Goal: Task Accomplishment & Management: Manage account settings

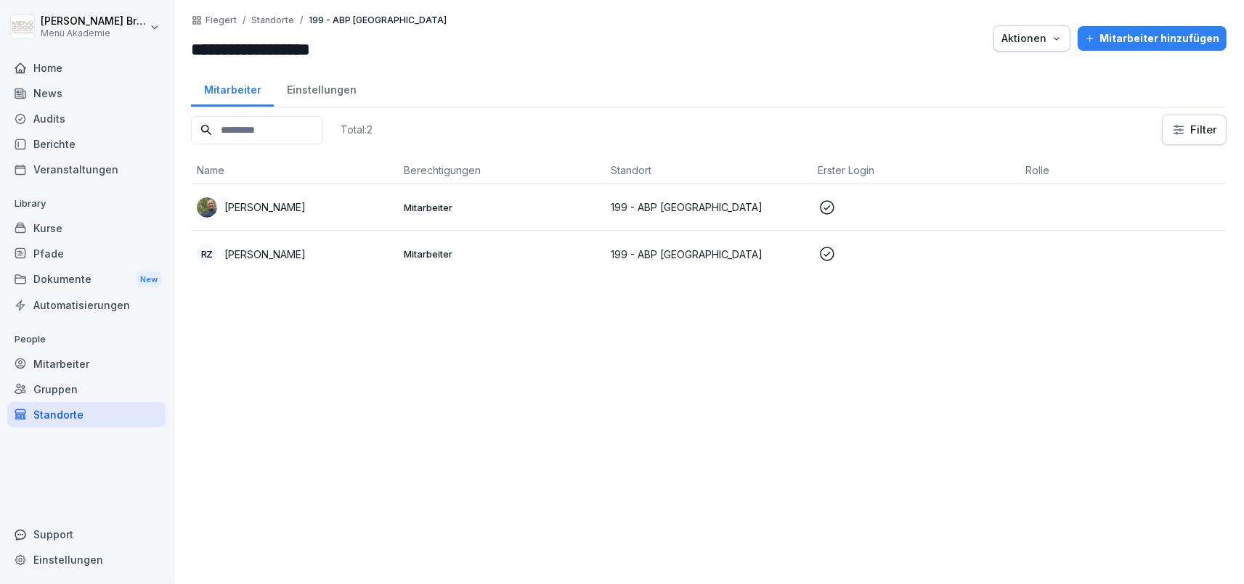
click at [106, 358] on div "Mitarbeiter" at bounding box center [86, 363] width 158 height 25
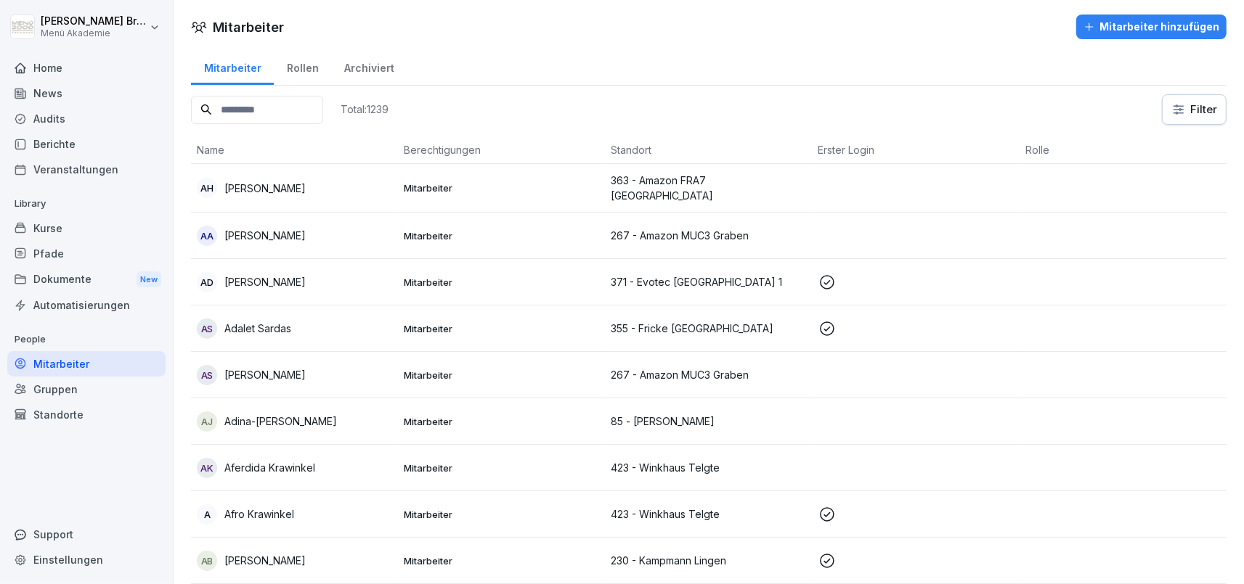
click at [239, 99] on input at bounding box center [257, 110] width 132 height 28
paste input "**********"
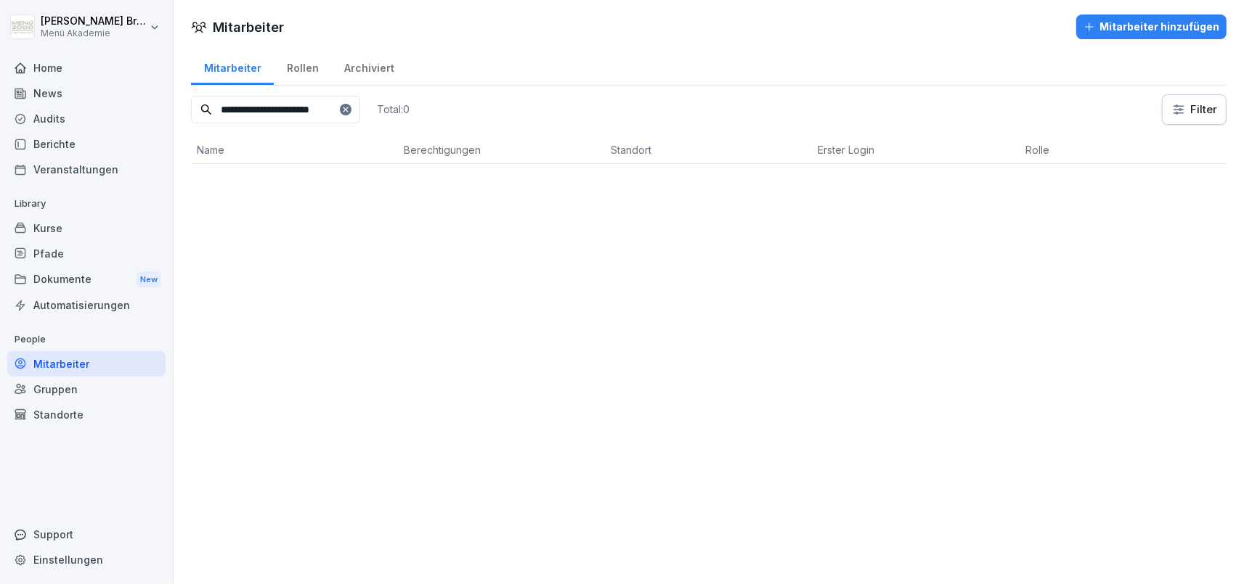
drag, startPoint x: 228, startPoint y: 110, endPoint x: 317, endPoint y: 108, distance: 88.6
click at [317, 108] on input "**********" at bounding box center [275, 110] width 169 height 28
type input "*******"
click at [311, 180] on p "[PERSON_NAME]-Ehomonu" at bounding box center [289, 187] width 130 height 15
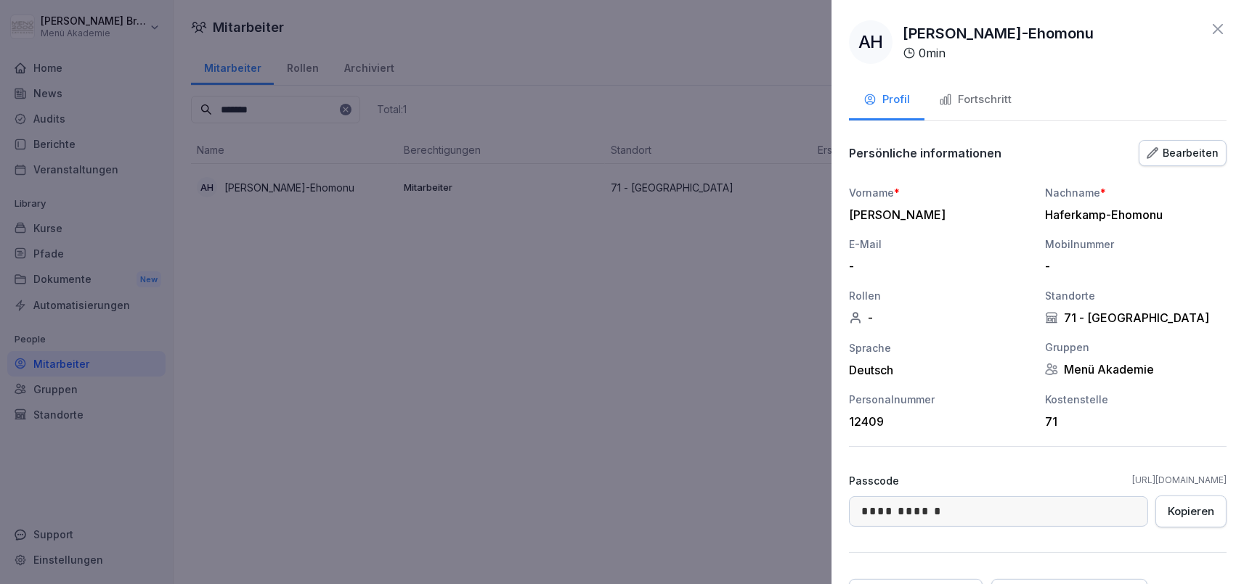
scroll to position [131, 0]
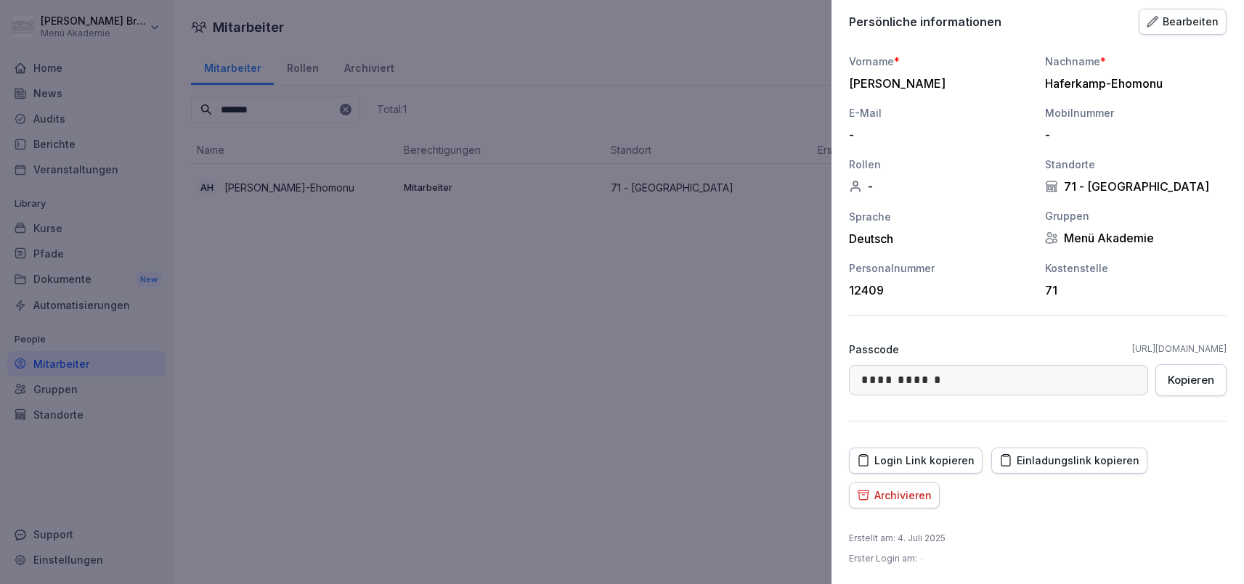
click at [906, 494] on div "Archivieren" at bounding box center [894, 496] width 75 height 16
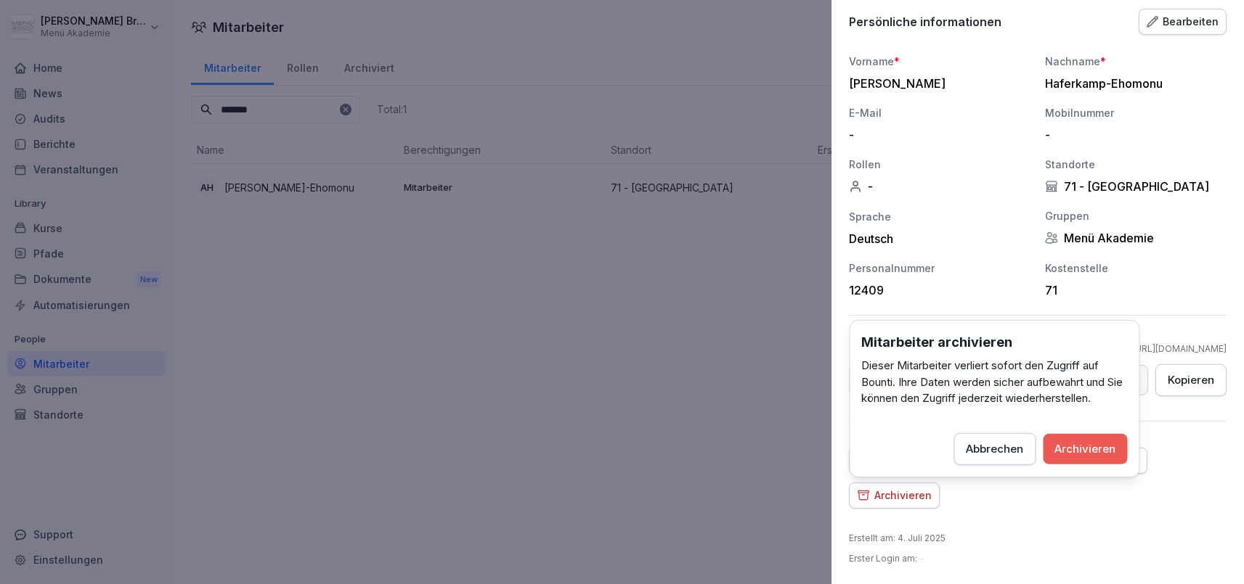
click at [1094, 452] on div "Archivieren" at bounding box center [1085, 449] width 61 height 16
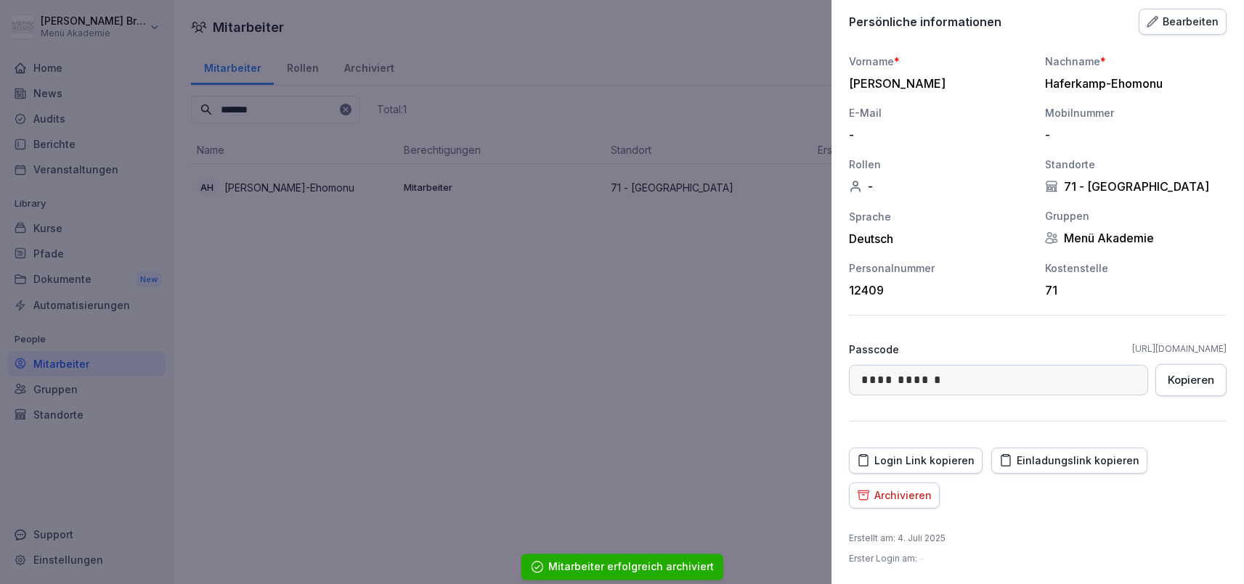
scroll to position [97, 0]
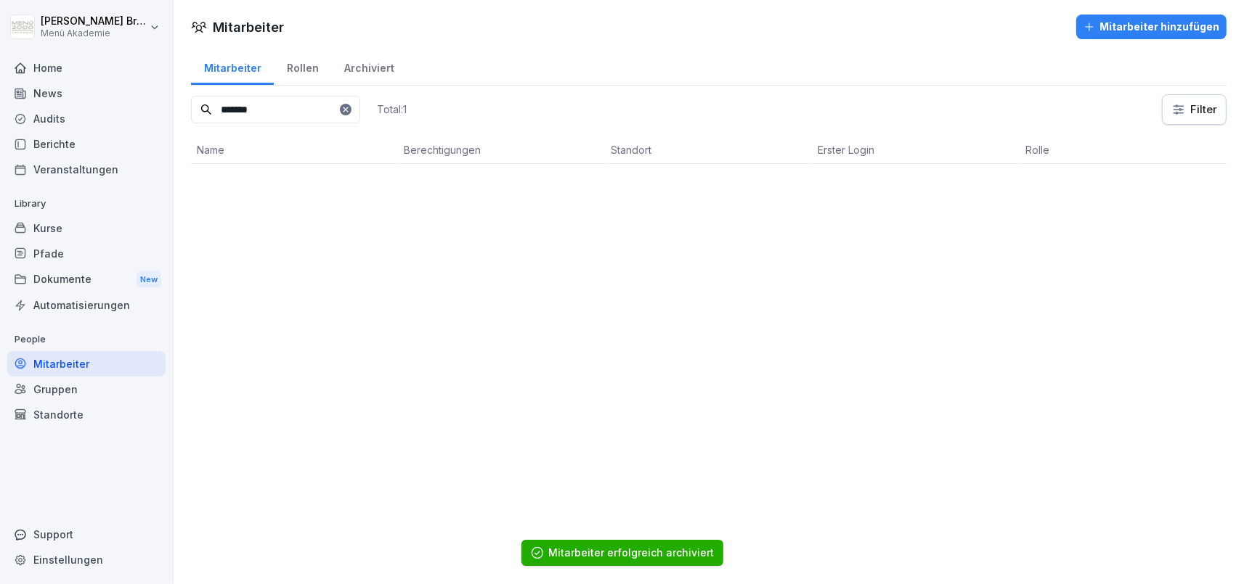
click at [345, 113] on icon at bounding box center [345, 109] width 9 height 9
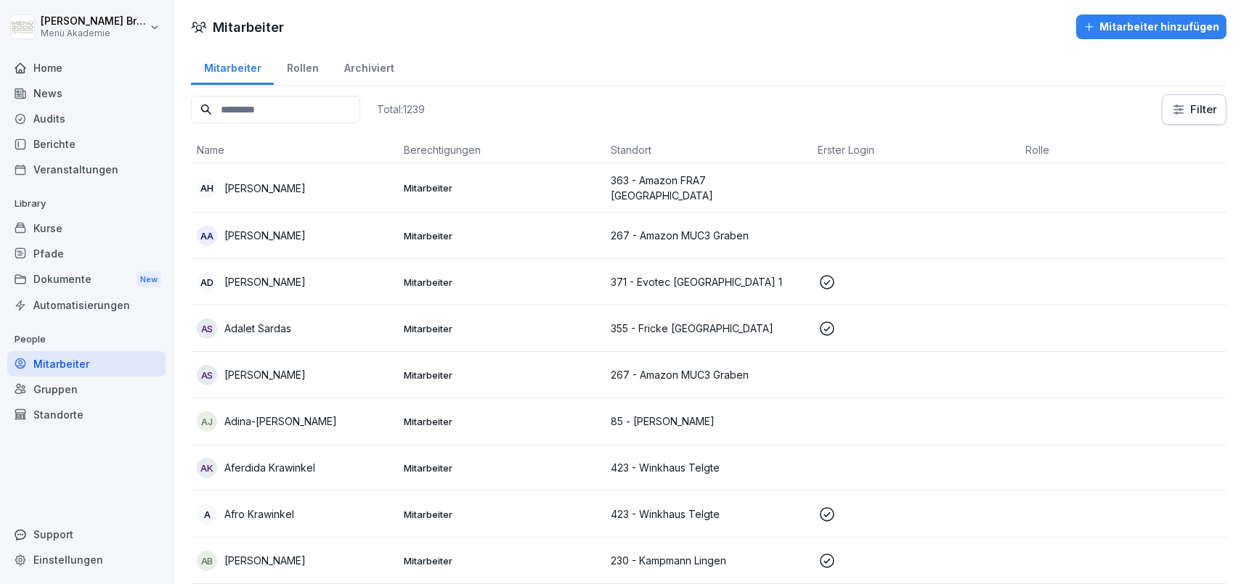
click at [243, 113] on input at bounding box center [275, 110] width 169 height 28
paste input "*********"
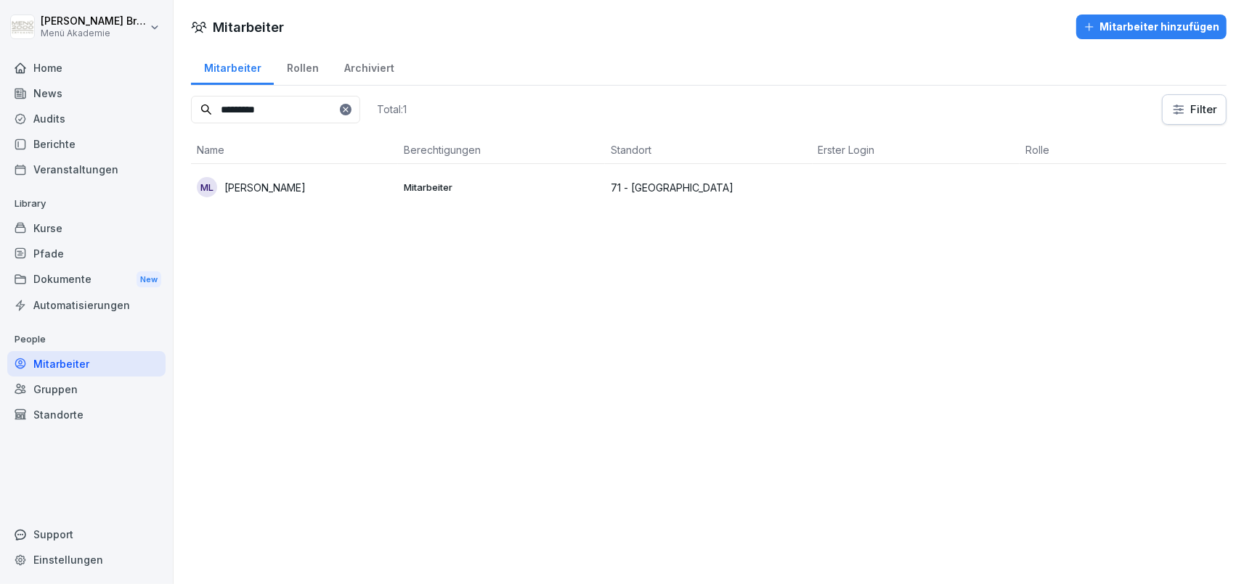
type input "*********"
click at [288, 180] on p "[PERSON_NAME]" at bounding box center [264, 187] width 81 height 15
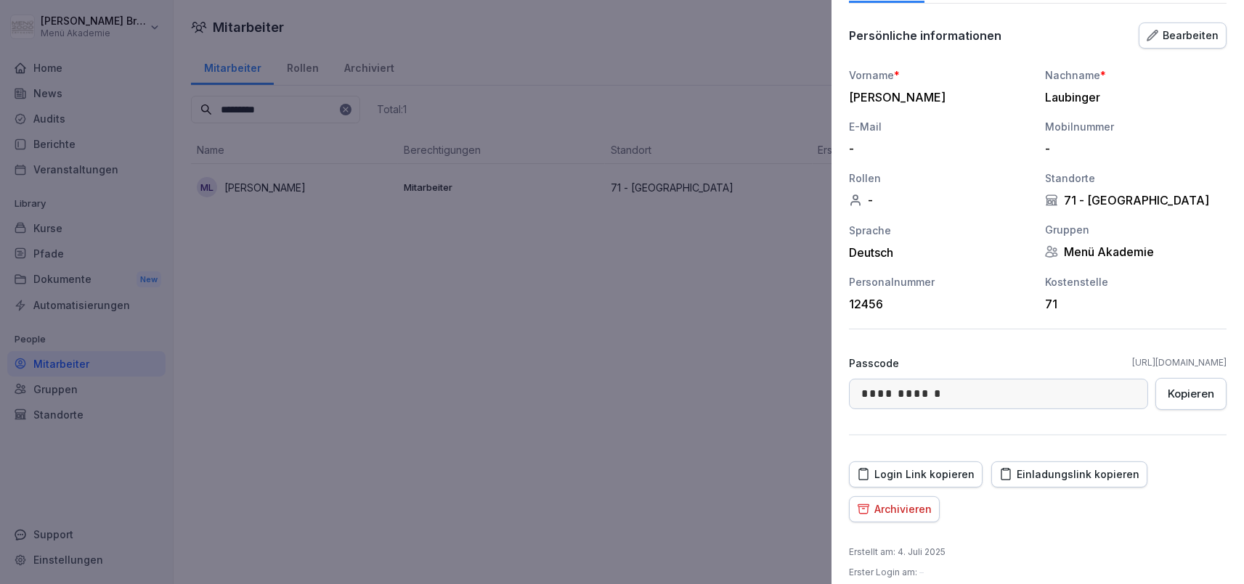
scroll to position [131, 0]
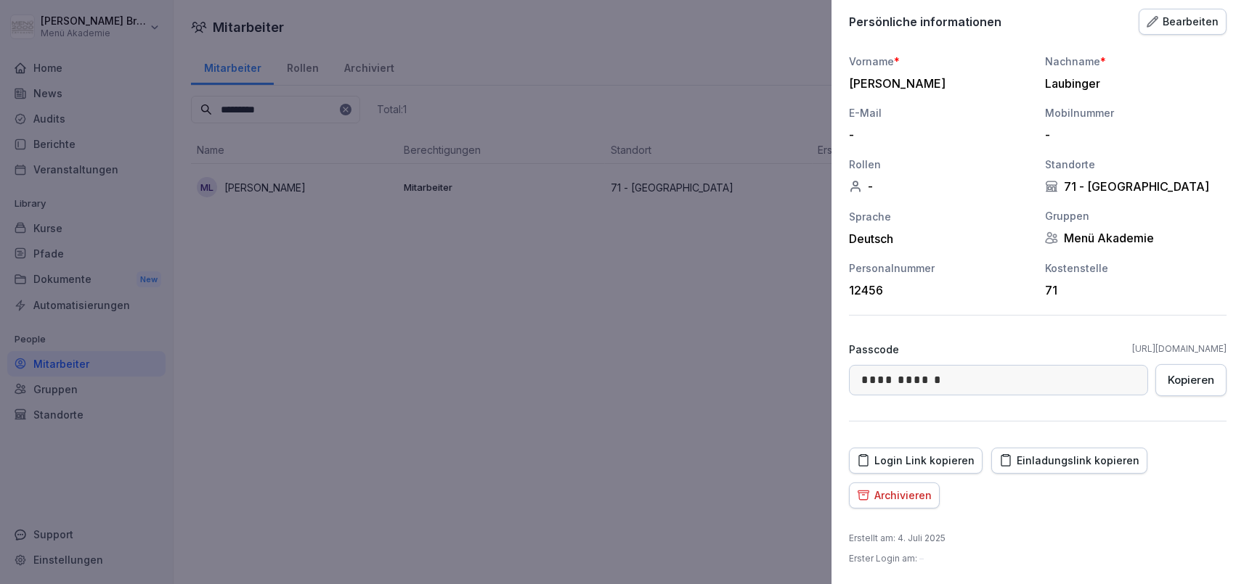
click at [898, 492] on div "Archivieren" at bounding box center [894, 496] width 75 height 16
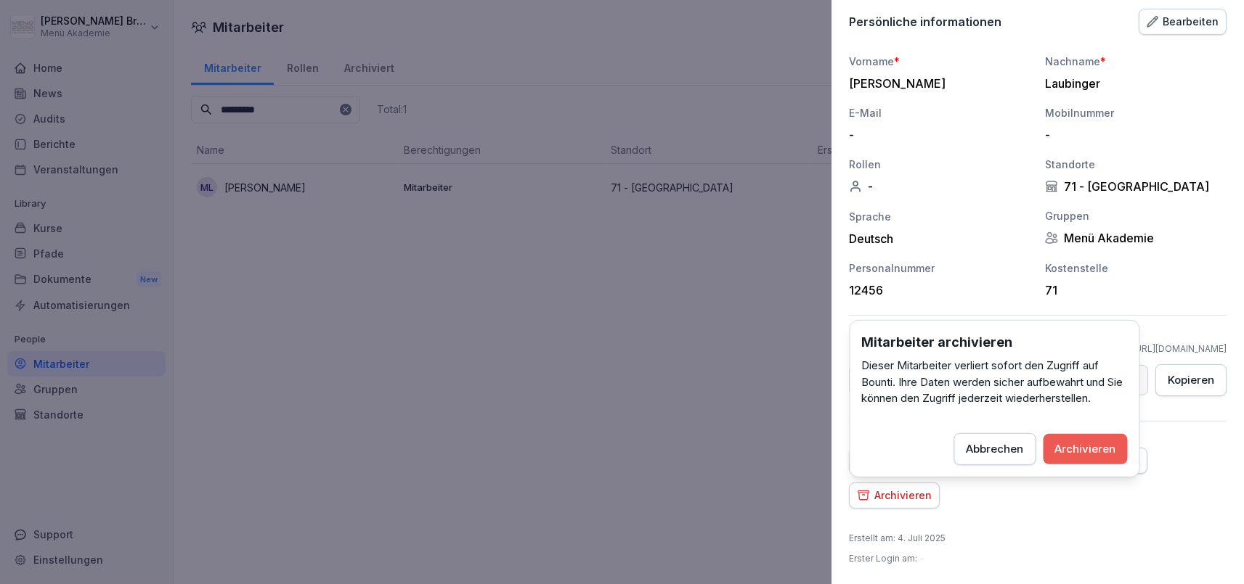
click at [1091, 444] on div "Archivieren" at bounding box center [1085, 449] width 61 height 16
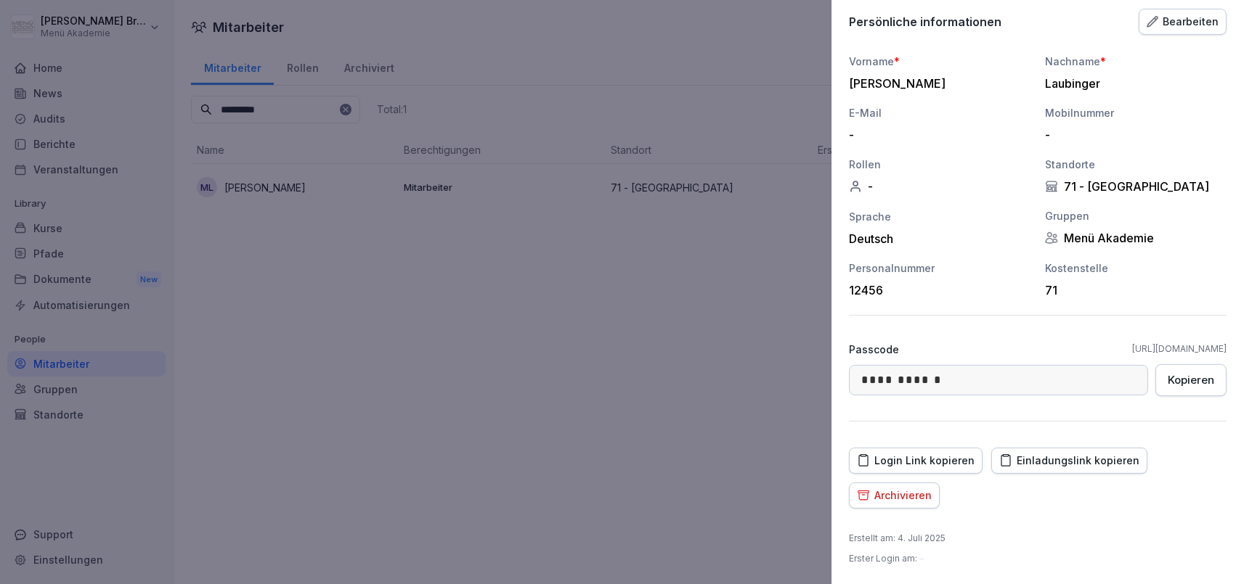
scroll to position [97, 0]
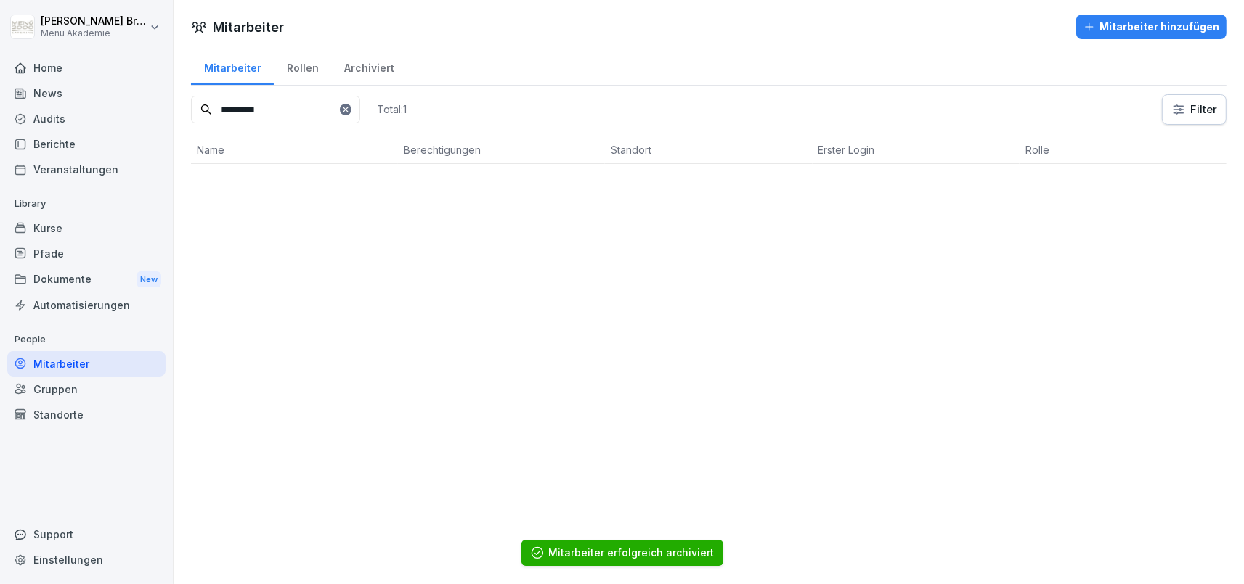
click at [346, 103] on input "*********" at bounding box center [275, 110] width 169 height 28
click at [343, 107] on icon at bounding box center [345, 109] width 9 height 9
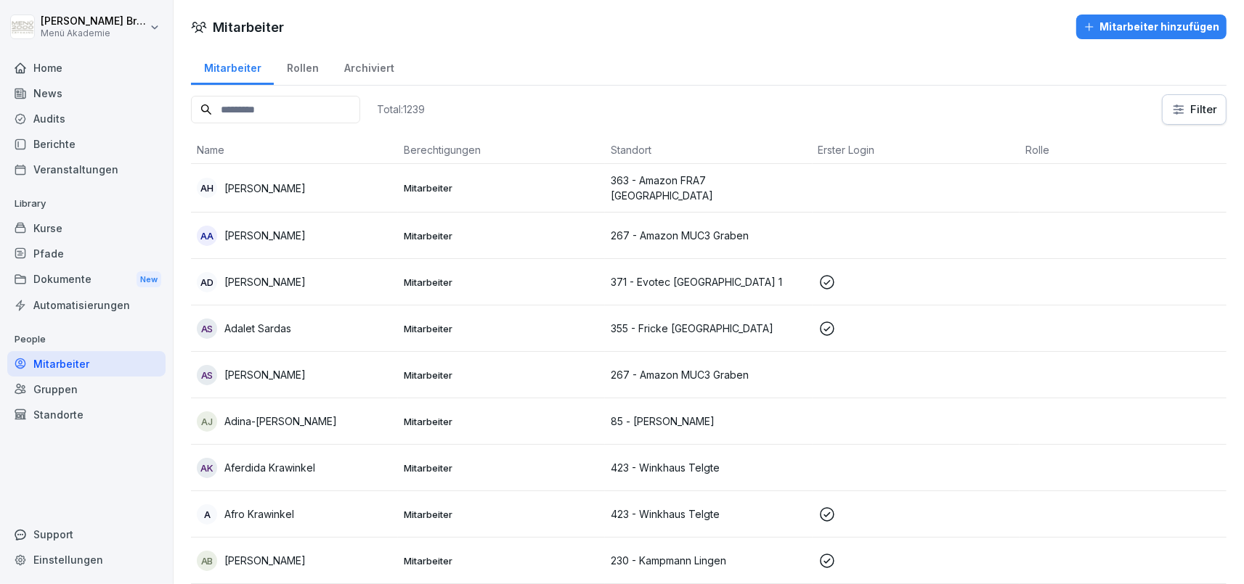
click at [291, 103] on input at bounding box center [275, 110] width 169 height 28
paste input "********"
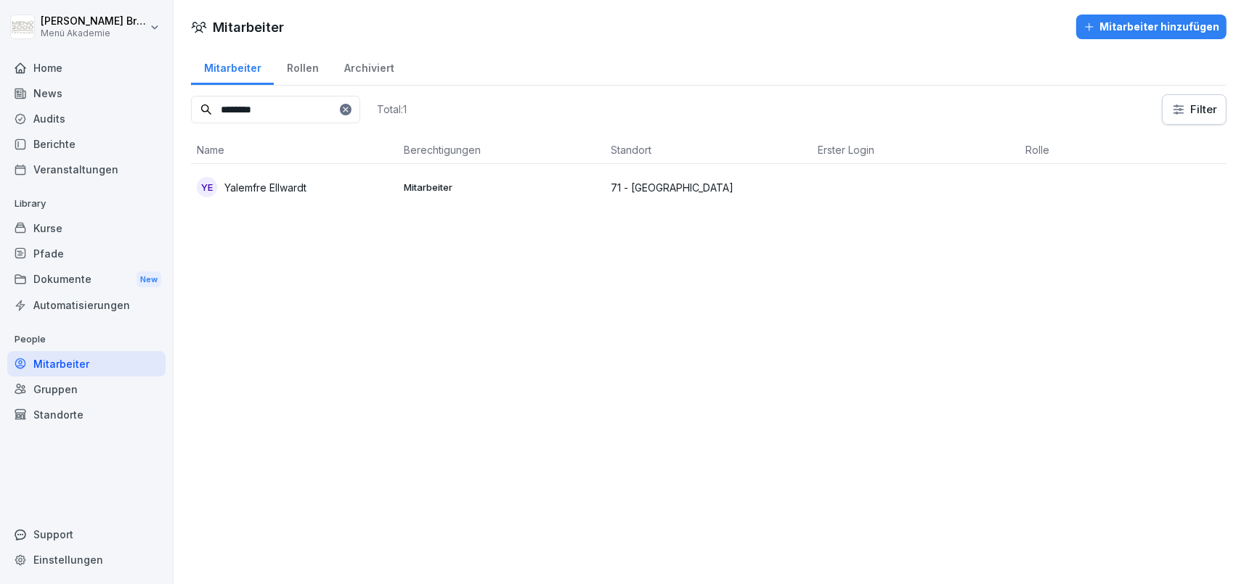
type input "********"
click at [269, 187] on p "Yalemfre Ellwardt" at bounding box center [265, 187] width 82 height 15
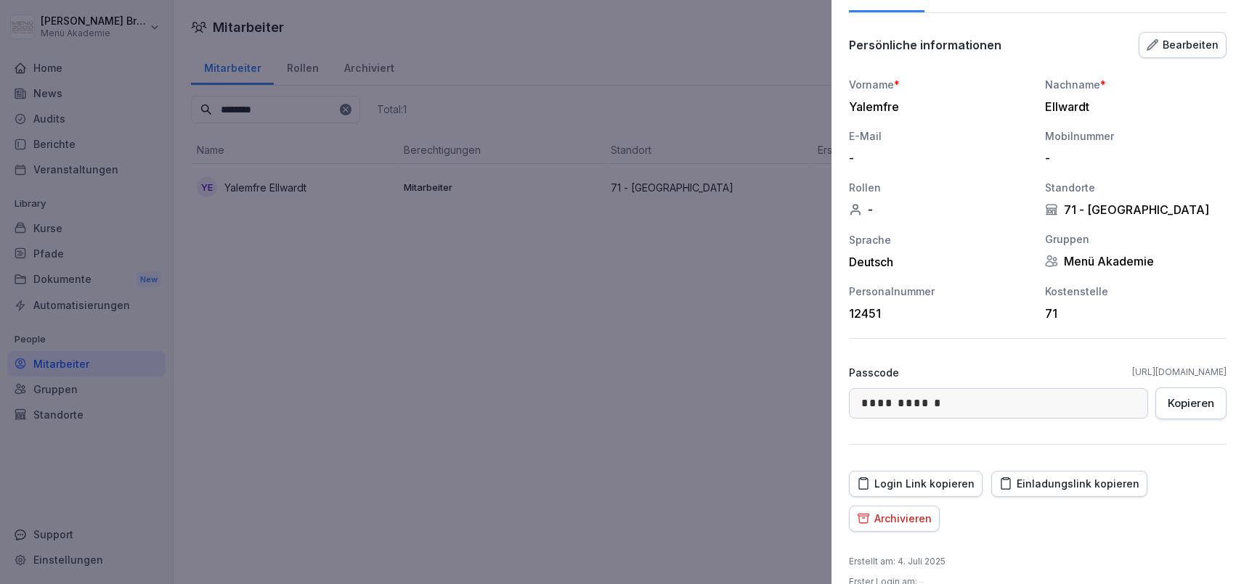
scroll to position [131, 0]
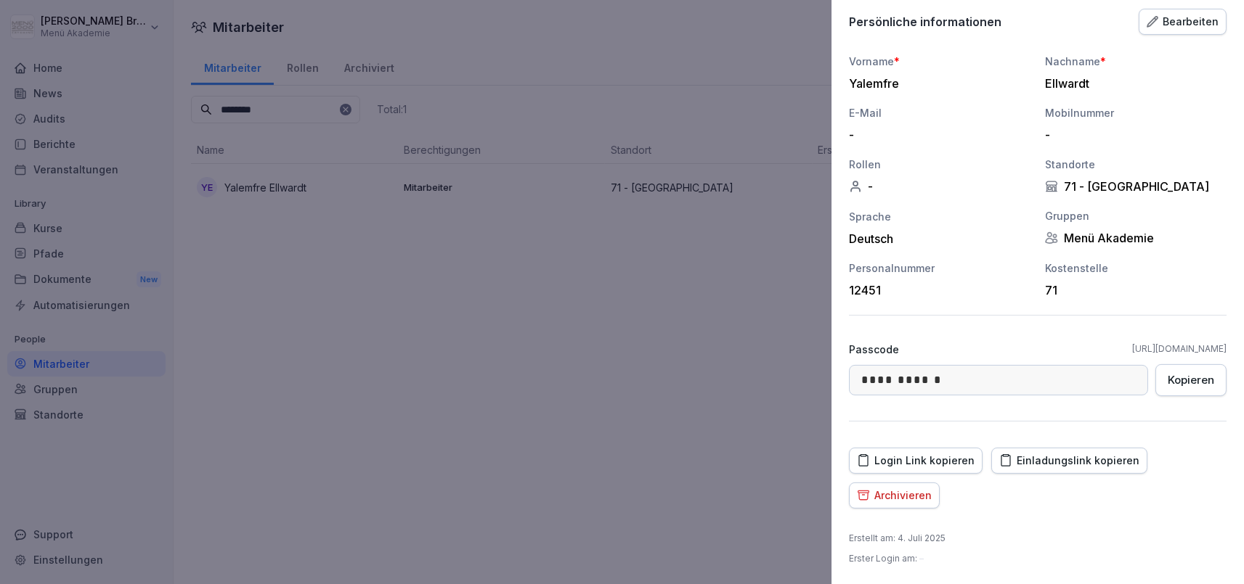
click at [899, 491] on div "Archivieren" at bounding box center [894, 496] width 75 height 16
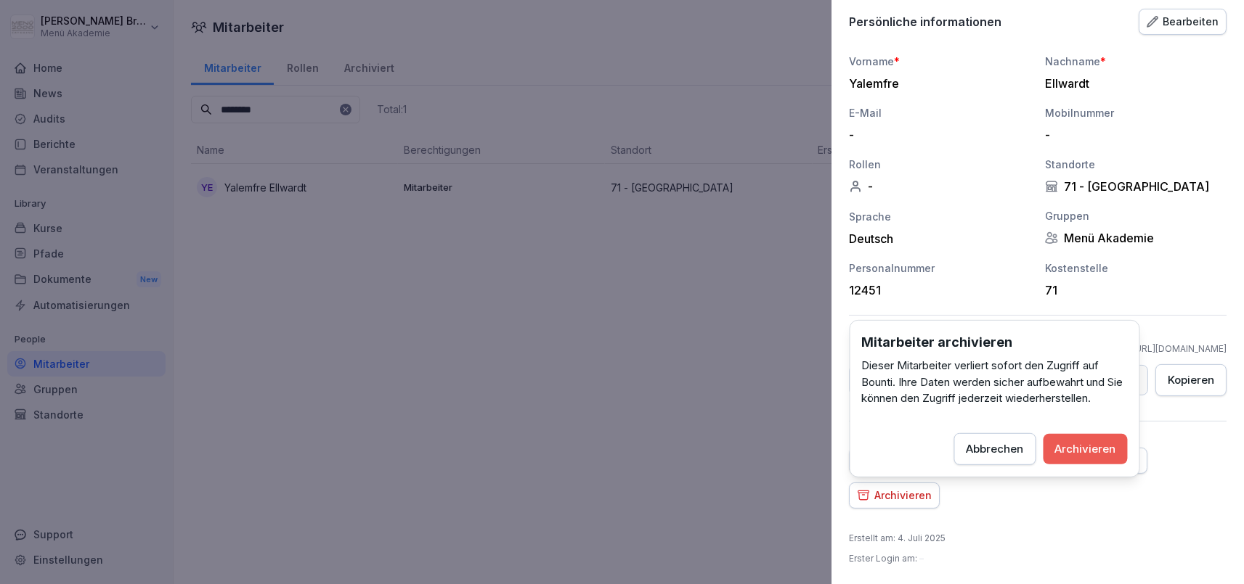
click at [1095, 452] on div "Archivieren" at bounding box center [1085, 449] width 61 height 16
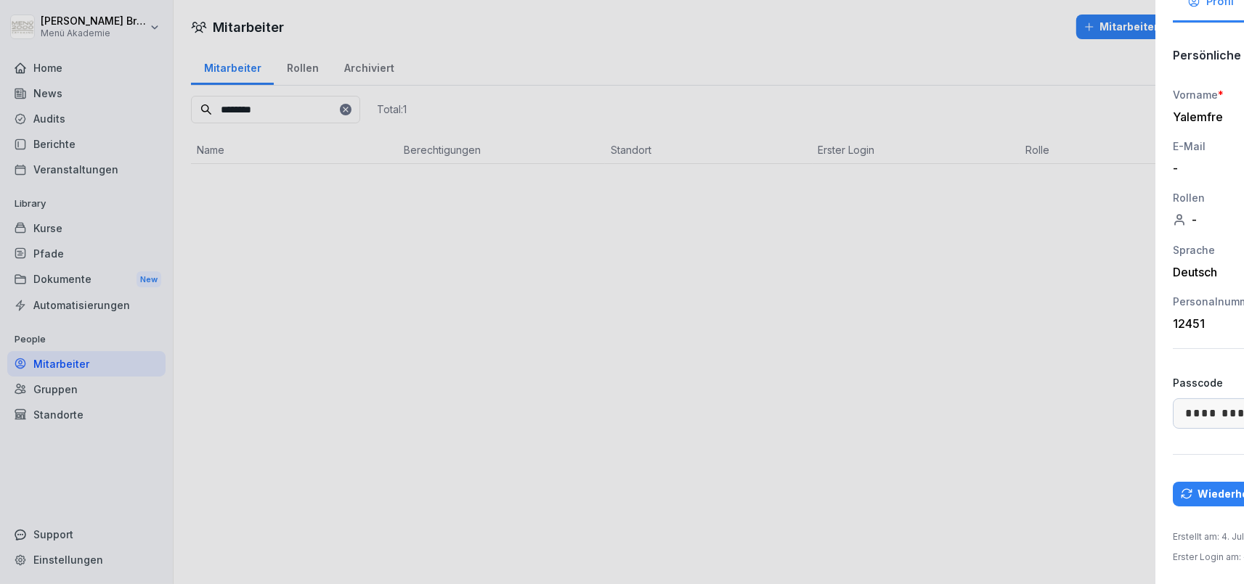
scroll to position [97, 0]
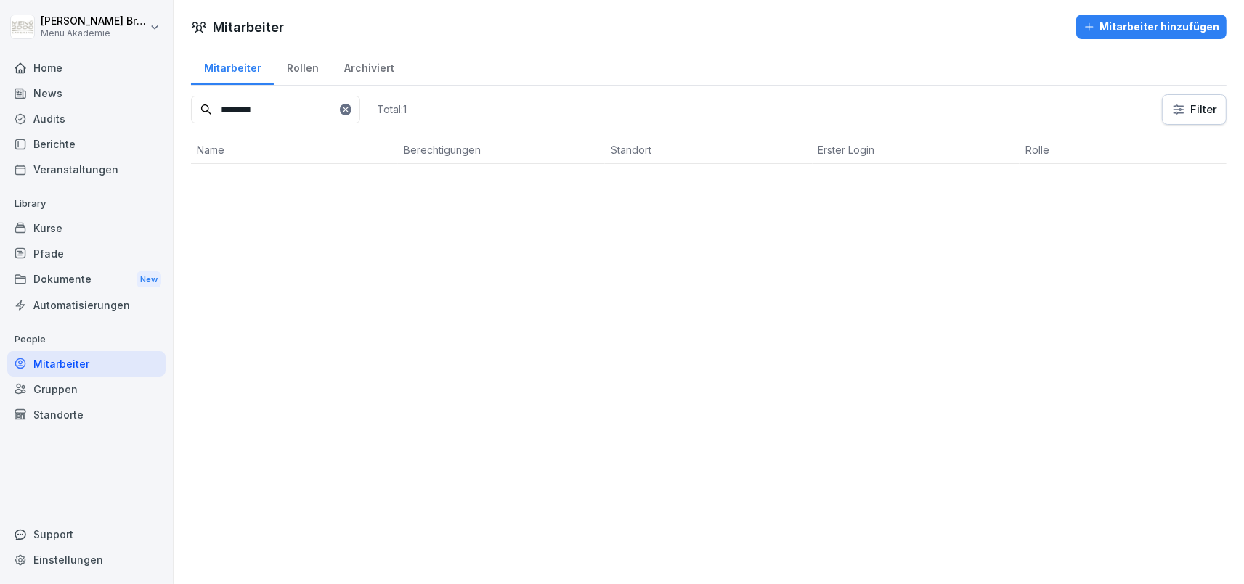
click at [343, 111] on icon at bounding box center [345, 109] width 5 height 5
click at [266, 115] on input at bounding box center [275, 110] width 169 height 28
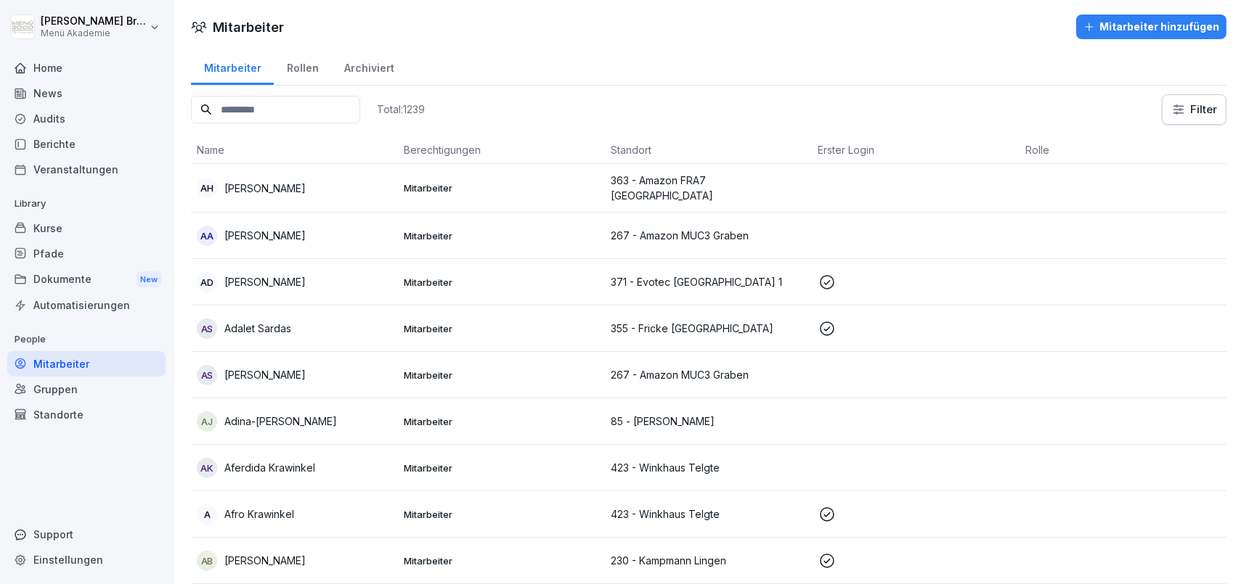
paste input "******"
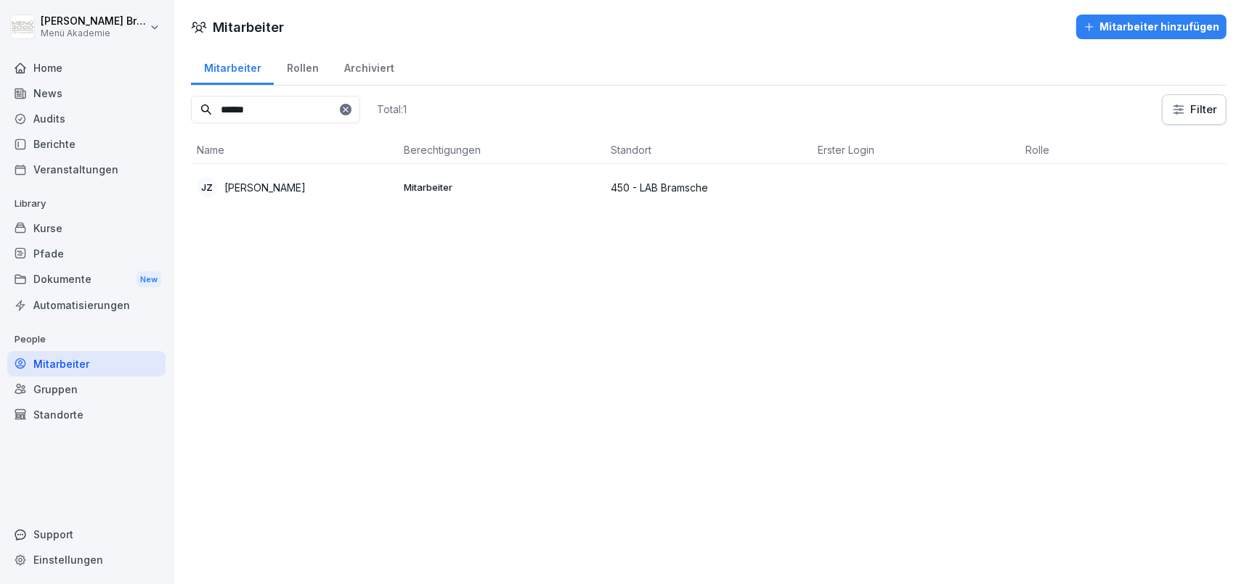
type input "******"
click at [285, 186] on p "[PERSON_NAME]" at bounding box center [264, 187] width 81 height 15
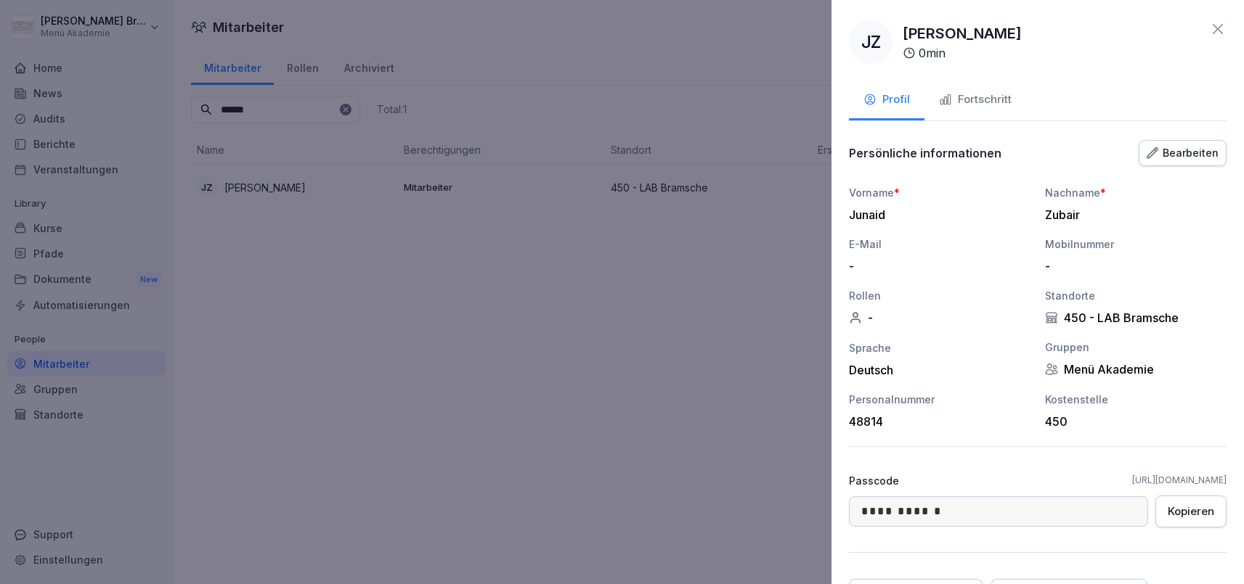
scroll to position [131, 0]
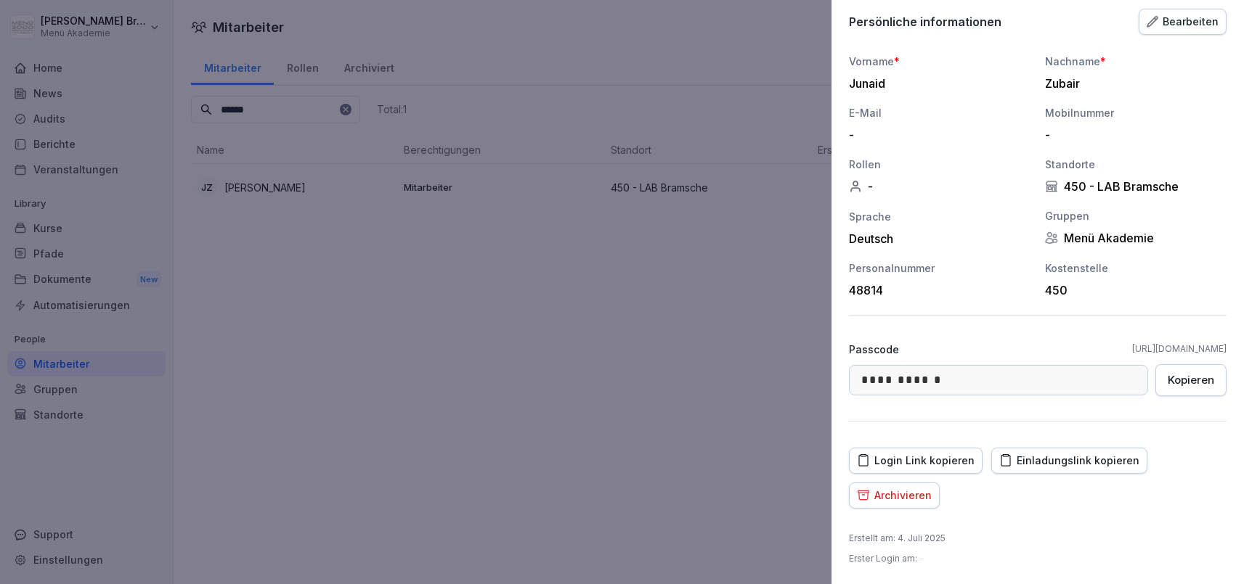
click at [891, 484] on button "Archivieren" at bounding box center [894, 496] width 91 height 26
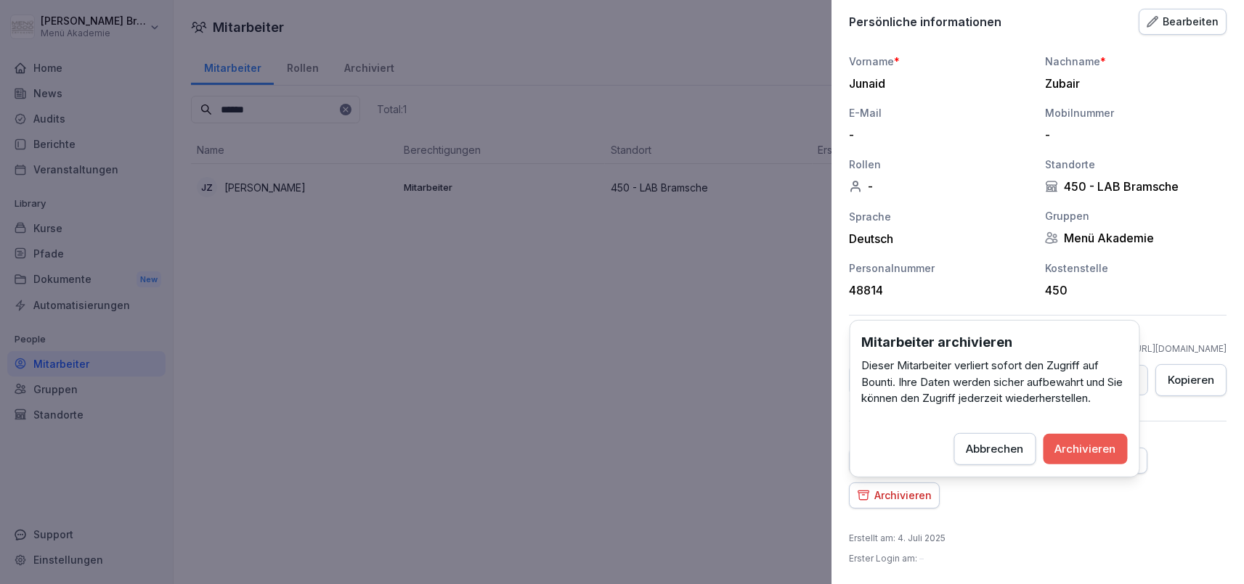
click at [1128, 439] on div "Mitarbeiter archivieren Dieser Mitarbeiter verliert sofort den Zugriff auf Boun…" at bounding box center [994, 399] width 290 height 158
click at [1112, 444] on div "Archivieren" at bounding box center [1085, 449] width 61 height 16
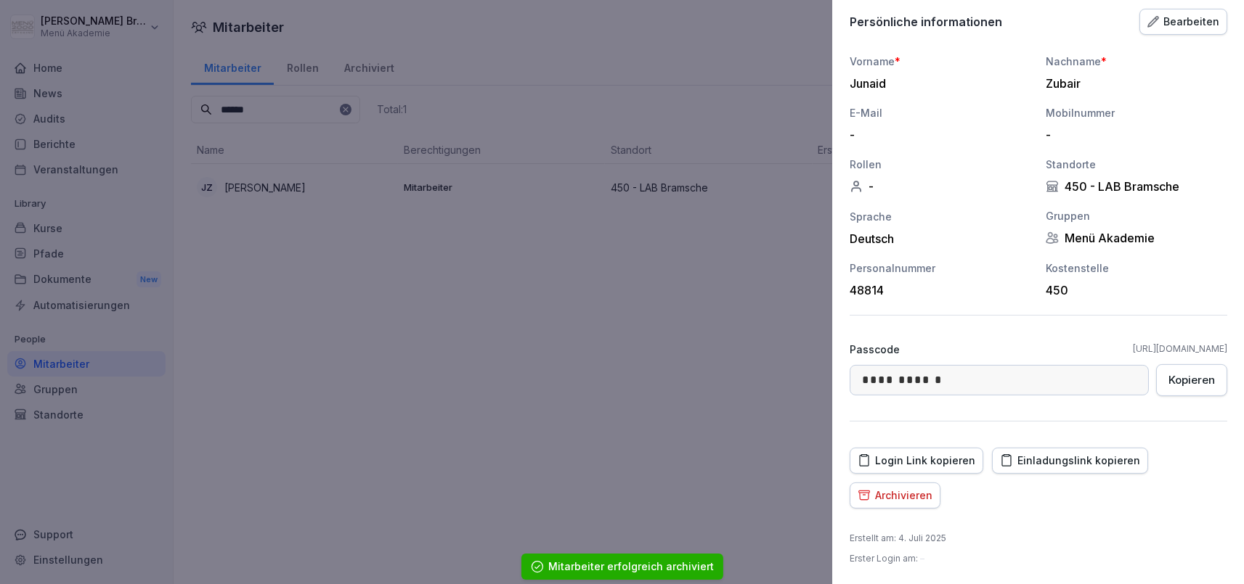
scroll to position [97, 0]
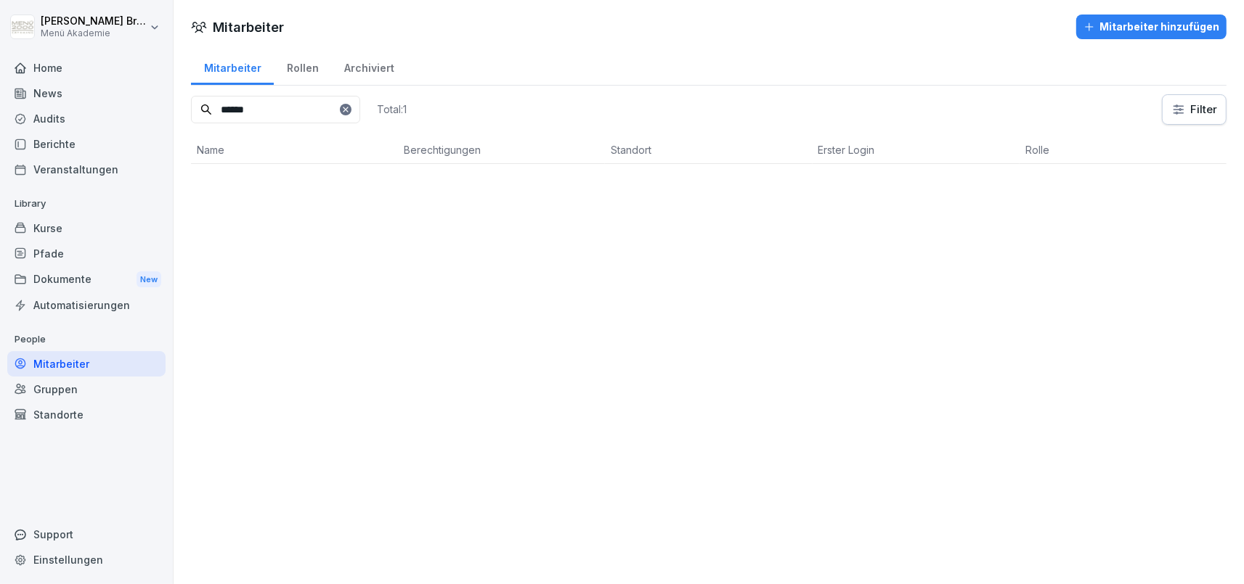
click at [340, 108] on div at bounding box center [346, 110] width 12 height 12
click at [349, 107] on div at bounding box center [346, 110] width 12 height 12
click at [302, 107] on input at bounding box center [275, 110] width 169 height 28
paste input "******"
type input "******"
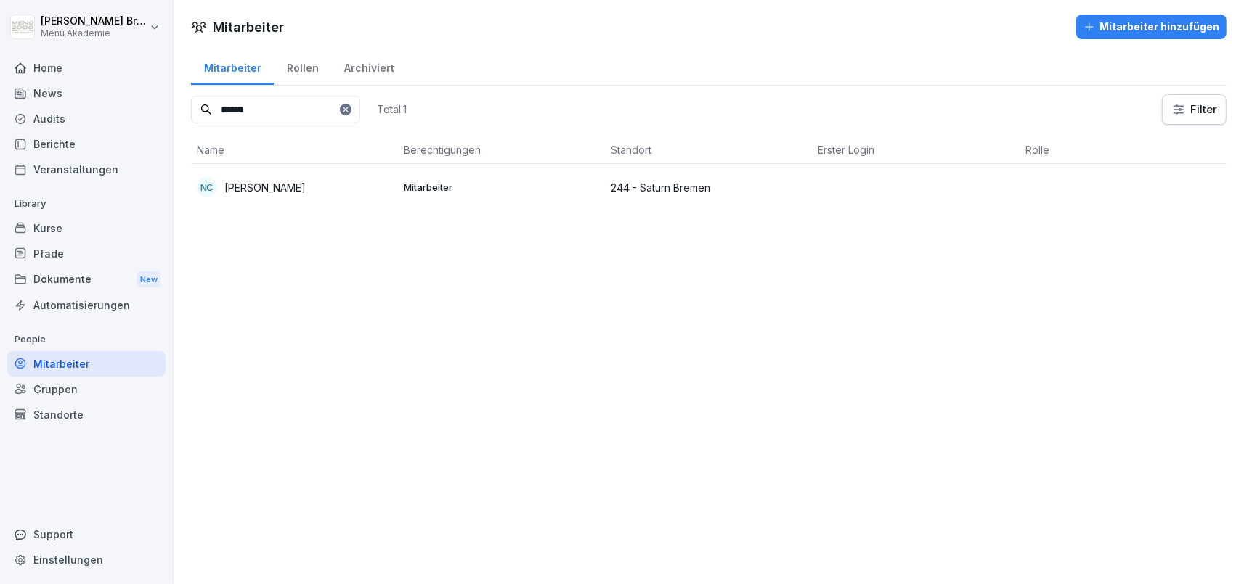
click at [268, 180] on p "[PERSON_NAME]" at bounding box center [264, 187] width 81 height 15
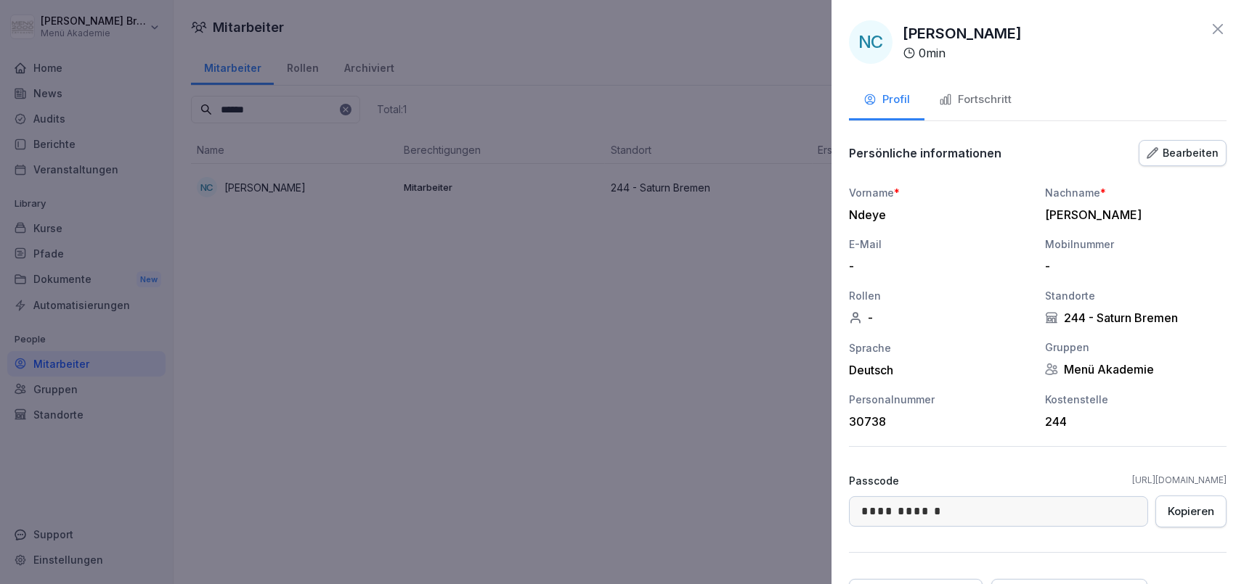
scroll to position [131, 0]
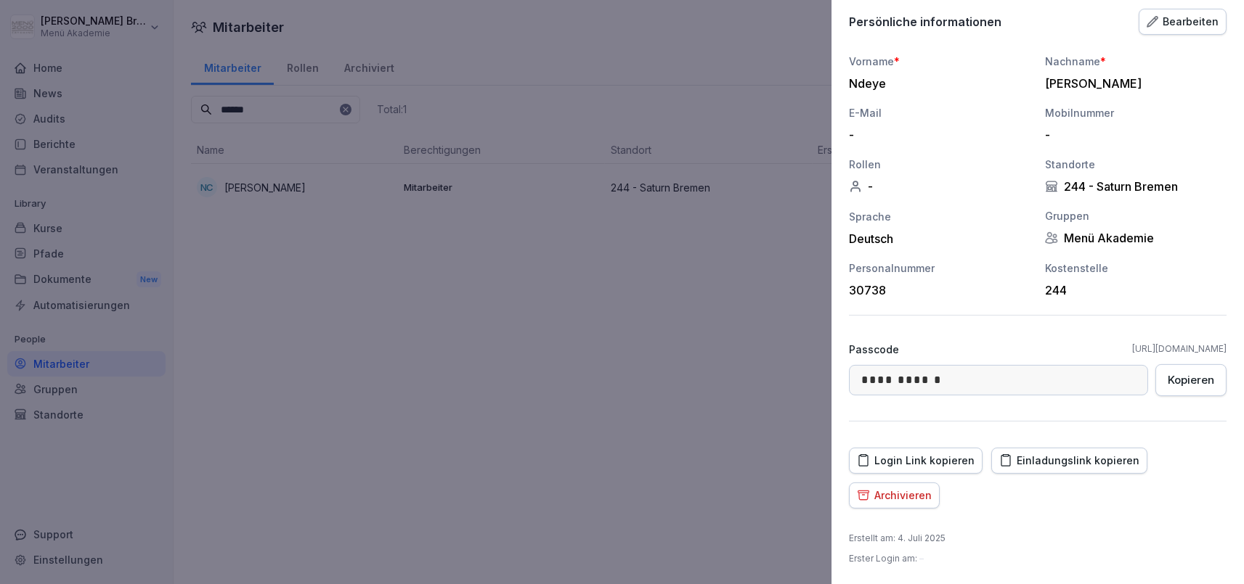
click at [921, 497] on div "Archivieren" at bounding box center [894, 496] width 75 height 16
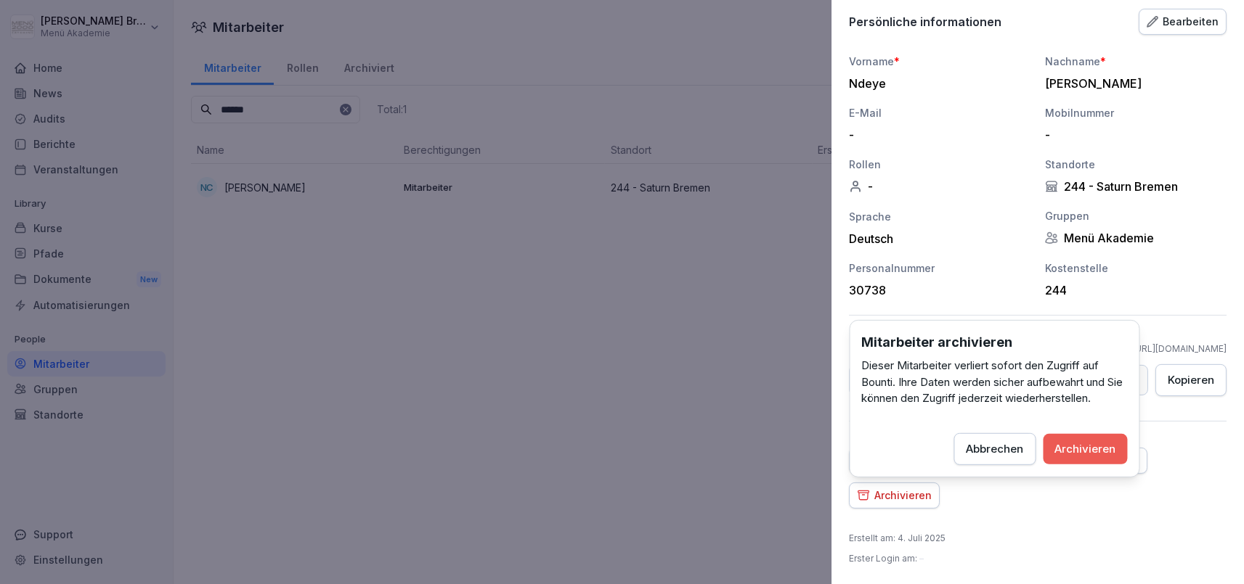
click at [1091, 448] on div "Archivieren" at bounding box center [1085, 449] width 61 height 16
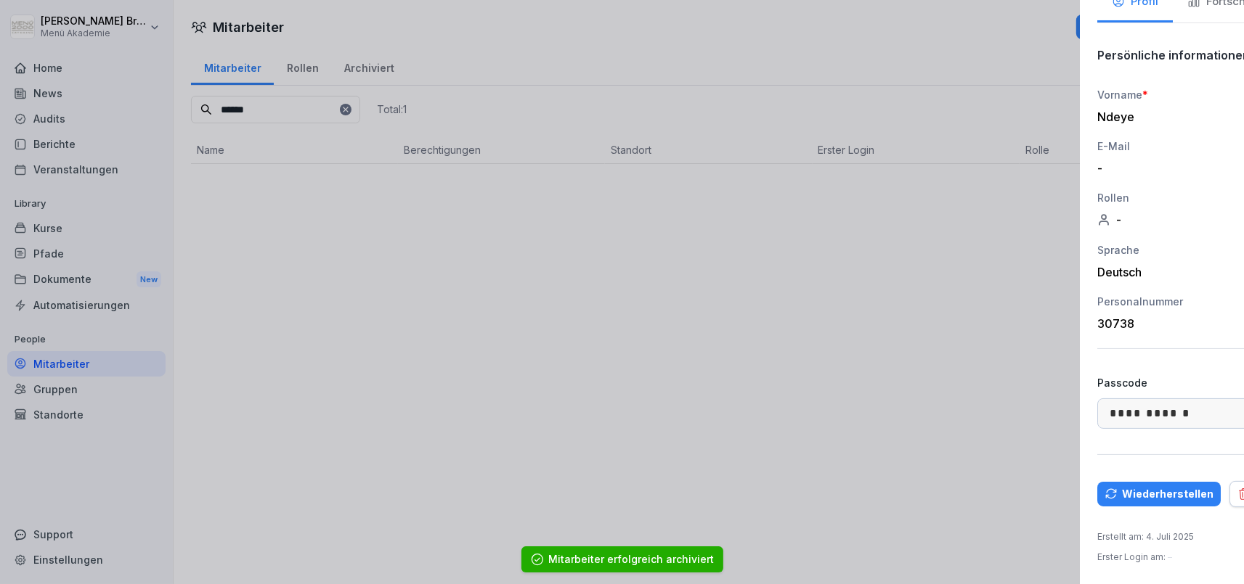
scroll to position [97, 0]
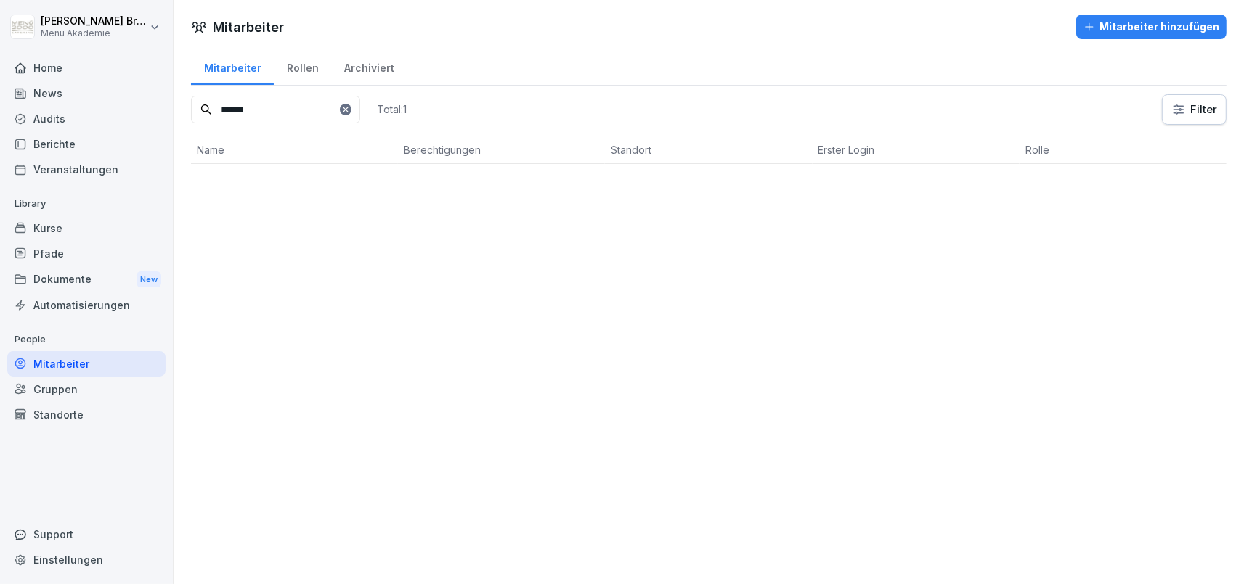
click at [344, 119] on input "******" at bounding box center [275, 110] width 169 height 28
click at [348, 106] on icon at bounding box center [345, 109] width 9 height 9
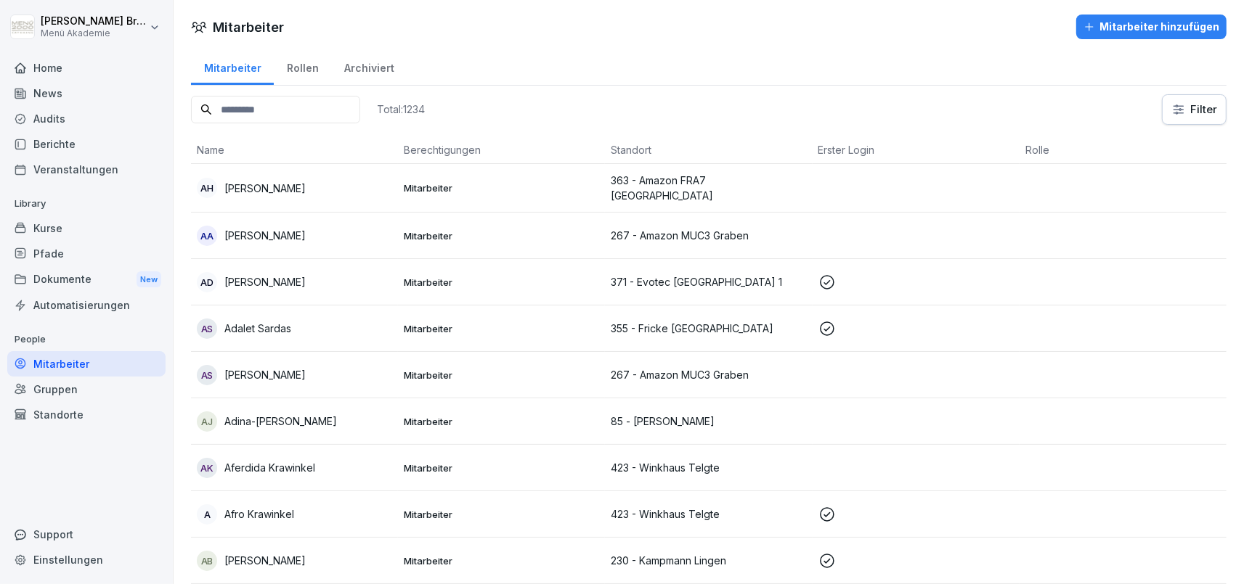
click at [280, 106] on input at bounding box center [275, 110] width 169 height 28
paste input "*******"
type input "*******"
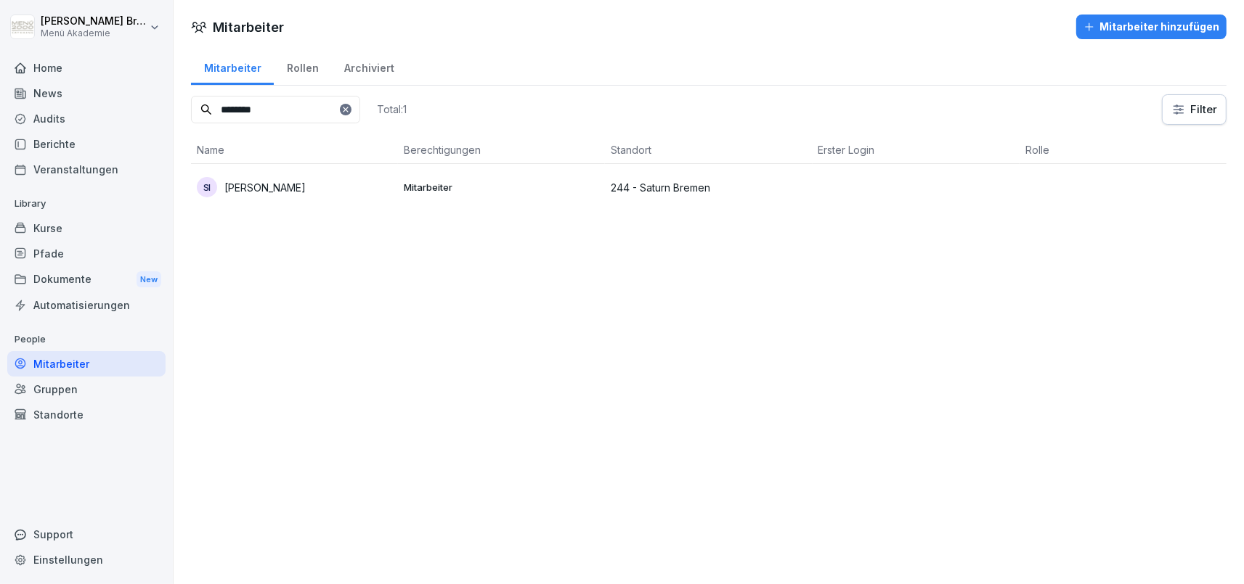
click at [245, 190] on p "[PERSON_NAME]" at bounding box center [264, 187] width 81 height 15
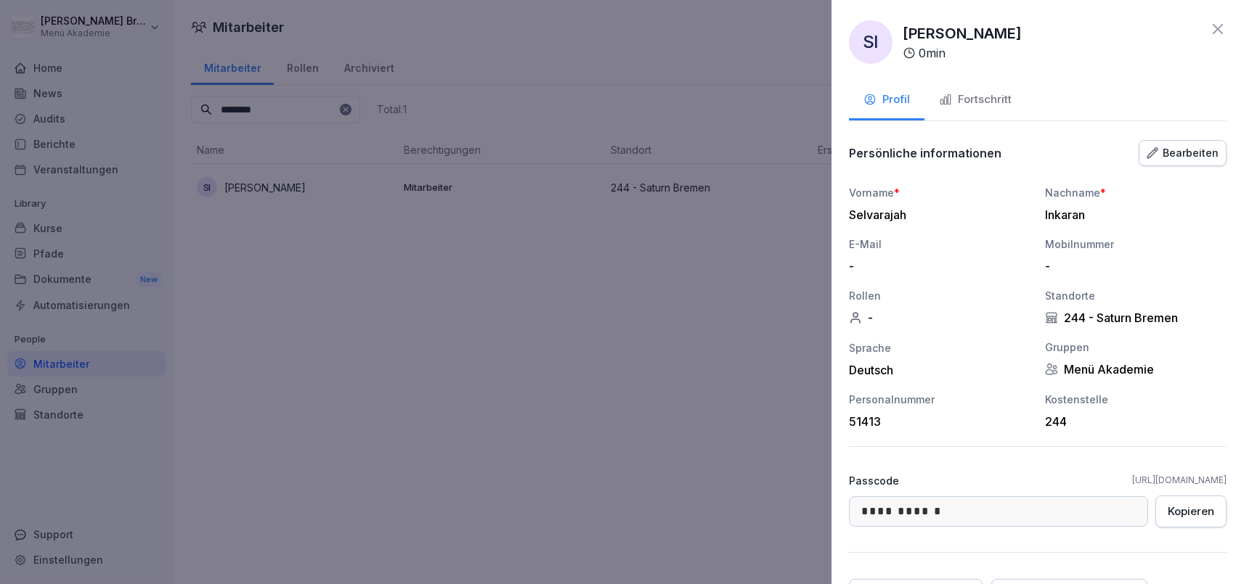
scroll to position [131, 0]
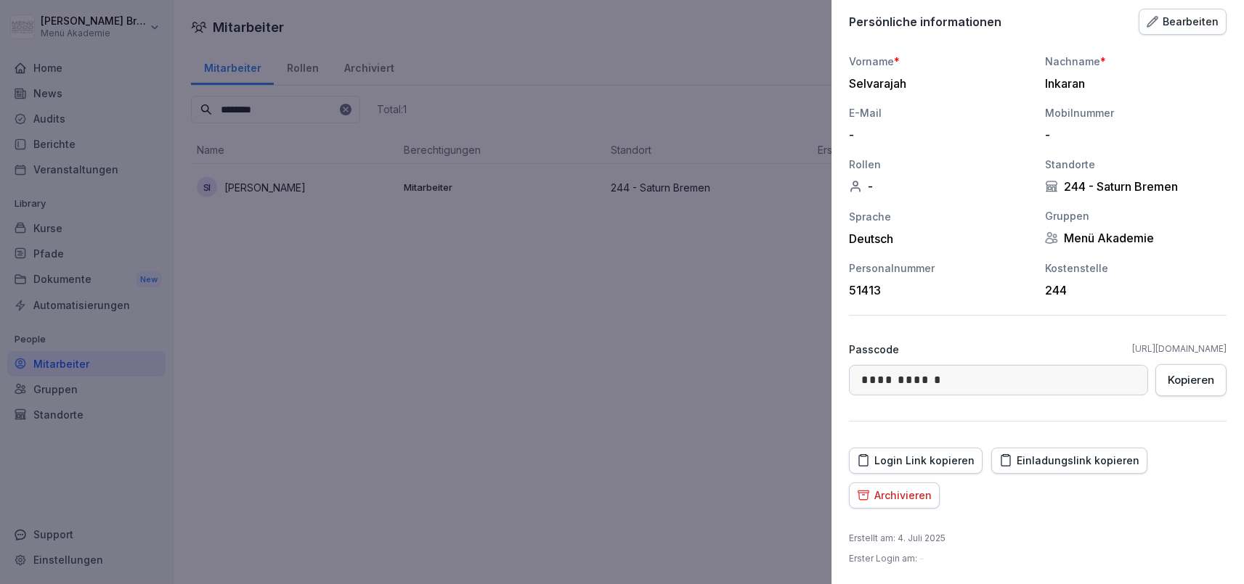
click at [890, 492] on div "Archivieren" at bounding box center [894, 496] width 75 height 16
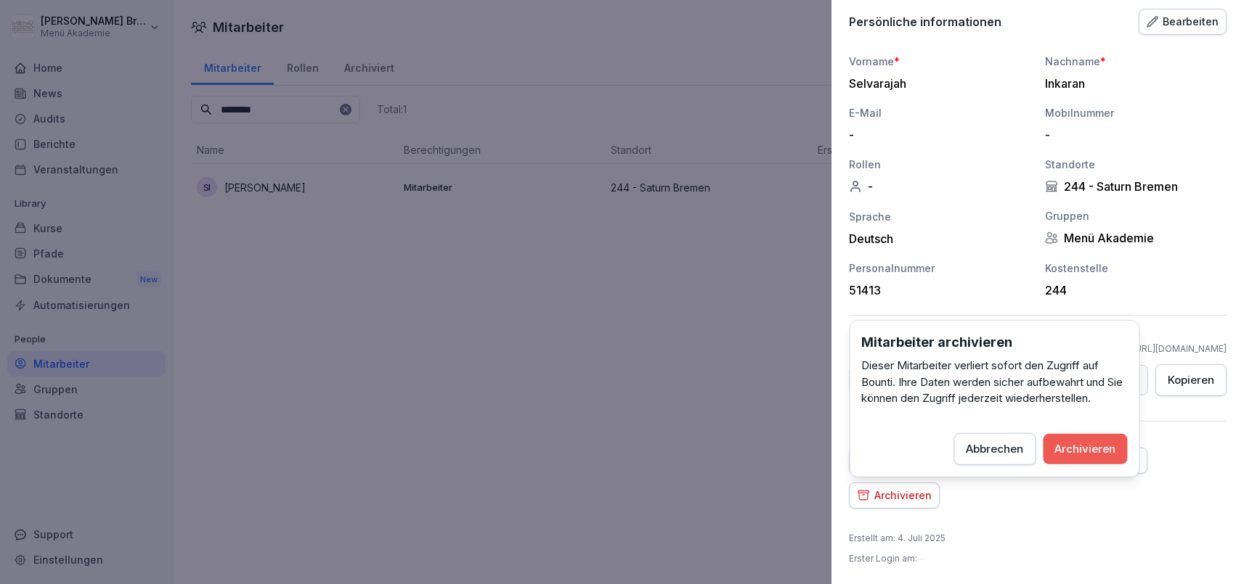
click at [1099, 450] on div "Archivieren" at bounding box center [1085, 449] width 61 height 16
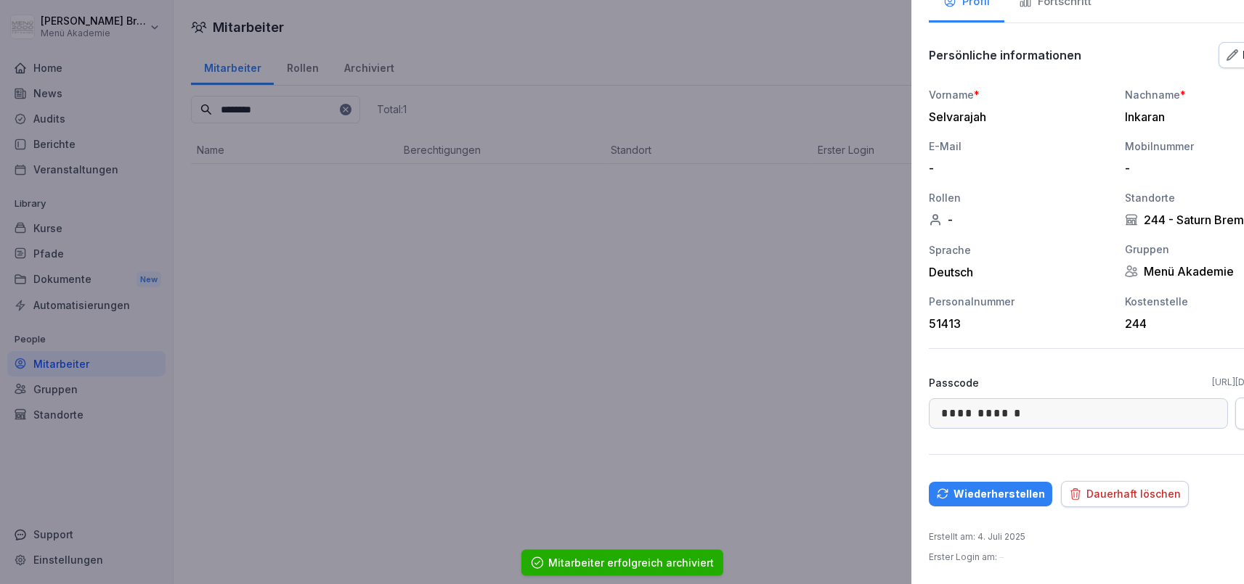
scroll to position [97, 0]
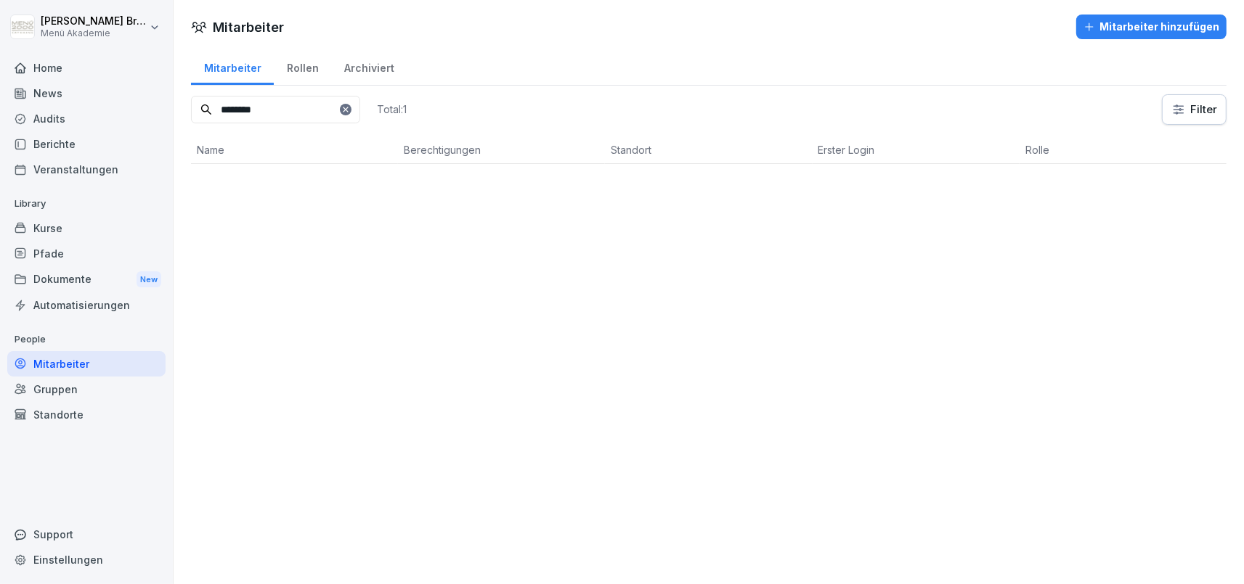
click at [342, 113] on icon at bounding box center [345, 109] width 9 height 9
click at [317, 113] on input at bounding box center [275, 110] width 169 height 28
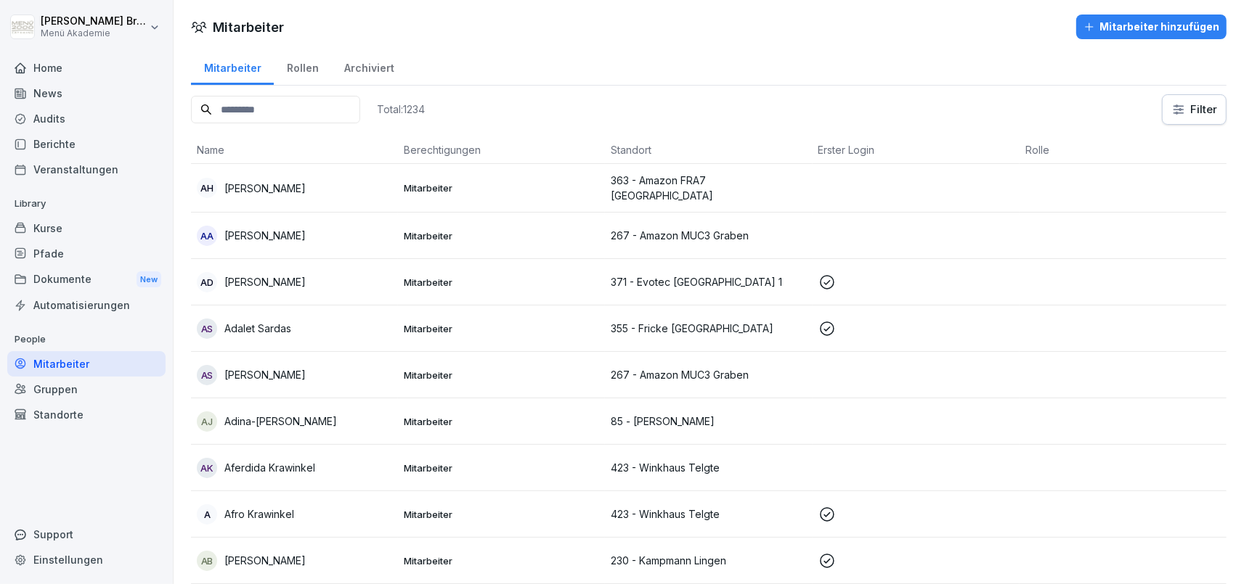
paste input "****"
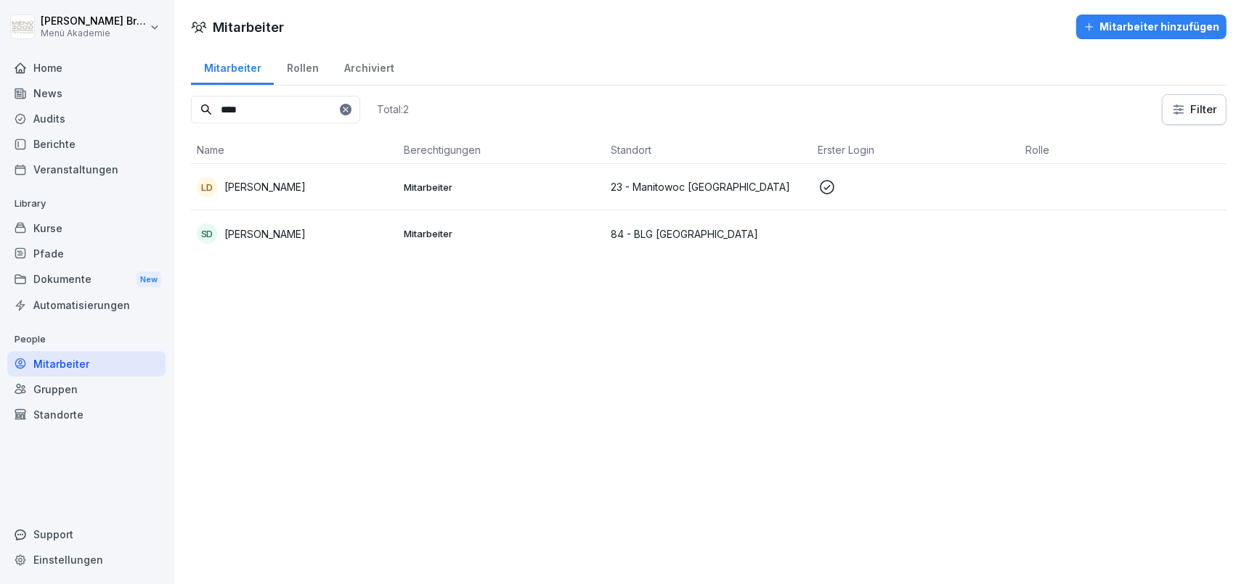
type input "****"
click at [282, 188] on p "[PERSON_NAME]" at bounding box center [264, 186] width 81 height 15
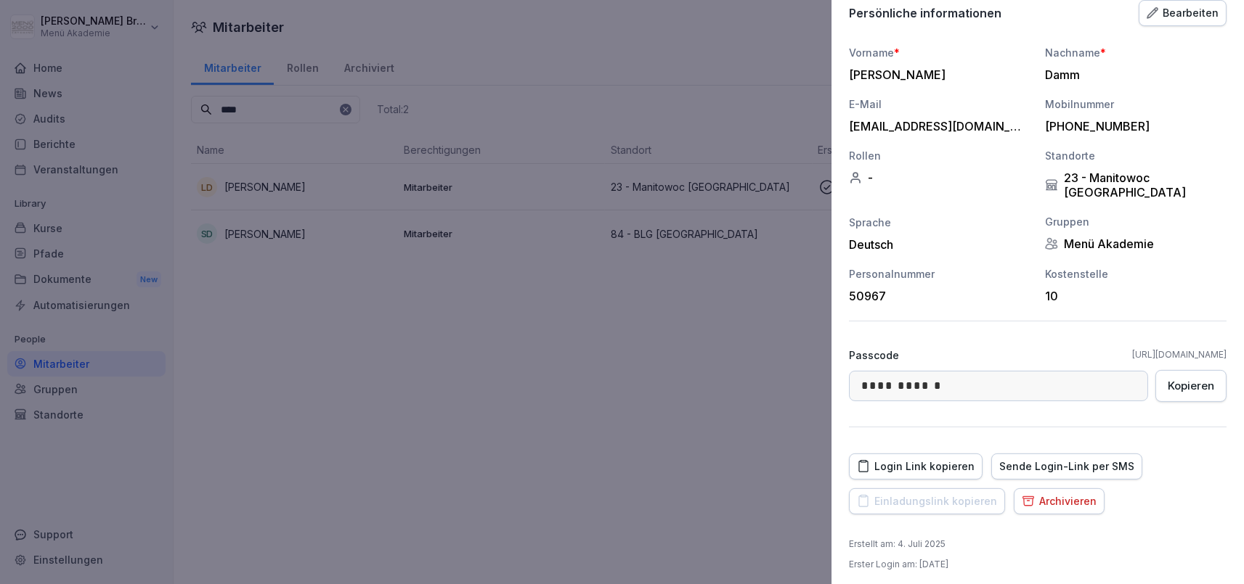
scroll to position [146, 0]
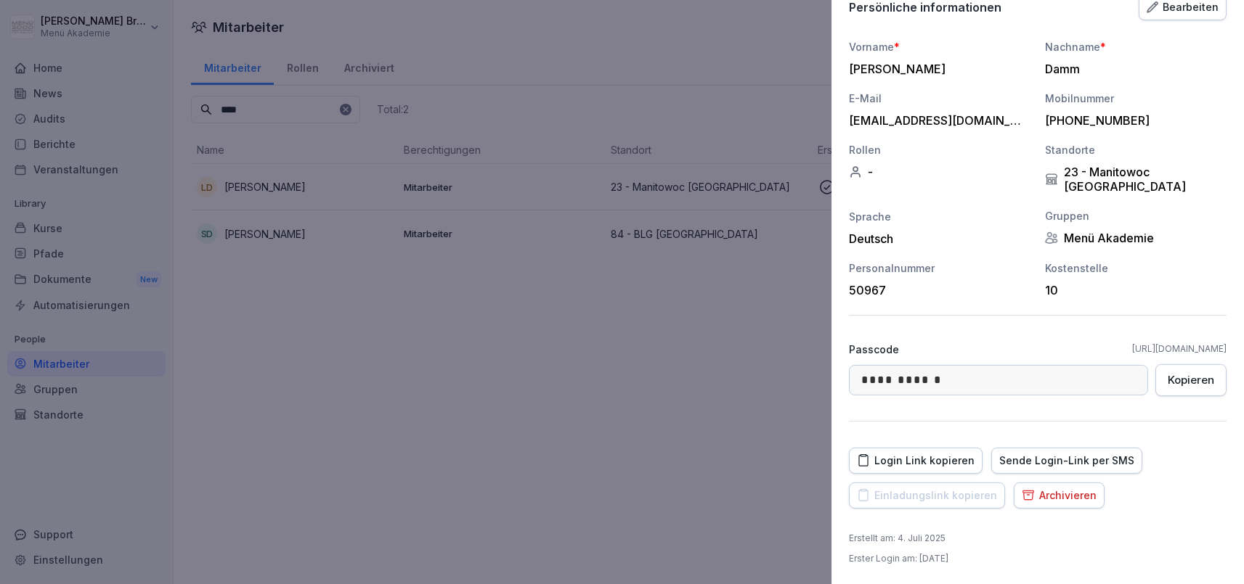
click at [1061, 495] on div "Archivieren" at bounding box center [1059, 496] width 75 height 16
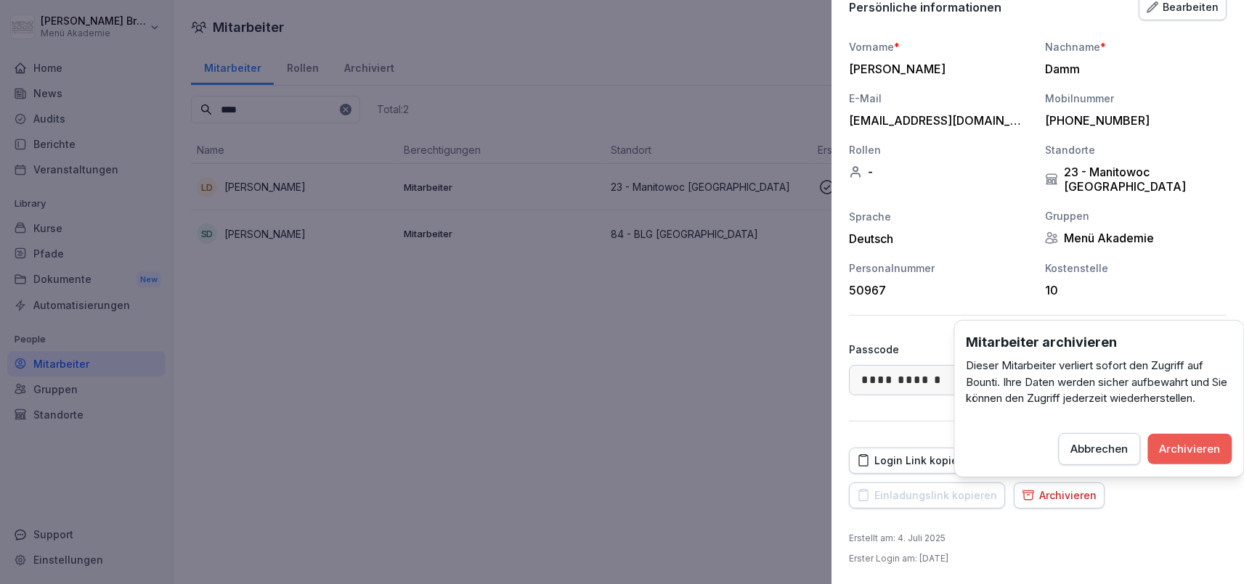
click at [1186, 439] on button "Archivieren" at bounding box center [1190, 448] width 84 height 30
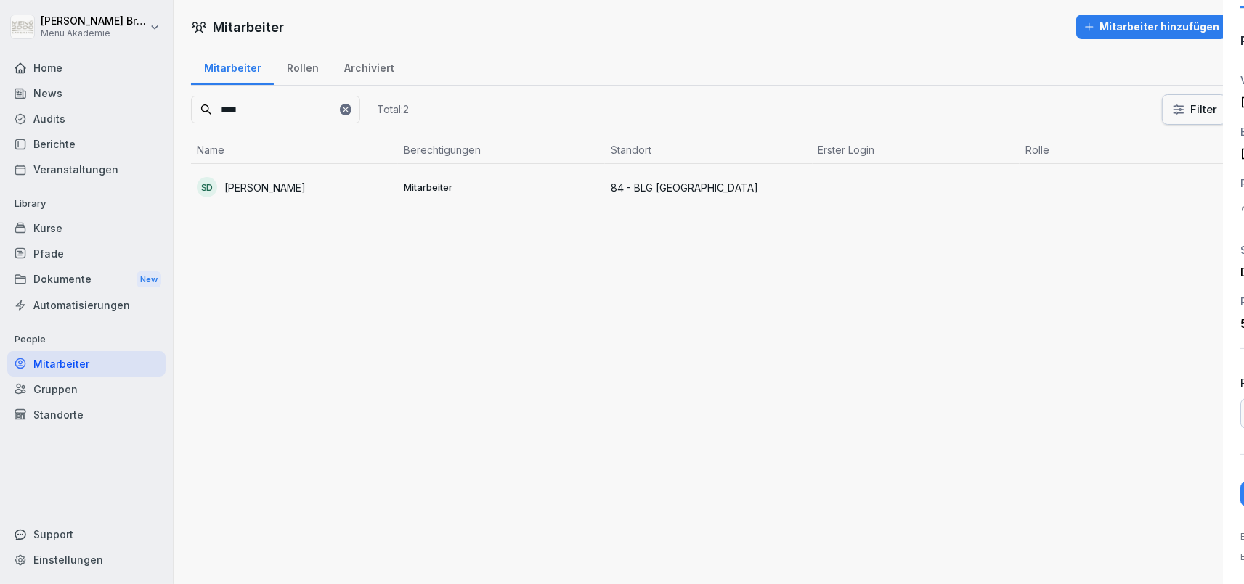
scroll to position [0, 0]
click at [343, 107] on div at bounding box center [346, 110] width 12 height 12
click at [342, 108] on icon at bounding box center [345, 109] width 9 height 9
click at [307, 113] on input at bounding box center [275, 110] width 169 height 28
paste input "*******"
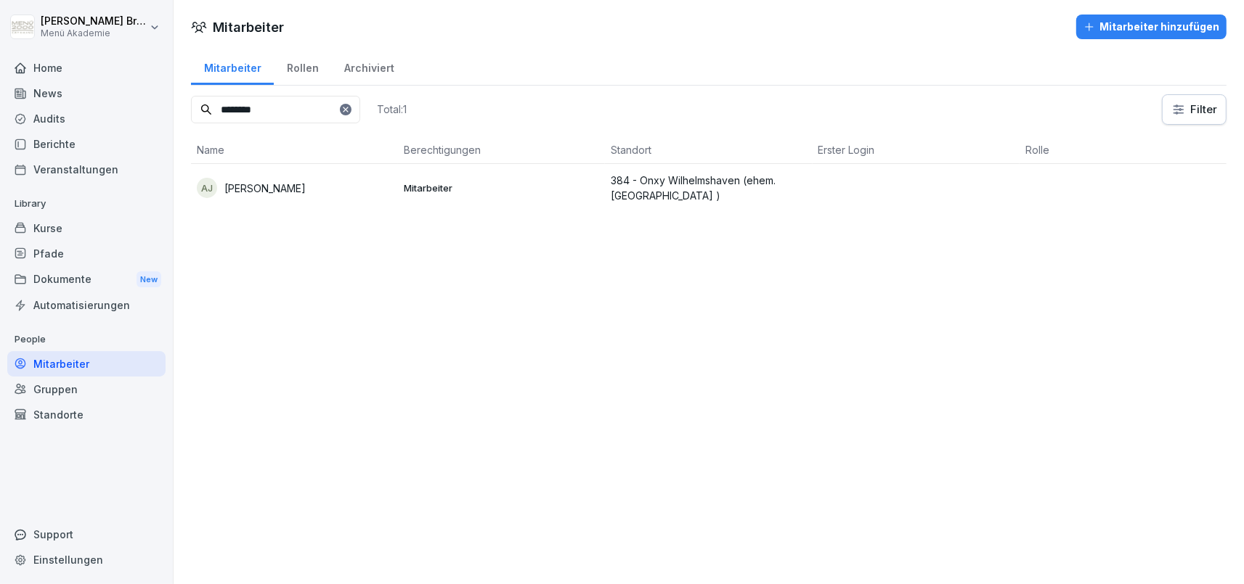
type input "*******"
click at [265, 186] on p "[PERSON_NAME]" at bounding box center [264, 188] width 81 height 15
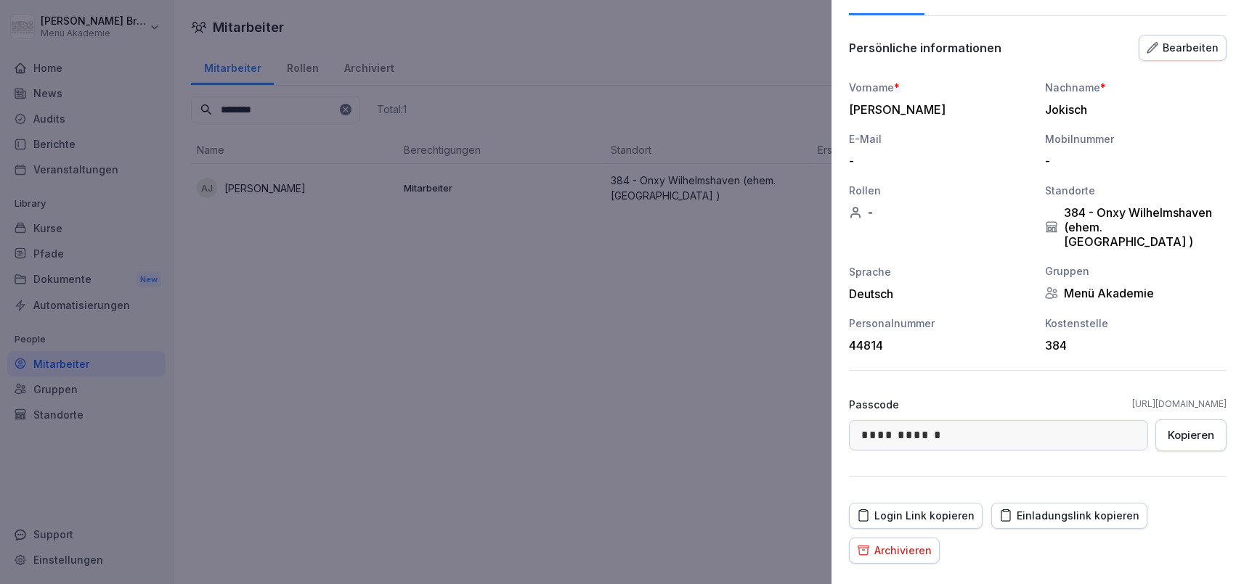
scroll to position [146, 0]
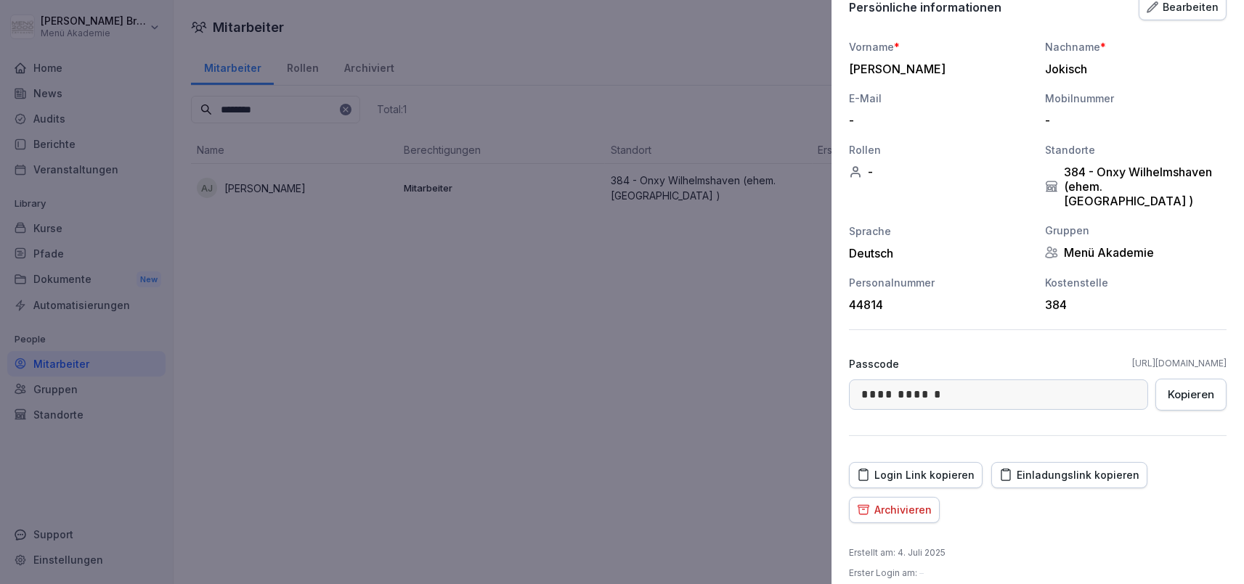
click at [918, 502] on div "Archivieren" at bounding box center [894, 510] width 75 height 16
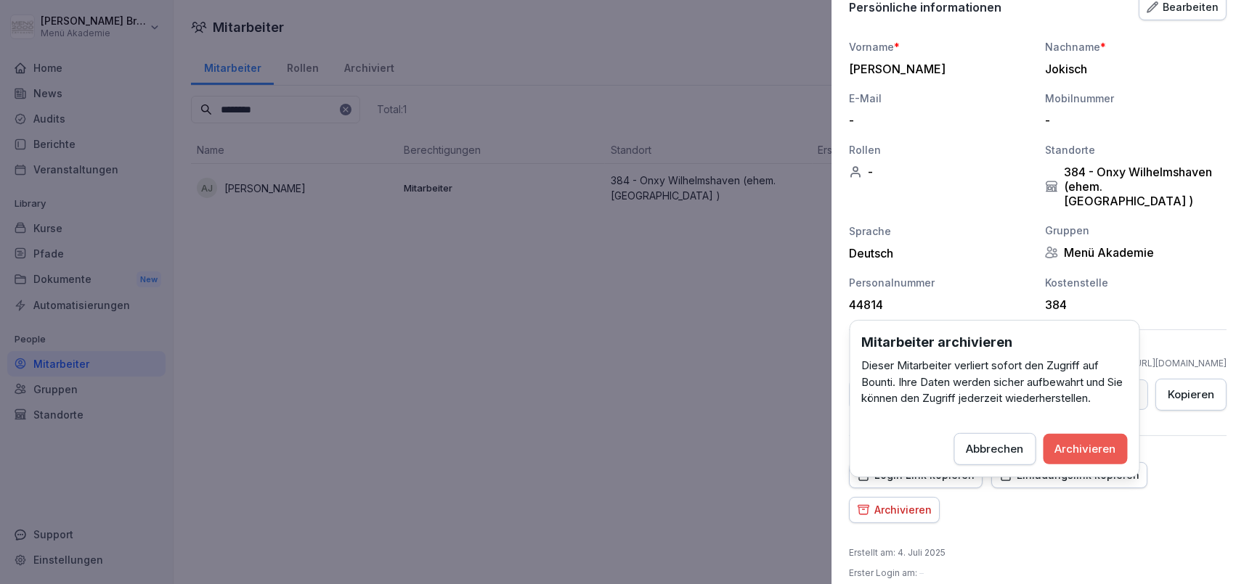
click at [1115, 436] on button "Archivieren" at bounding box center [1085, 448] width 84 height 30
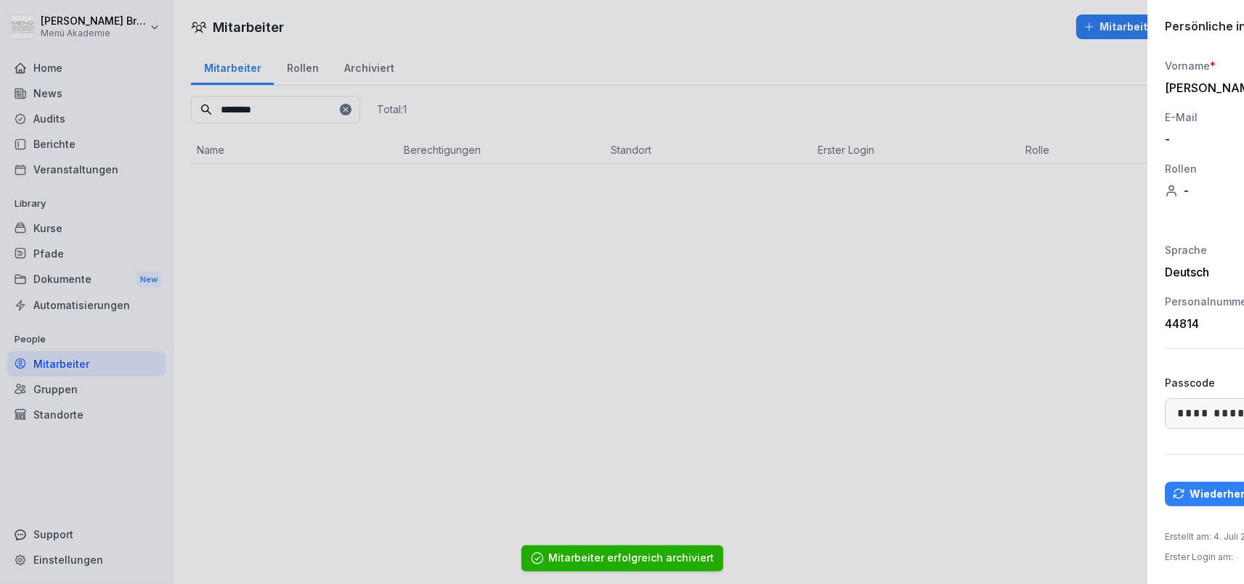
scroll to position [112, 0]
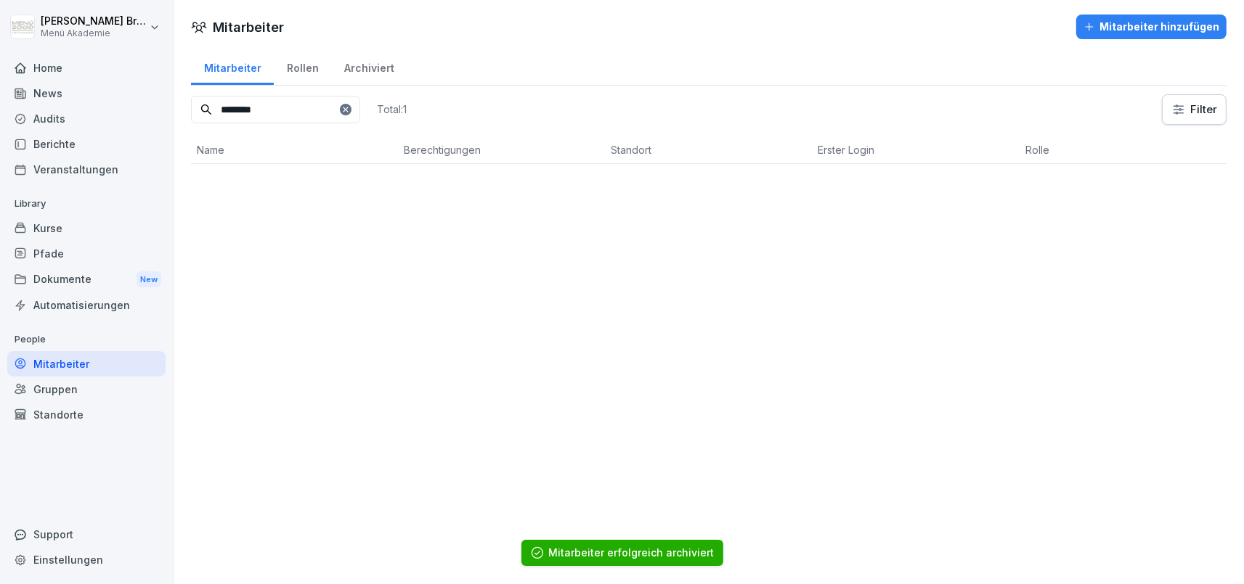
click at [340, 108] on div at bounding box center [346, 110] width 12 height 12
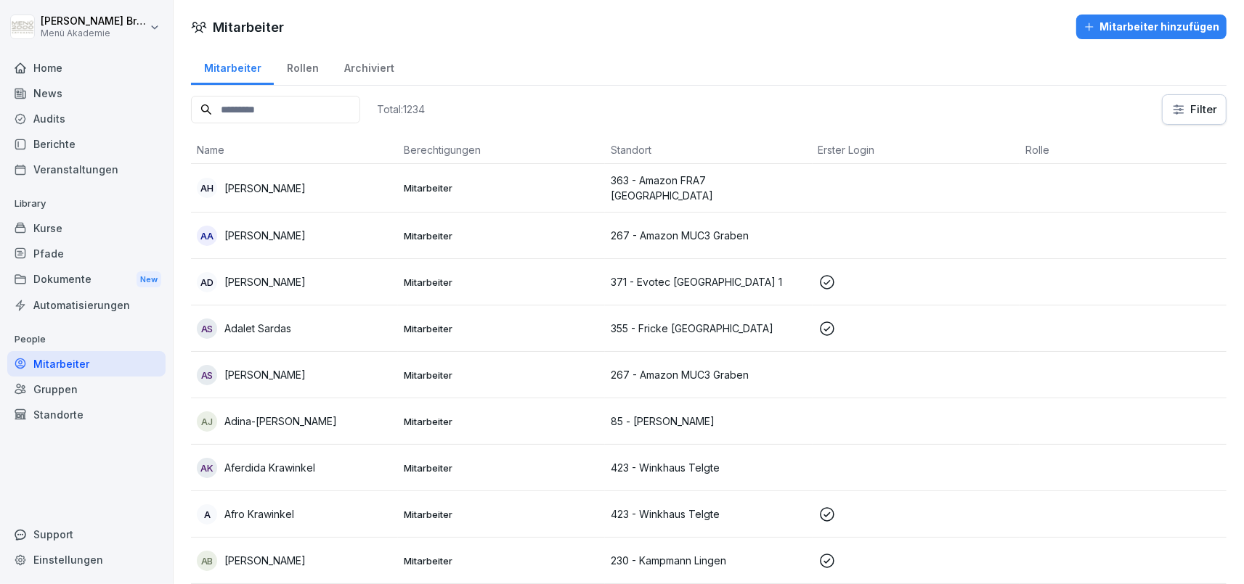
click at [214, 104] on input at bounding box center [275, 110] width 169 height 28
paste input "******"
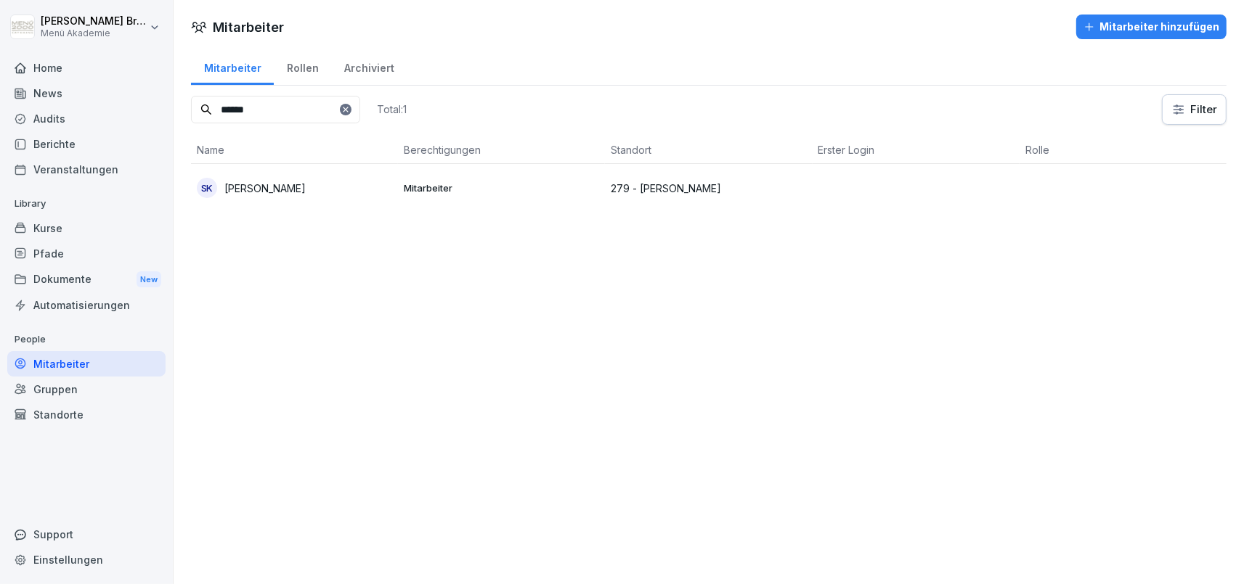
type input "******"
click at [298, 183] on p "[PERSON_NAME]" at bounding box center [264, 188] width 81 height 15
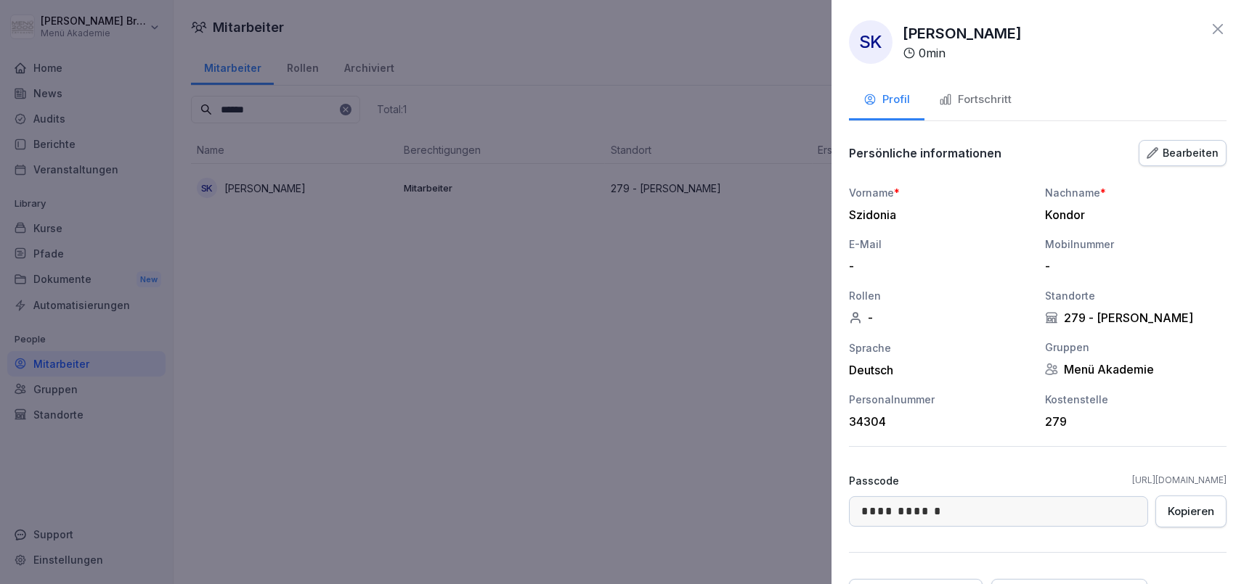
scroll to position [131, 0]
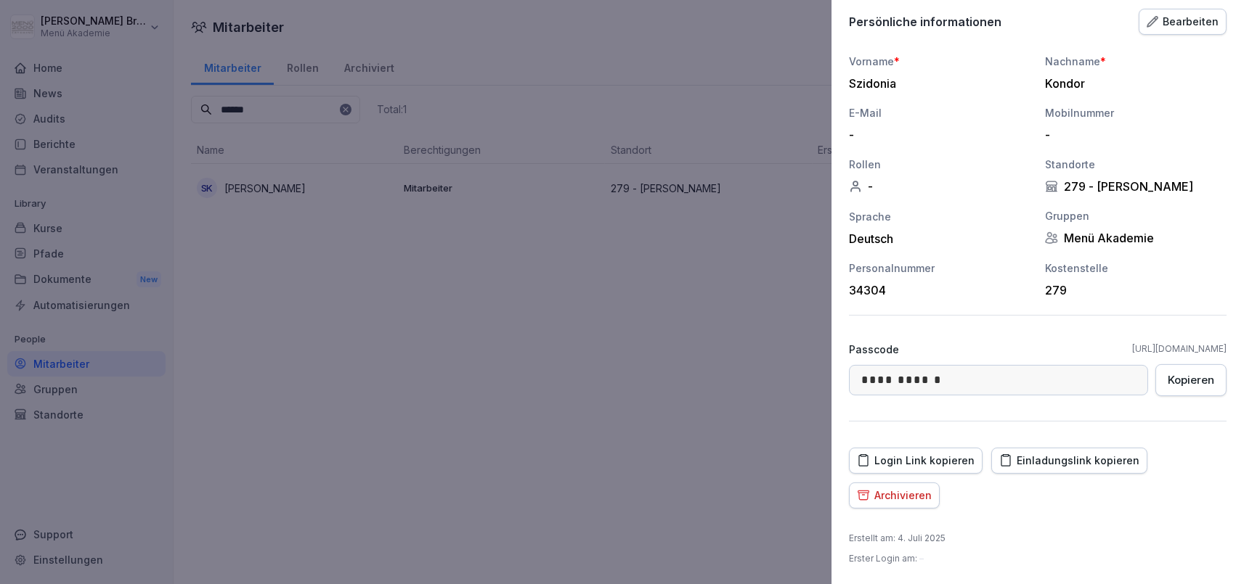
click at [858, 500] on icon "button" at bounding box center [863, 496] width 13 height 14
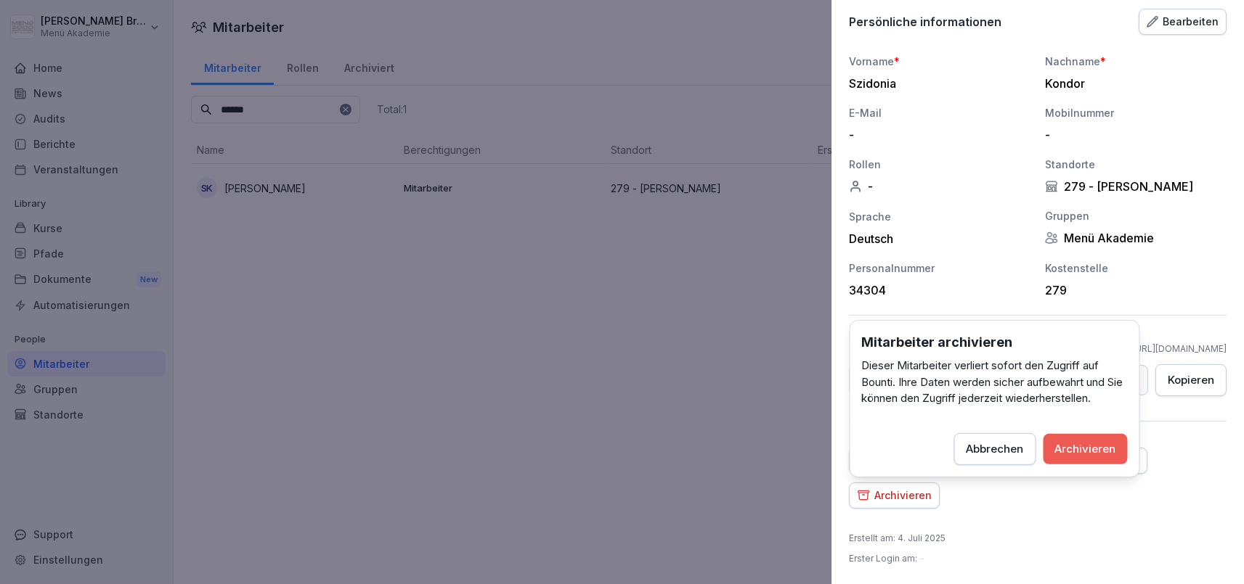
click at [1081, 452] on div "Archivieren" at bounding box center [1085, 449] width 61 height 16
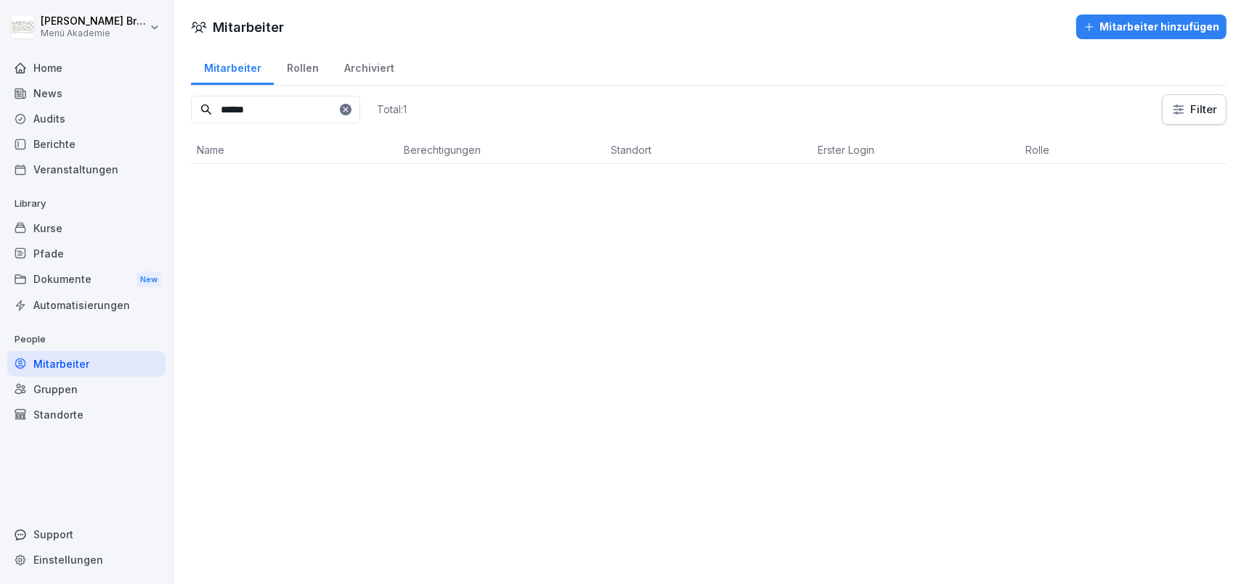
scroll to position [0, 0]
click at [341, 109] on icon at bounding box center [345, 109] width 9 height 9
click at [309, 116] on input at bounding box center [275, 110] width 169 height 28
paste input "****"
type input "****"
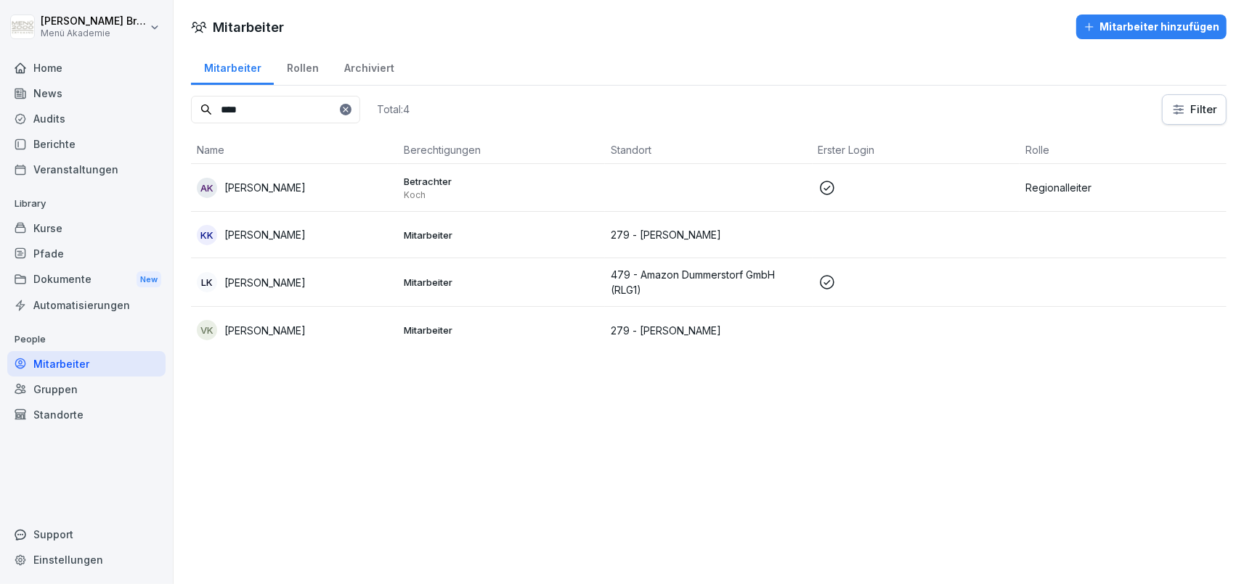
click at [288, 239] on div "KK [PERSON_NAME]" at bounding box center [294, 235] width 195 height 20
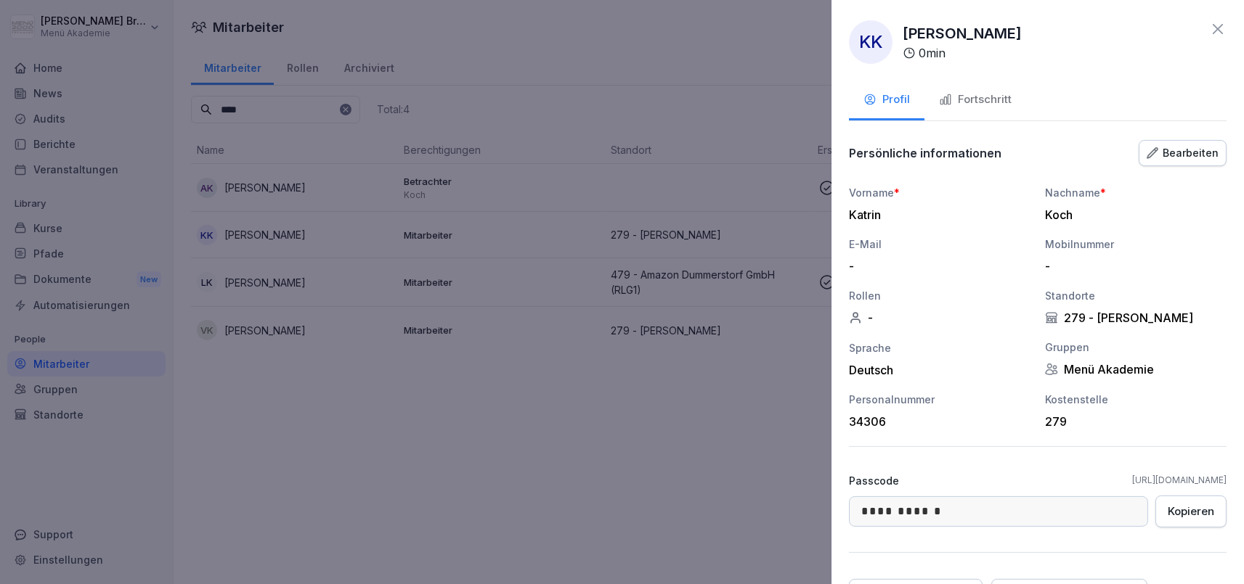
scroll to position [131, 0]
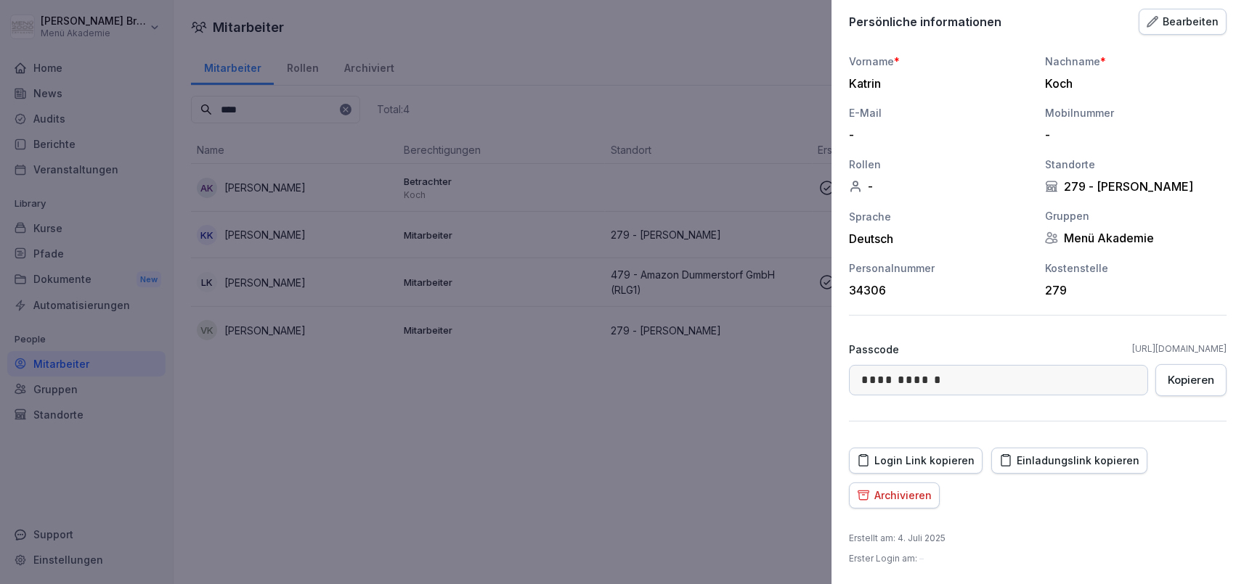
click at [907, 503] on button "Archivieren" at bounding box center [894, 496] width 91 height 26
click at [1149, 448] on div "Login Link kopieren Einladungslink kopieren Archivieren" at bounding box center [1038, 478] width 378 height 61
click at [900, 500] on div "Archivieren" at bounding box center [894, 496] width 75 height 16
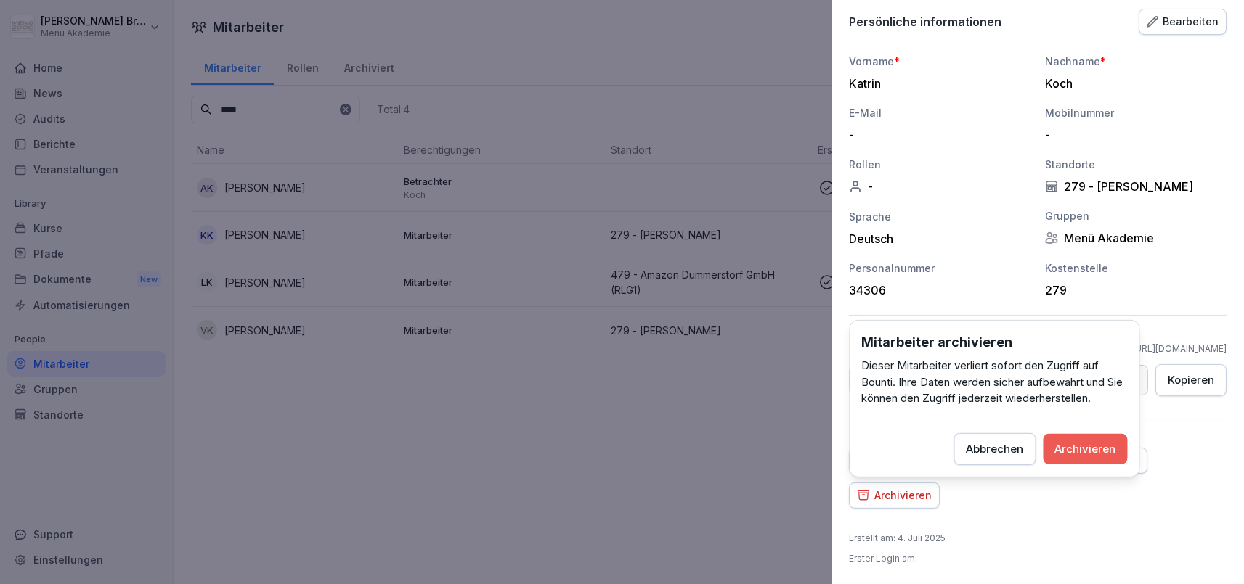
drag, startPoint x: 1064, startPoint y: 450, endPoint x: 642, endPoint y: 383, distance: 427.9
click at [1058, 449] on div "Archivieren" at bounding box center [1085, 449] width 61 height 16
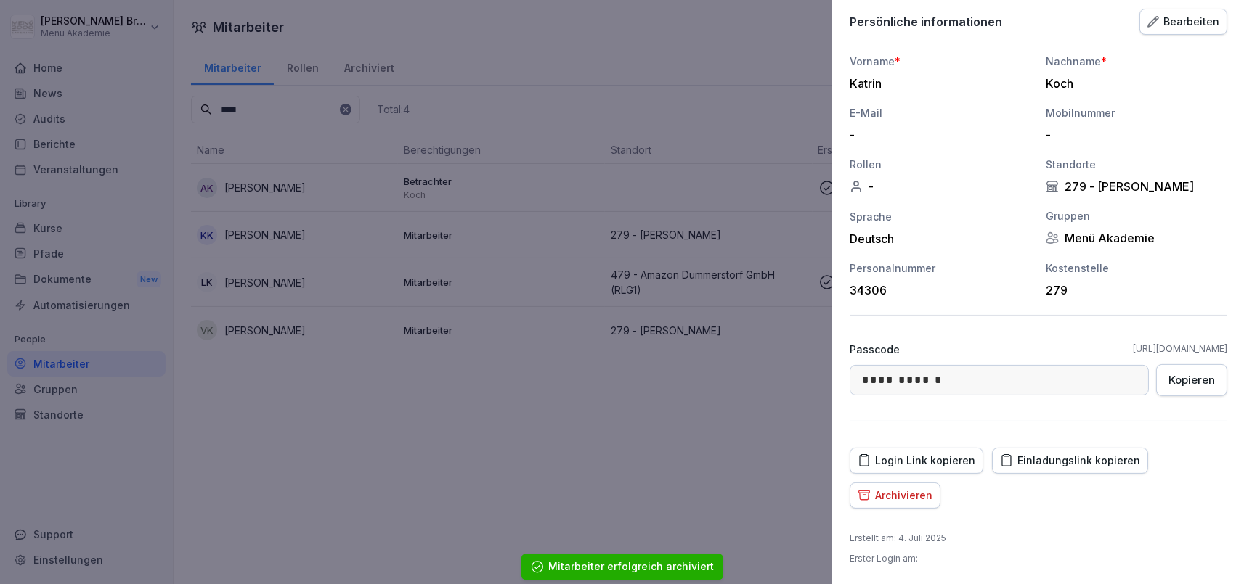
scroll to position [97, 0]
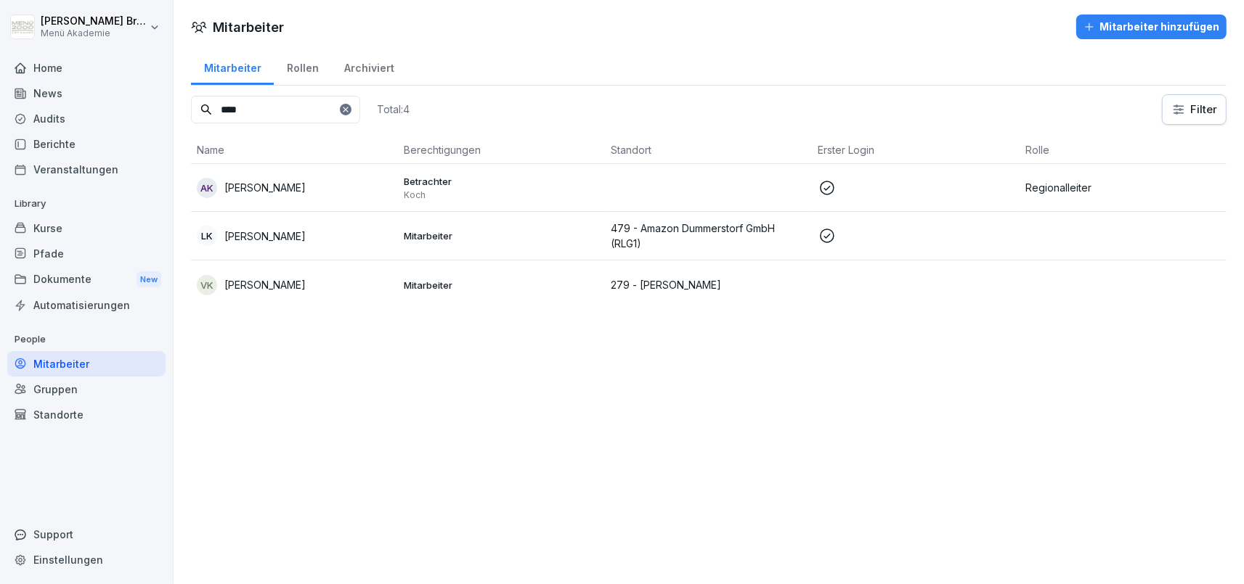
click at [84, 413] on div "Standorte" at bounding box center [86, 414] width 158 height 25
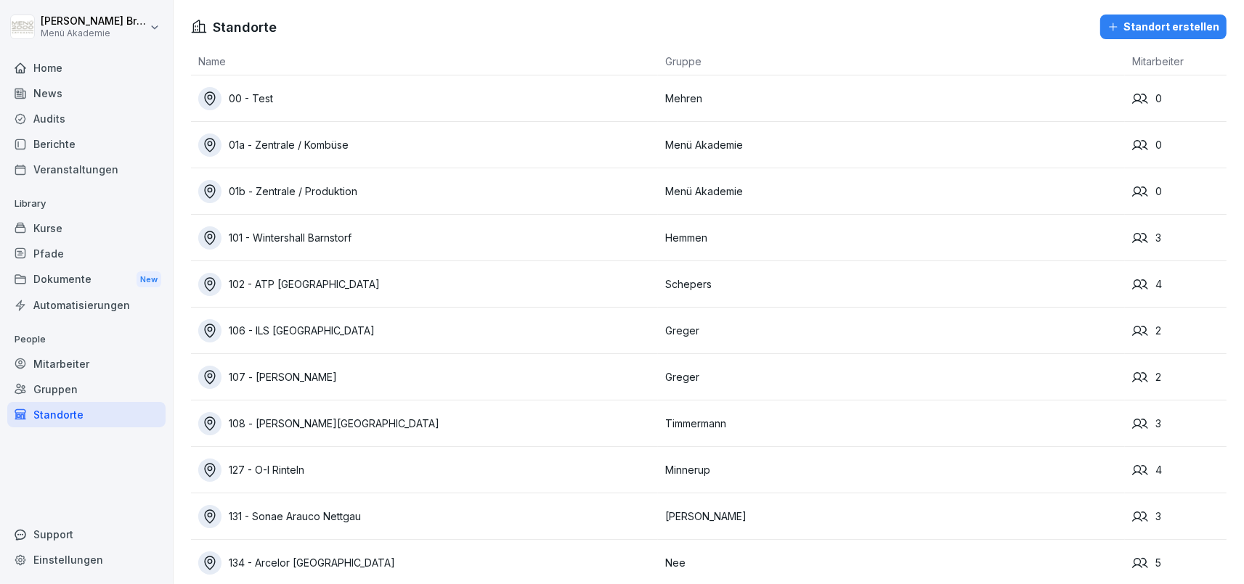
scroll to position [4731, 0]
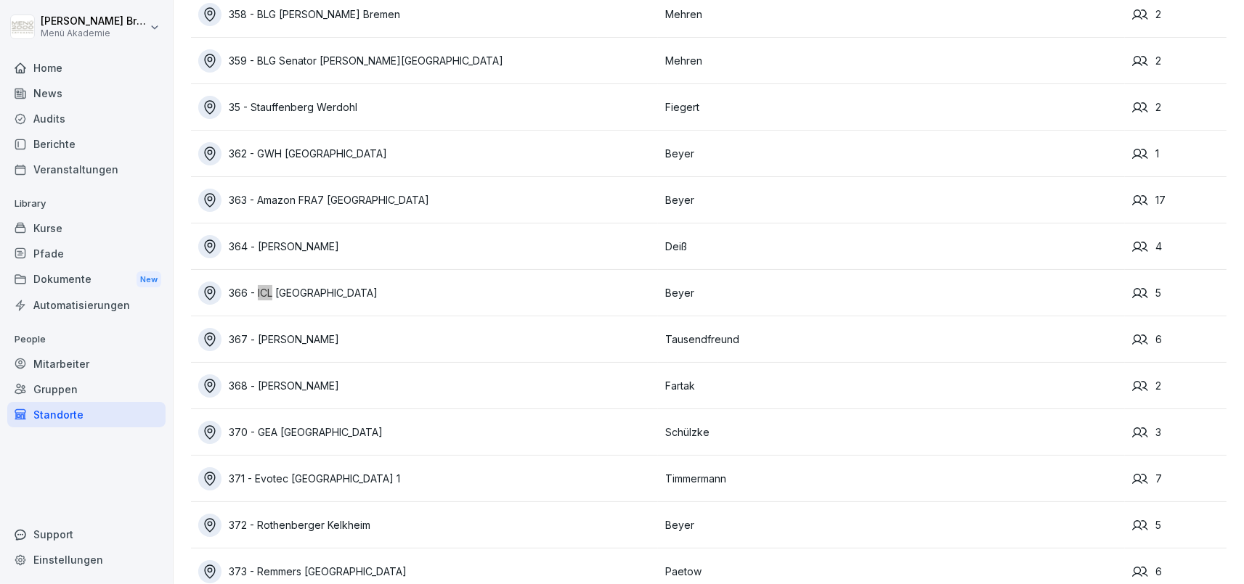
click at [282, 290] on div "366 - ICL [GEOGRAPHIC_DATA]" at bounding box center [428, 293] width 460 height 23
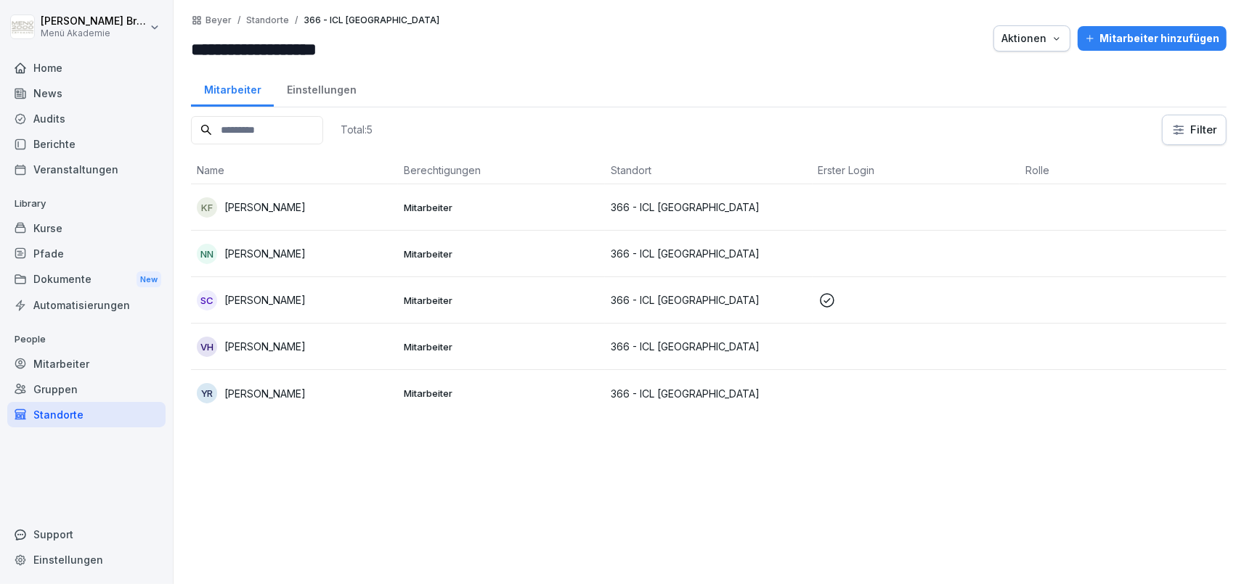
click at [291, 468] on div "Total: 5 Filter Name Berechtigungen Standort Erster Login Rolle KF Karyna Furts…" at bounding box center [708, 342] width 1035 height 455
click at [268, 393] on p "[PERSON_NAME]" at bounding box center [264, 393] width 81 height 15
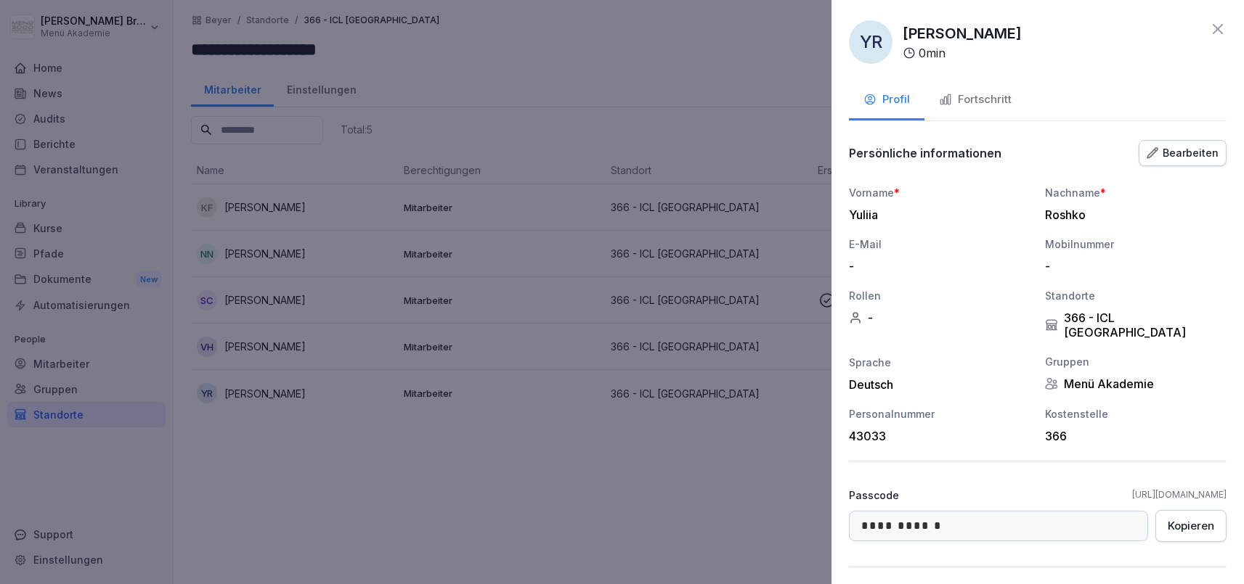
click at [562, 451] on div at bounding box center [622, 292] width 1244 height 584
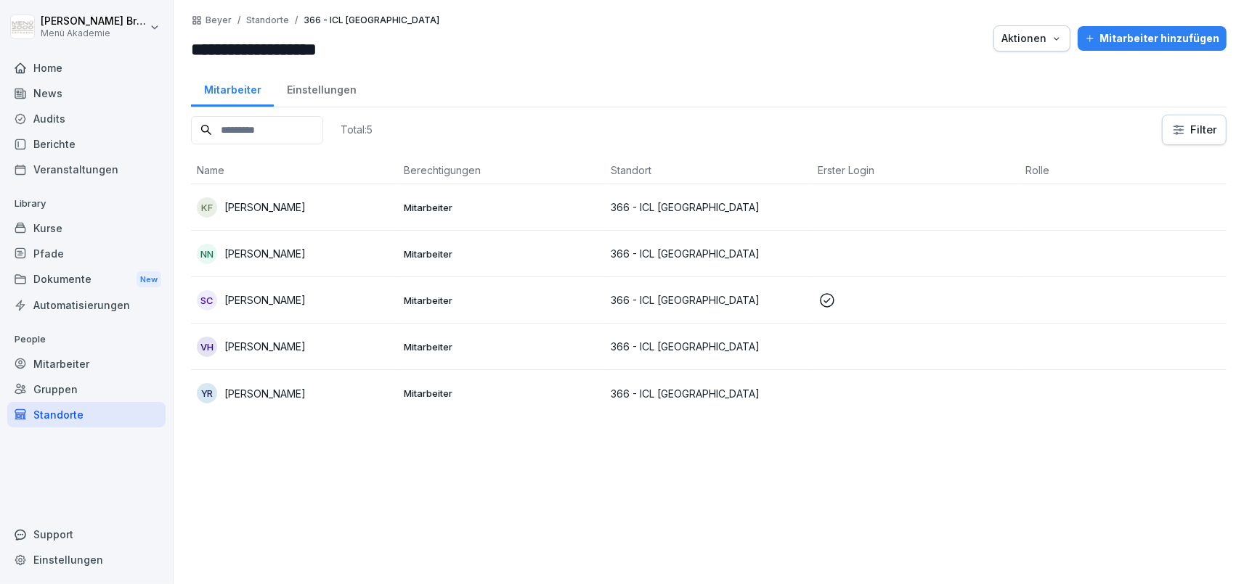
click at [89, 372] on div "Mitarbeiter" at bounding box center [86, 363] width 158 height 25
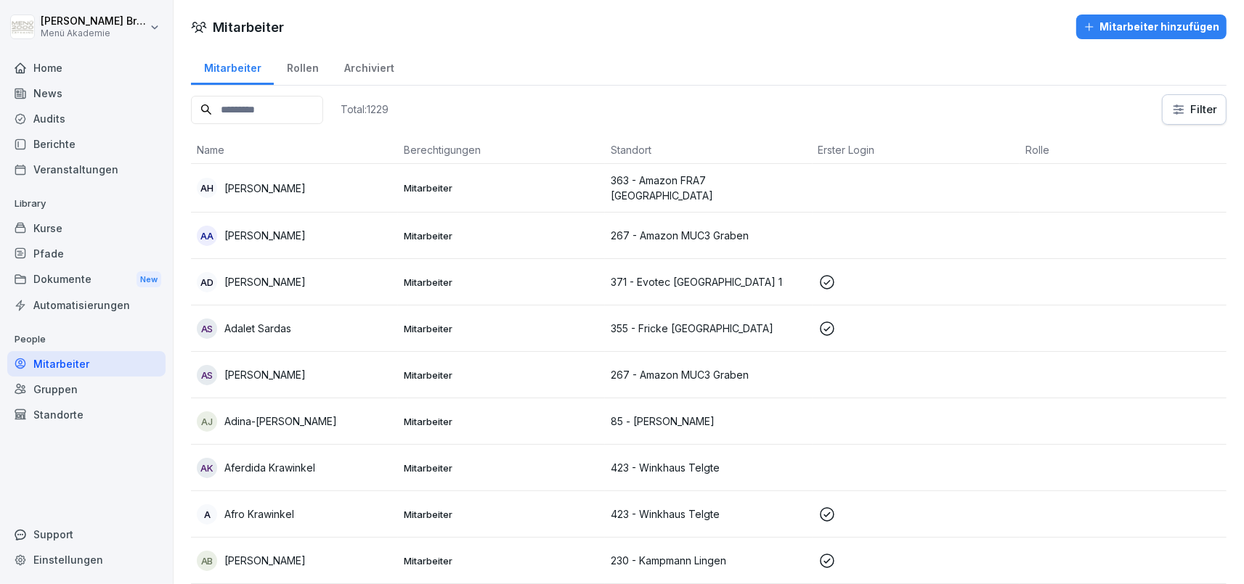
click at [280, 117] on input at bounding box center [257, 110] width 132 height 28
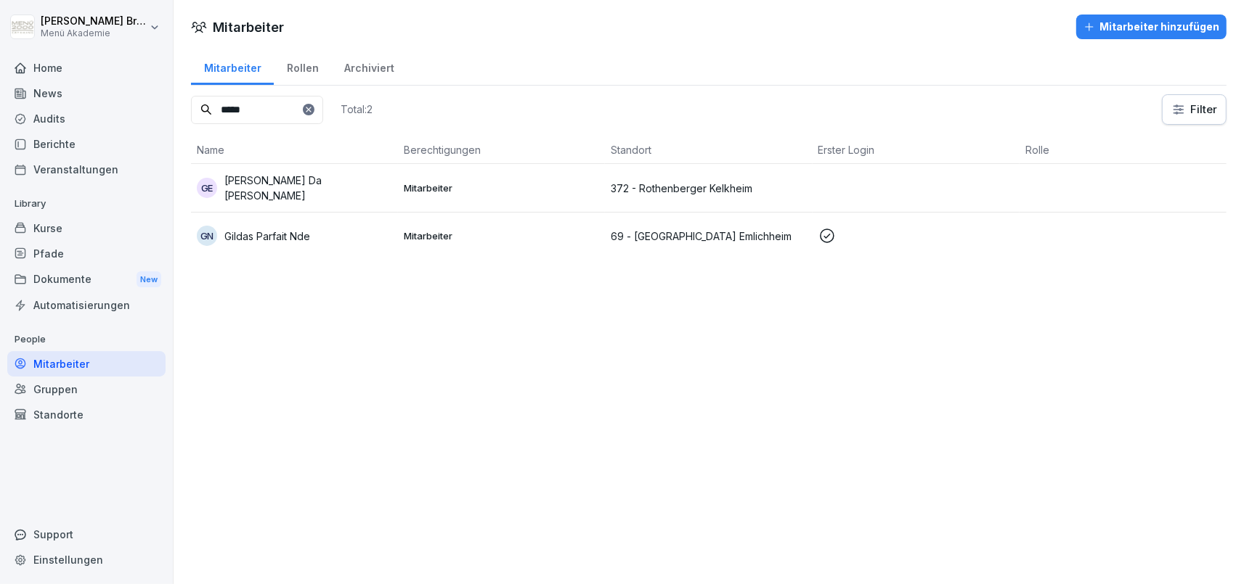
type input "*****"
click at [296, 192] on p "[PERSON_NAME] Da [PERSON_NAME]" at bounding box center [308, 188] width 168 height 30
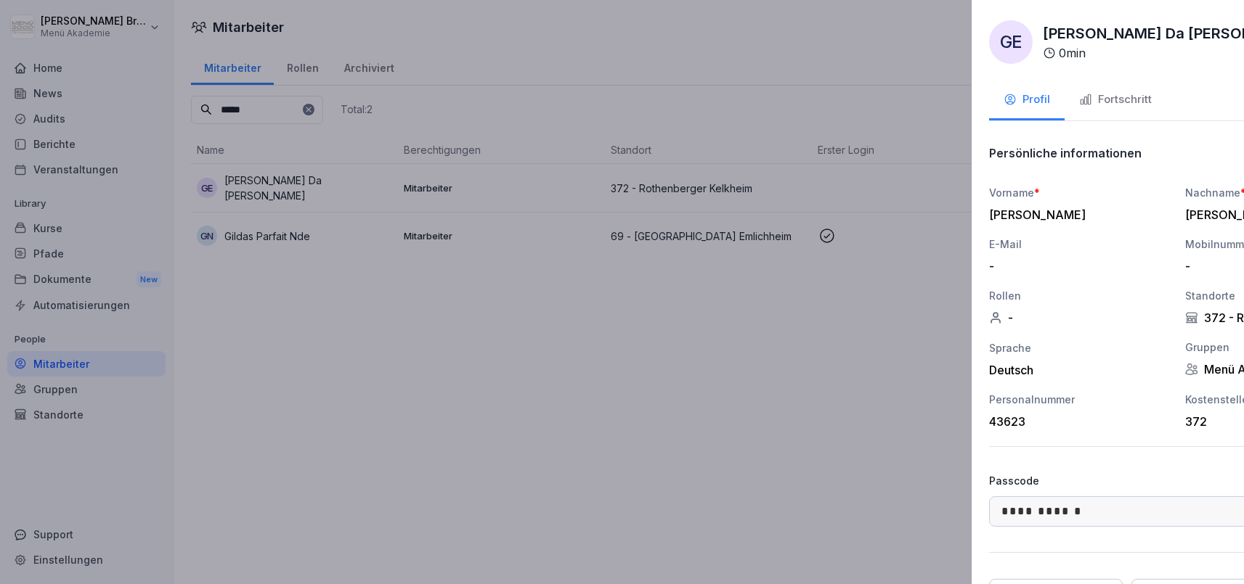
drag, startPoint x: 366, startPoint y: 389, endPoint x: 139, endPoint y: 373, distance: 227.8
click at [364, 389] on div at bounding box center [622, 292] width 1244 height 584
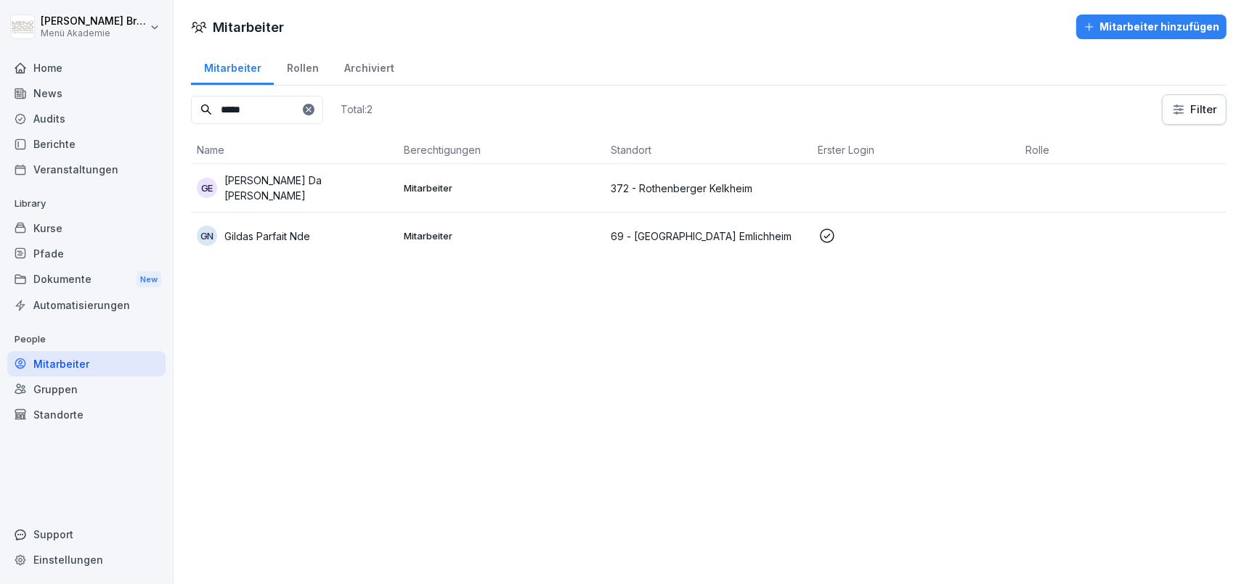
click at [124, 372] on div "Mitarbeiter" at bounding box center [86, 363] width 158 height 25
click at [65, 412] on div "Standorte" at bounding box center [86, 414] width 158 height 25
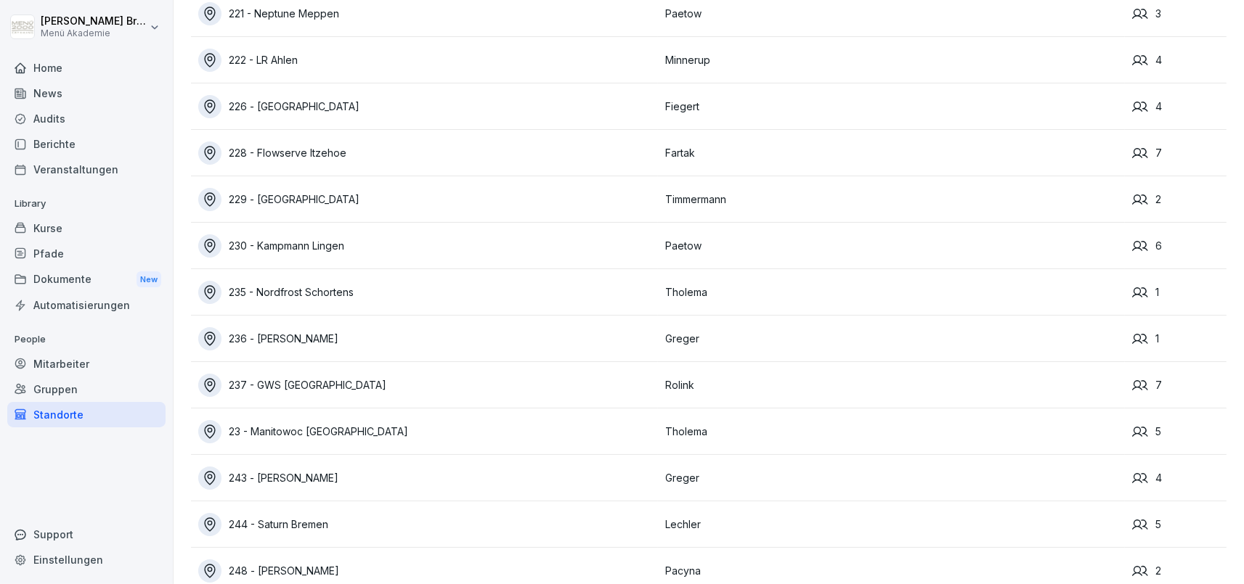
scroll to position [9472, 0]
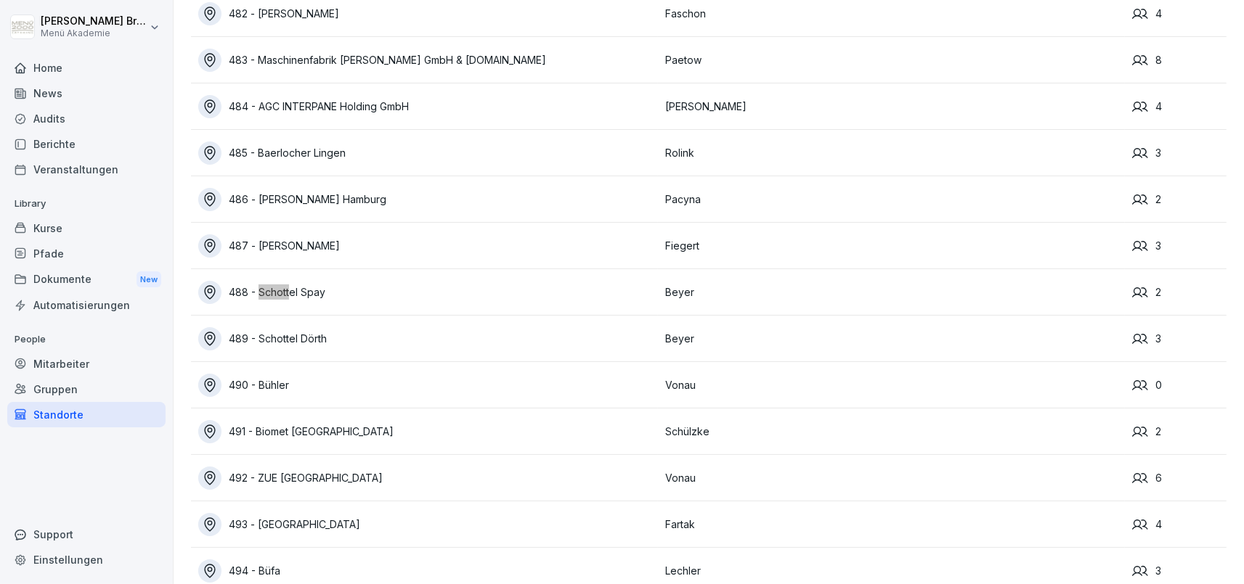
click at [310, 333] on div "489 - Schottel Dörth" at bounding box center [428, 338] width 460 height 23
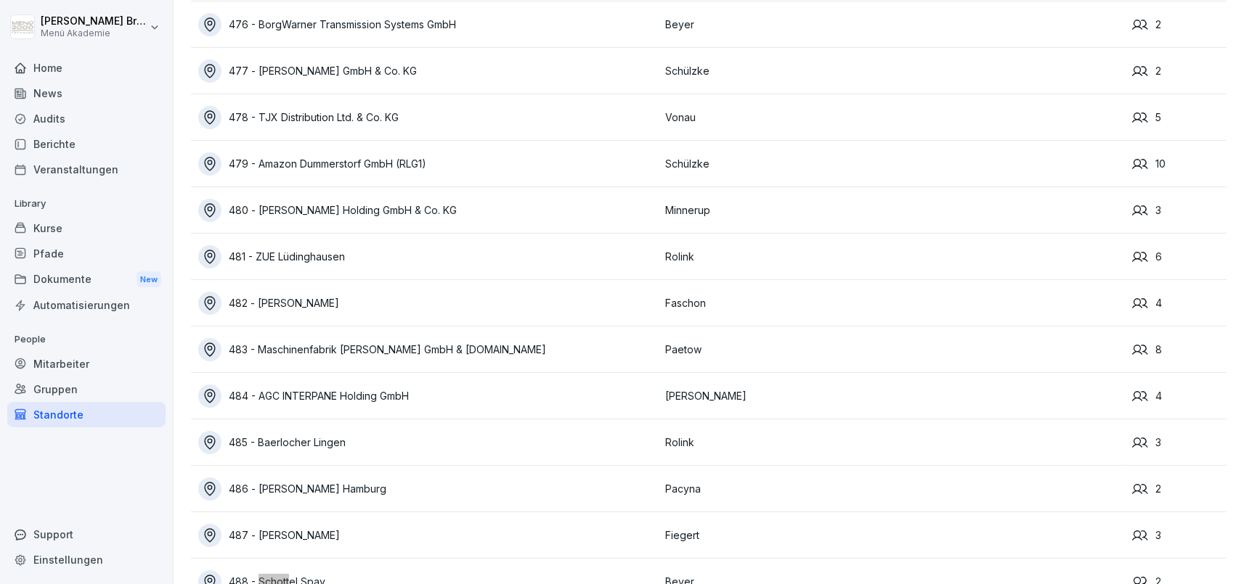
scroll to position [9136, 0]
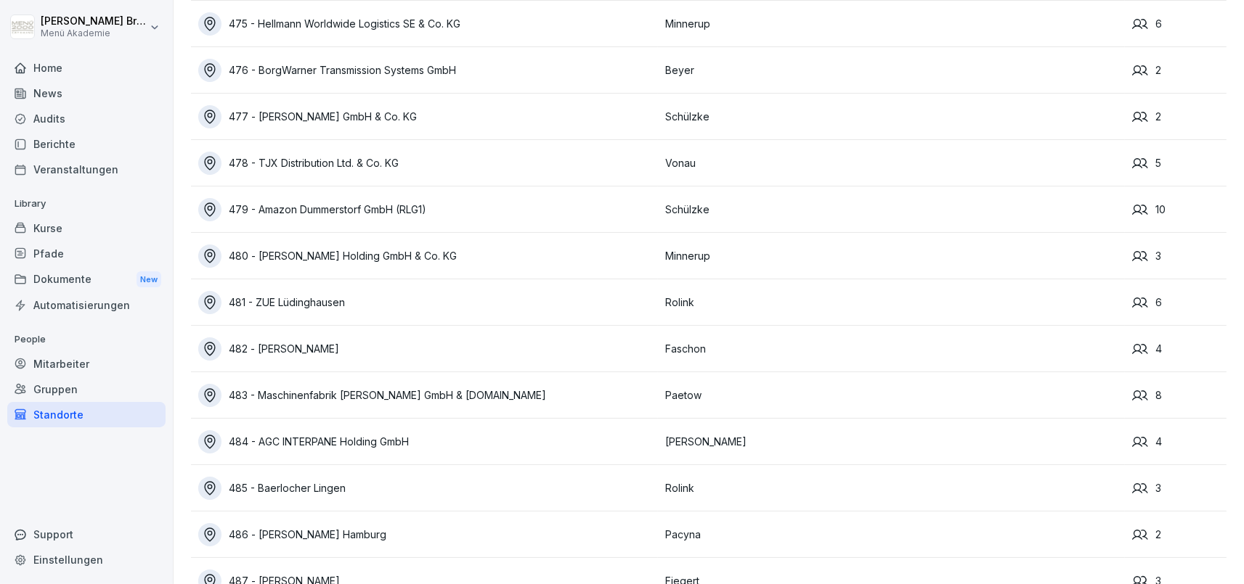
click at [69, 355] on div "Mitarbeiter" at bounding box center [86, 363] width 158 height 25
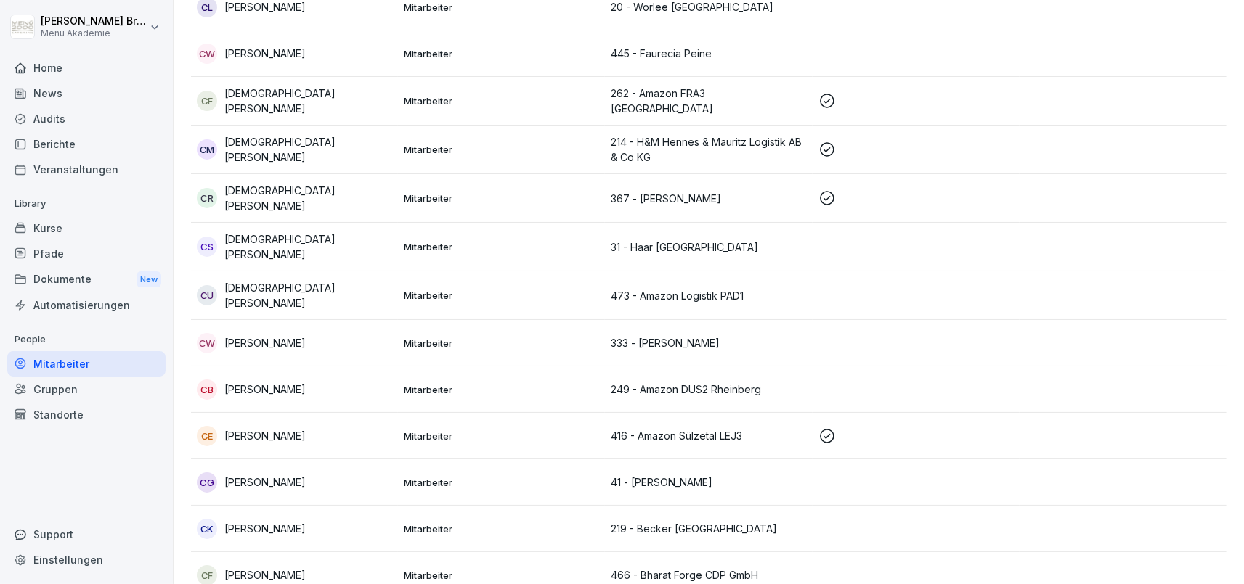
scroll to position [14, 0]
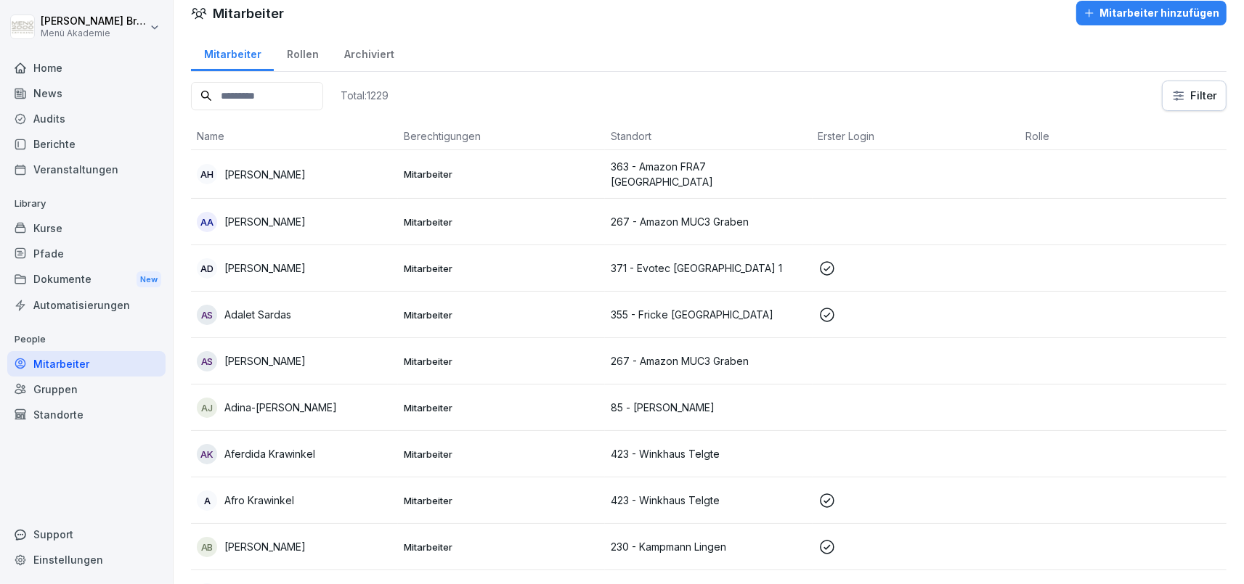
click at [273, 91] on input at bounding box center [257, 96] width 132 height 28
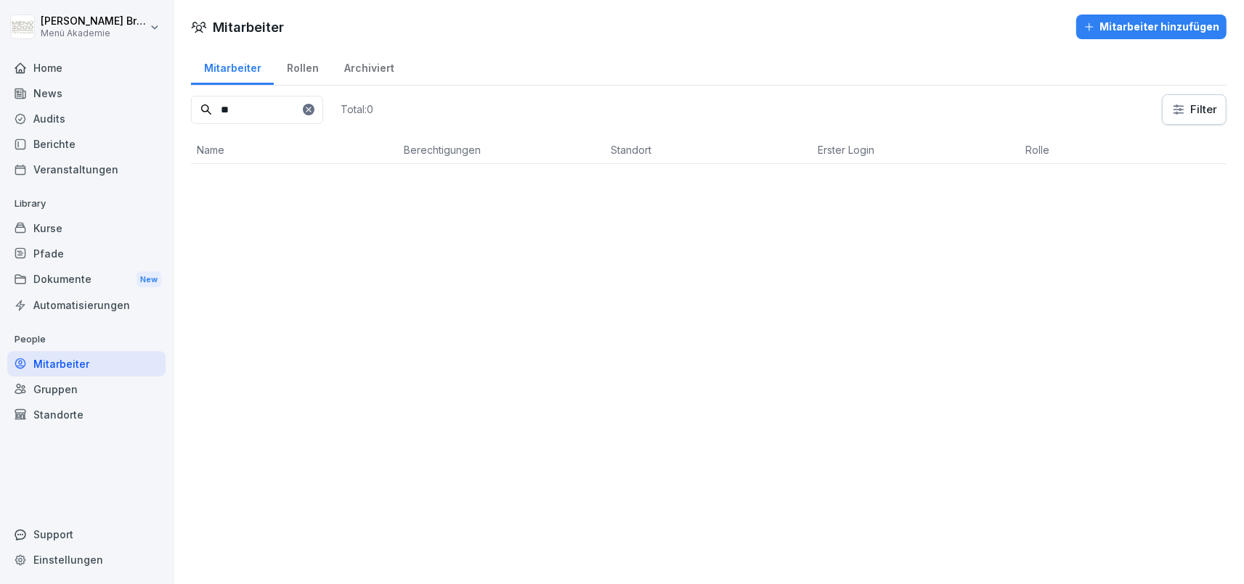
type input "*"
type input "*****"
click at [86, 351] on div "Mitarbeiter" at bounding box center [86, 363] width 158 height 25
click at [83, 356] on div "Mitarbeiter" at bounding box center [86, 363] width 158 height 25
click at [87, 364] on div "Mitarbeiter" at bounding box center [86, 363] width 158 height 25
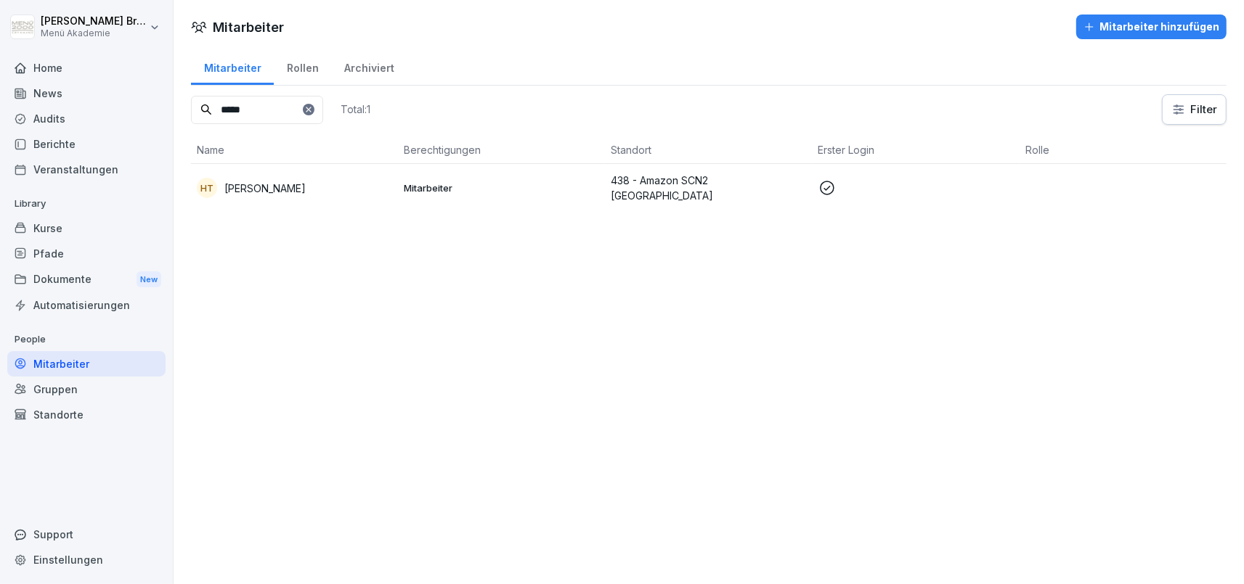
click at [101, 404] on div "Standorte" at bounding box center [86, 414] width 158 height 25
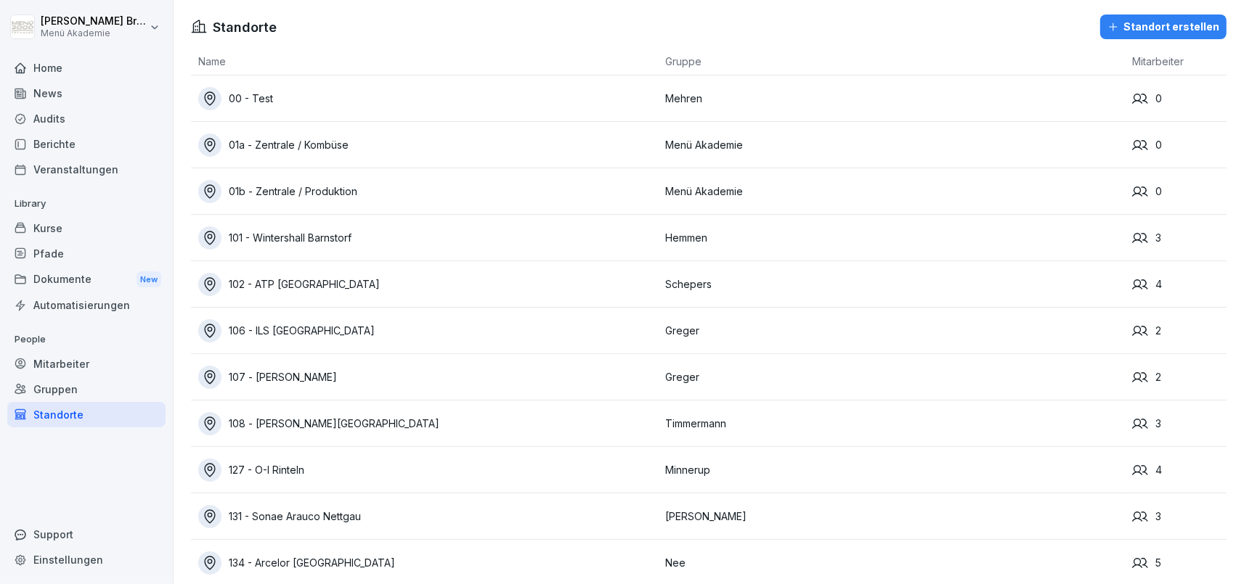
scroll to position [2130, 0]
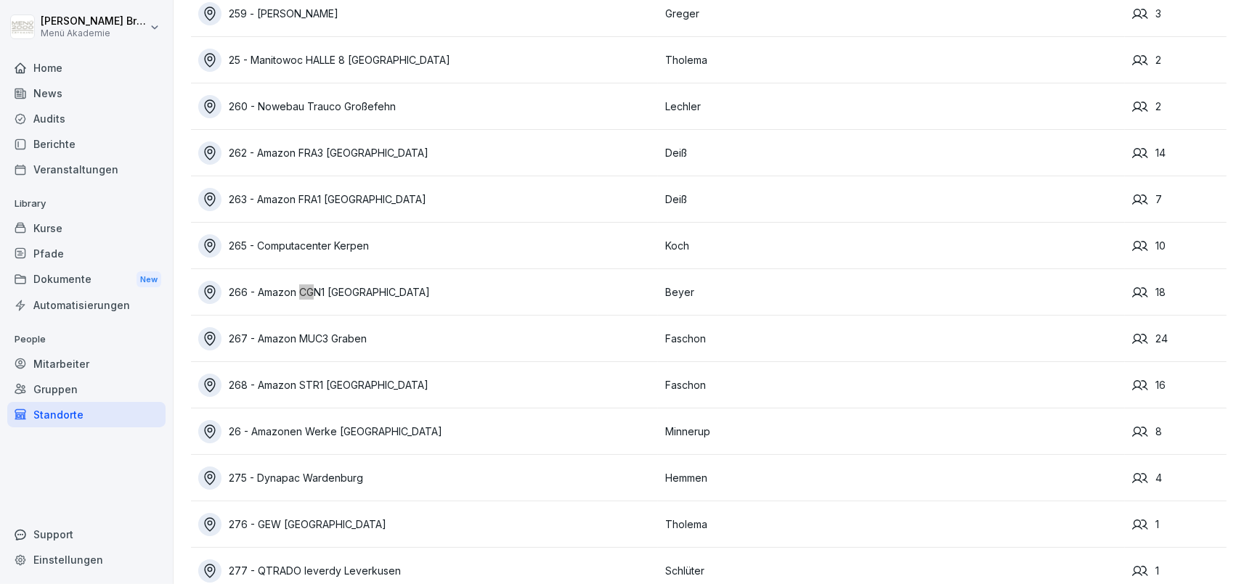
click at [359, 301] on div "266 - Amazon CGN1 [GEOGRAPHIC_DATA]" at bounding box center [428, 292] width 460 height 23
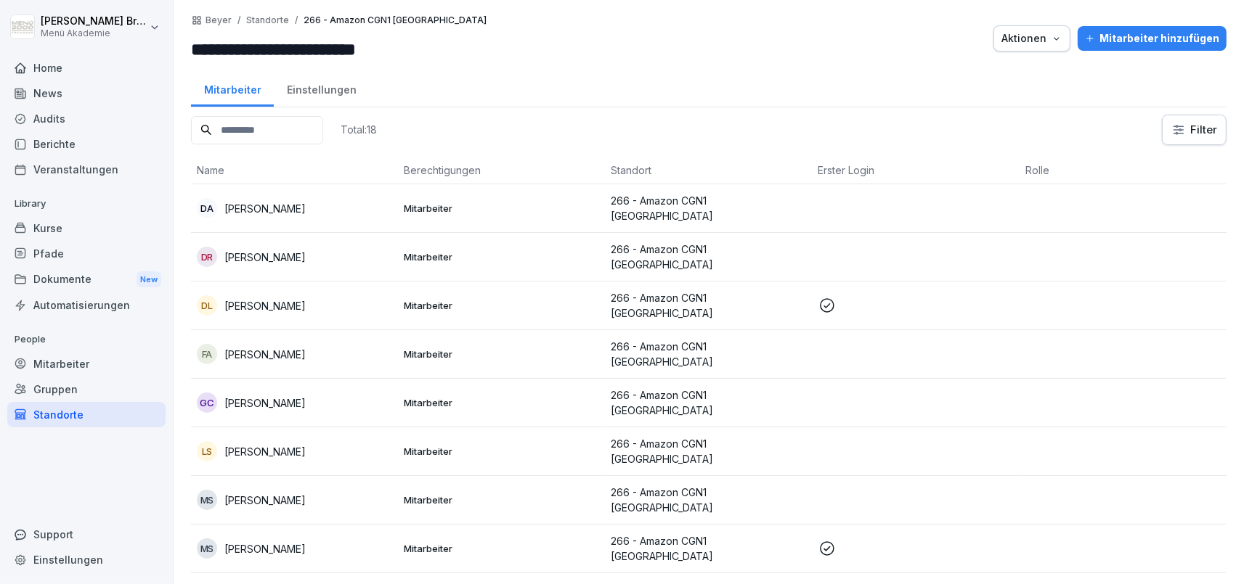
click at [1185, 40] on div "Mitarbeiter hinzufügen" at bounding box center [1152, 38] width 134 height 16
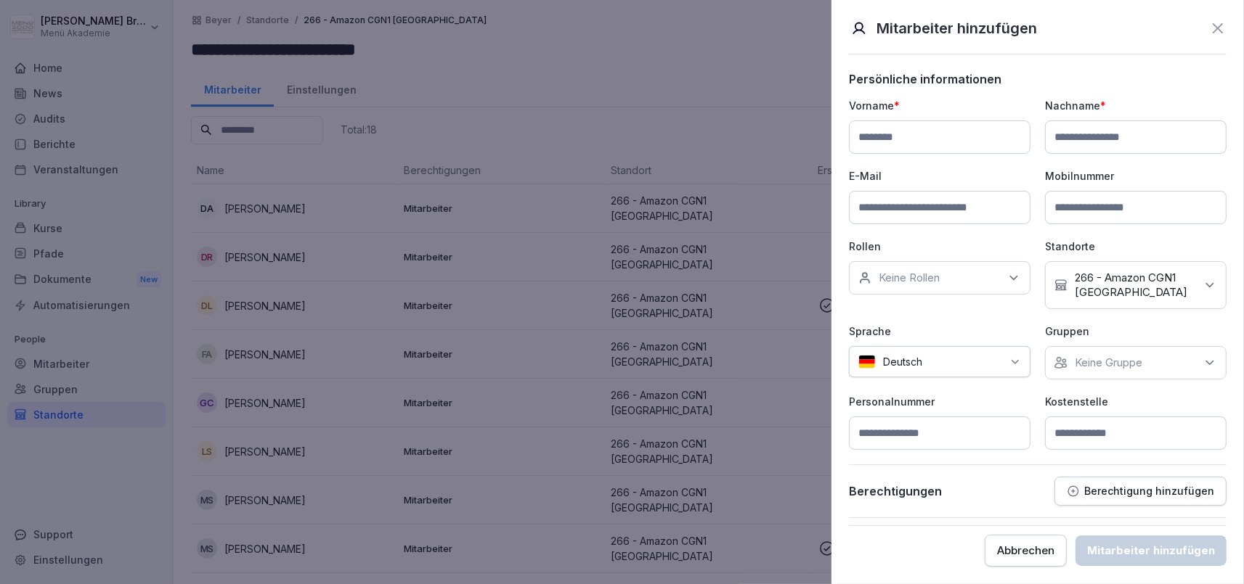
click at [891, 135] on input at bounding box center [940, 137] width 182 height 33
type input "*******"
type input "*********"
click at [1072, 369] on div "Keine Gruppe" at bounding box center [1136, 362] width 182 height 33
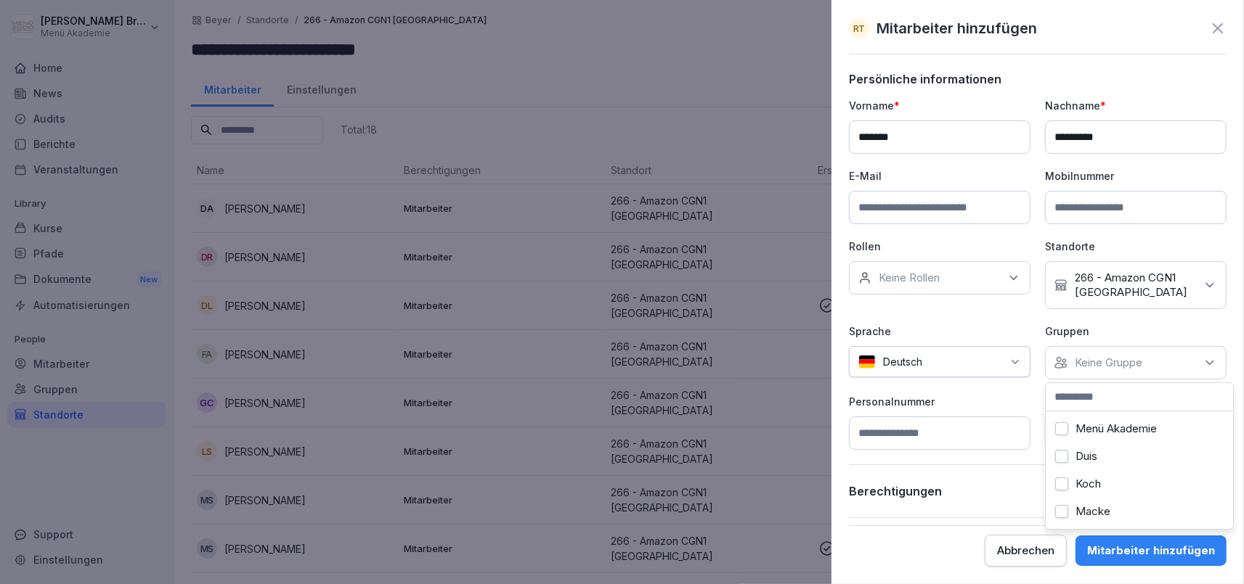
click at [1067, 423] on button "Menü Akademie" at bounding box center [1061, 429] width 13 height 13
click at [995, 394] on div "Vorname * ******* Nachname * ********* E-Mail Mobilnummer Rollen Keine Rollen S…" at bounding box center [1038, 274] width 378 height 352
click at [1083, 428] on input at bounding box center [1136, 433] width 182 height 33
type input "***"
click at [1115, 542] on button "Mitarbeiter hinzufügen" at bounding box center [1150, 551] width 151 height 30
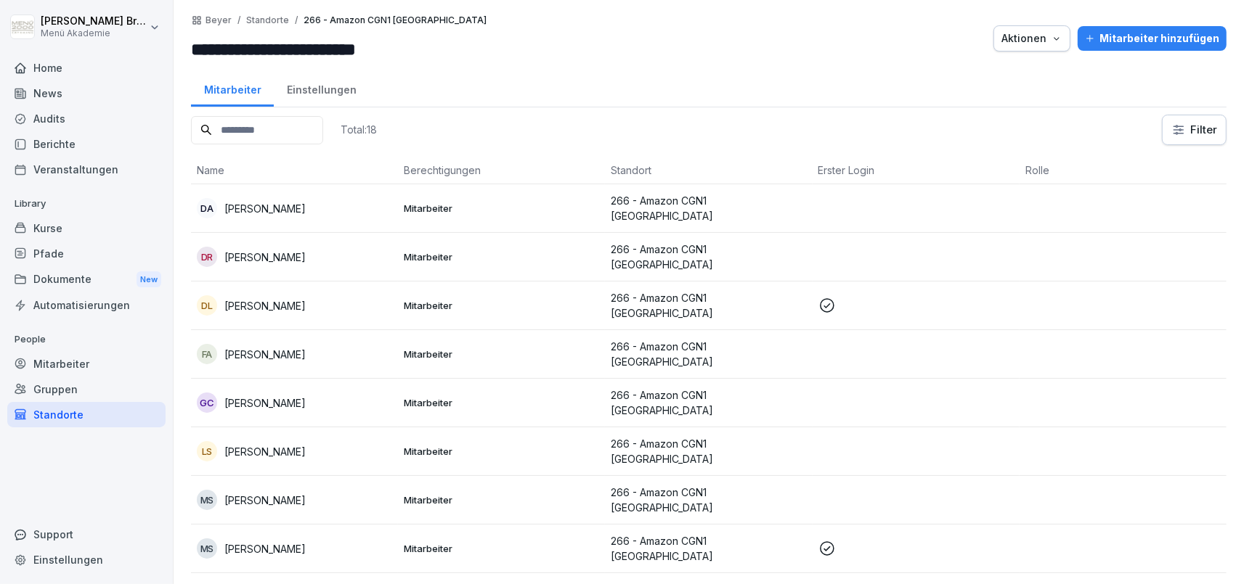
scroll to position [482, 0]
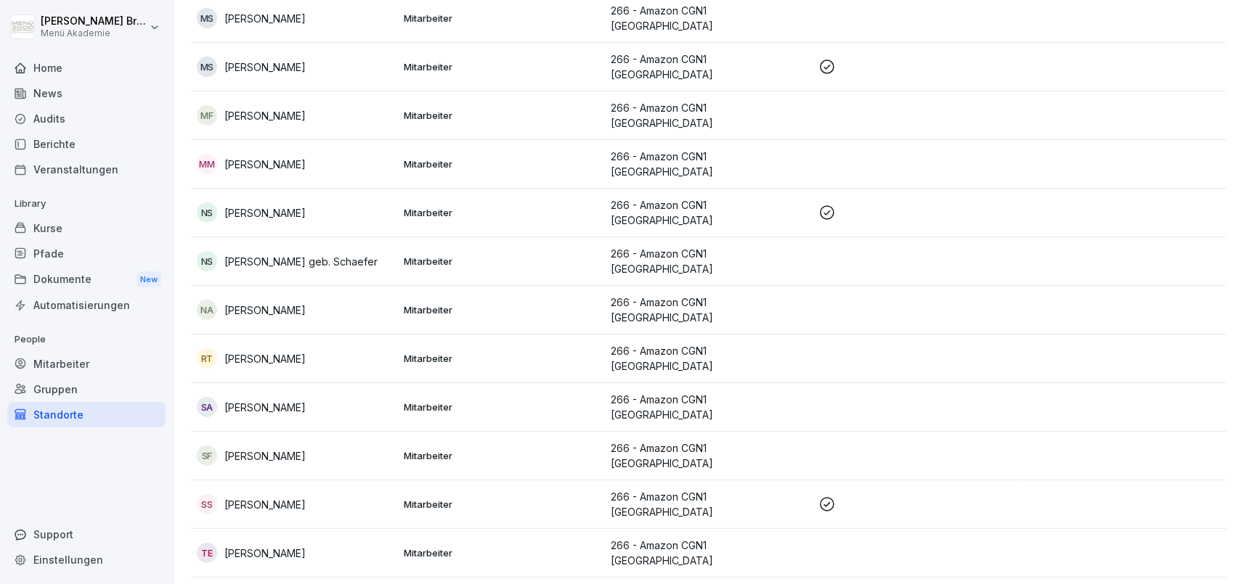
click at [303, 351] on p "[PERSON_NAME]" at bounding box center [264, 358] width 81 height 15
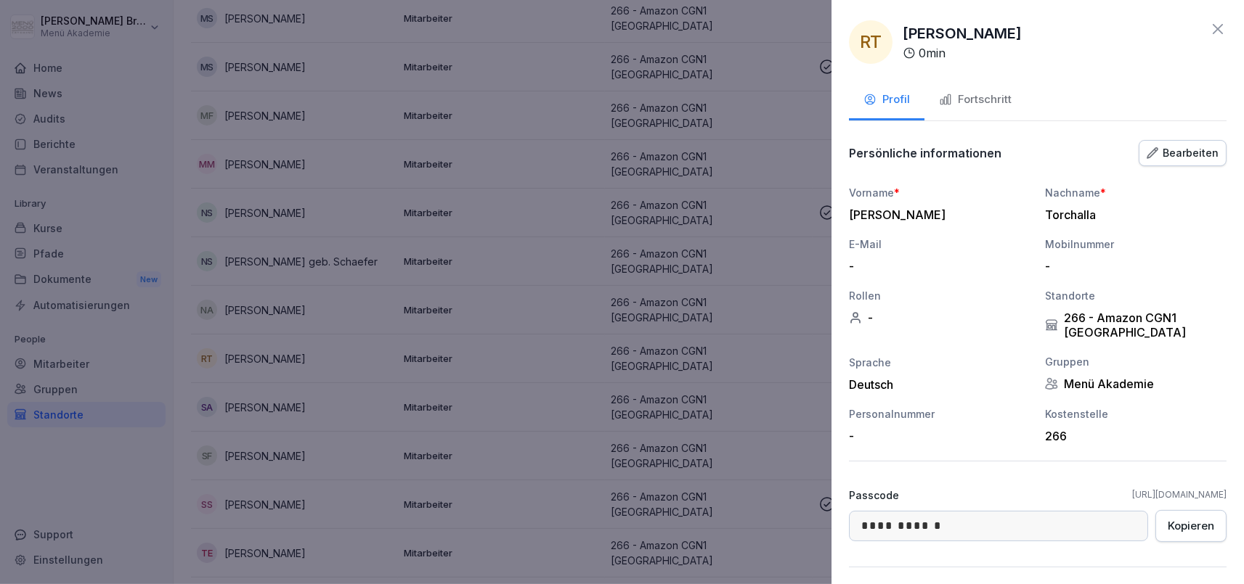
scroll to position [131, 0]
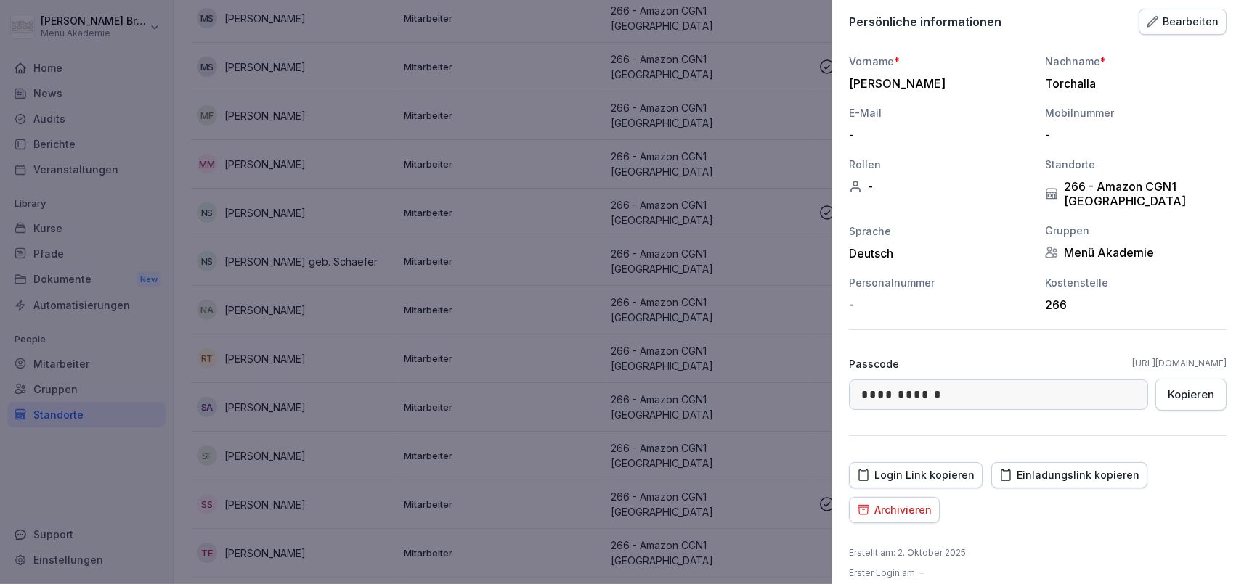
click at [1040, 468] on div "Einladungslink kopieren" at bounding box center [1069, 476] width 140 height 16
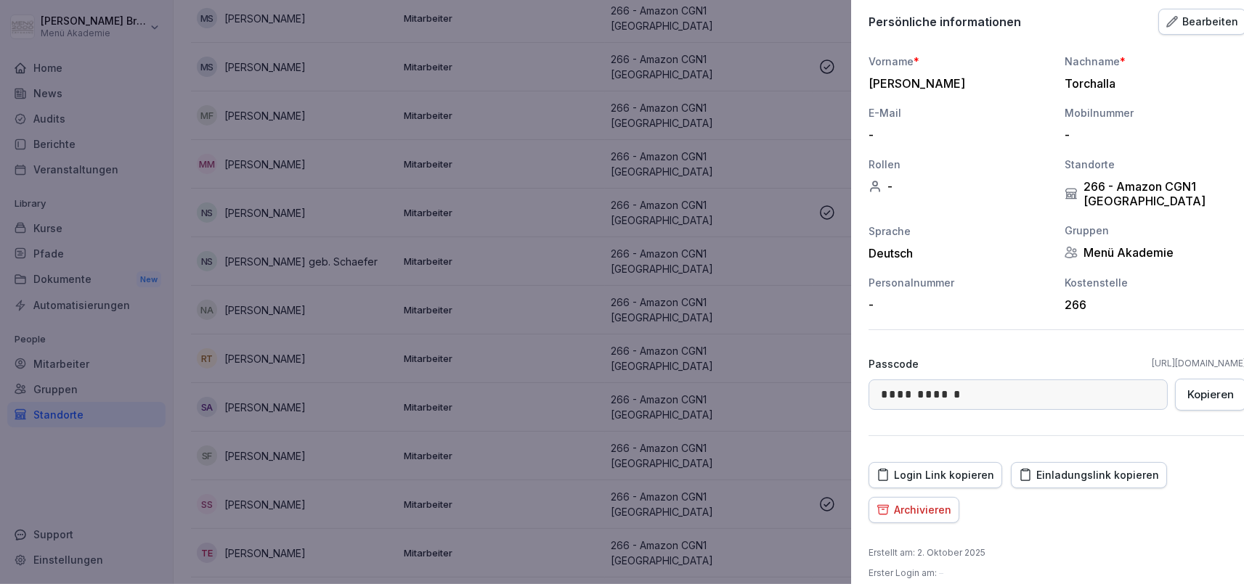
click at [132, 365] on div at bounding box center [622, 292] width 1244 height 584
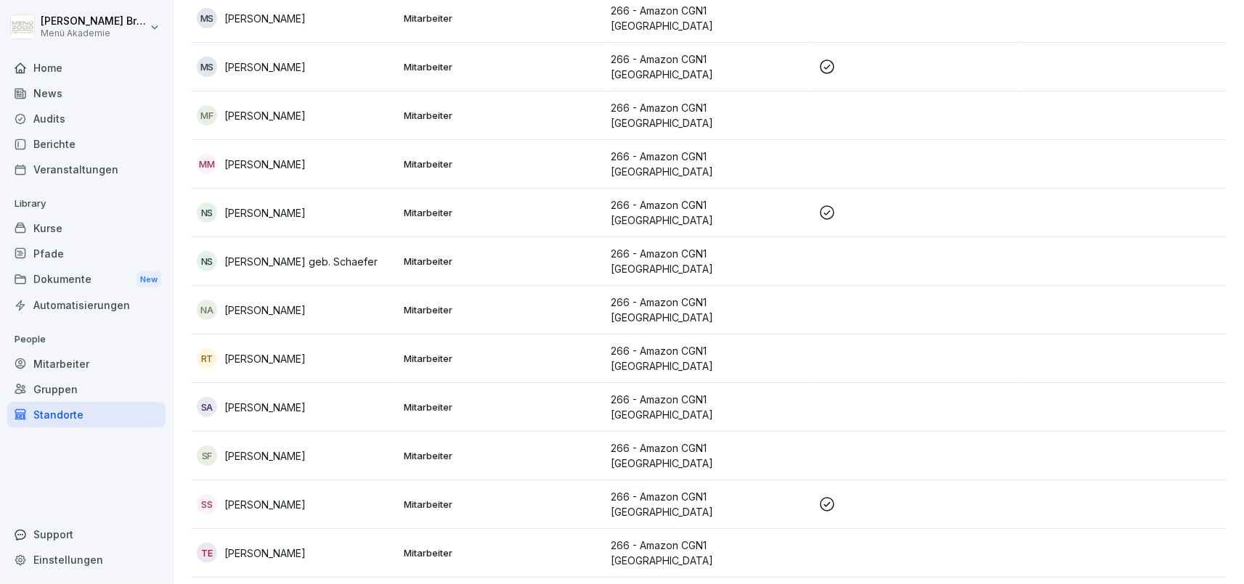
scroll to position [482, 0]
click at [91, 419] on div "Standorte" at bounding box center [86, 414] width 158 height 25
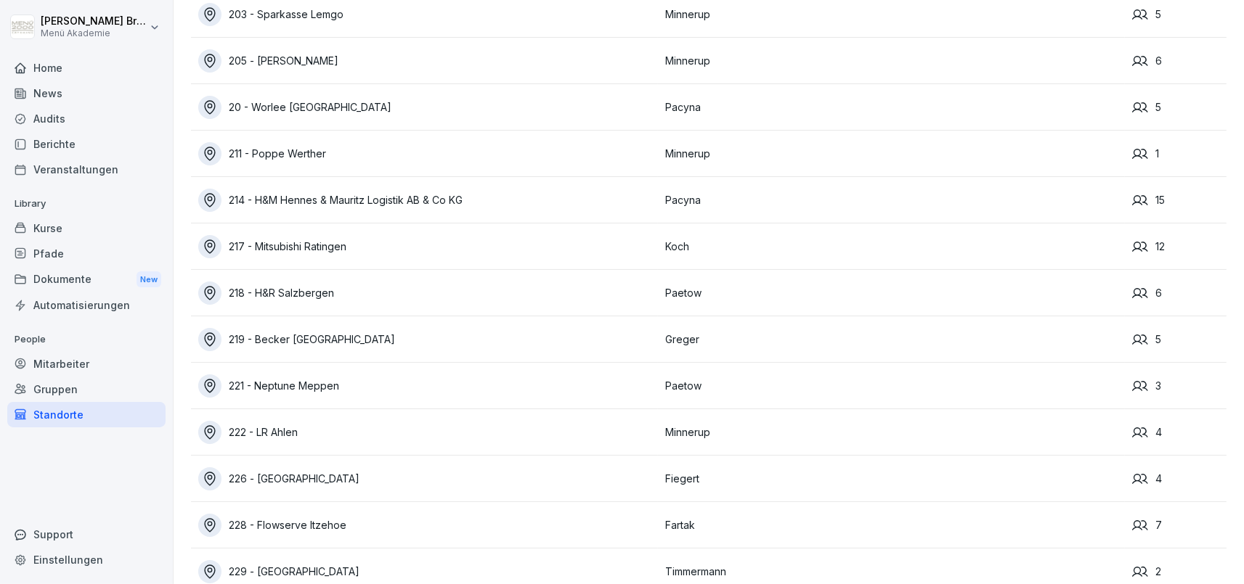
scroll to position [1525, 0]
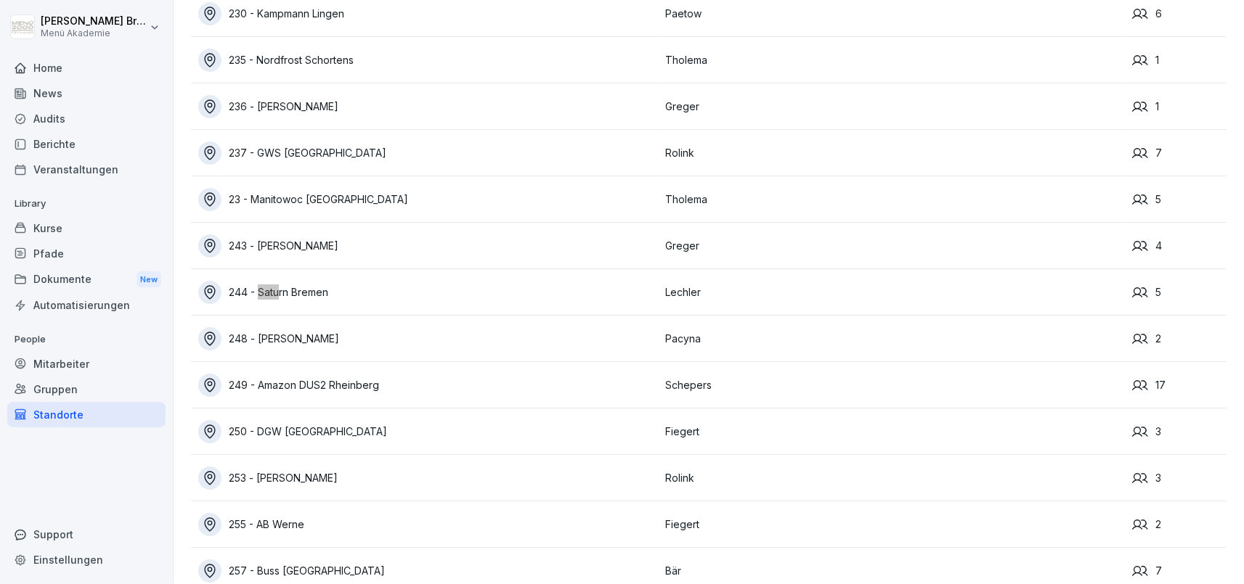
click at [298, 298] on div "244 - Saturn Bremen" at bounding box center [428, 292] width 460 height 23
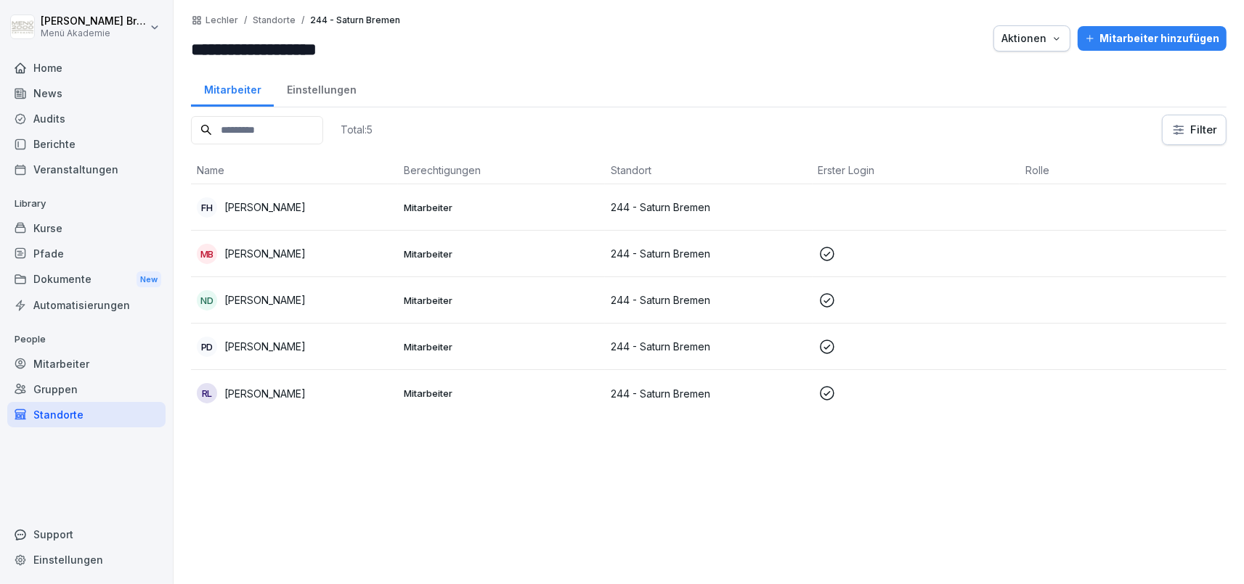
click at [298, 208] on p "[PERSON_NAME]" at bounding box center [264, 207] width 81 height 15
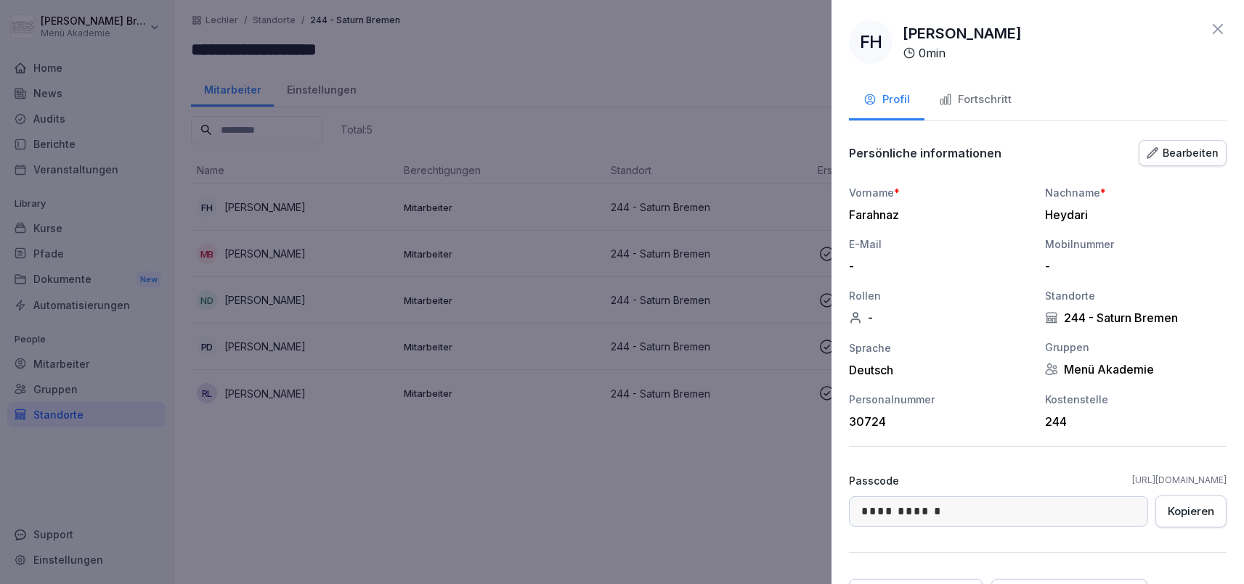
scroll to position [131, 0]
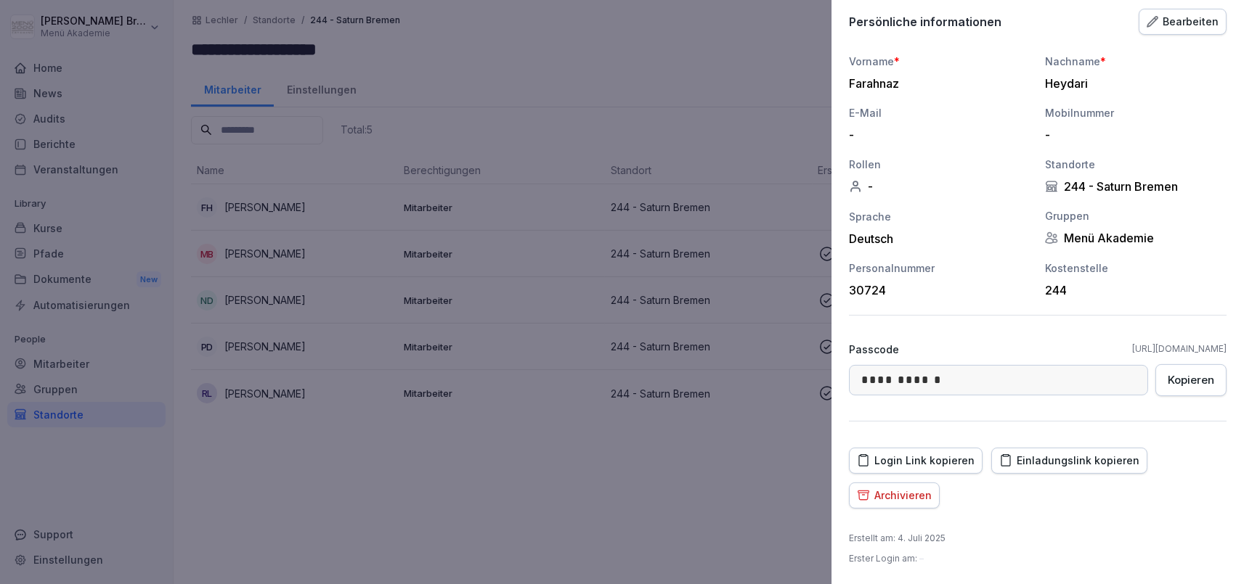
click at [920, 490] on div "Archivieren" at bounding box center [894, 496] width 75 height 16
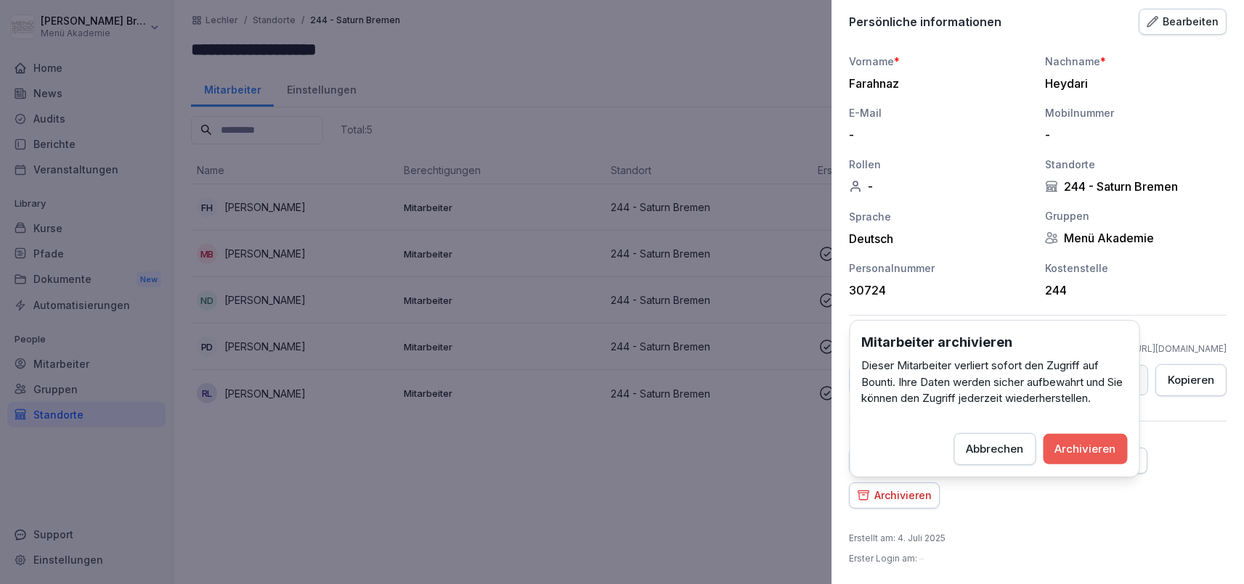
click at [1068, 455] on div "Archivieren" at bounding box center [1085, 449] width 61 height 16
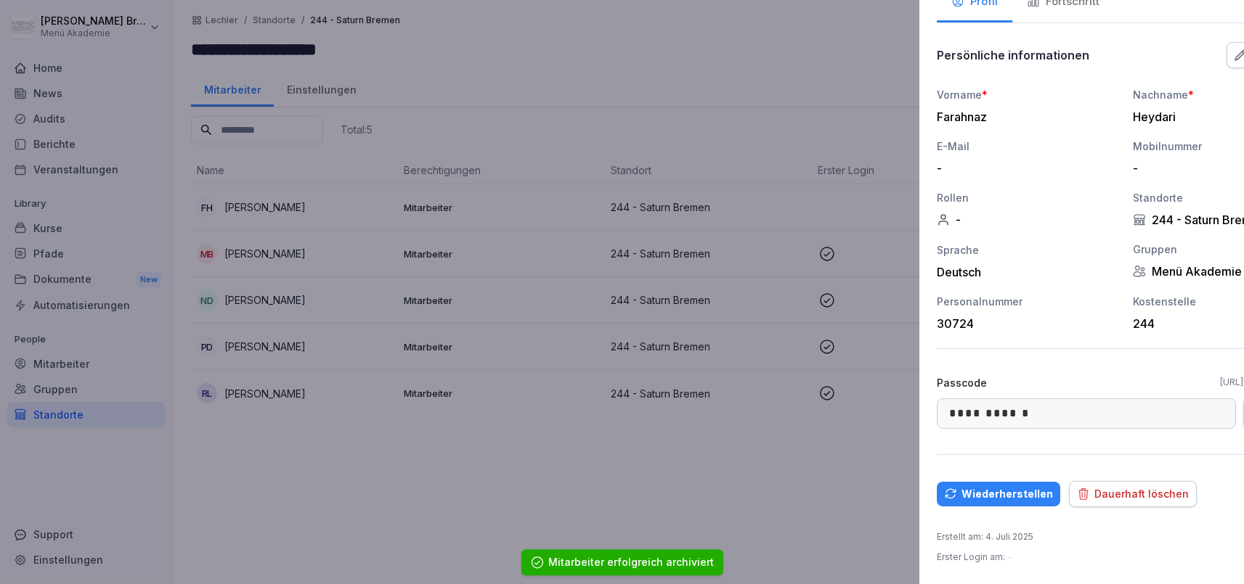
scroll to position [97, 0]
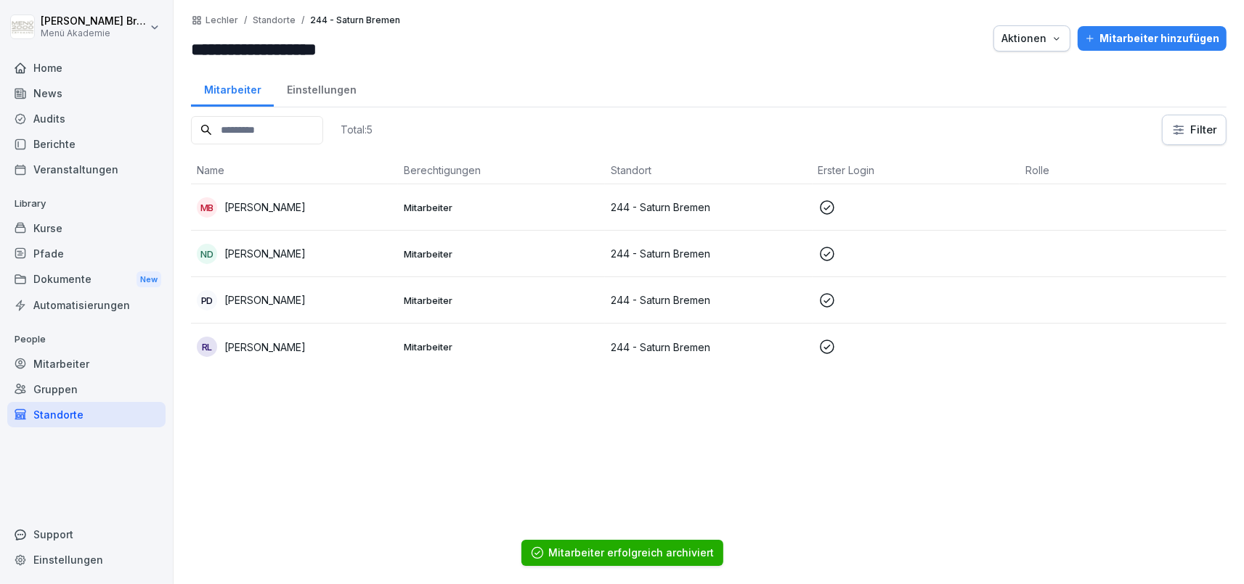
click at [516, 480] on div "Total: 5 Filter Name Berechtigungen Standort Erster Login Rolle MB [PERSON_NAME…" at bounding box center [708, 342] width 1035 height 455
click at [72, 418] on div "Standorte" at bounding box center [86, 414] width 158 height 25
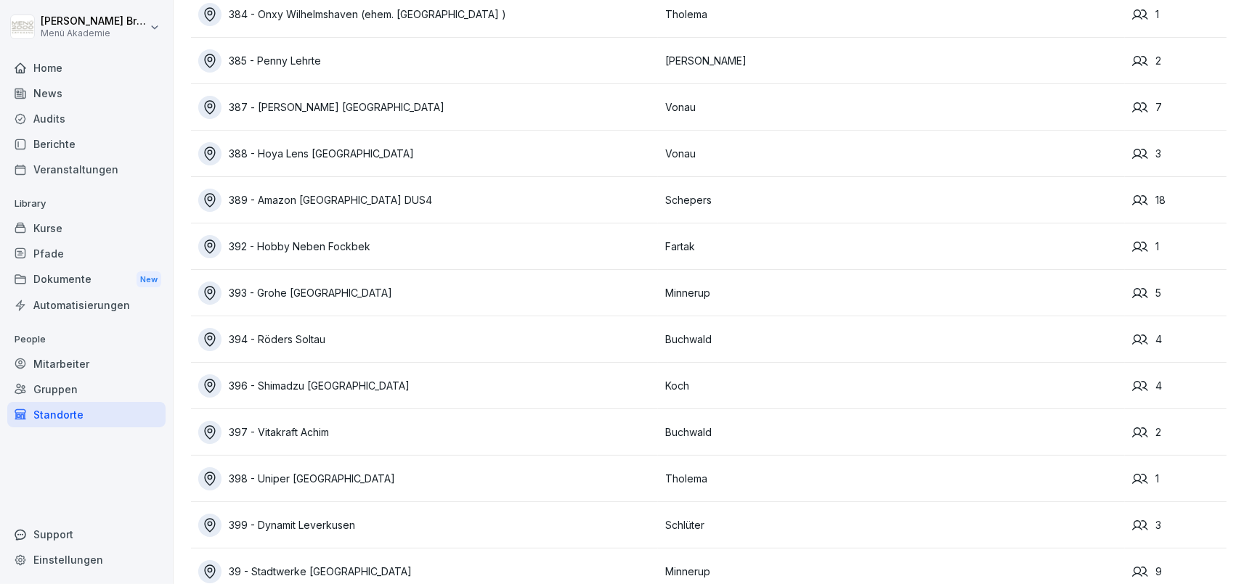
scroll to position [10261, 0]
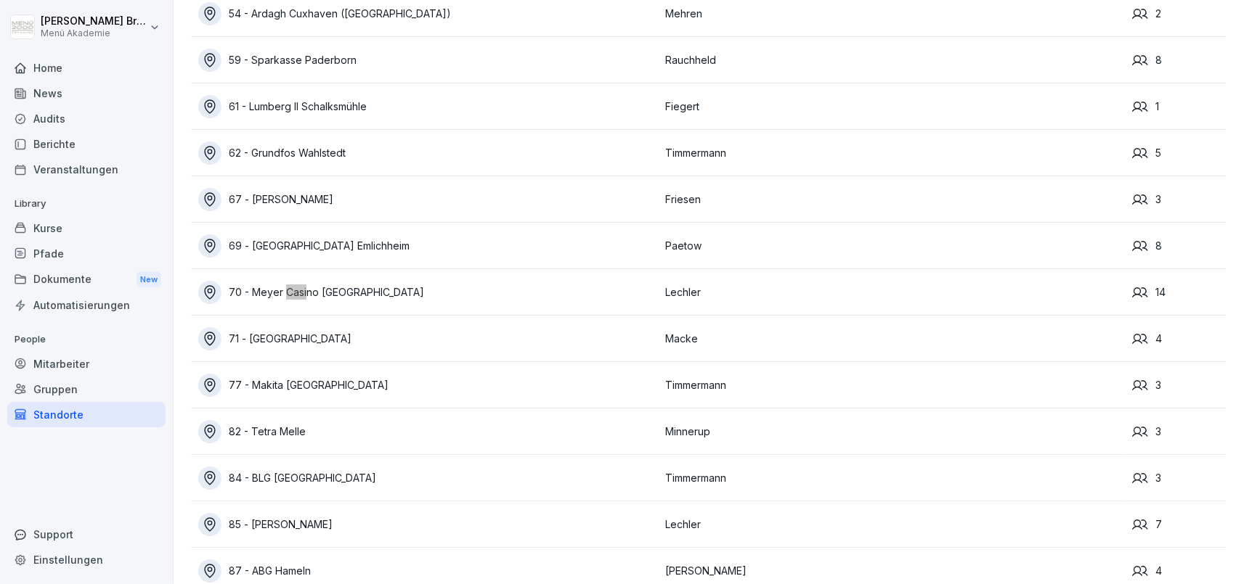
click at [296, 283] on div "70 - Meyer Casino [GEOGRAPHIC_DATA]" at bounding box center [428, 292] width 460 height 23
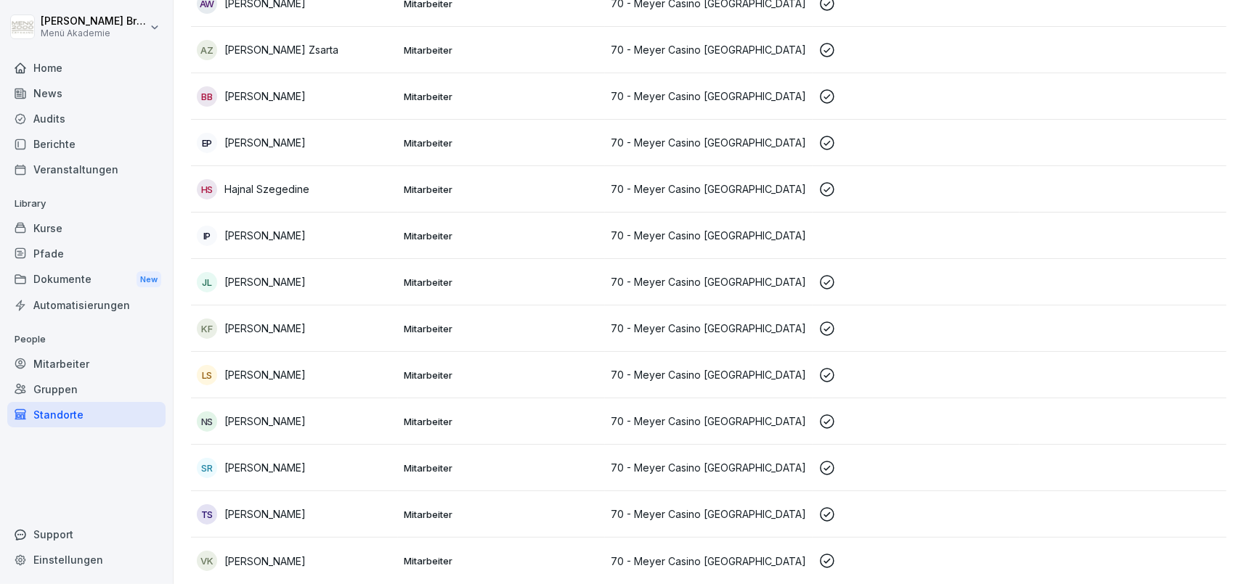
scroll to position [25, 0]
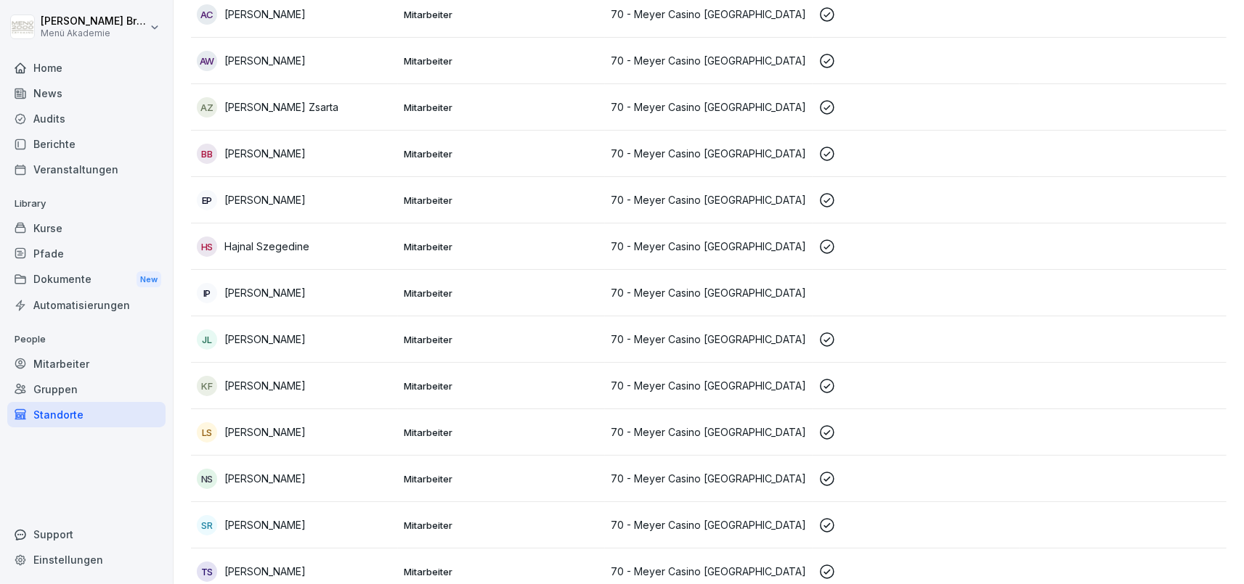
click at [239, 290] on p "[PERSON_NAME]" at bounding box center [264, 292] width 81 height 15
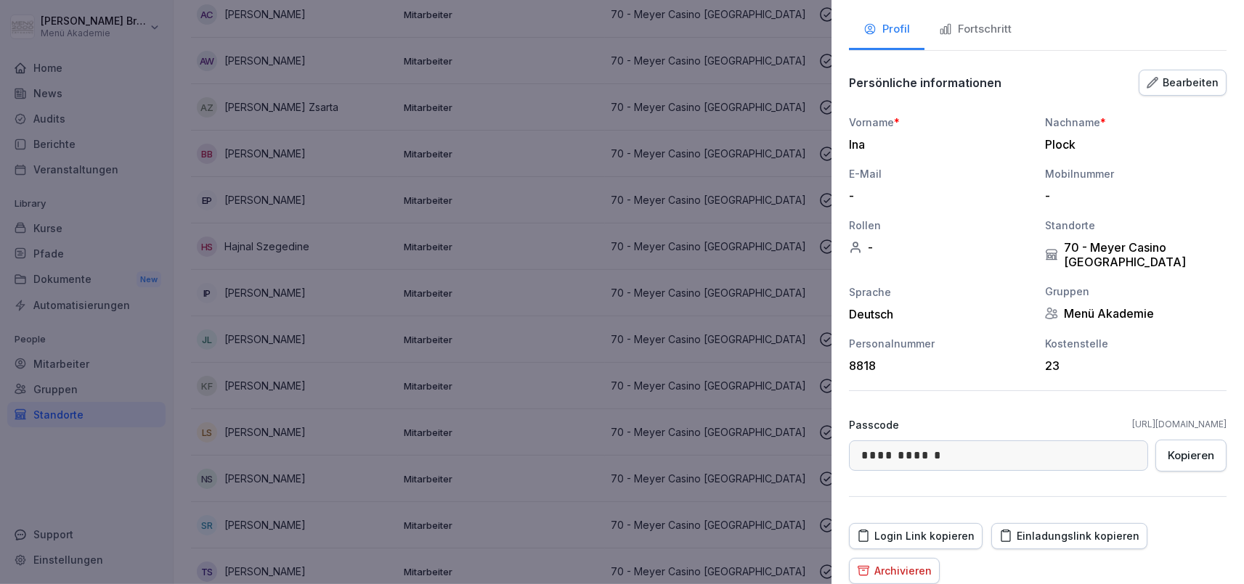
scroll to position [146, 0]
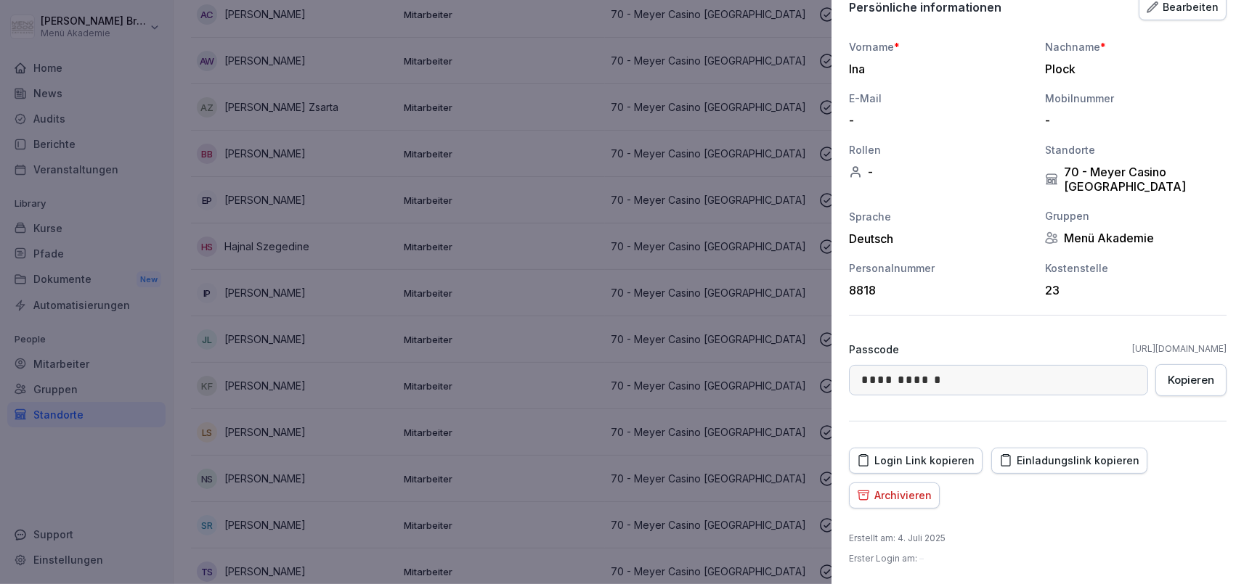
click at [1068, 463] on div "Einladungslink kopieren" at bounding box center [1069, 461] width 140 height 16
click at [470, 373] on div at bounding box center [622, 292] width 1244 height 584
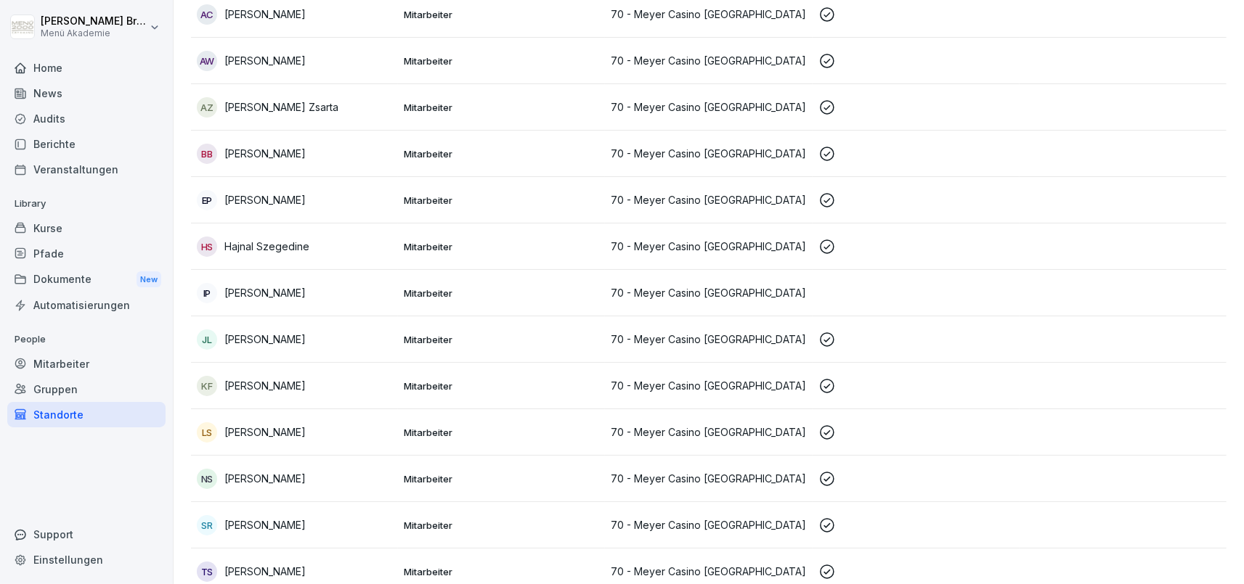
scroll to position [193, 0]
click at [92, 410] on div "Standorte" at bounding box center [86, 414] width 158 height 25
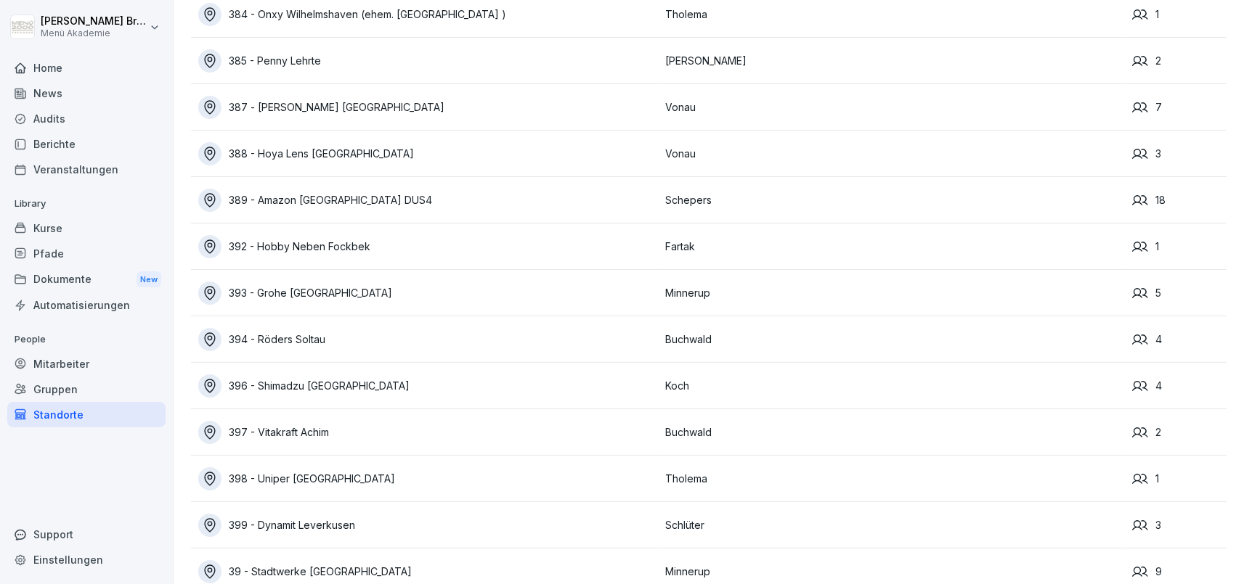
scroll to position [10261, 0]
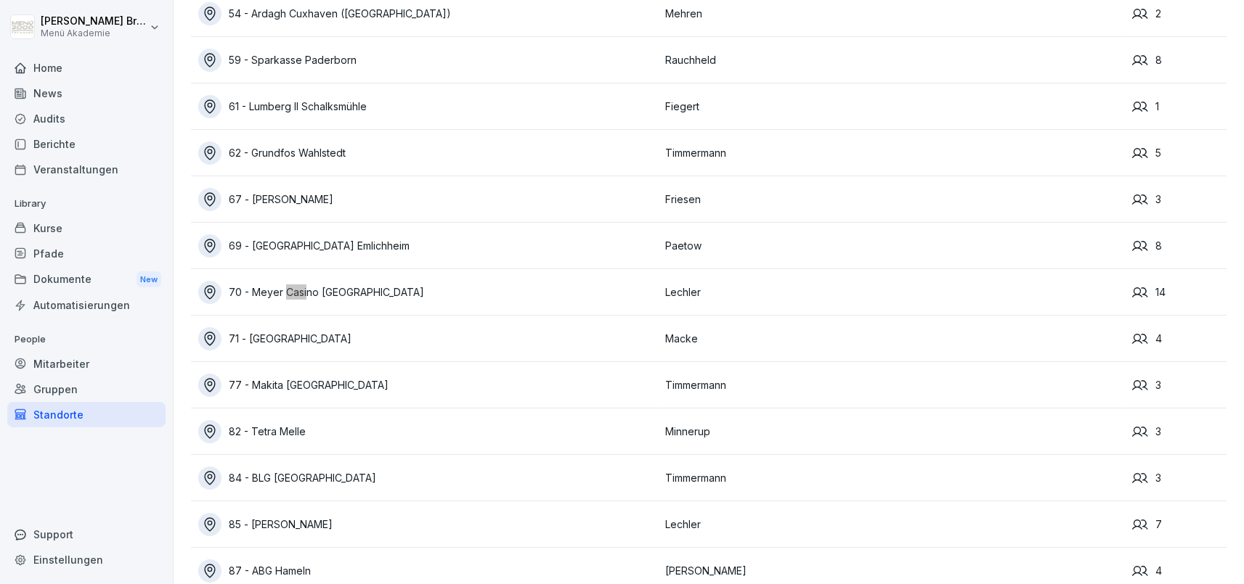
click at [347, 298] on div "70 - Meyer Casino [GEOGRAPHIC_DATA]" at bounding box center [428, 292] width 460 height 23
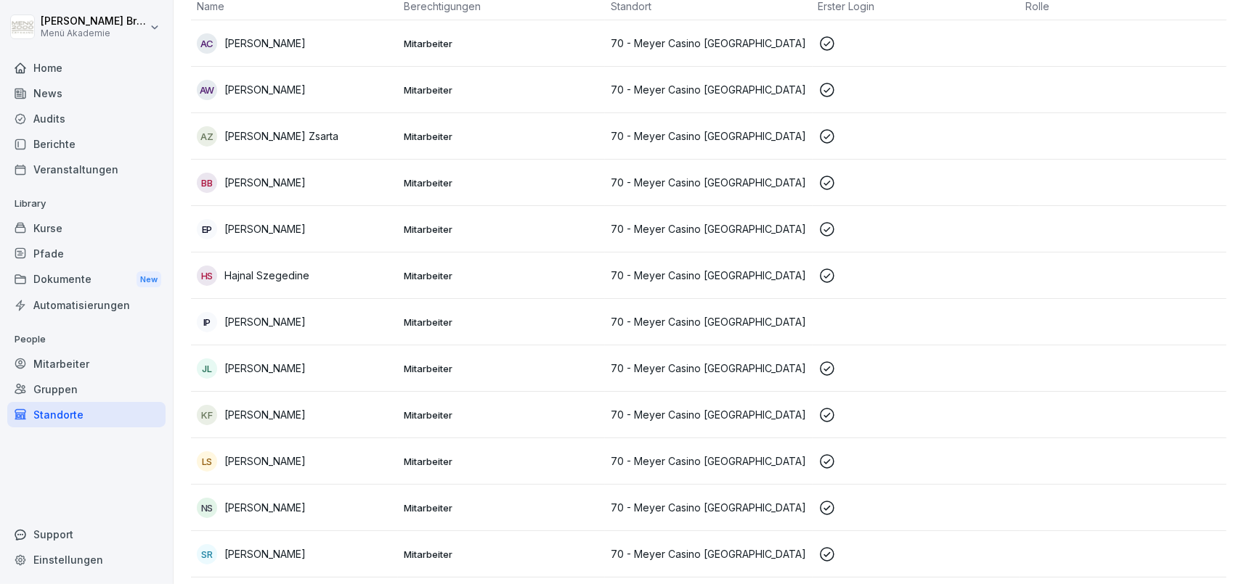
scroll to position [193, 0]
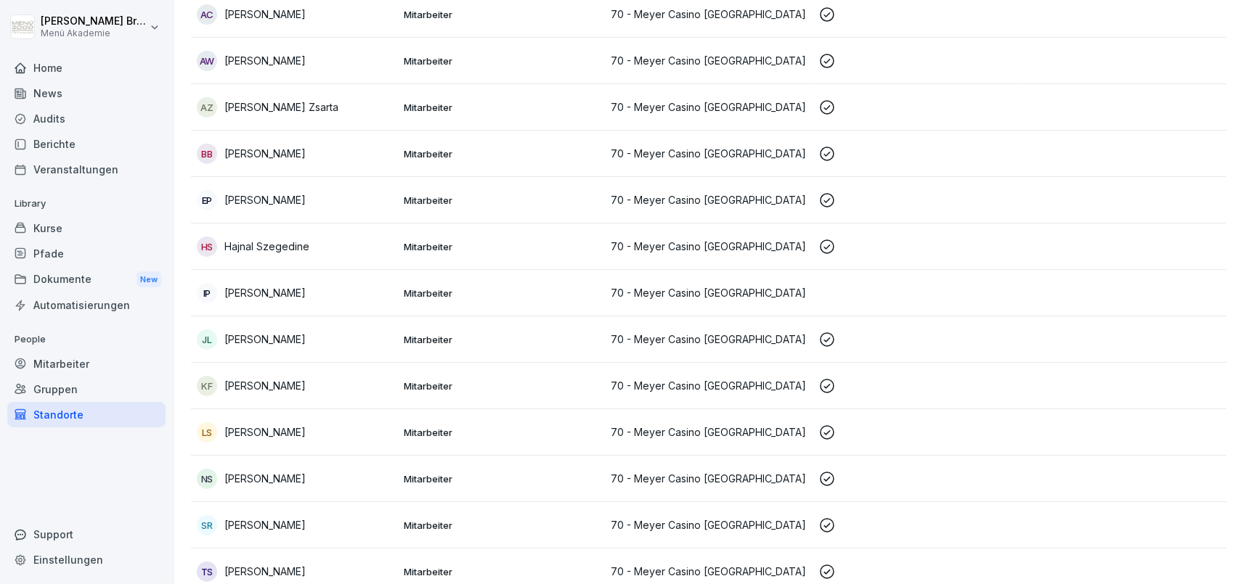
click at [264, 423] on div "LS [PERSON_NAME]" at bounding box center [294, 433] width 195 height 20
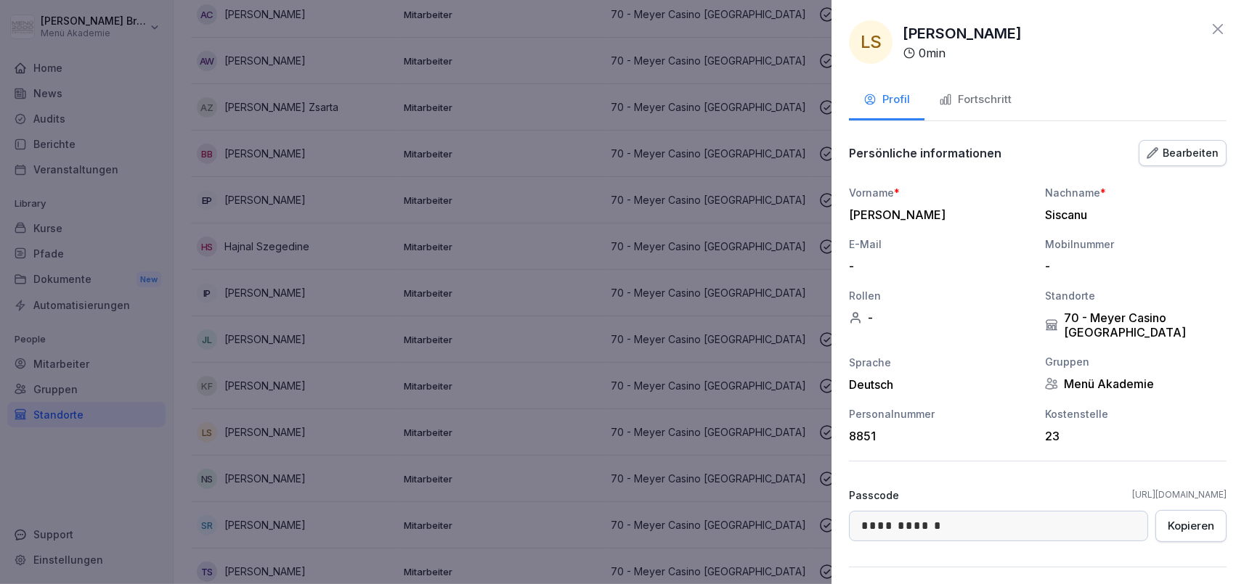
click at [997, 94] on div "Fortschritt" at bounding box center [975, 99] width 73 height 17
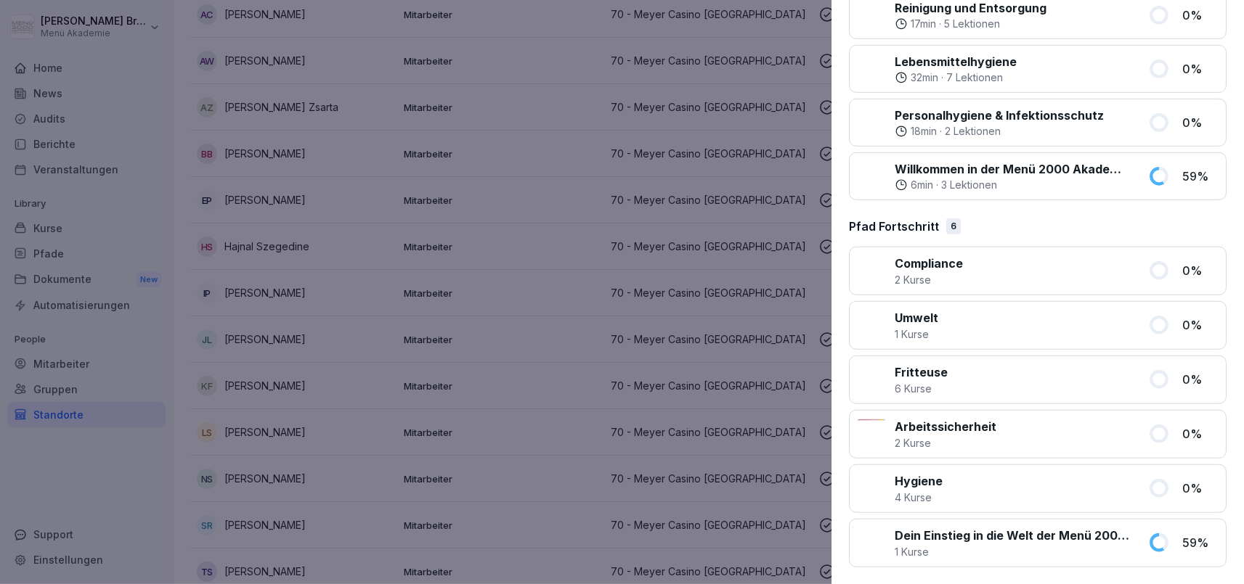
scroll to position [733, 0]
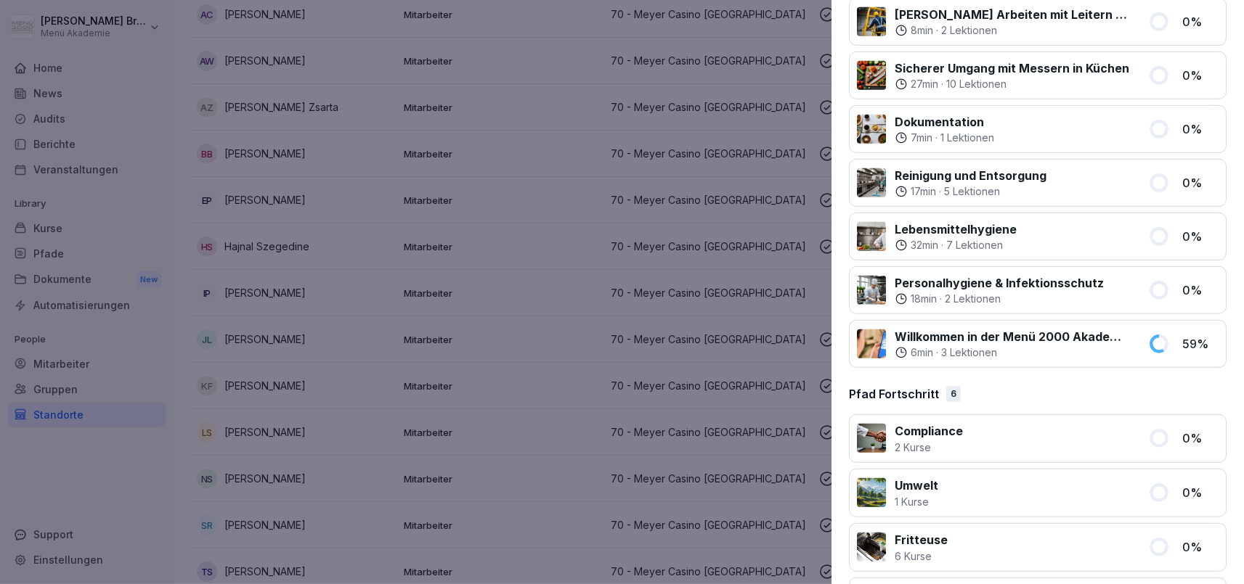
click at [1041, 328] on p "Willkommen in der Menü 2000 Akademie mit Bounti!" at bounding box center [1013, 336] width 236 height 17
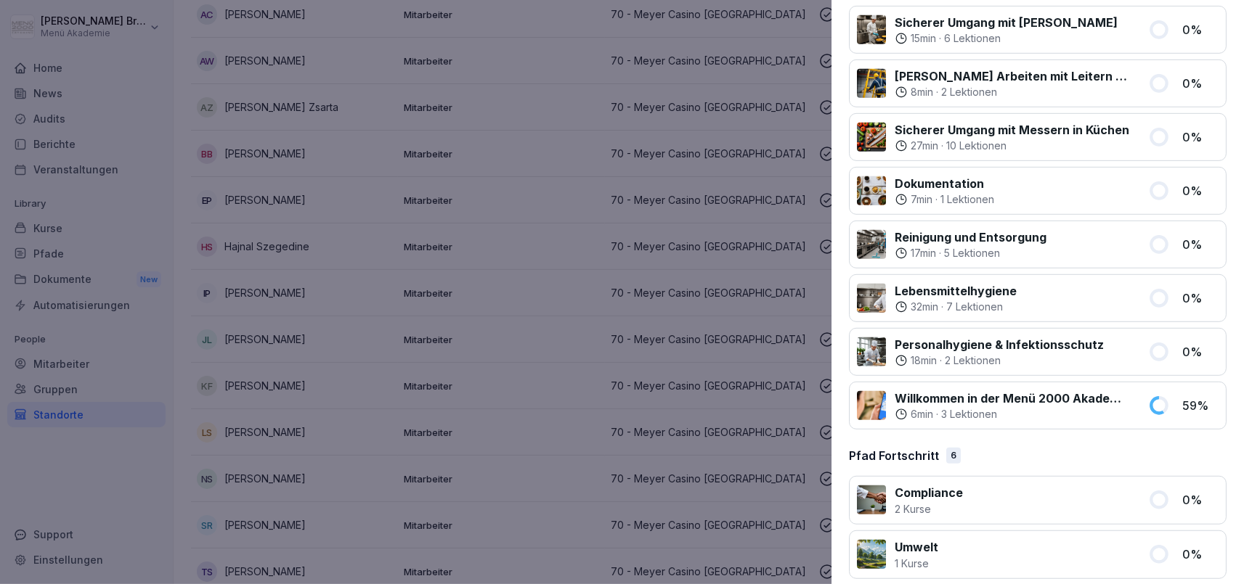
scroll to position [900, 0]
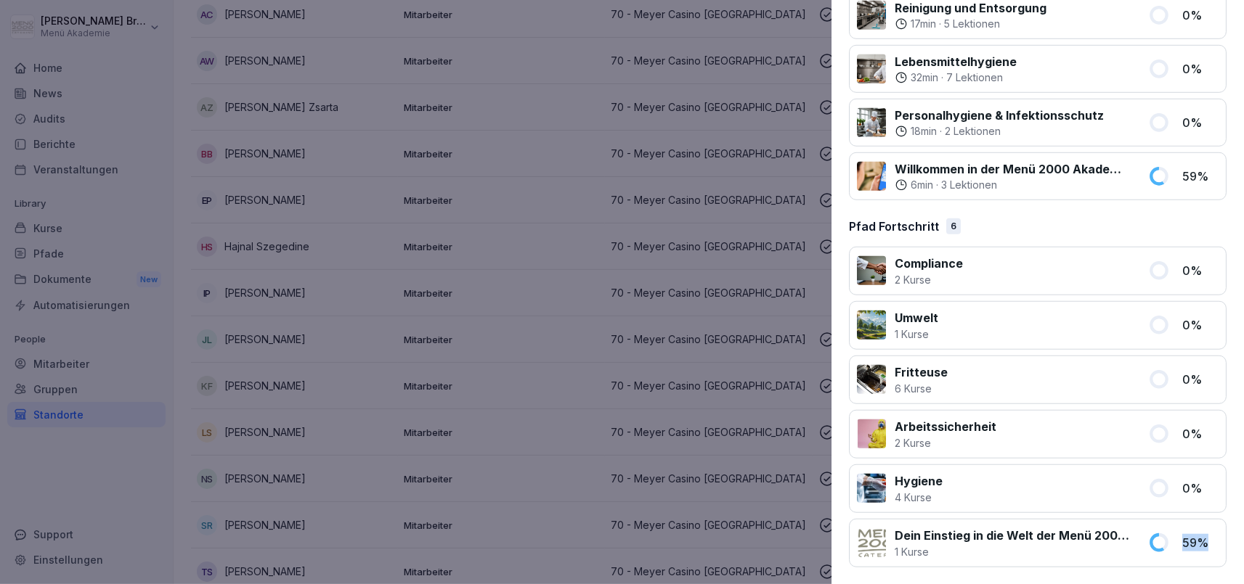
drag, startPoint x: 996, startPoint y: 542, endPoint x: 1213, endPoint y: 535, distance: 217.2
click at [1130, 535] on div "Dein Einstieg in die Welt der Menü 2000 Akademie 1 Kurse" at bounding box center [1013, 543] width 236 height 33
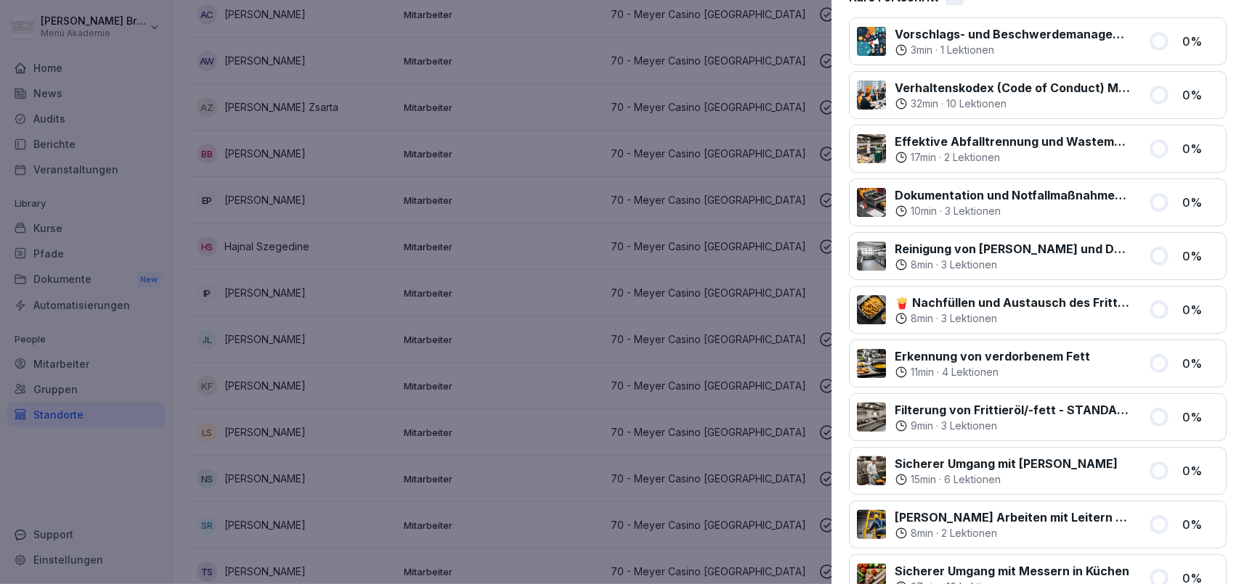
scroll to position [0, 0]
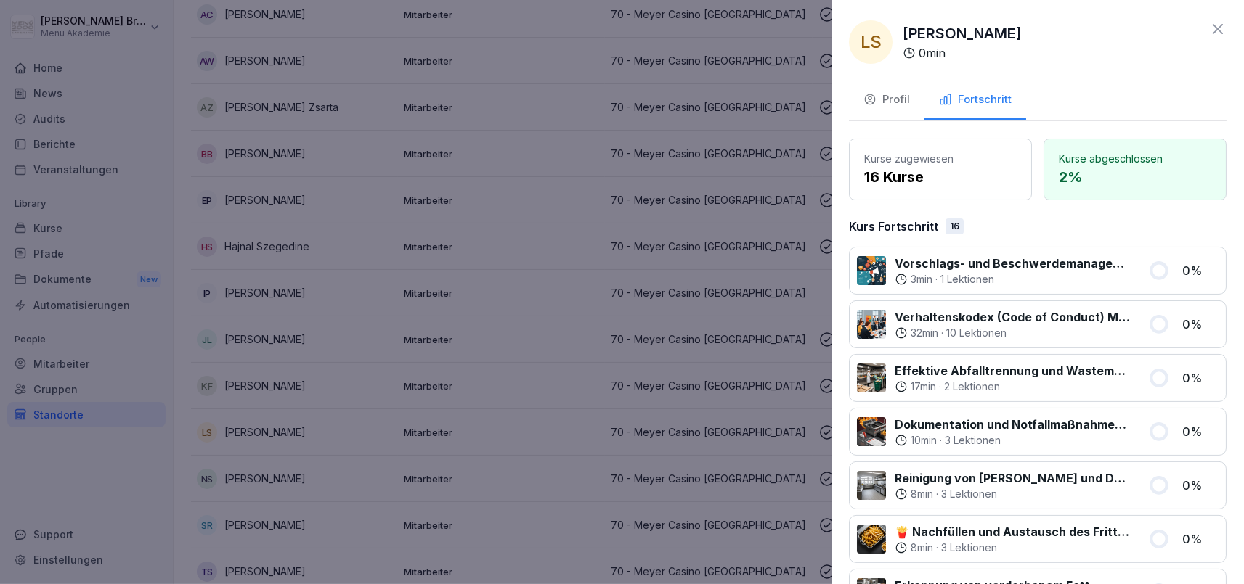
click at [615, 439] on div at bounding box center [622, 292] width 1244 height 584
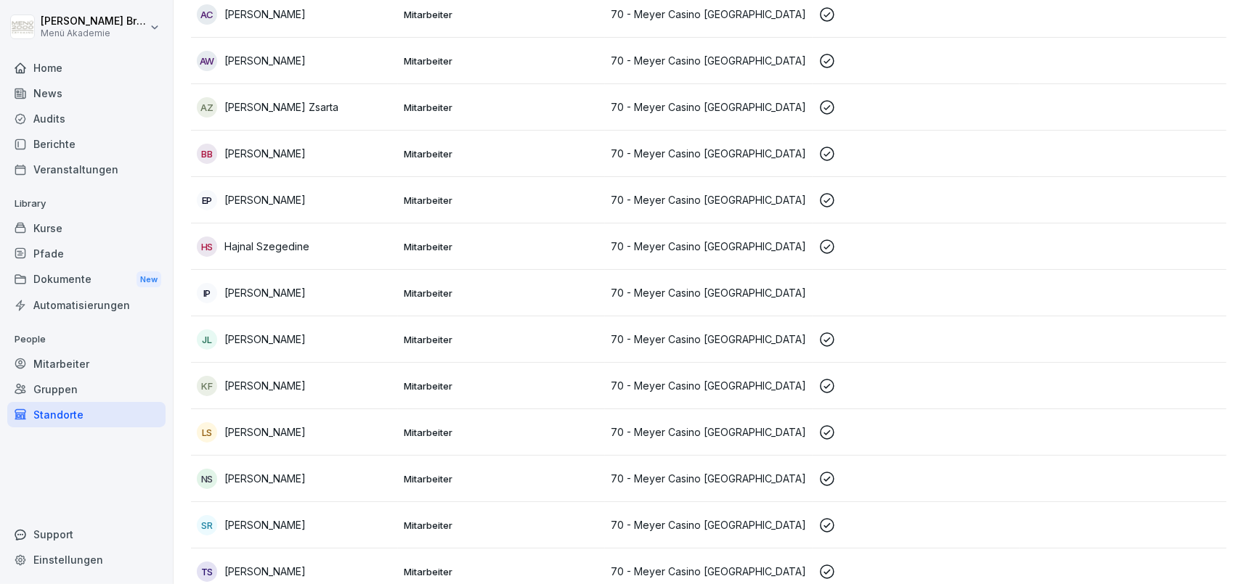
scroll to position [193, 0]
drag, startPoint x: 316, startPoint y: 436, endPoint x: 227, endPoint y: 436, distance: 89.3
click at [227, 436] on div "LS [PERSON_NAME]" at bounding box center [294, 433] width 195 height 20
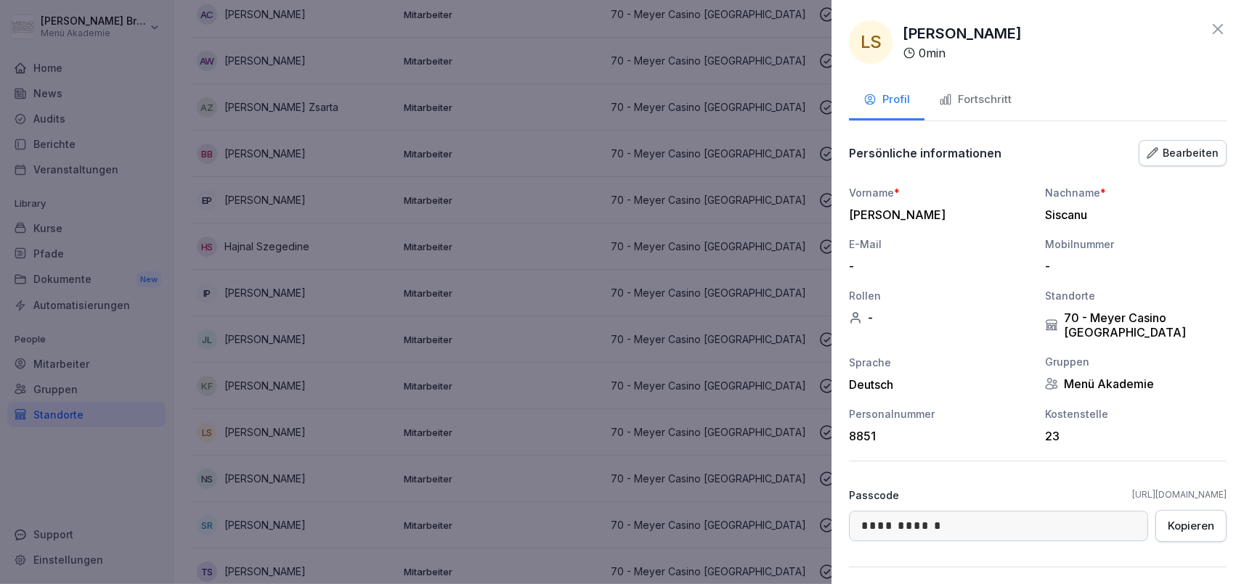
click at [428, 380] on div at bounding box center [622, 292] width 1244 height 584
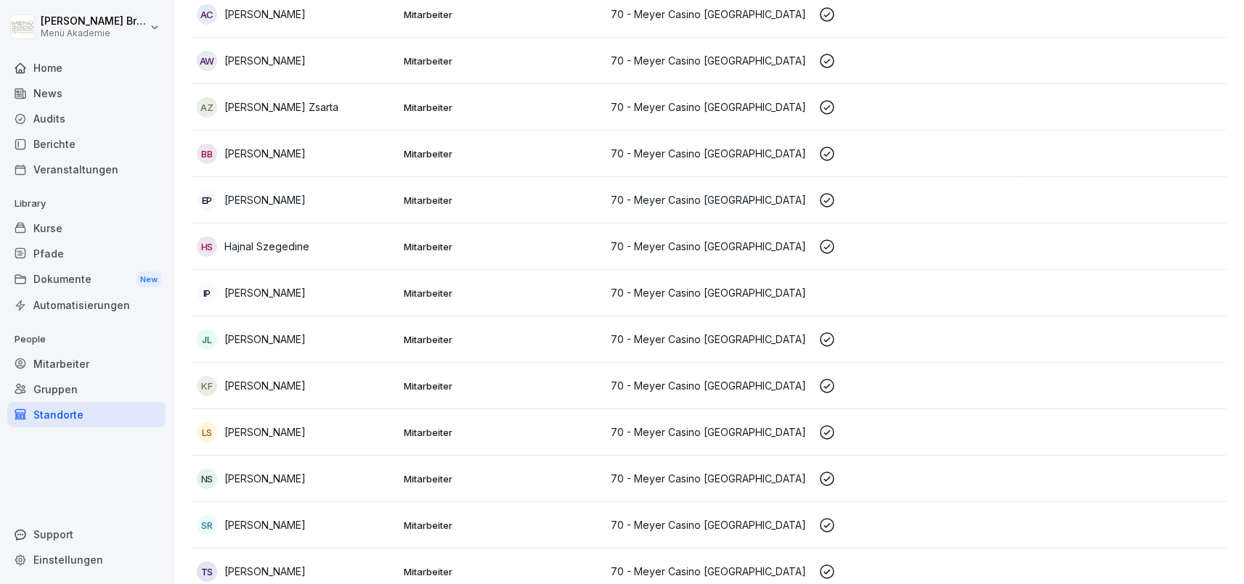
click at [47, 229] on div "Kurse" at bounding box center [86, 228] width 158 height 25
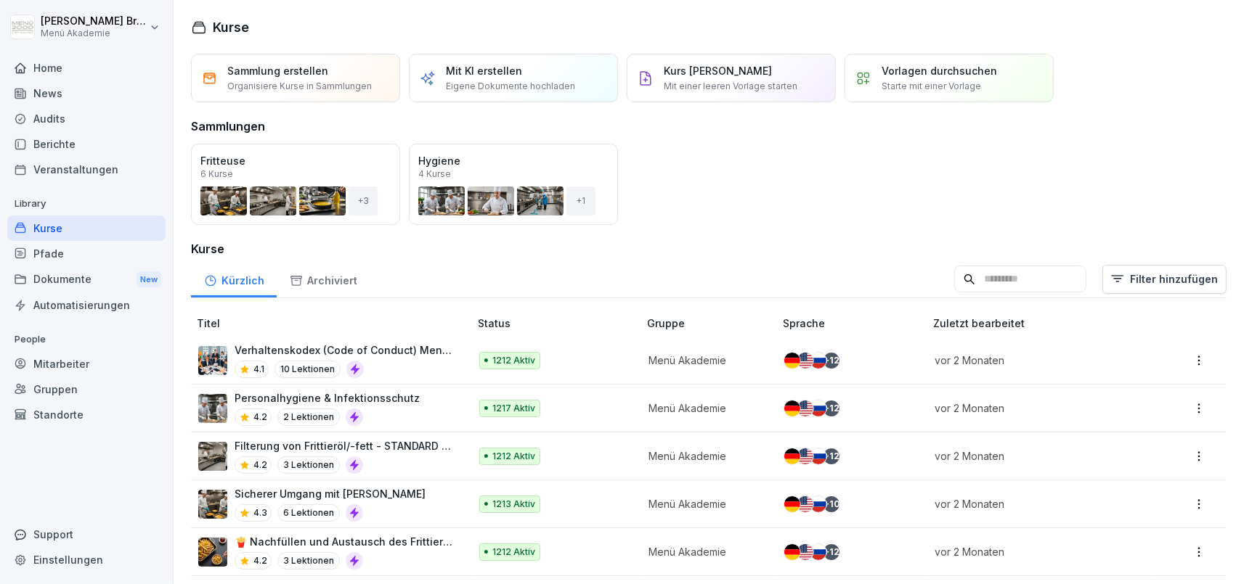
click at [68, 249] on div "Pfade" at bounding box center [86, 253] width 158 height 25
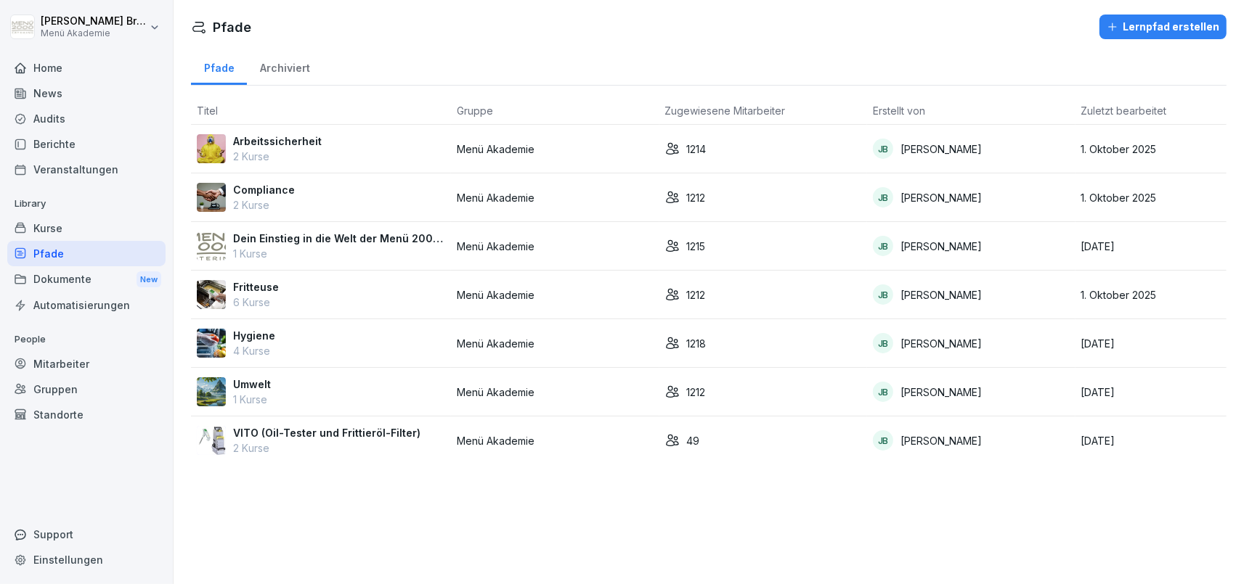
click at [295, 68] on div "Archiviert" at bounding box center [285, 66] width 76 height 37
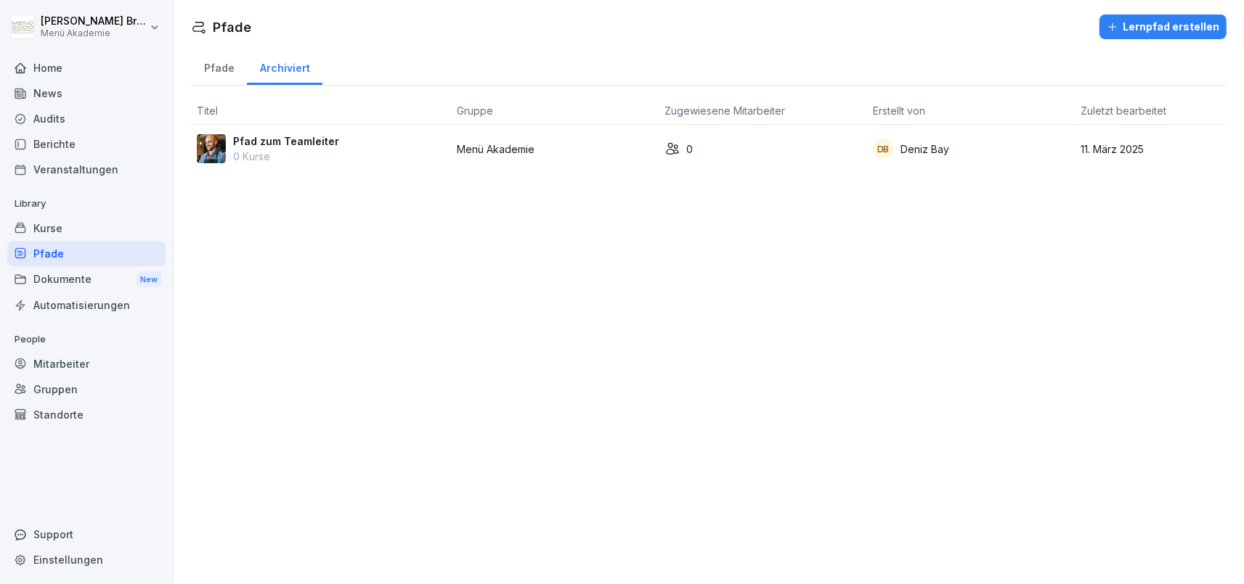
click at [60, 65] on div "Home" at bounding box center [86, 67] width 158 height 25
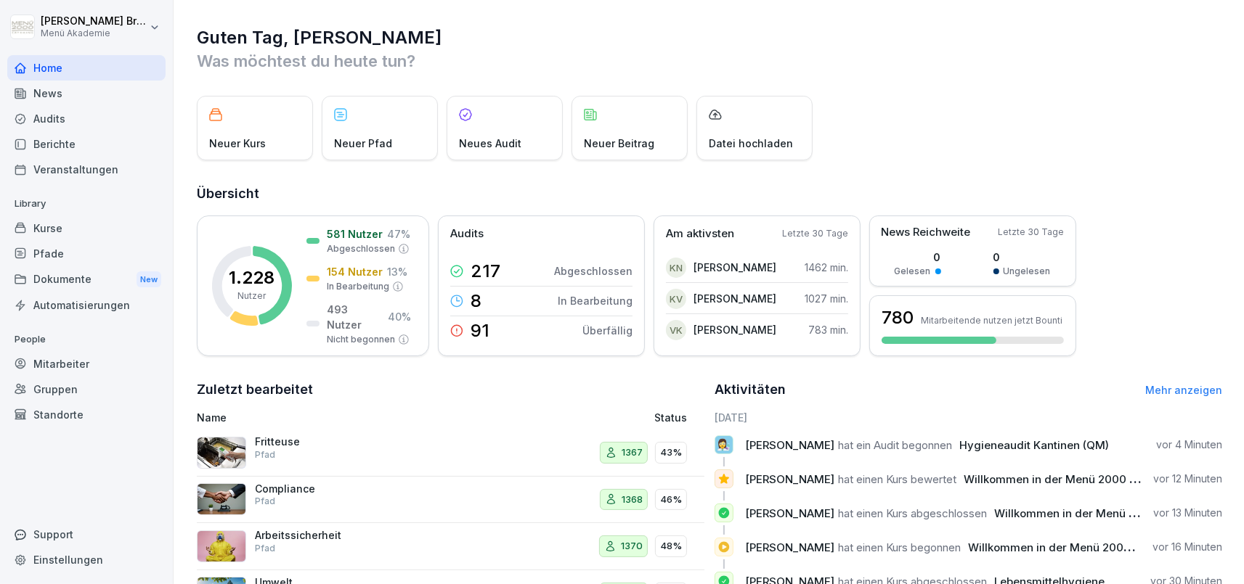
click at [88, 359] on div "Mitarbeiter" at bounding box center [86, 363] width 158 height 25
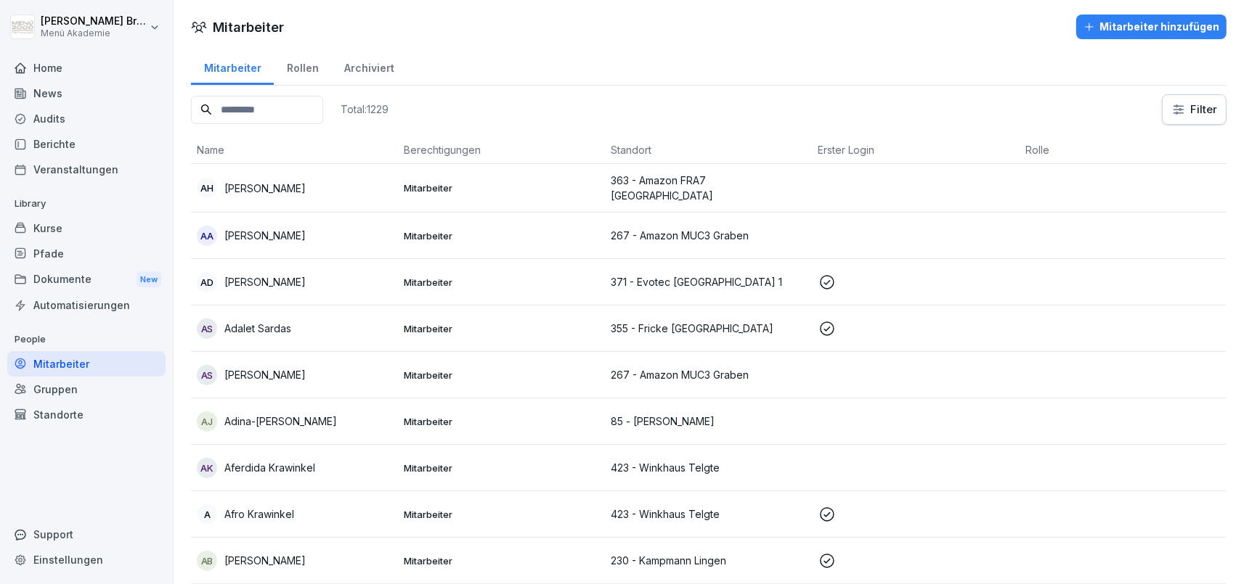
click at [61, 412] on div "Standorte" at bounding box center [86, 414] width 158 height 25
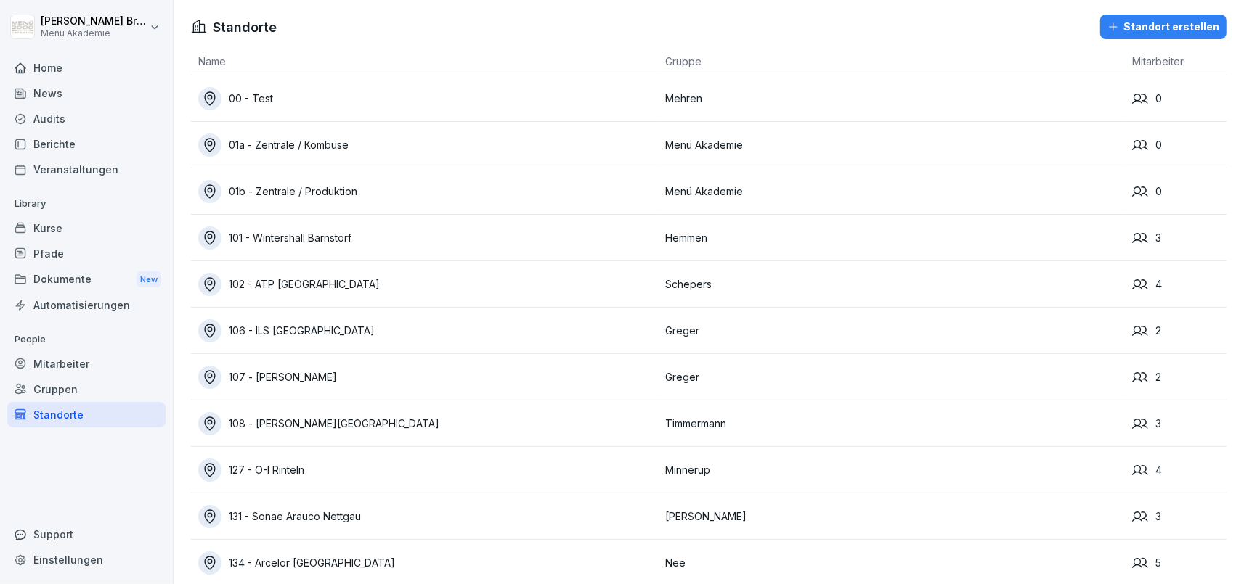
click at [50, 66] on div "Home" at bounding box center [86, 67] width 158 height 25
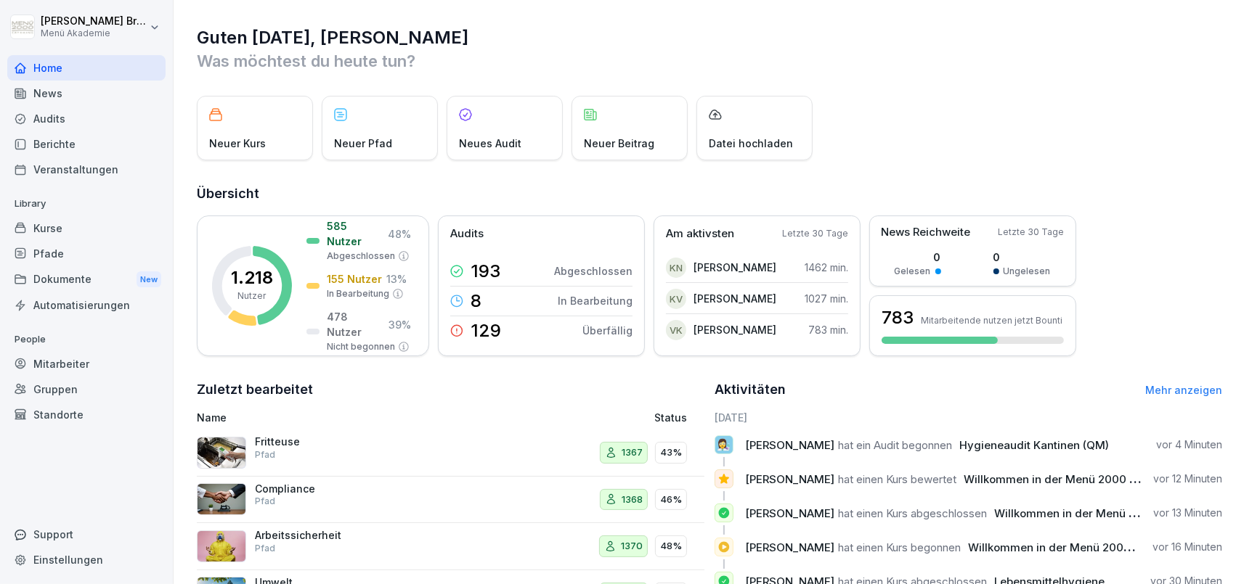
click at [79, 411] on div "Standorte" at bounding box center [86, 414] width 158 height 25
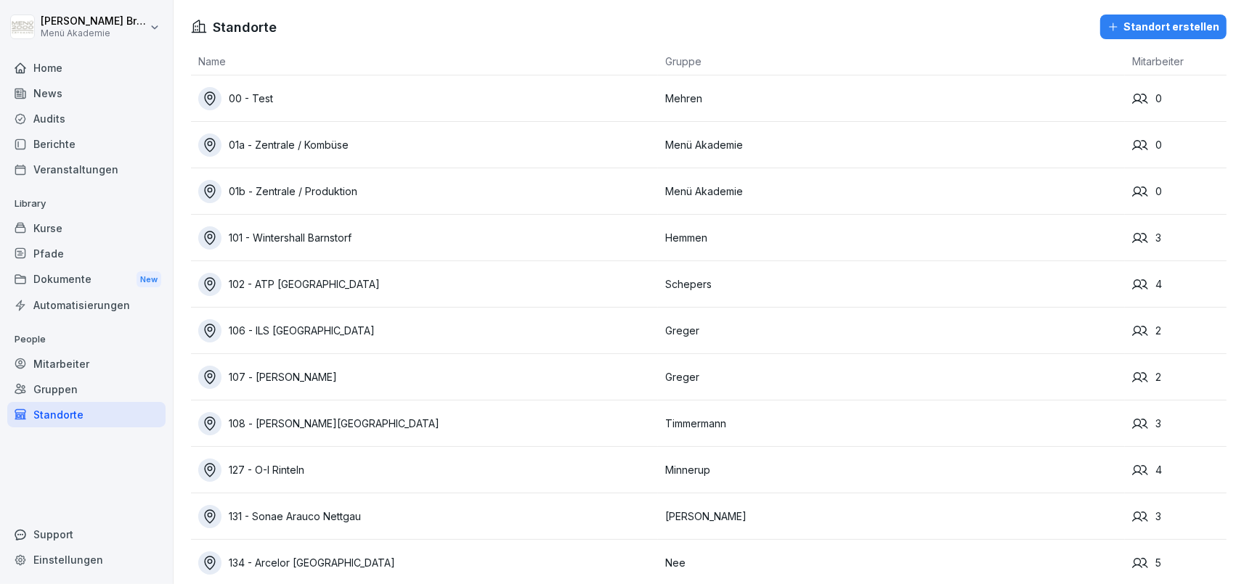
scroll to position [10261, 0]
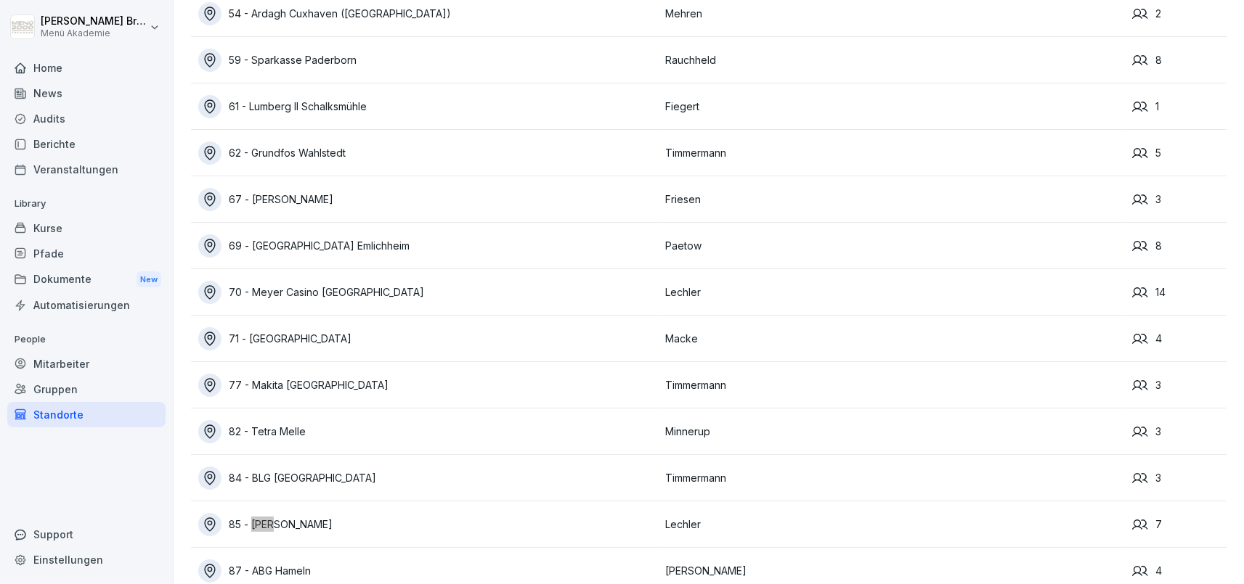
click at [315, 517] on div "85 - [PERSON_NAME]" at bounding box center [428, 524] width 460 height 23
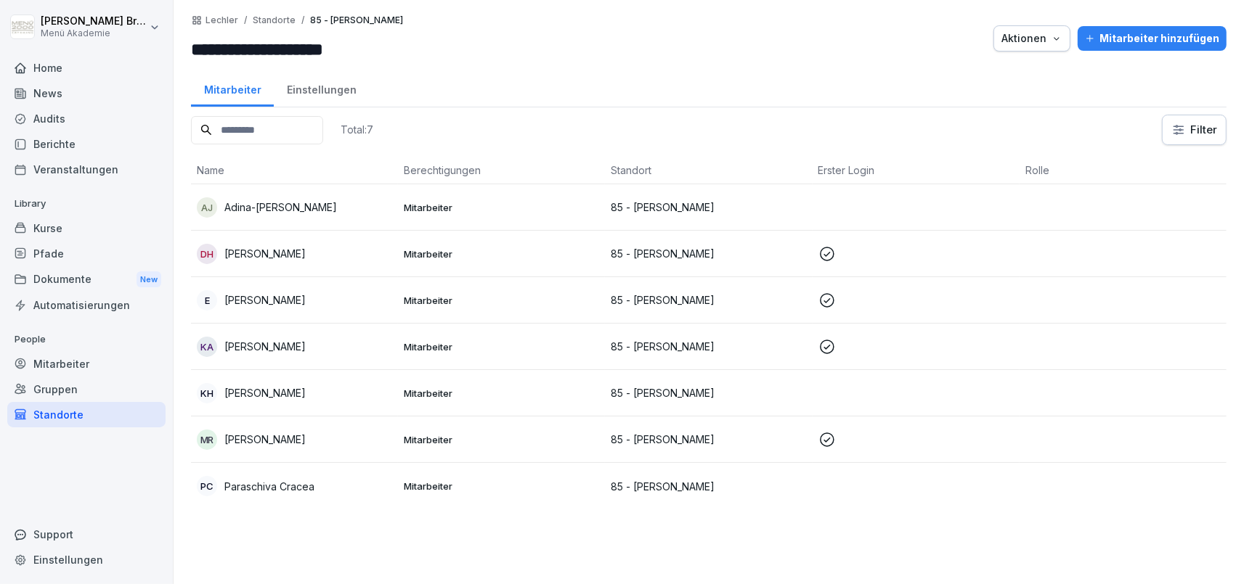
click at [275, 388] on p "[PERSON_NAME]" at bounding box center [264, 393] width 81 height 15
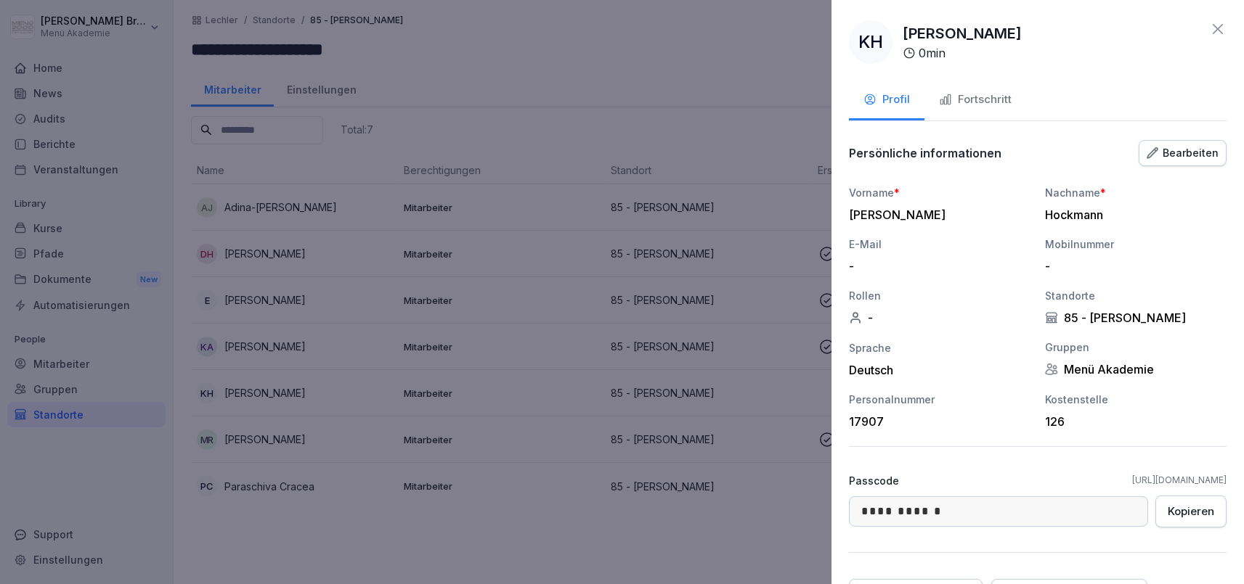
drag, startPoint x: 1040, startPoint y: 481, endPoint x: 1234, endPoint y: 477, distance: 194.6
click at [1234, 477] on div "**********" at bounding box center [1037, 292] width 412 height 584
copy link "[URL][DOMAIN_NAME]"
click at [1210, 518] on div "Kopieren" at bounding box center [1191, 512] width 46 height 16
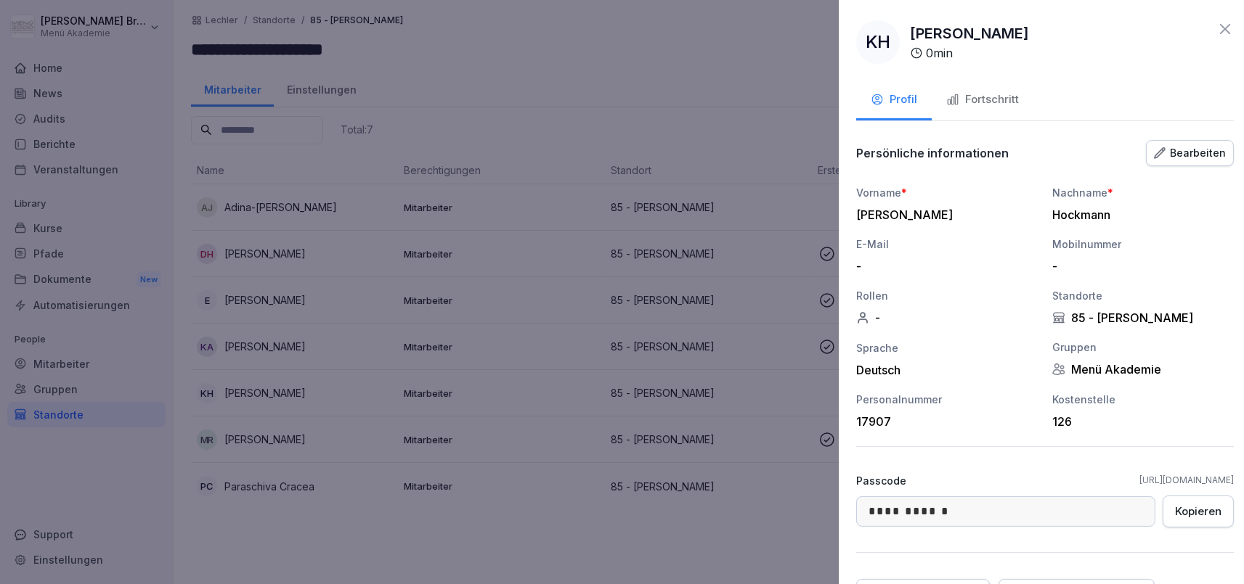
click at [370, 516] on div at bounding box center [622, 292] width 1244 height 584
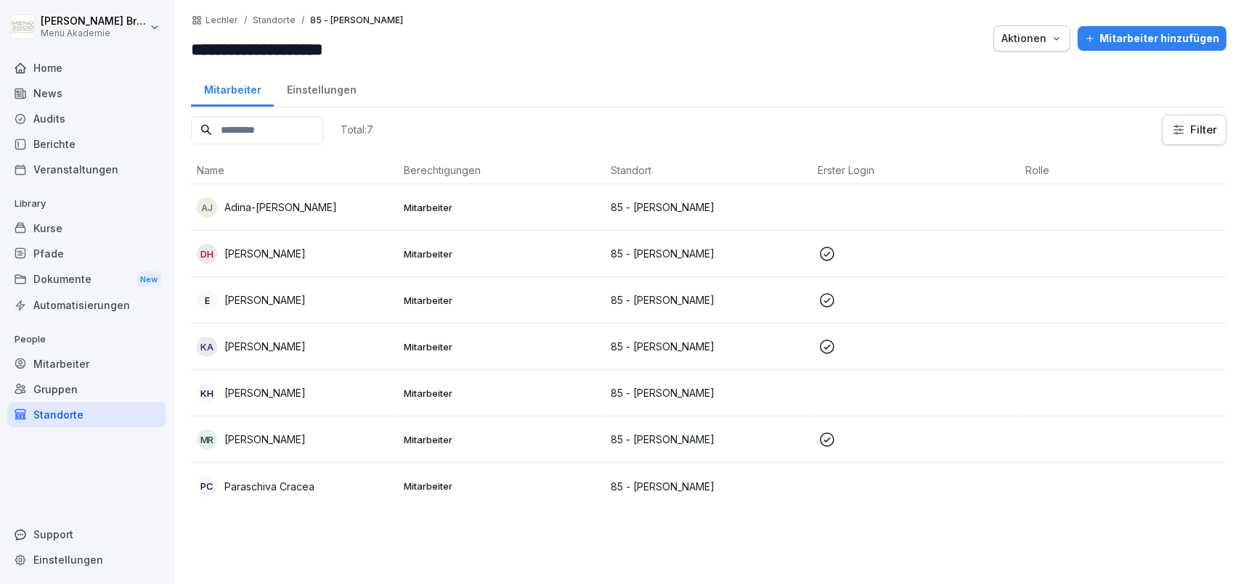
click at [105, 416] on div "Standorte" at bounding box center [86, 414] width 158 height 25
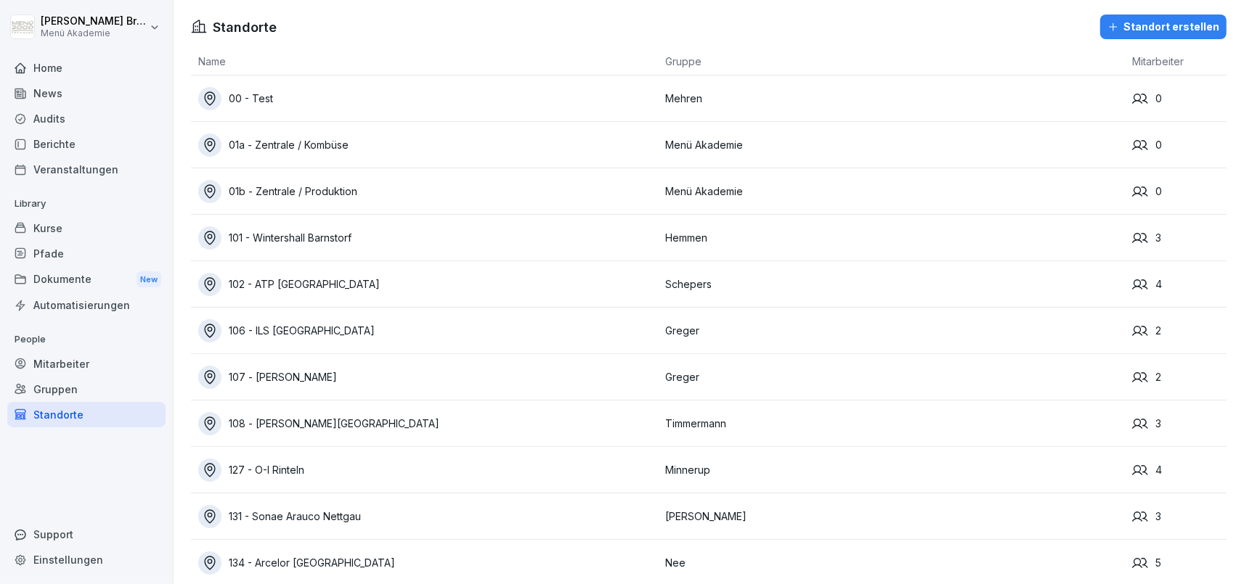
click at [51, 418] on div "Standorte" at bounding box center [86, 414] width 158 height 25
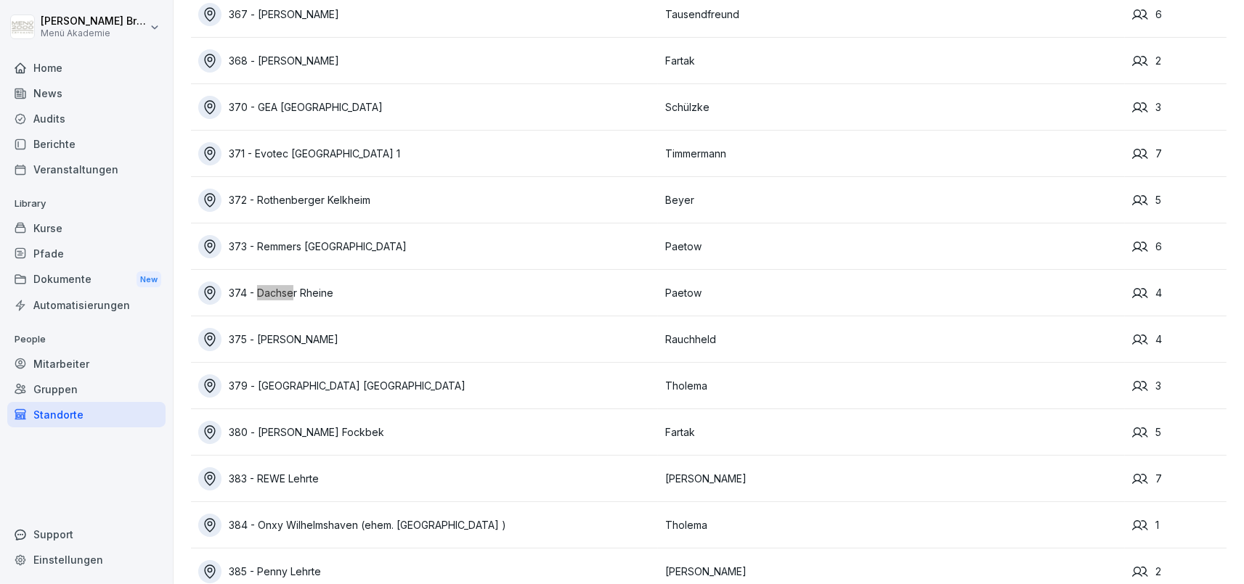
click at [318, 283] on div "374 - Dachser Rheine" at bounding box center [428, 293] width 460 height 23
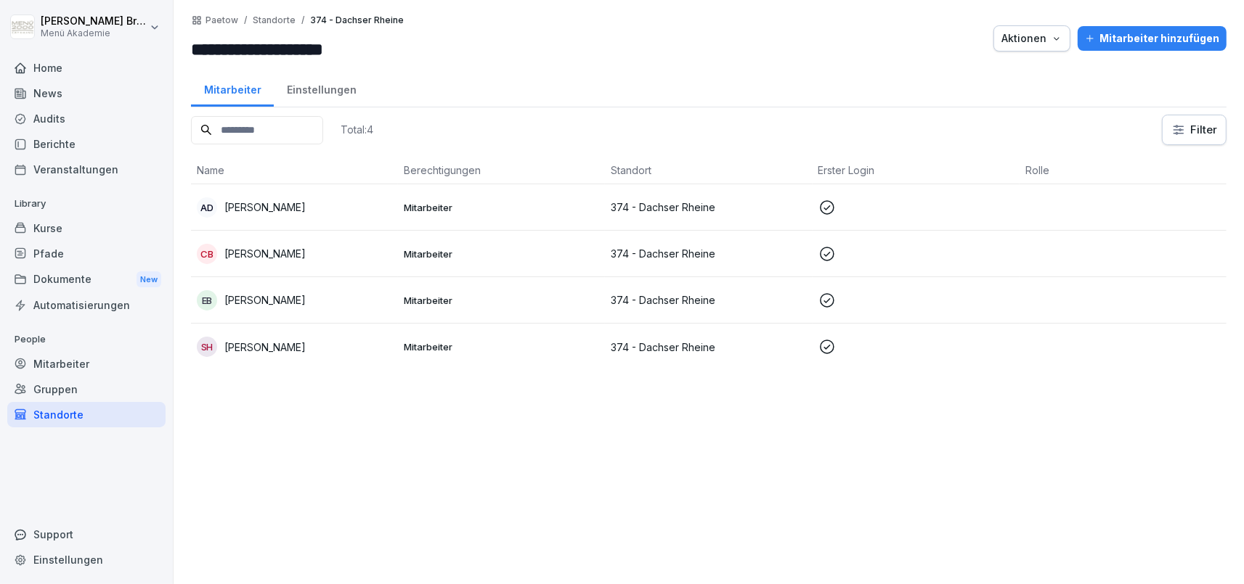
click at [275, 250] on p "[PERSON_NAME]" at bounding box center [264, 253] width 81 height 15
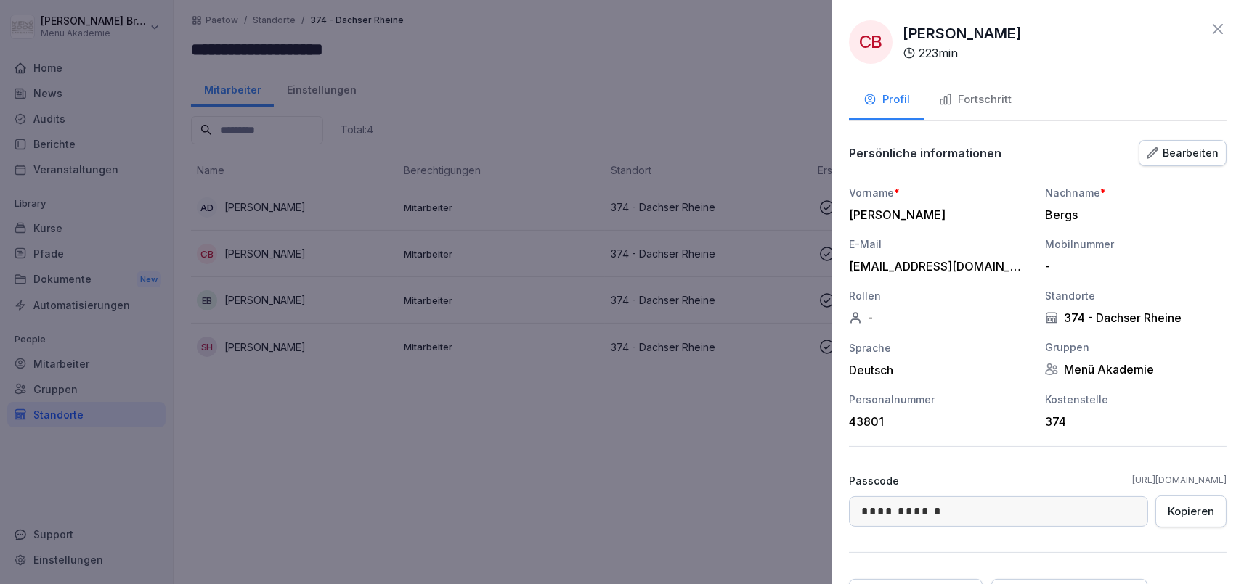
click at [1195, 157] on div "Bearbeiten" at bounding box center [1182, 153] width 72 height 16
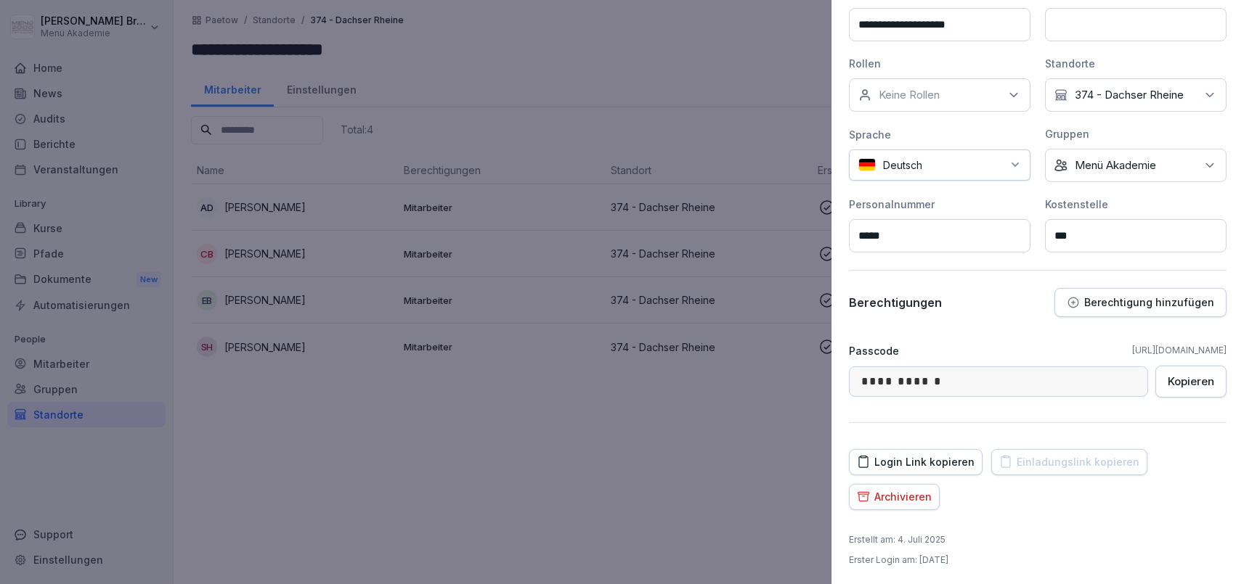
scroll to position [272, 0]
click at [1130, 289] on button "Berechtigung hinzufügen" at bounding box center [1140, 301] width 172 height 29
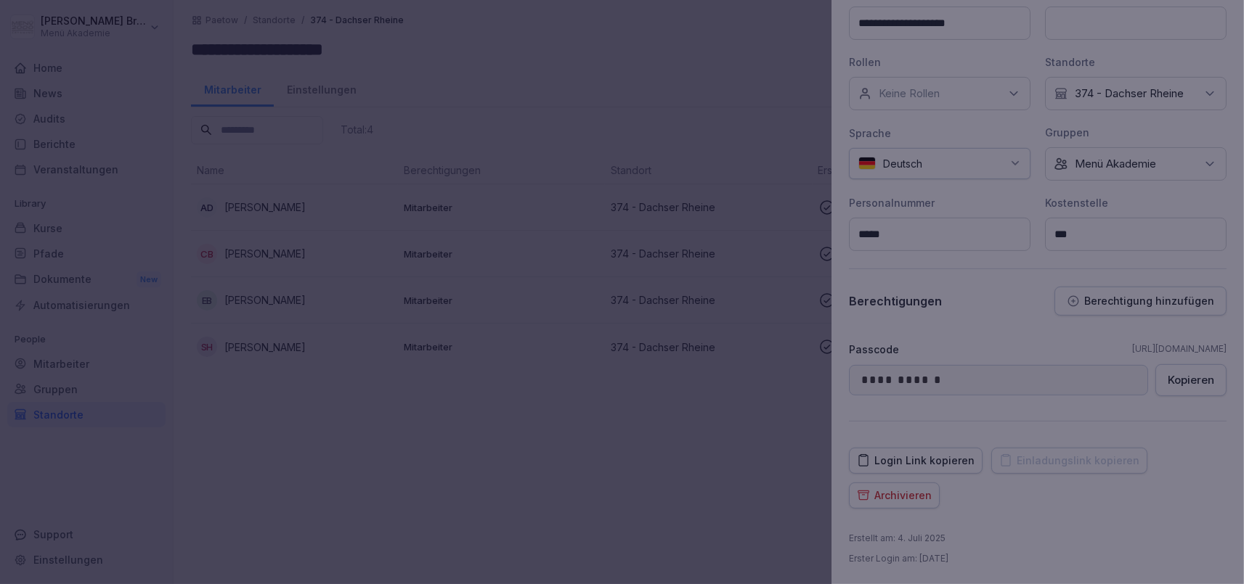
click at [129, 407] on div at bounding box center [622, 292] width 1244 height 584
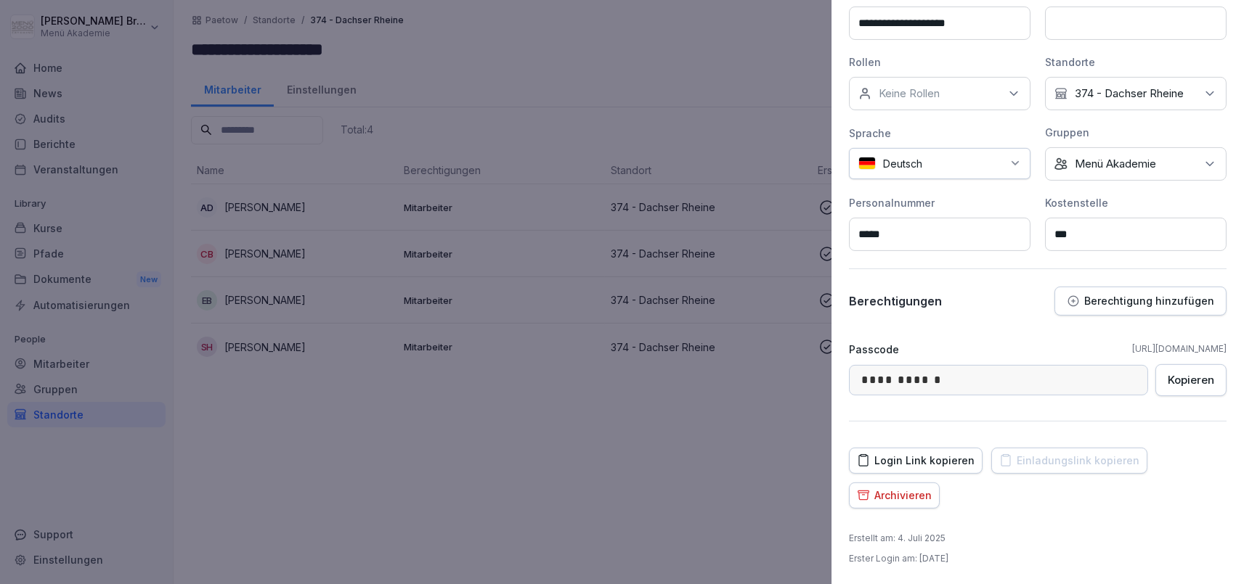
click at [1107, 291] on button "Berechtigung hinzufügen" at bounding box center [1140, 301] width 172 height 29
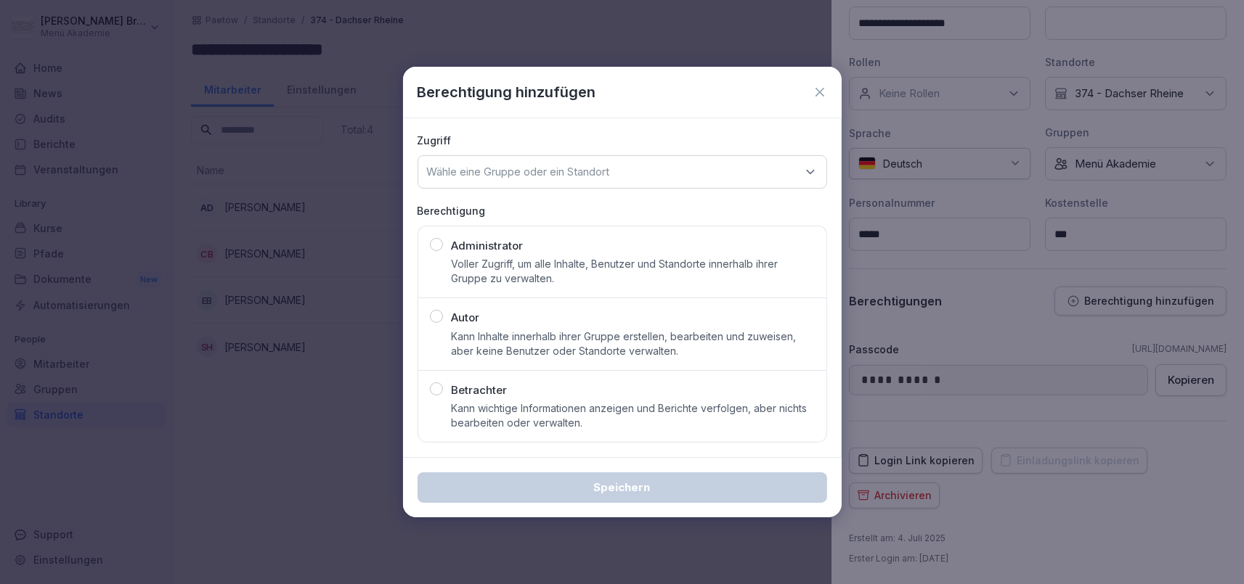
click at [475, 273] on p "Voller Zugriff, um alle Inhalte, Benutzer und Standorte innerhalb ihrer Gruppe …" at bounding box center [633, 271] width 363 height 29
click at [463, 182] on div "Wähle eine Gruppe oder ein Standort" at bounding box center [622, 171] width 410 height 33
type input "****"
click at [475, 272] on div "374 - Dachser Rheine" at bounding box center [622, 262] width 401 height 28
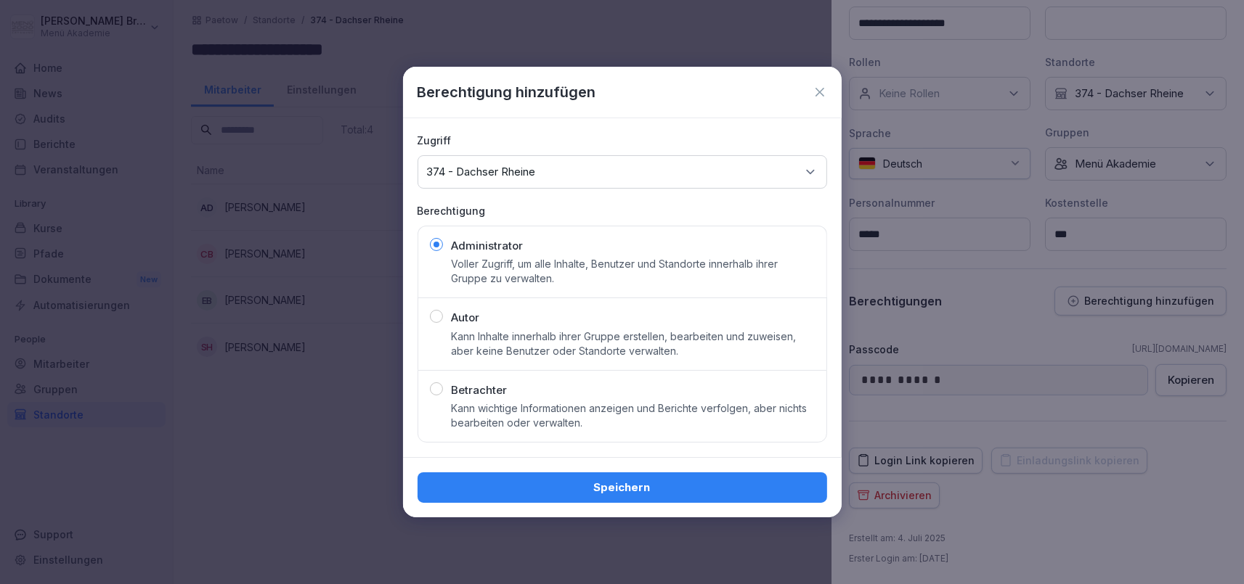
click at [545, 497] on button "Speichern" at bounding box center [622, 488] width 410 height 30
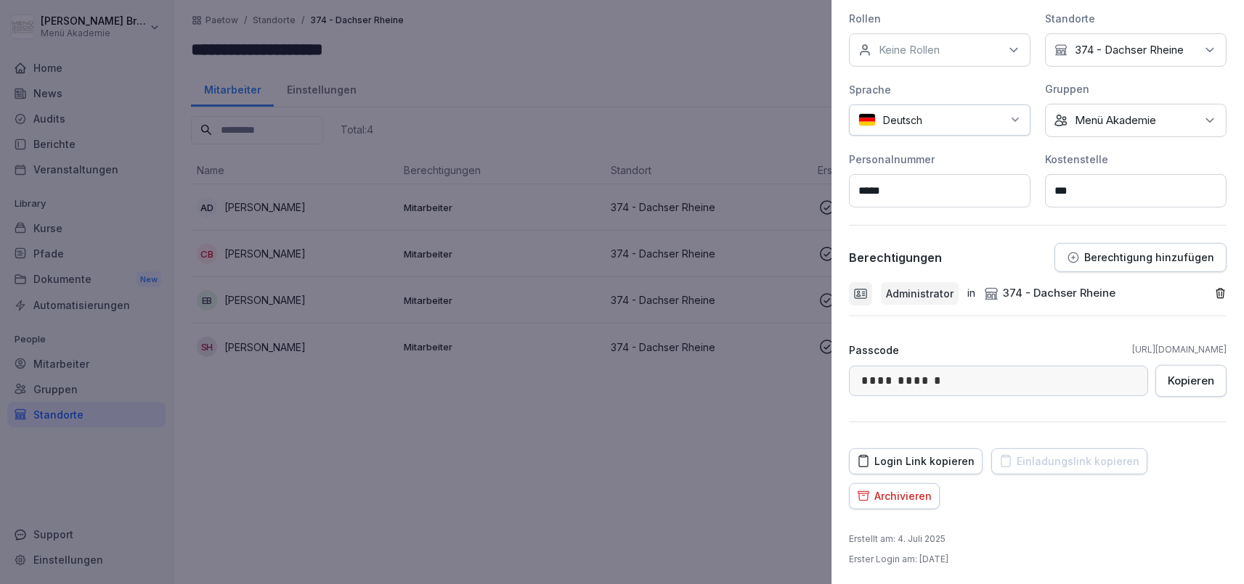
scroll to position [0, 0]
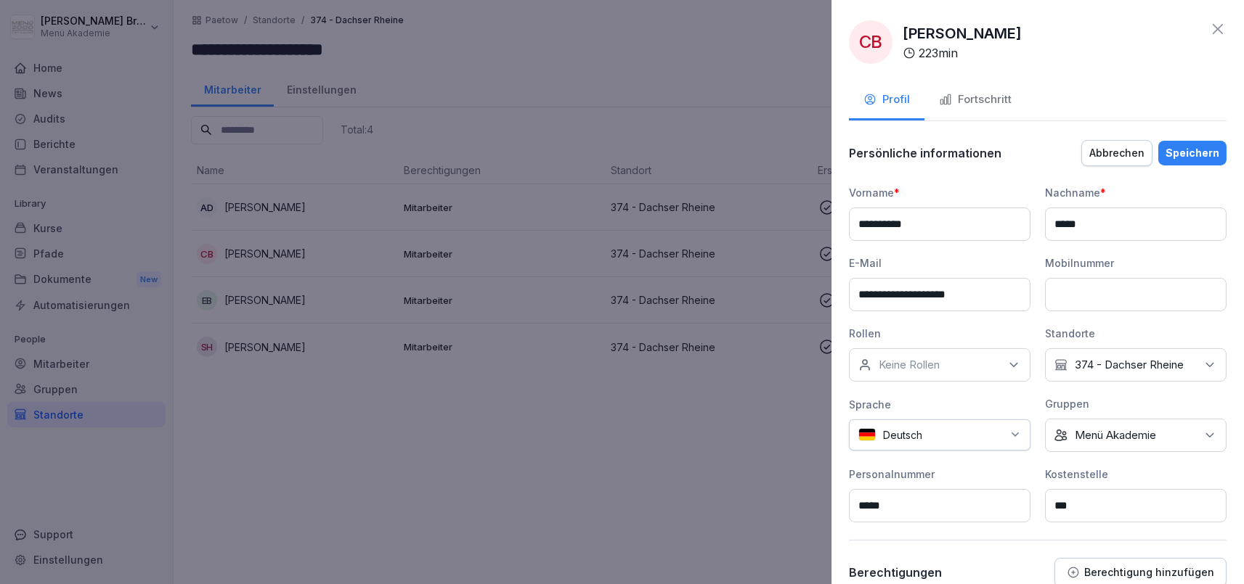
click at [1191, 149] on div "Speichern" at bounding box center [1192, 153] width 54 height 16
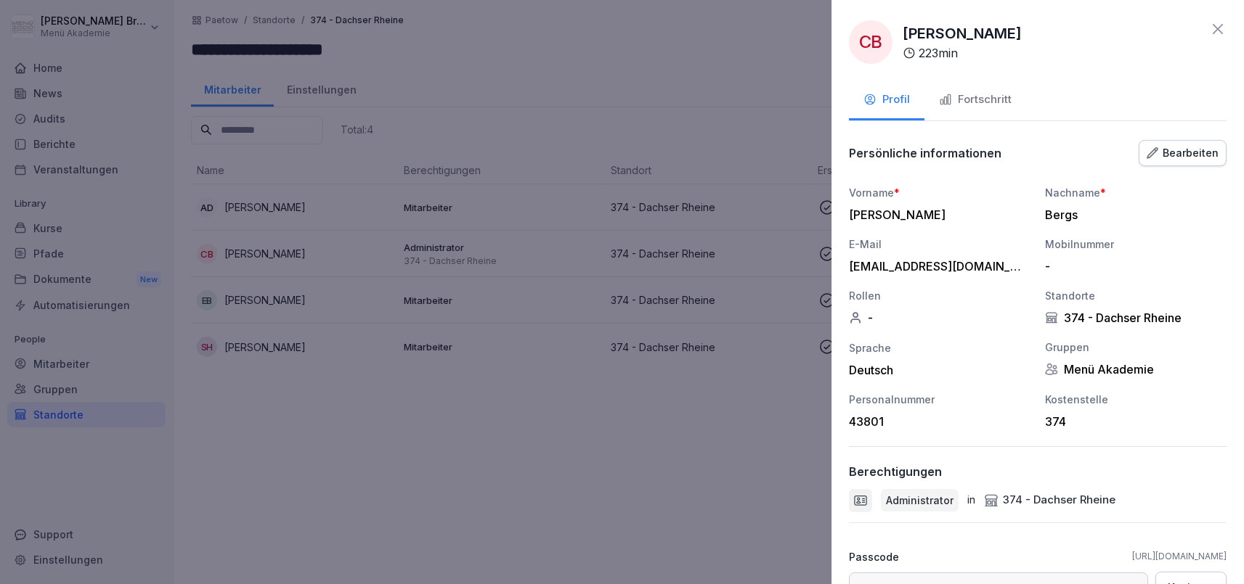
click at [982, 92] on div "Fortschritt" at bounding box center [975, 99] width 73 height 17
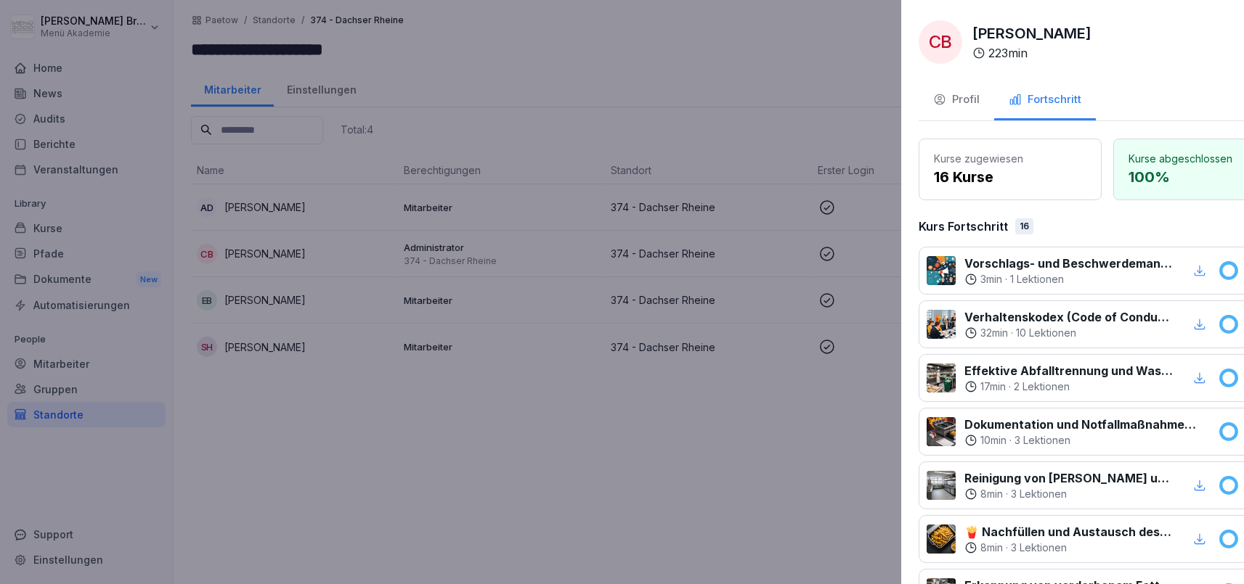
click at [652, 451] on div at bounding box center [622, 292] width 1244 height 584
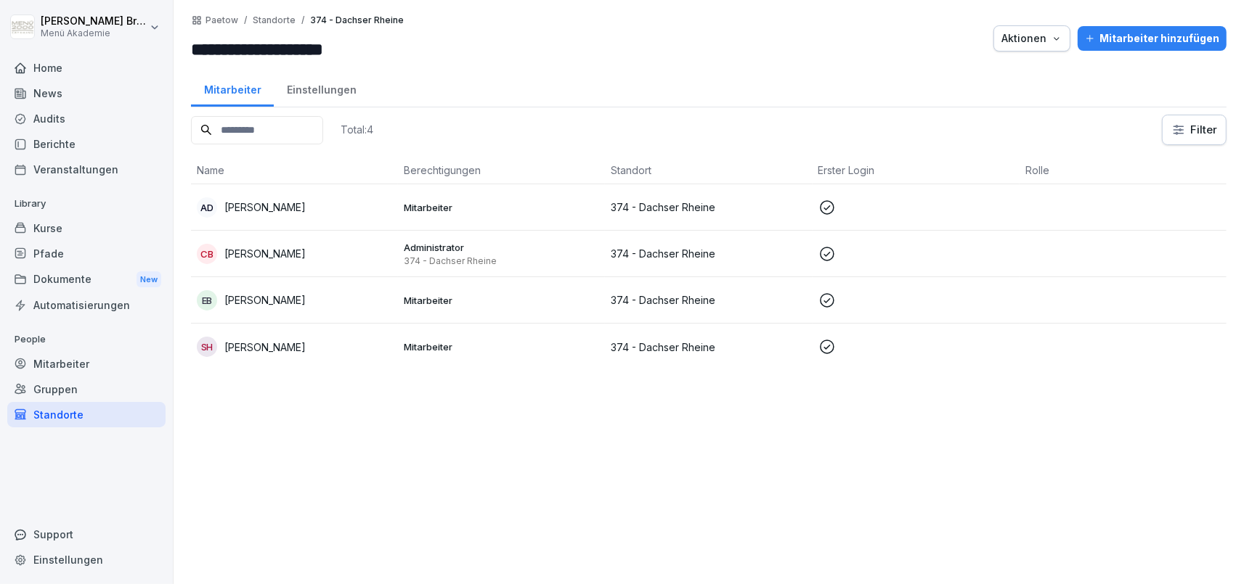
click at [50, 415] on div "Standorte" at bounding box center [86, 414] width 158 height 25
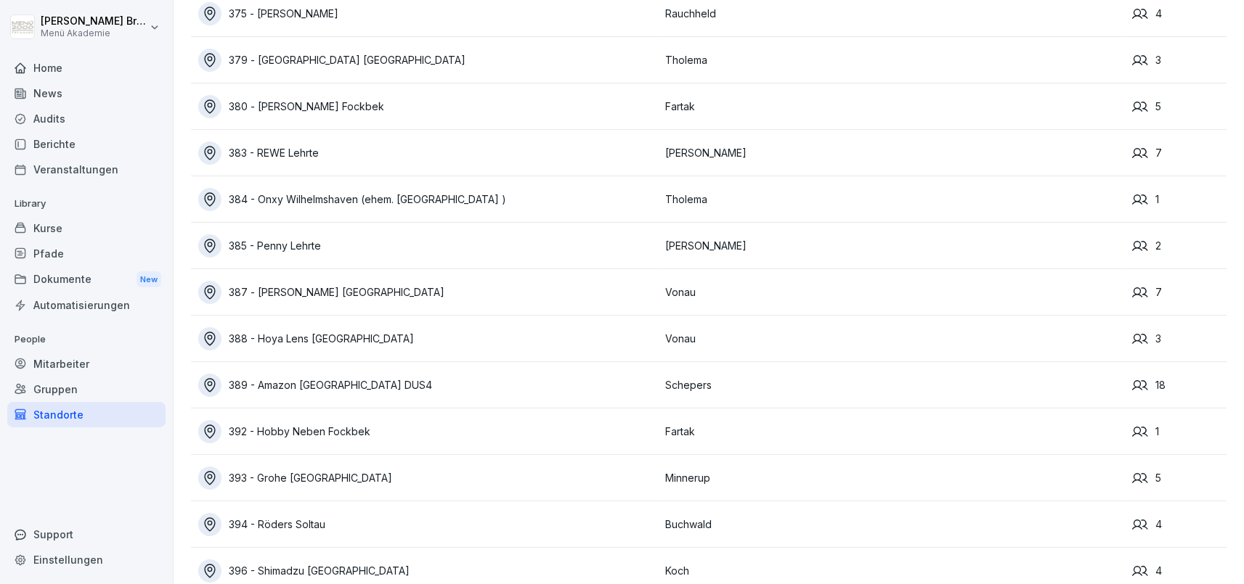
scroll to position [6079, 0]
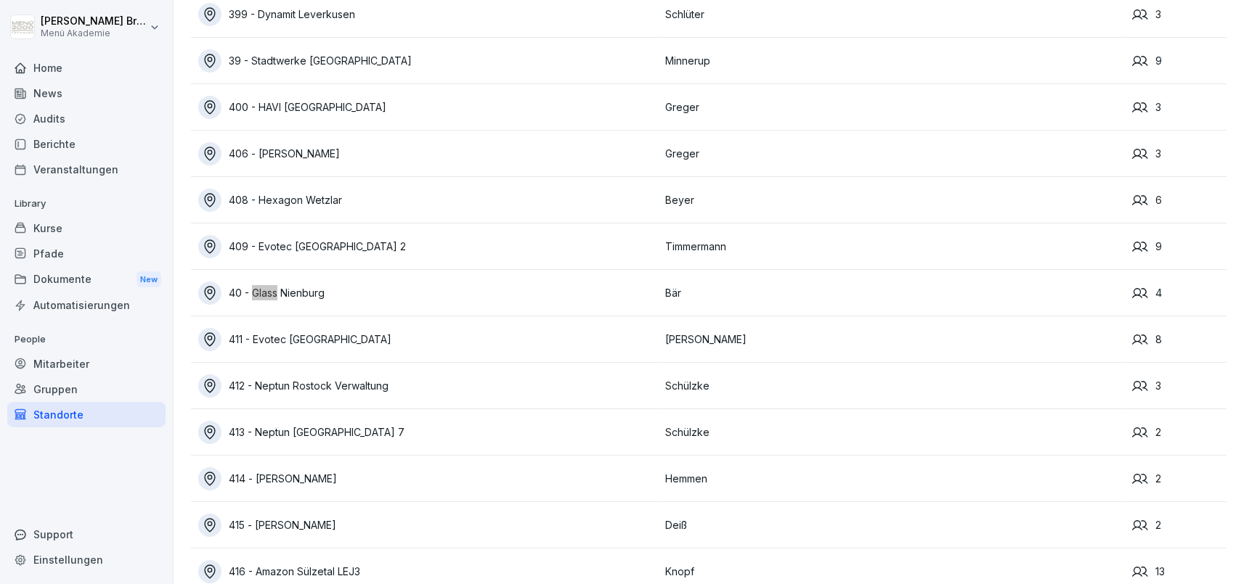
click at [327, 299] on div "40 - Glass Nienburg" at bounding box center [428, 293] width 460 height 23
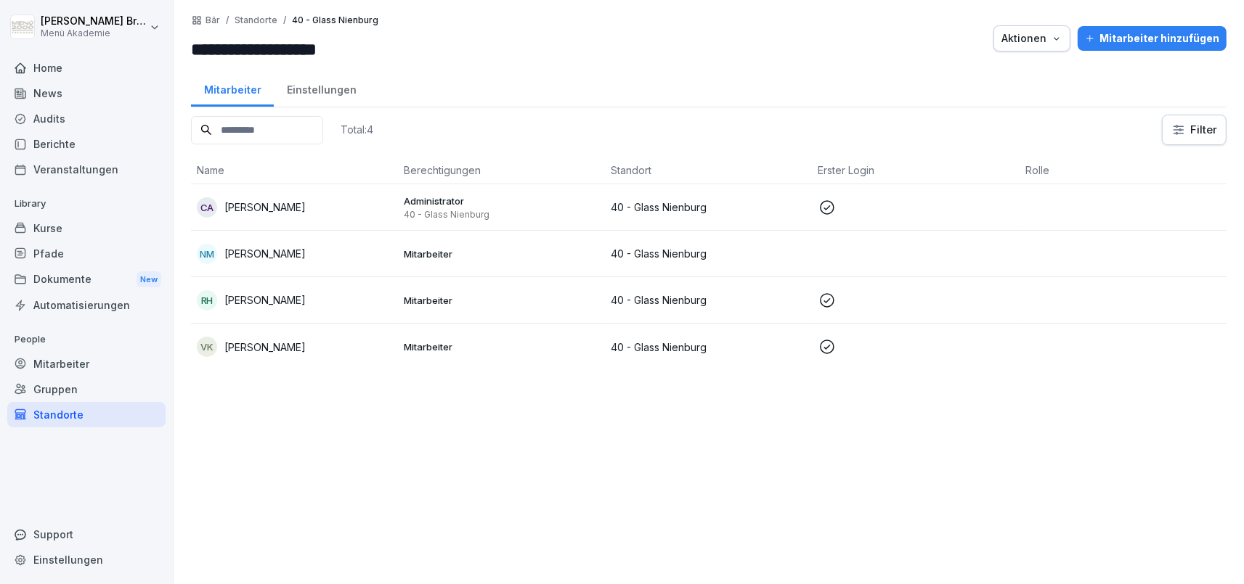
click at [267, 202] on p "[PERSON_NAME]" at bounding box center [264, 207] width 81 height 15
click at [99, 407] on div "Standorte" at bounding box center [86, 414] width 158 height 25
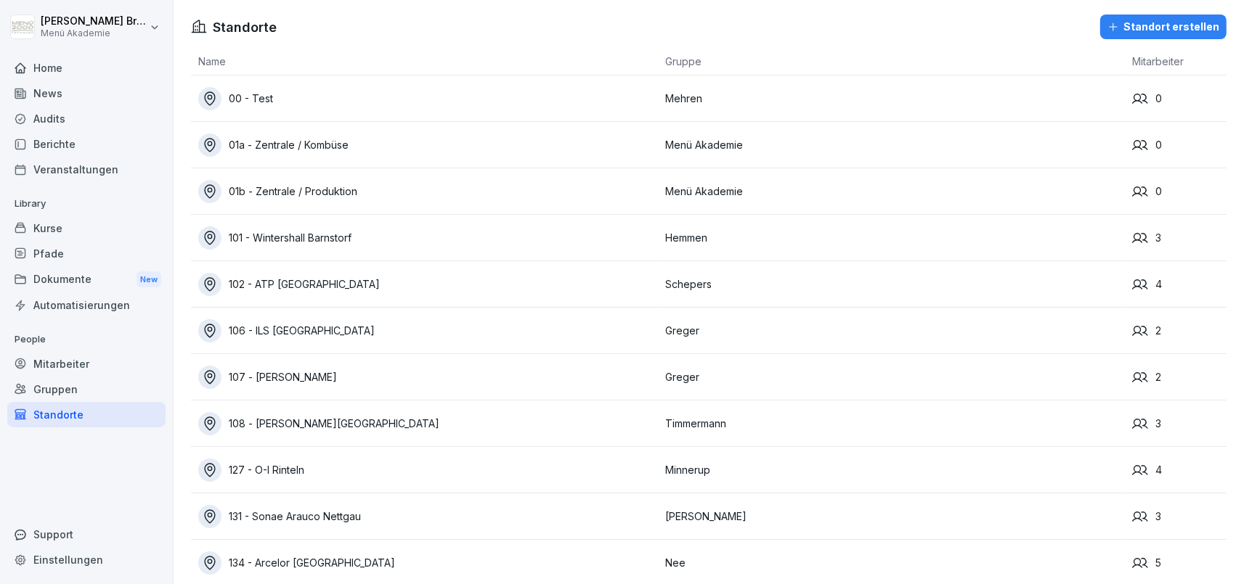
scroll to position [5615, 0]
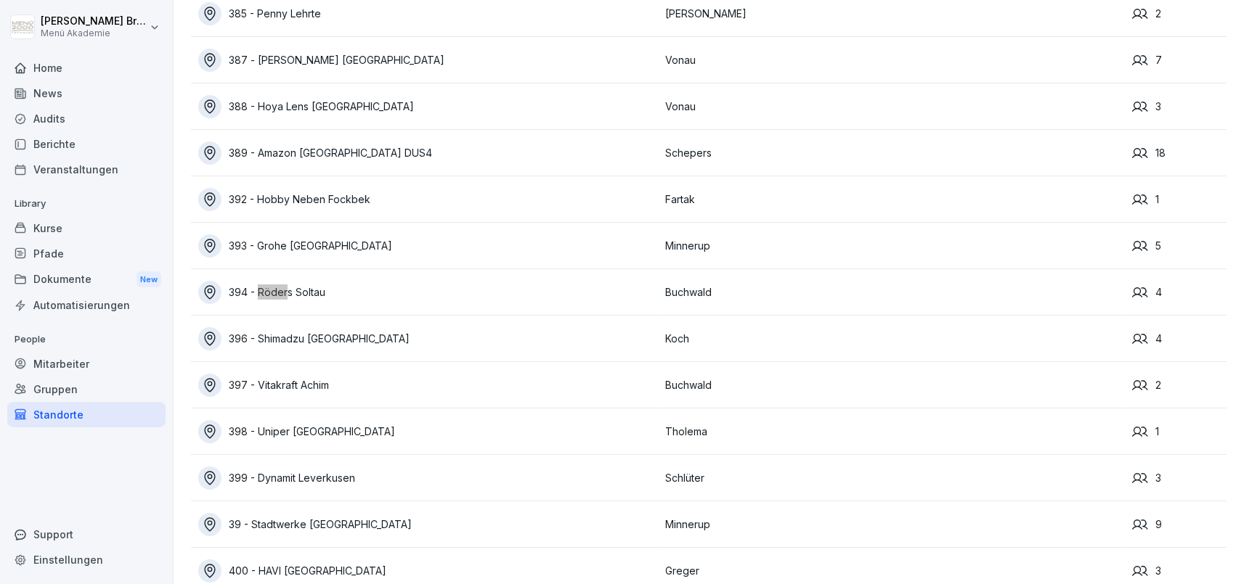
click at [295, 283] on div "394 - Röders Soltau" at bounding box center [428, 292] width 460 height 23
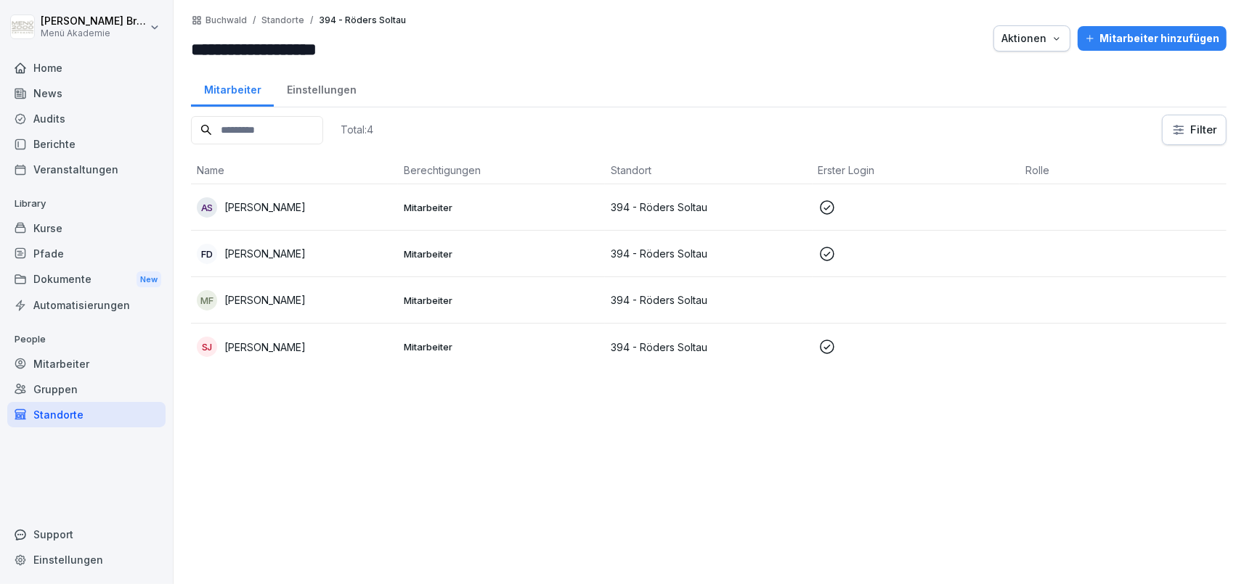
click at [322, 339] on div "SJ [PERSON_NAME]" at bounding box center [294, 347] width 195 height 20
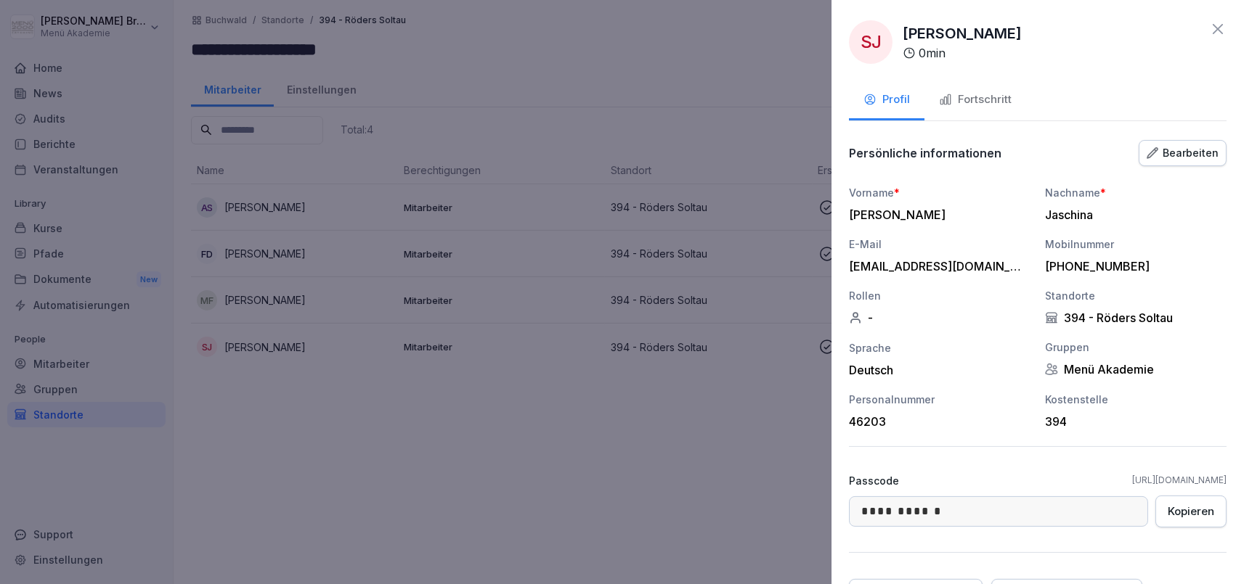
click at [1154, 148] on icon "button" at bounding box center [1152, 153] width 12 height 12
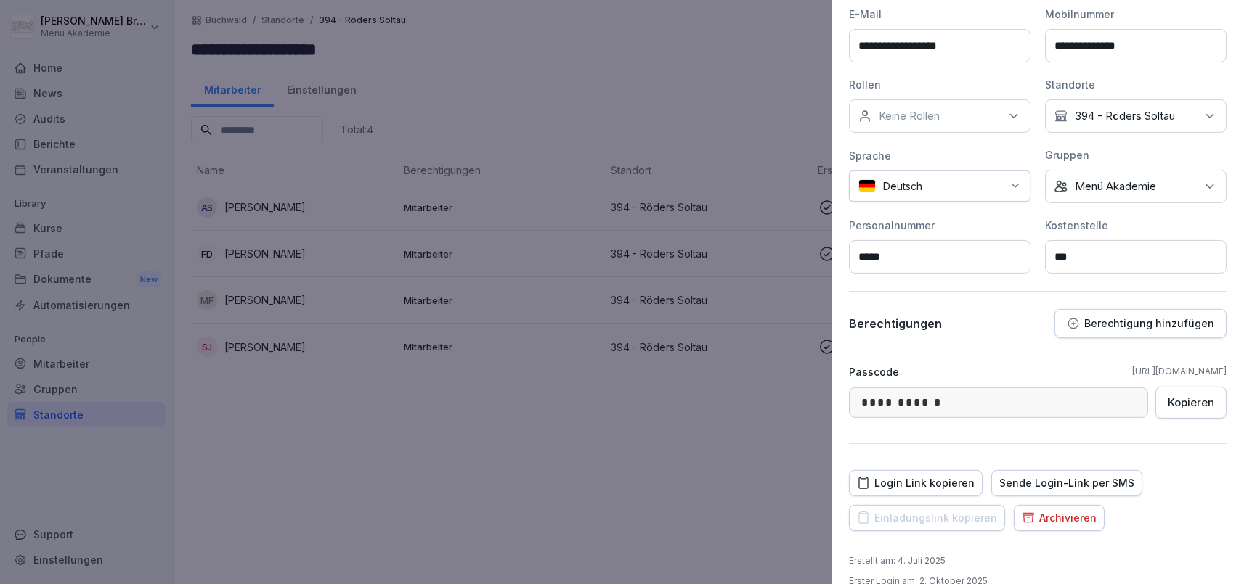
scroll to position [272, 0]
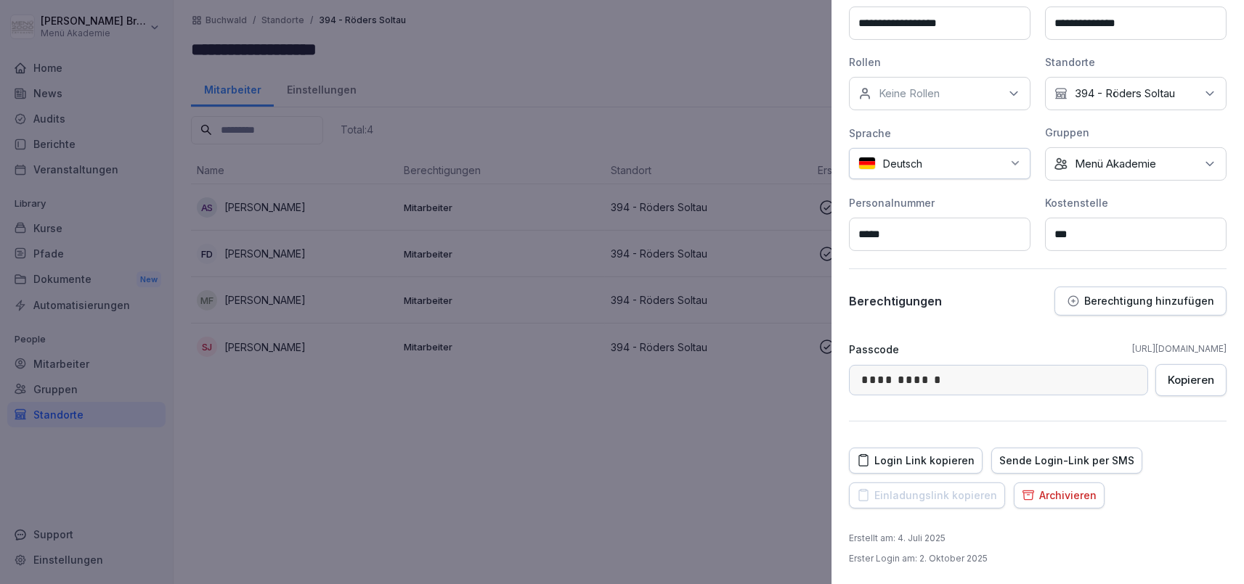
click at [1095, 306] on p "Berechtigung hinzufügen" at bounding box center [1149, 302] width 130 height 12
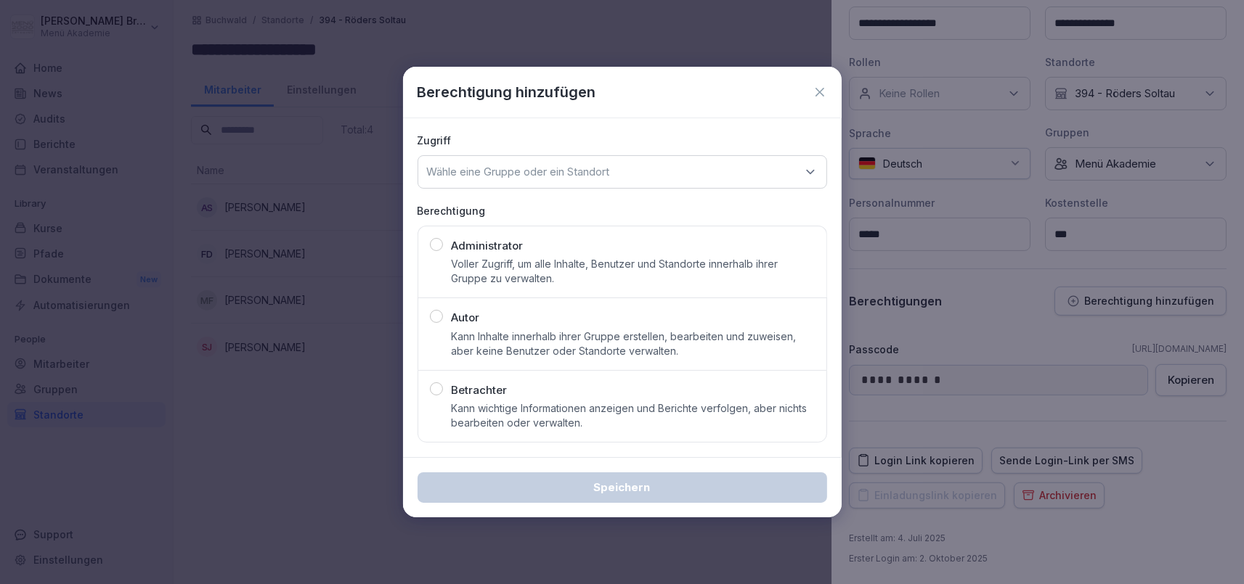
click at [539, 244] on div "Administrator Voller Zugriff, um alle Inhalte, Benutzer und Standorte innerhalb…" at bounding box center [633, 262] width 363 height 49
click at [563, 168] on p "Wähle eine Gruppe oder ein Standort" at bounding box center [518, 172] width 183 height 15
type input "*****"
click at [531, 263] on div "394 - Röders Soltau" at bounding box center [622, 262] width 401 height 28
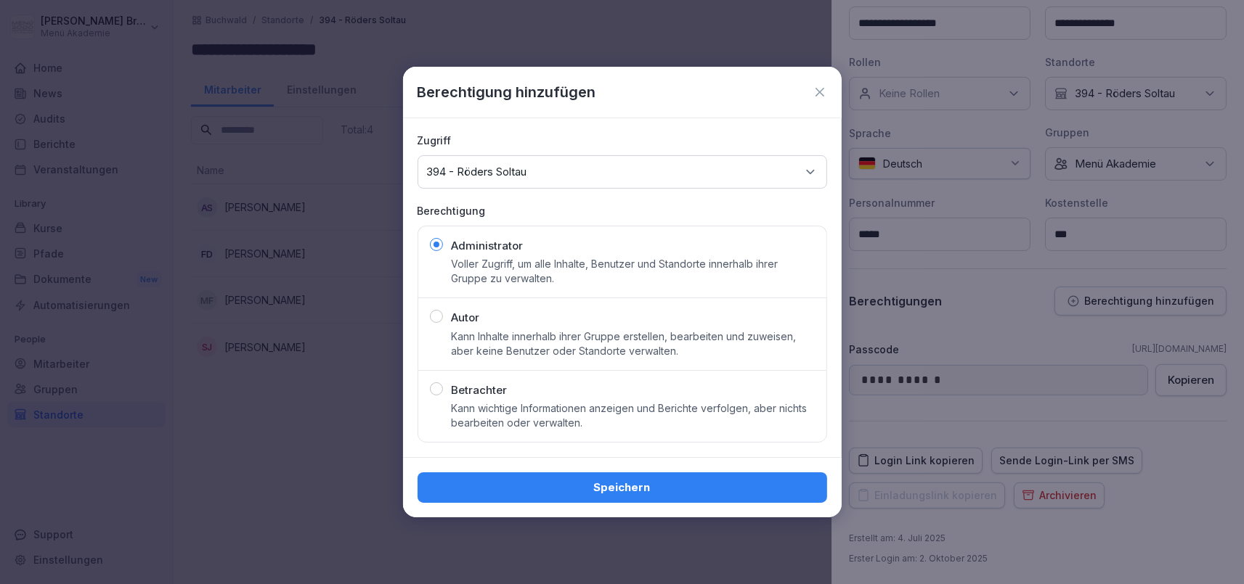
click at [635, 490] on div "Speichern" at bounding box center [622, 488] width 386 height 16
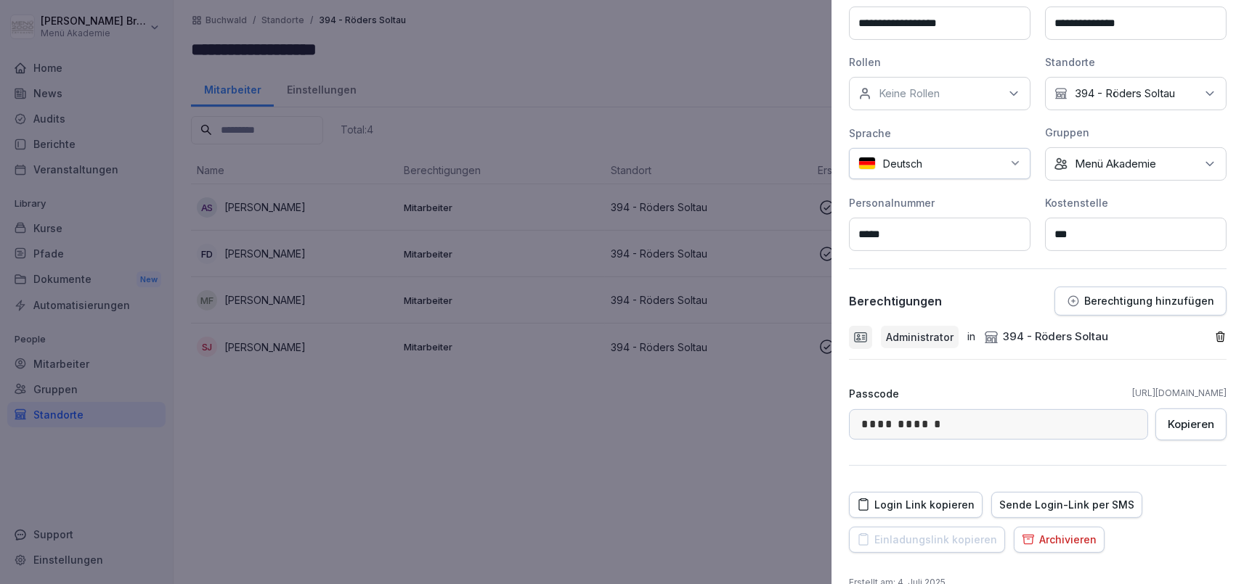
scroll to position [0, 0]
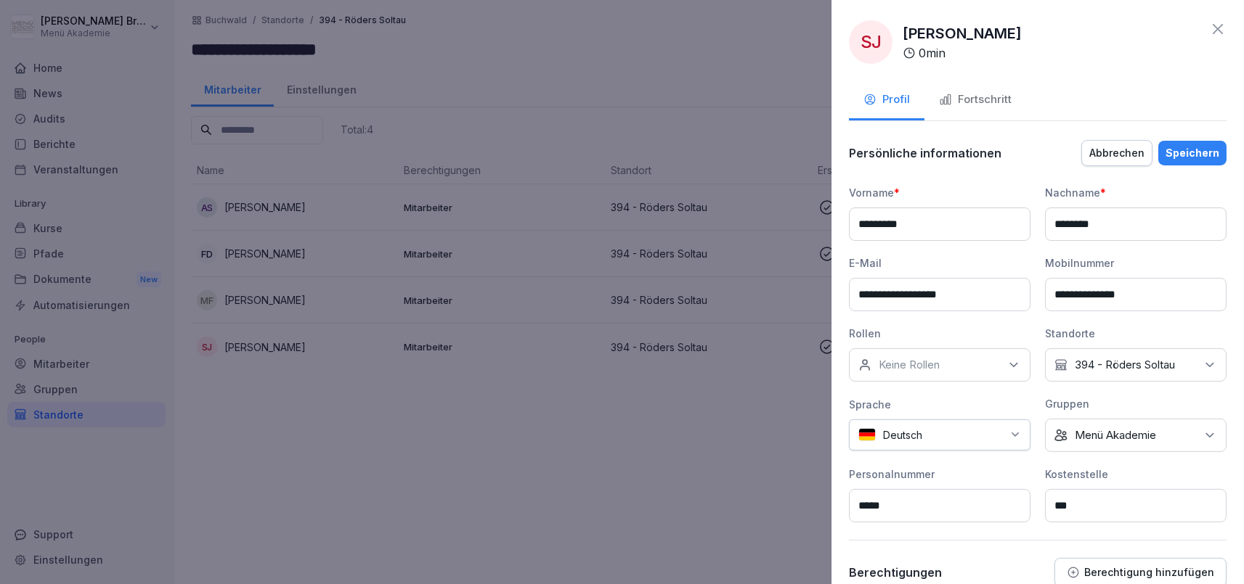
click at [1193, 163] on button "Speichern" at bounding box center [1192, 153] width 68 height 25
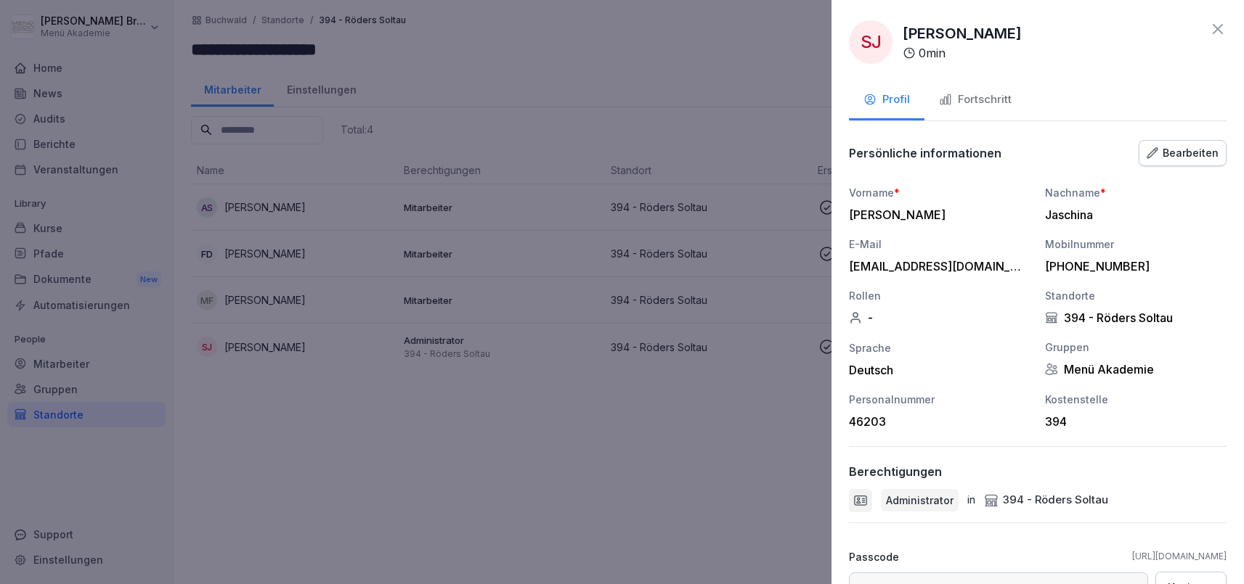
click at [514, 418] on div at bounding box center [622, 292] width 1244 height 584
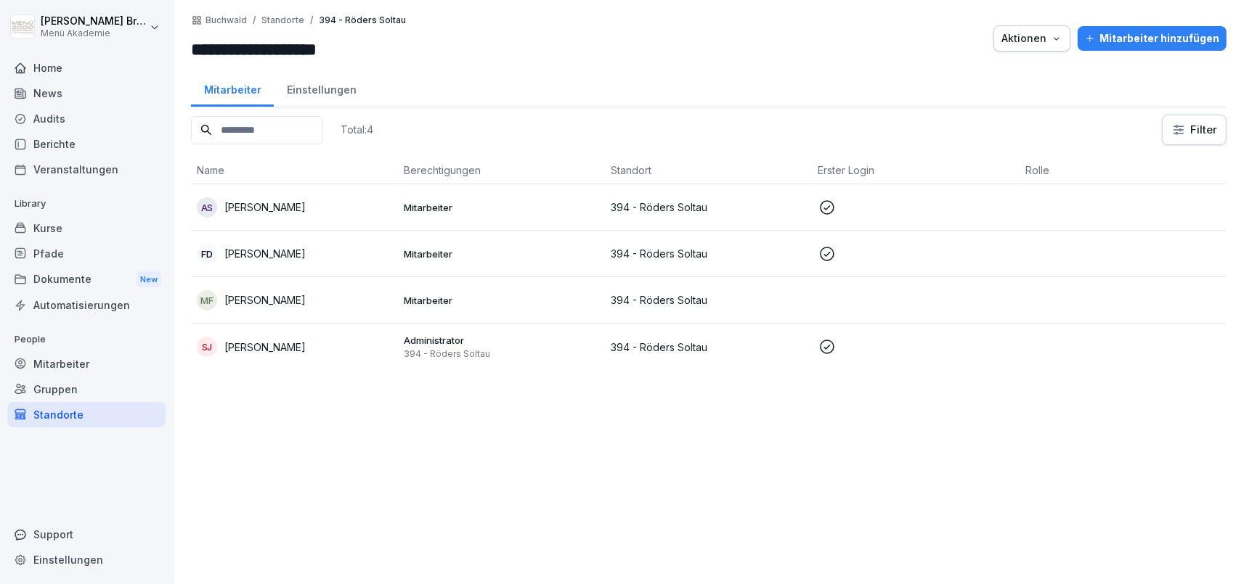
click at [68, 417] on div "Standorte" at bounding box center [86, 414] width 158 height 25
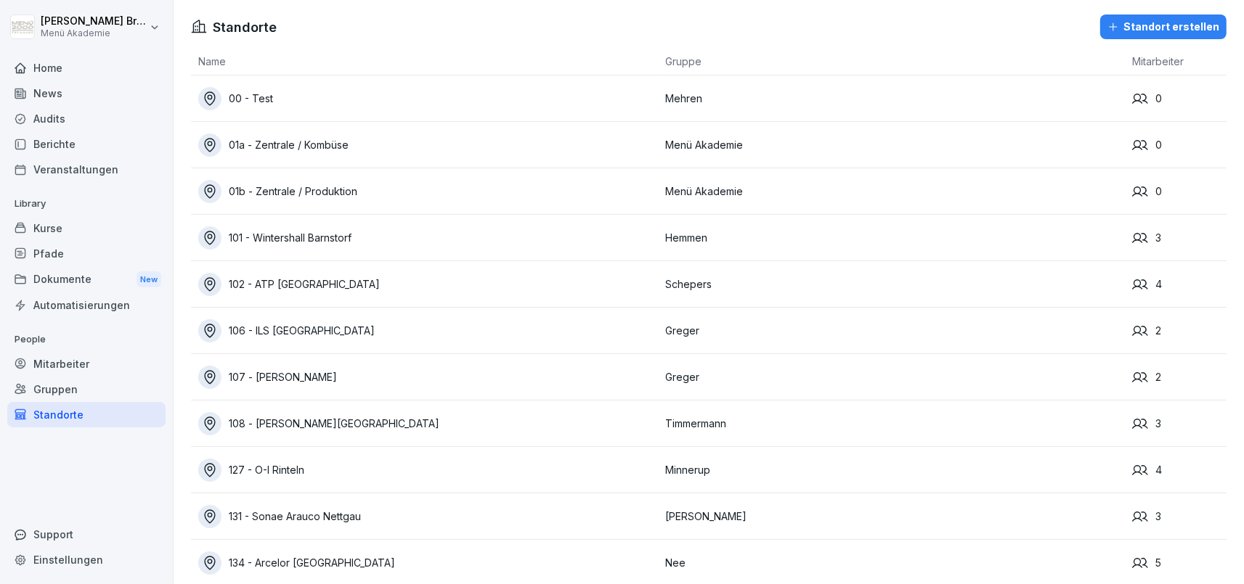
scroll to position [3802, 0]
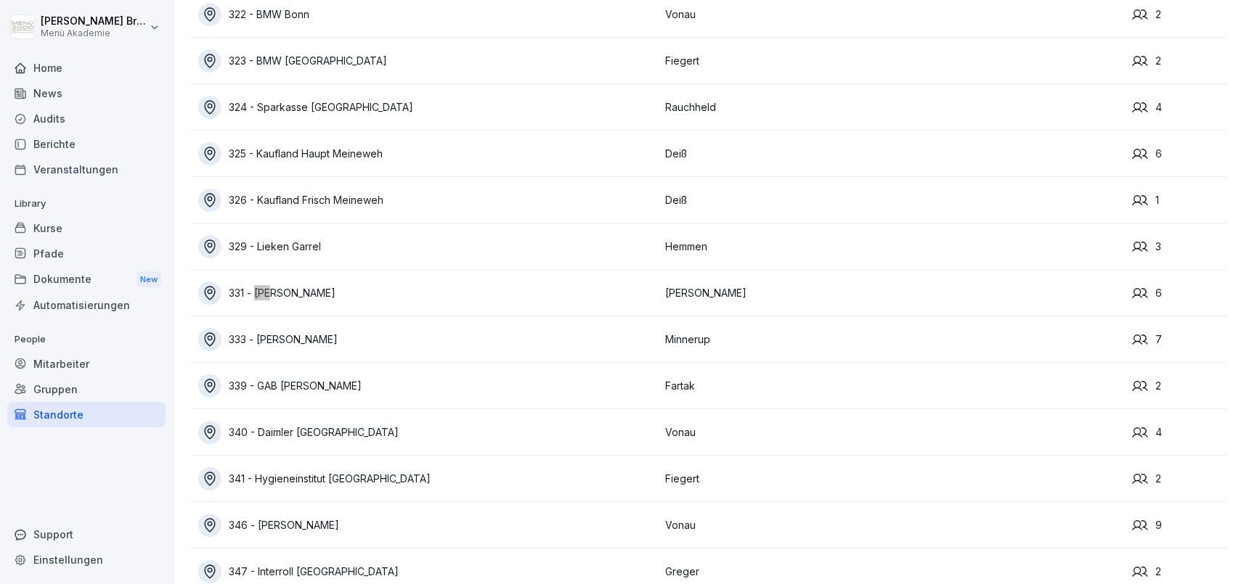
click at [380, 288] on div "331 - [PERSON_NAME]" at bounding box center [428, 293] width 460 height 23
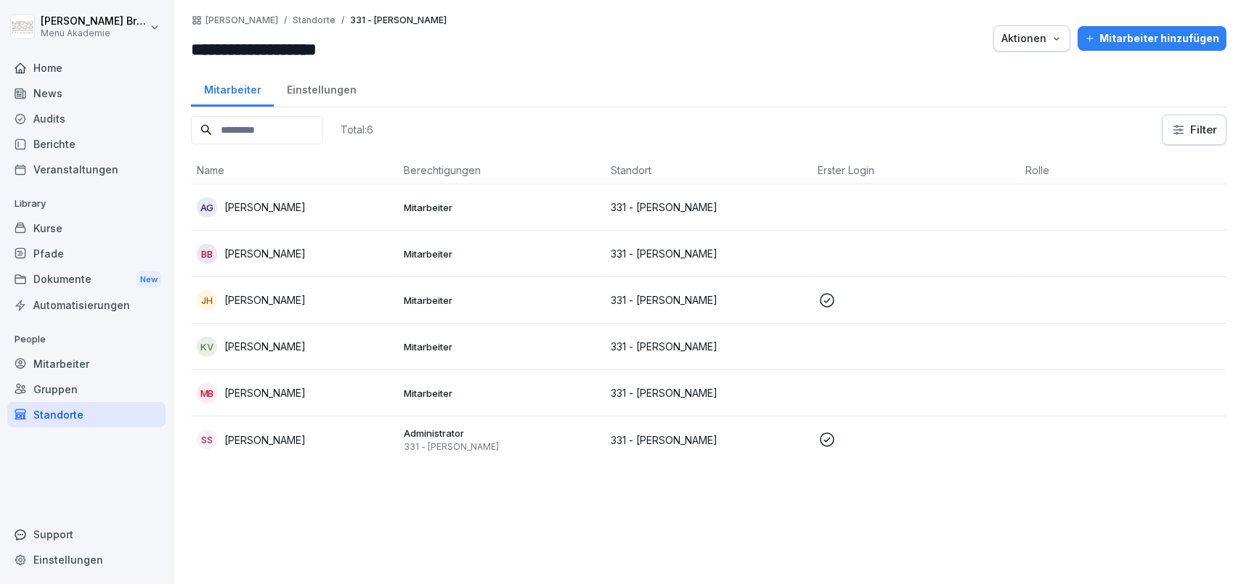
click at [315, 433] on div "SS [PERSON_NAME]" at bounding box center [294, 440] width 195 height 20
click at [55, 413] on div "Standorte" at bounding box center [86, 414] width 158 height 25
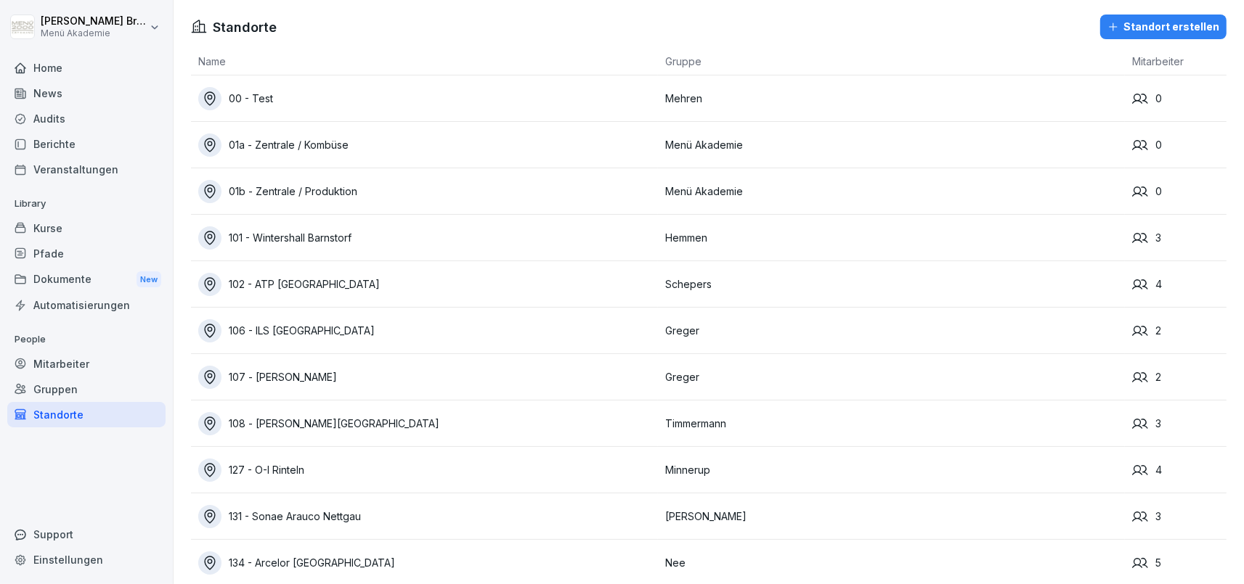
click at [89, 358] on div "Mitarbeiter" at bounding box center [86, 363] width 158 height 25
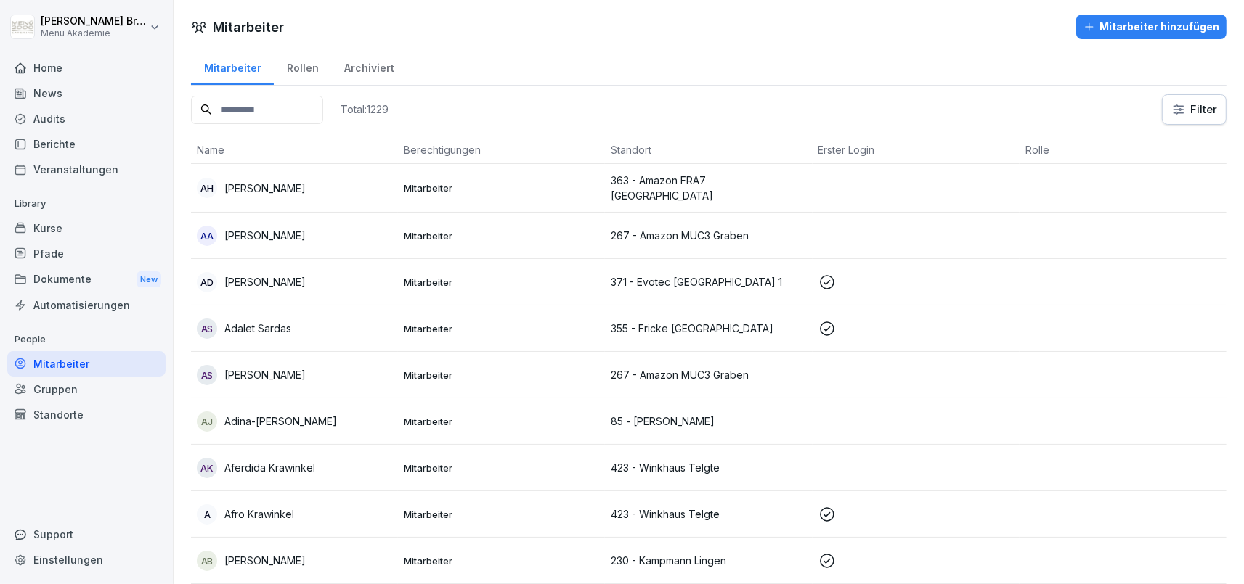
click at [103, 366] on div "Mitarbeiter" at bounding box center [86, 363] width 158 height 25
click at [309, 99] on input at bounding box center [257, 110] width 132 height 28
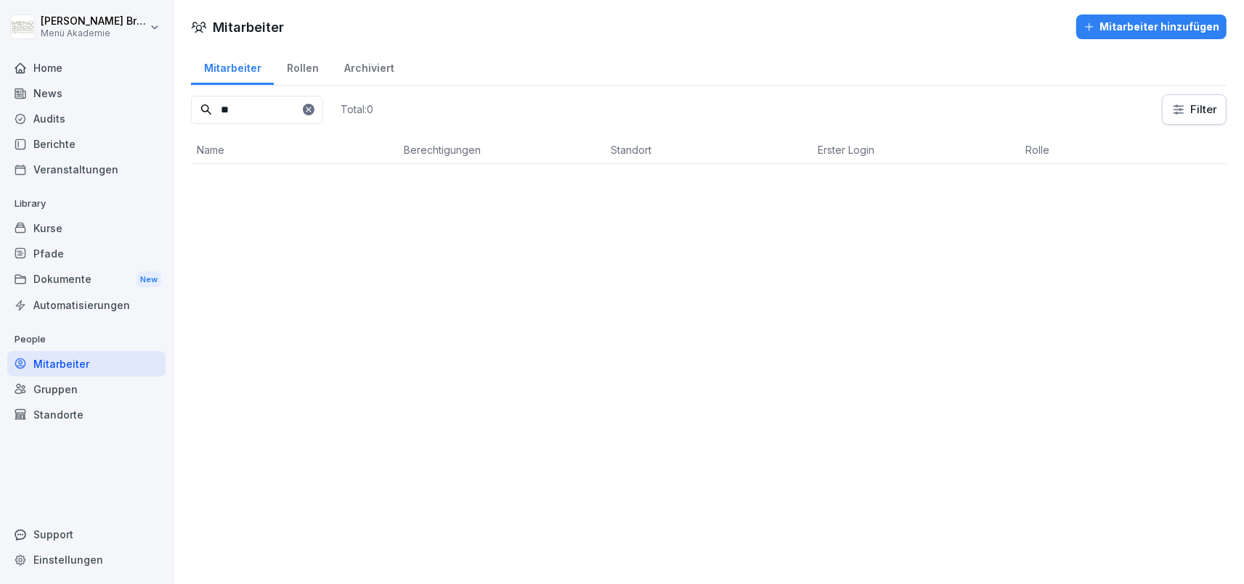
type input "*"
type input "****"
click at [306, 179] on div "EK [PERSON_NAME]" at bounding box center [294, 187] width 195 height 20
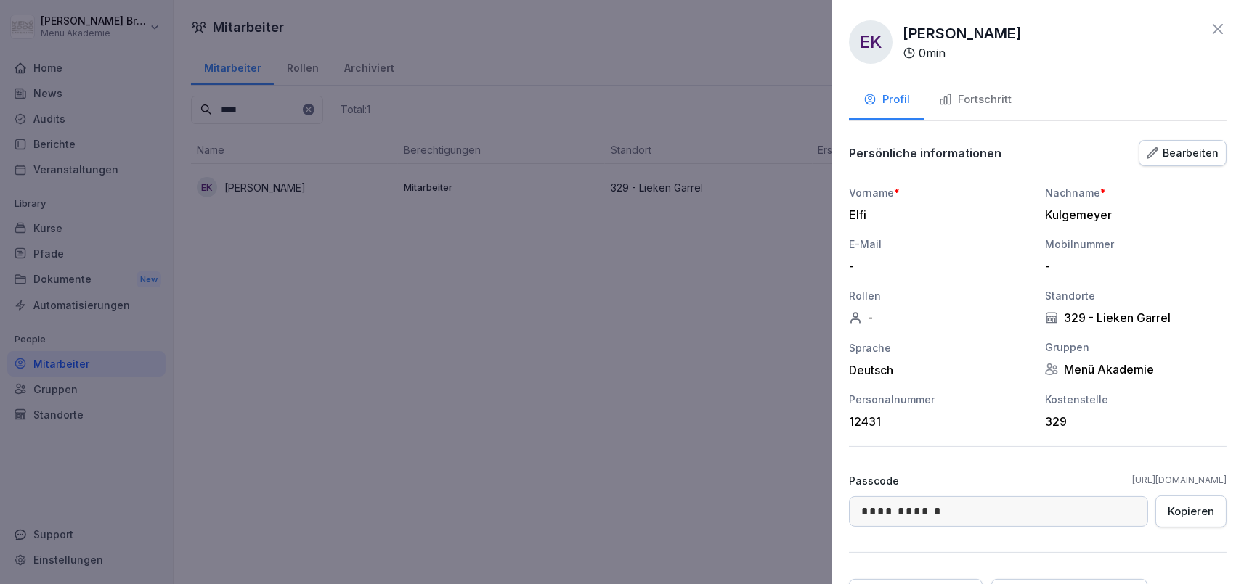
click at [1165, 160] on div "Bearbeiten" at bounding box center [1182, 153] width 72 height 16
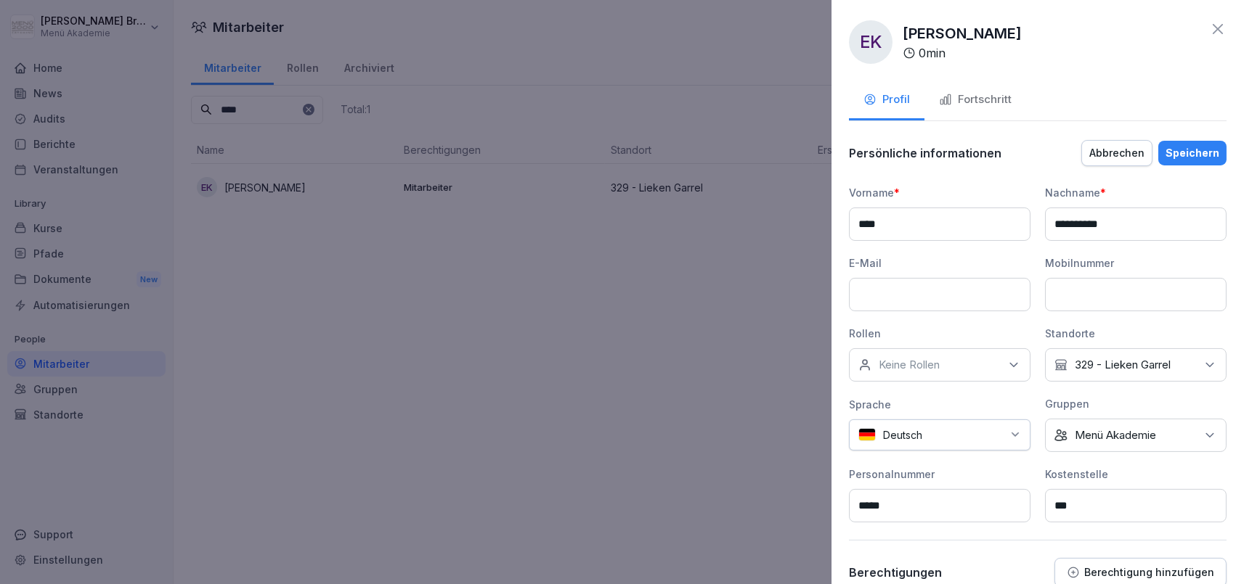
click at [1138, 364] on p "329 - Lieken Garrel" at bounding box center [1123, 365] width 96 height 15
click at [1125, 396] on input at bounding box center [1139, 400] width 187 height 28
type input "*******"
click at [1081, 431] on label "71 - [GEOGRAPHIC_DATA]" at bounding box center [1142, 431] width 134 height 13
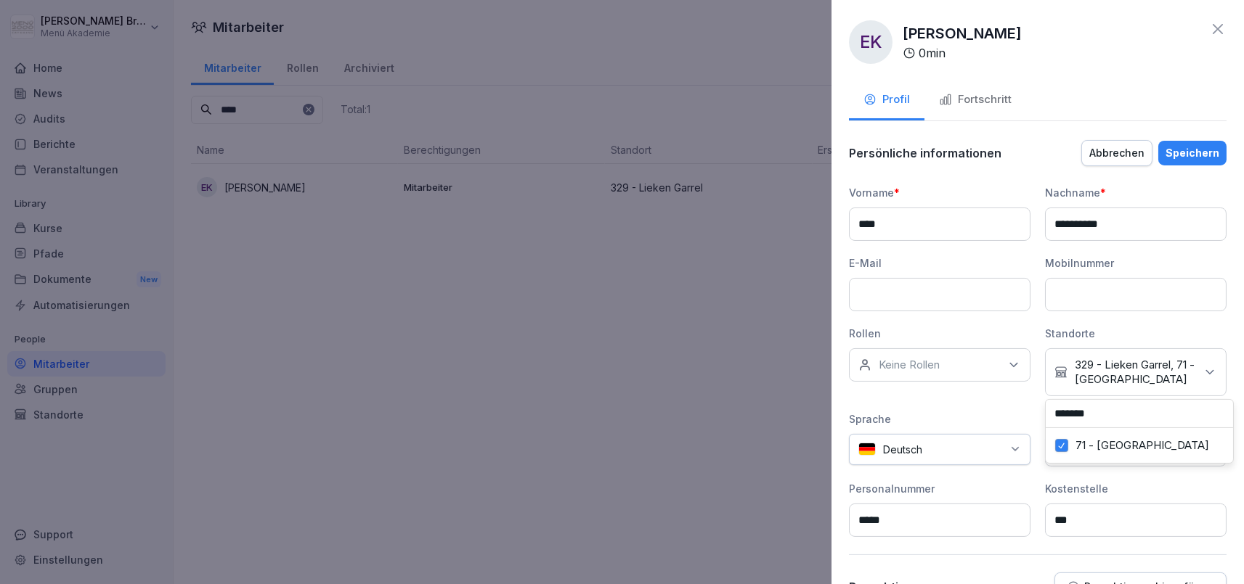
click at [1158, 356] on div "Kein Standort 329 - [GEOGRAPHIC_DATA], 71 - [GEOGRAPHIC_DATA]" at bounding box center [1136, 373] width 182 height 48
type input "***"
click at [1065, 444] on button "329 - Lieken Garrel" at bounding box center [1061, 445] width 13 height 13
click at [1176, 158] on div "Speichern" at bounding box center [1192, 153] width 54 height 16
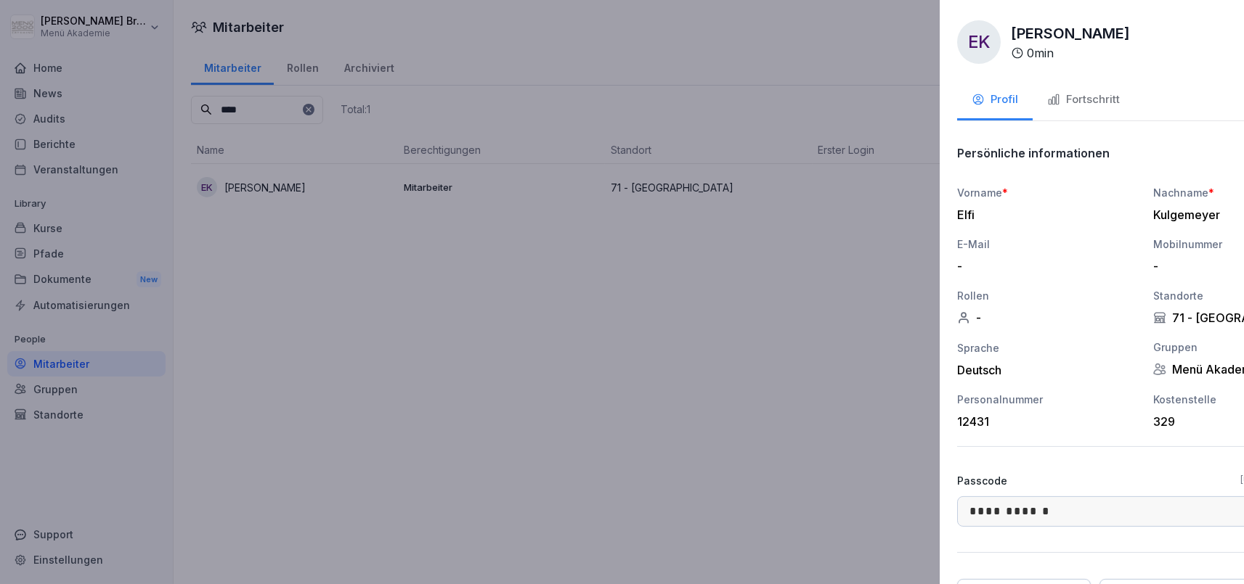
click at [564, 371] on div at bounding box center [622, 292] width 1244 height 584
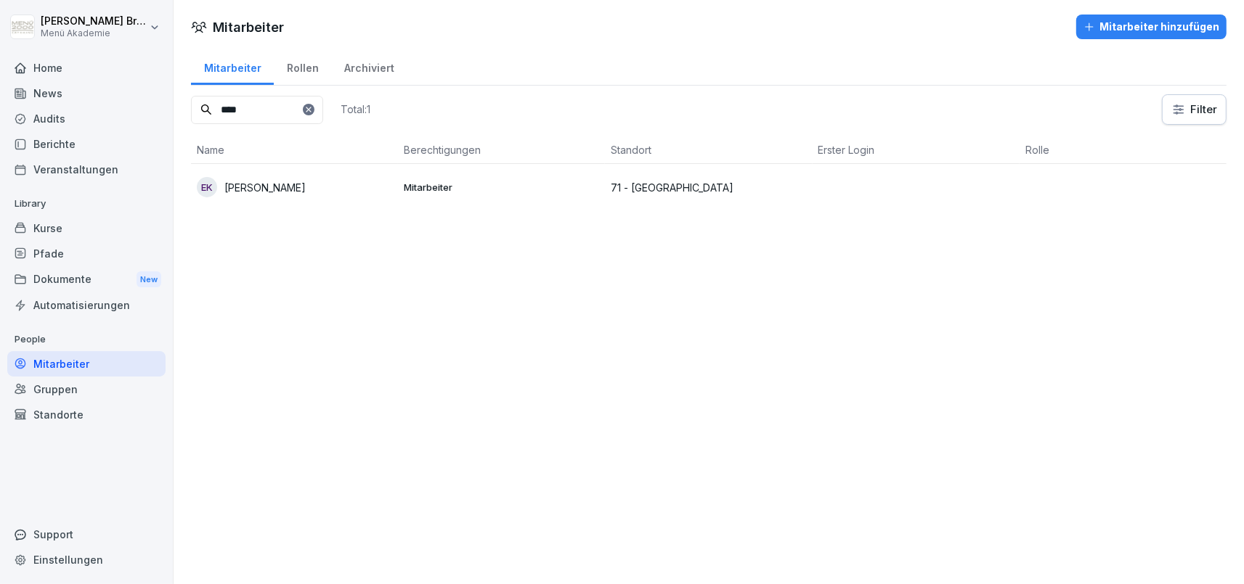
click at [251, 196] on div "EK [PERSON_NAME]" at bounding box center [294, 187] width 195 height 20
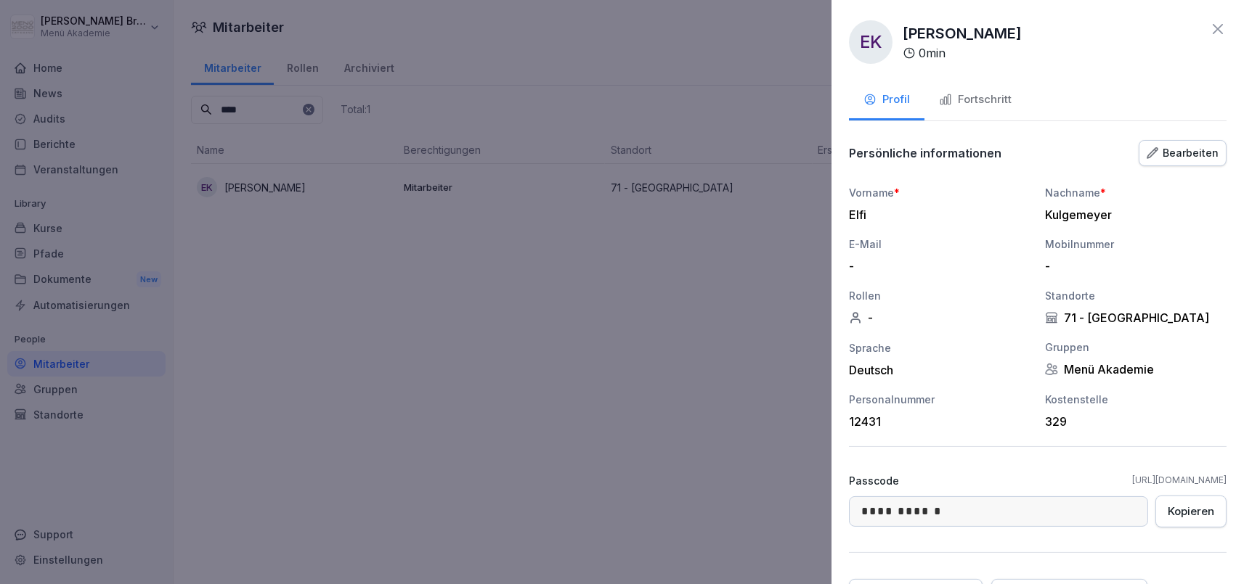
click at [1179, 153] on div "Bearbeiten" at bounding box center [1182, 153] width 72 height 16
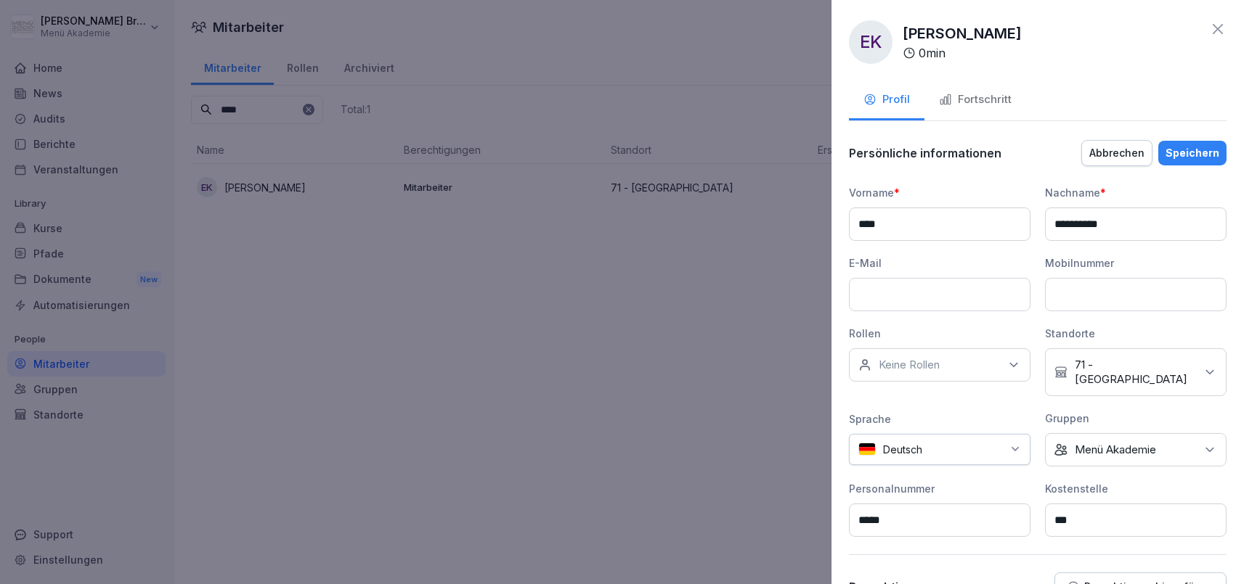
drag, startPoint x: 1083, startPoint y: 519, endPoint x: 710, endPoint y: 524, distance: 373.2
click at [1045, 537] on input "***" at bounding box center [1136, 520] width 182 height 33
type input "**"
click at [1186, 152] on div "Speichern" at bounding box center [1192, 153] width 54 height 16
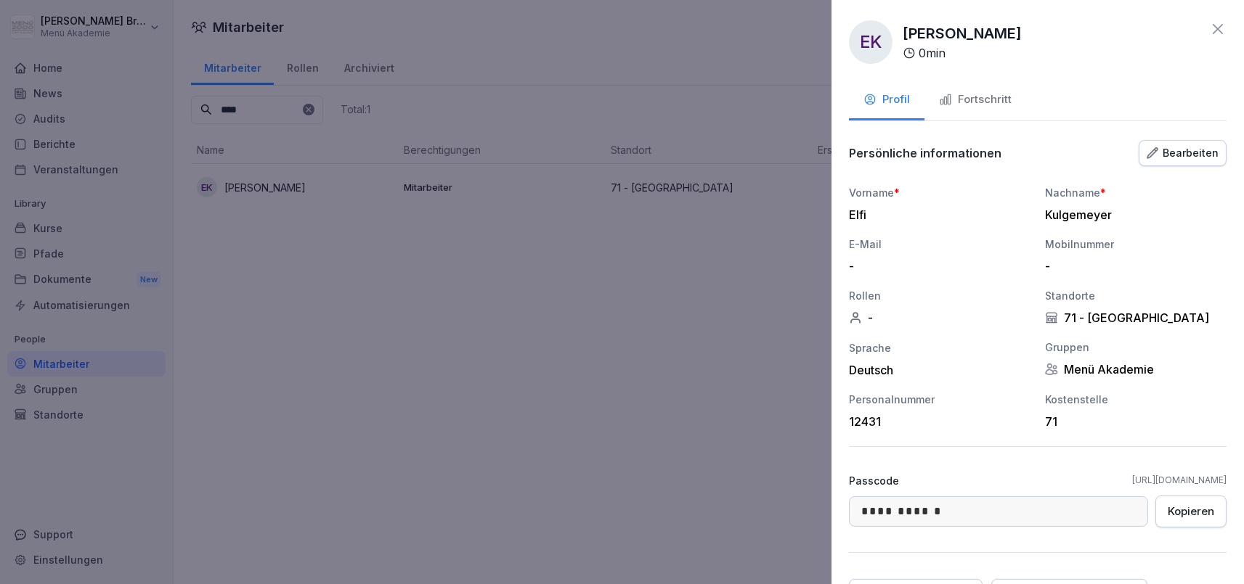
click at [451, 394] on div at bounding box center [622, 292] width 1244 height 584
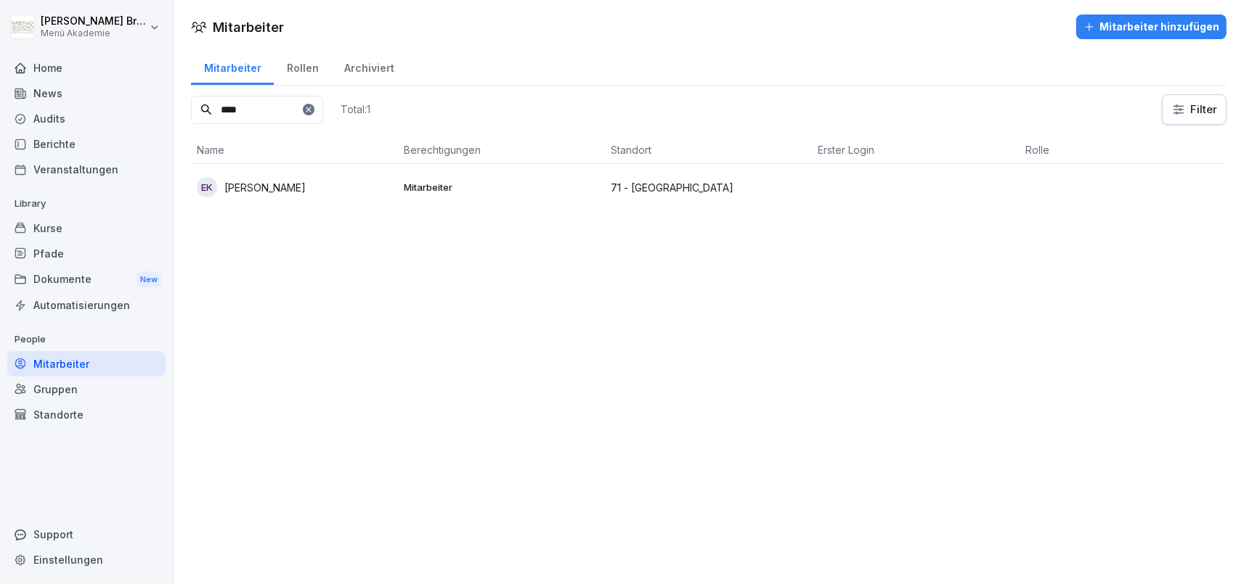
click at [323, 109] on input "****" at bounding box center [257, 110] width 132 height 28
click at [314, 109] on div at bounding box center [309, 110] width 12 height 12
click at [284, 108] on input at bounding box center [257, 110] width 132 height 28
type input "******"
click at [256, 234] on p "[PERSON_NAME]" at bounding box center [264, 234] width 81 height 15
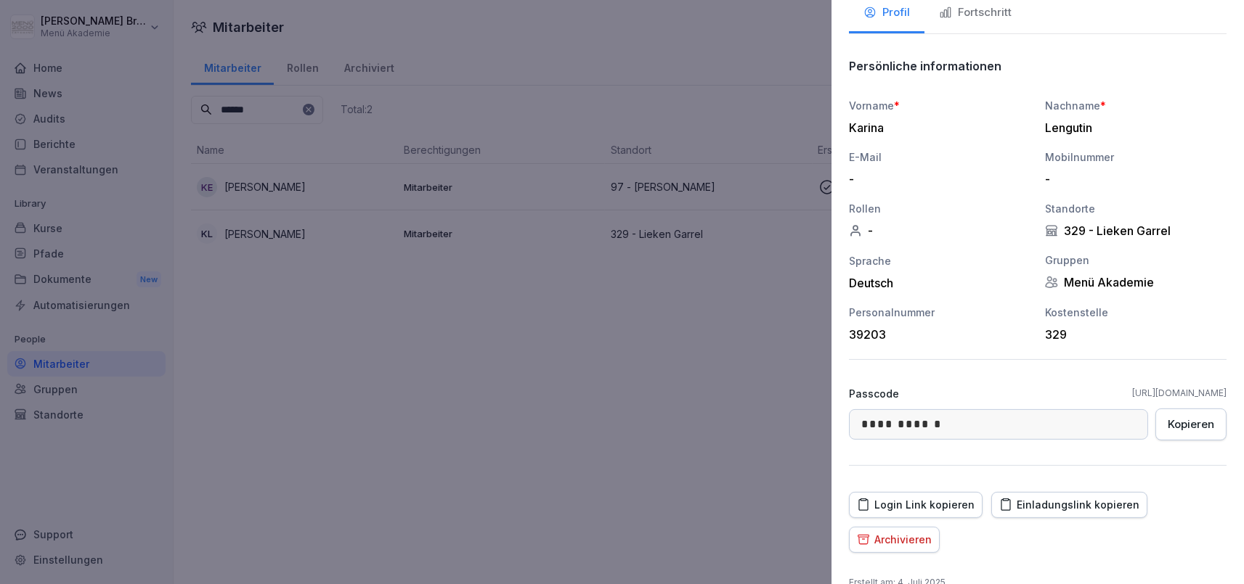
scroll to position [131, 0]
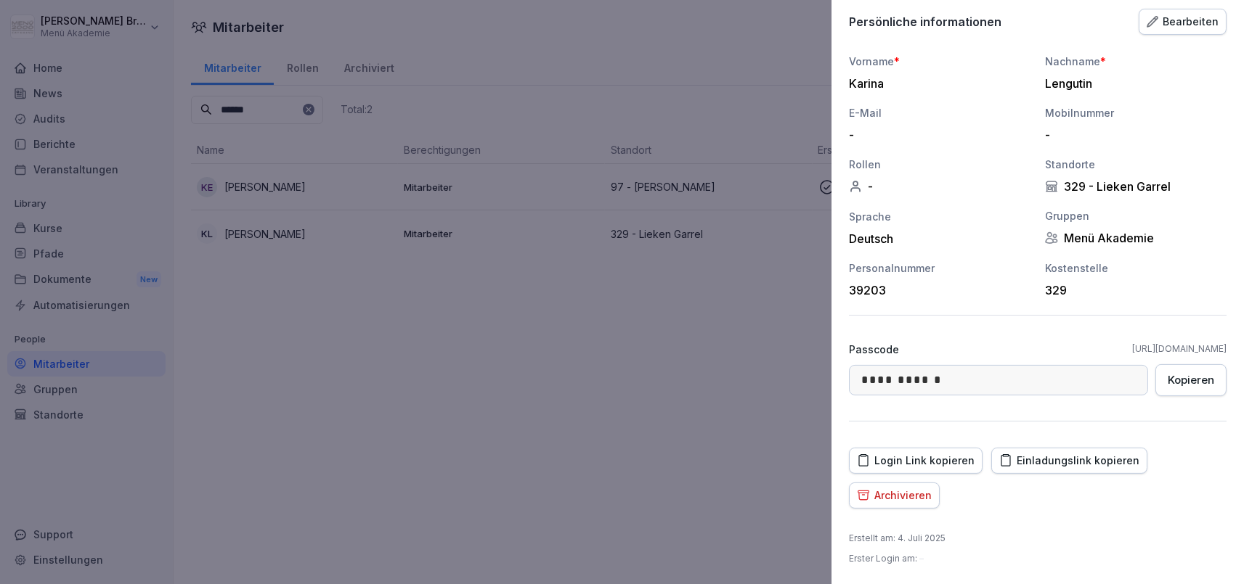
click at [903, 504] on button "Archivieren" at bounding box center [894, 496] width 91 height 26
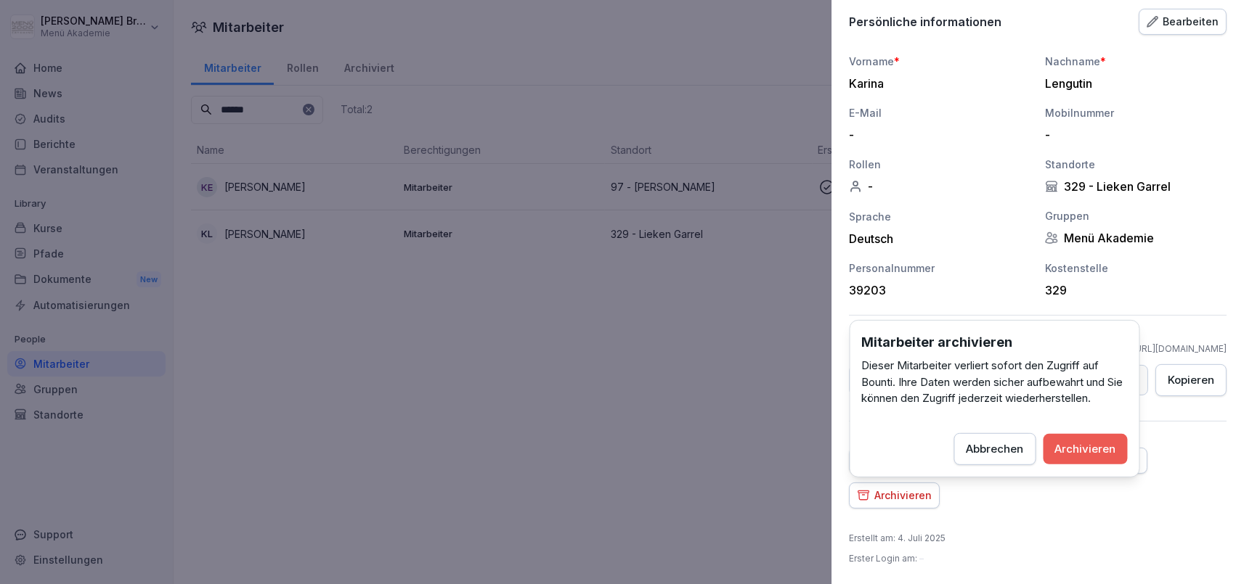
click at [1085, 458] on button "Archivieren" at bounding box center [1085, 448] width 84 height 30
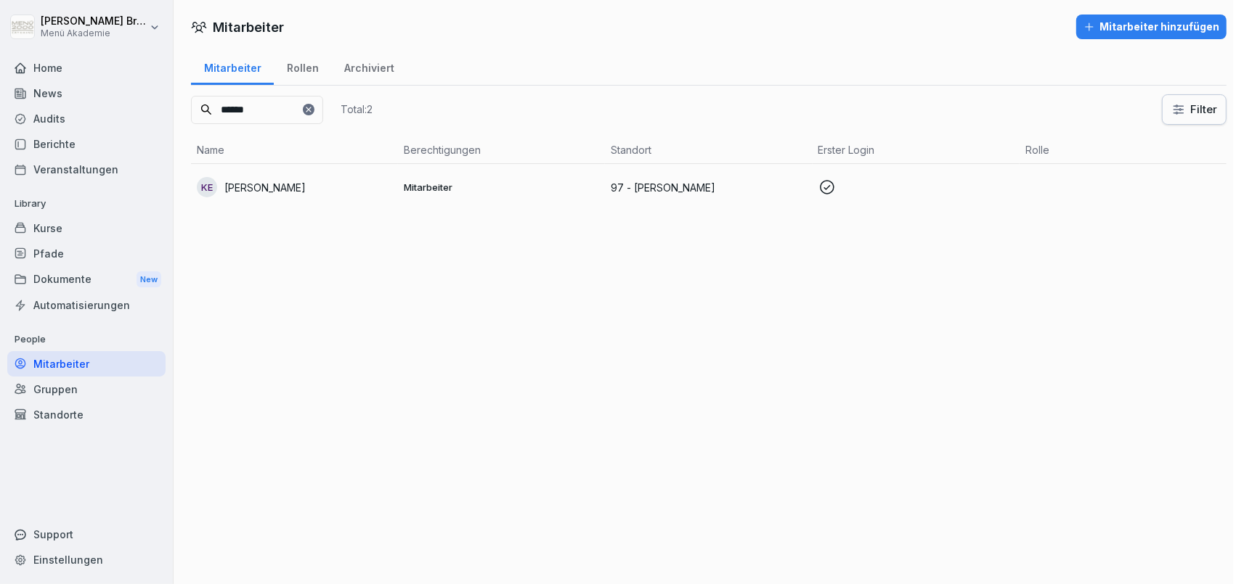
scroll to position [97, 0]
click at [62, 417] on div "Standorte" at bounding box center [86, 414] width 158 height 25
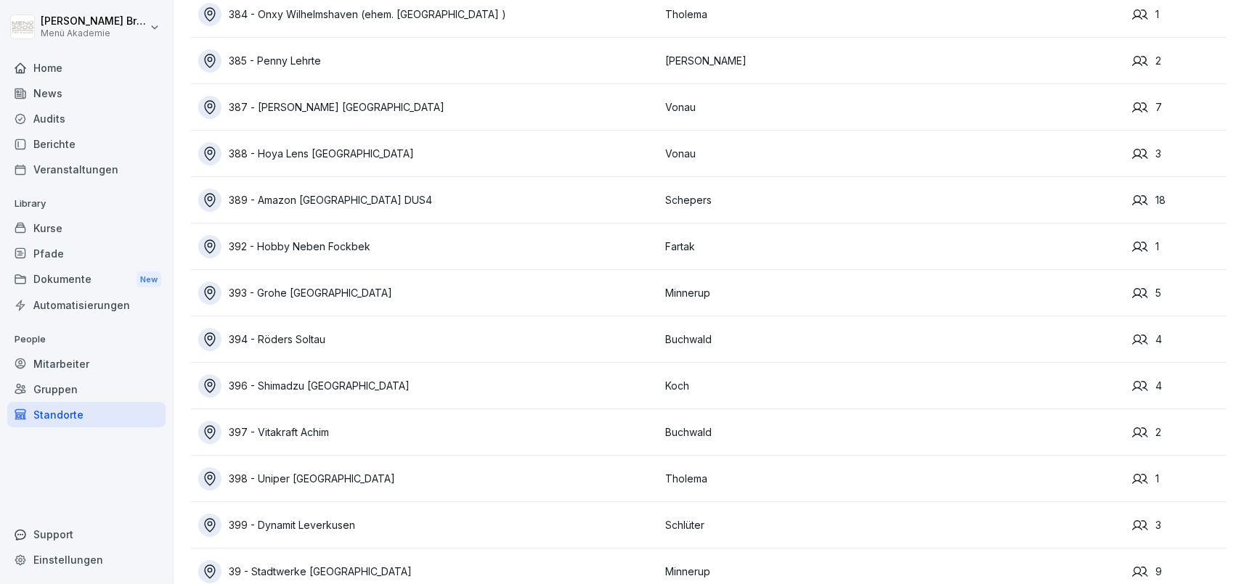
scroll to position [10261, 0]
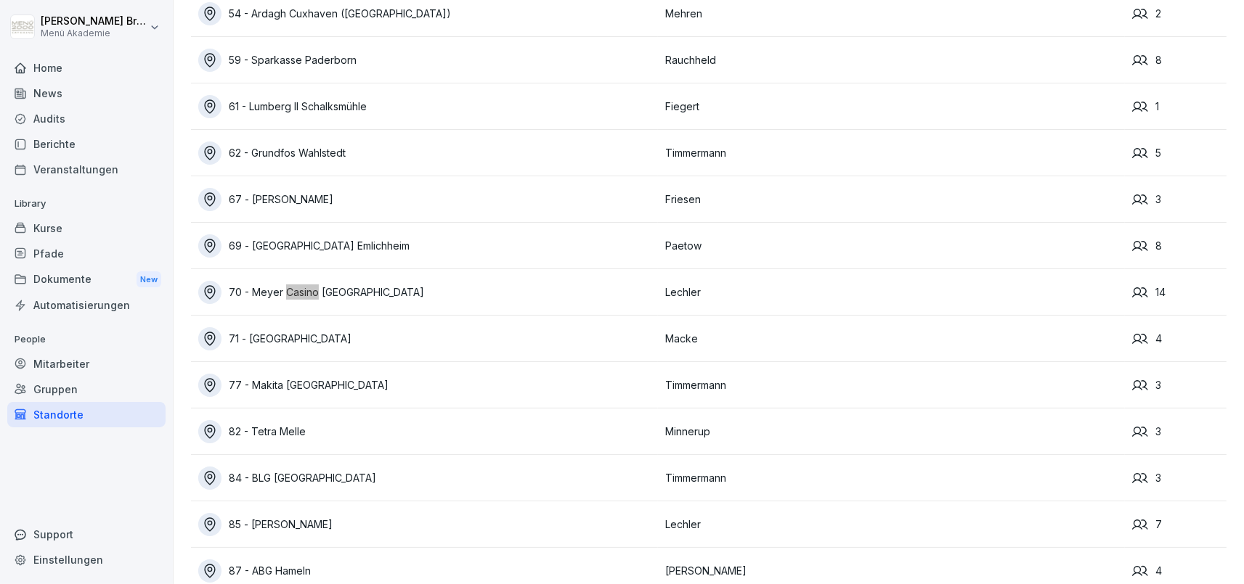
click at [325, 293] on div "70 - Meyer Casino [GEOGRAPHIC_DATA]" at bounding box center [428, 292] width 460 height 23
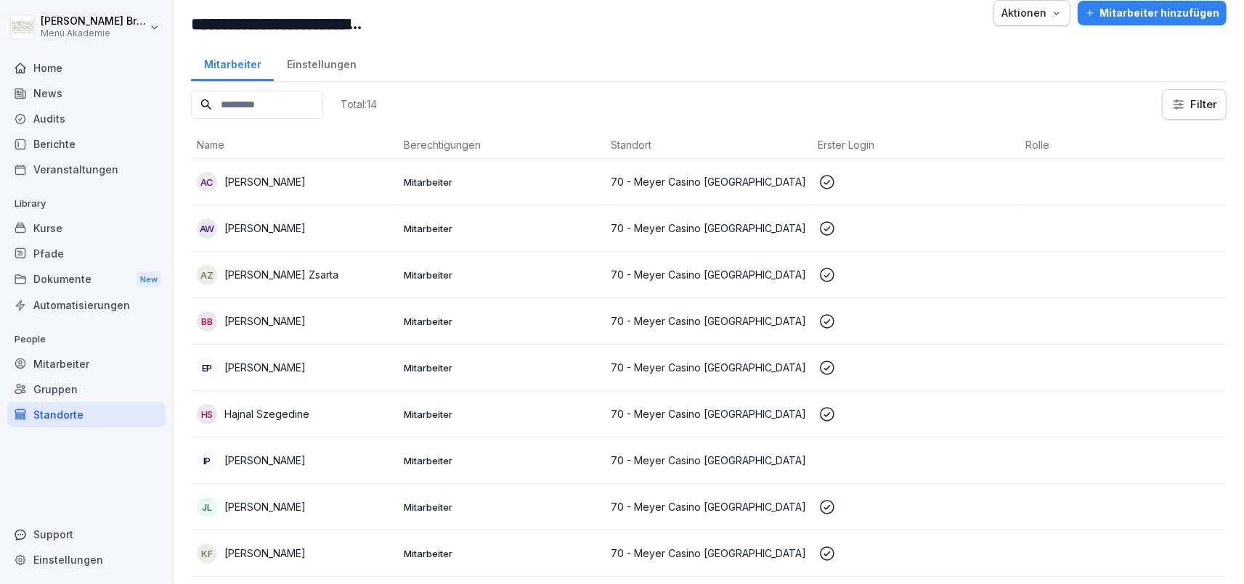
scroll to position [250, 0]
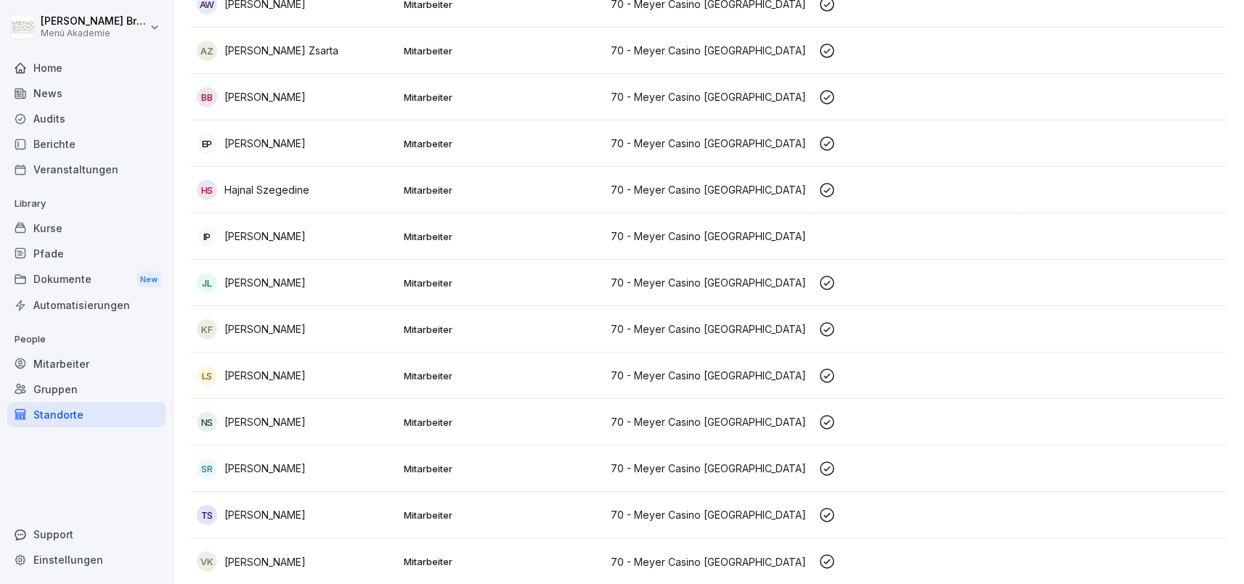
click at [280, 373] on p "[PERSON_NAME]" at bounding box center [264, 375] width 81 height 15
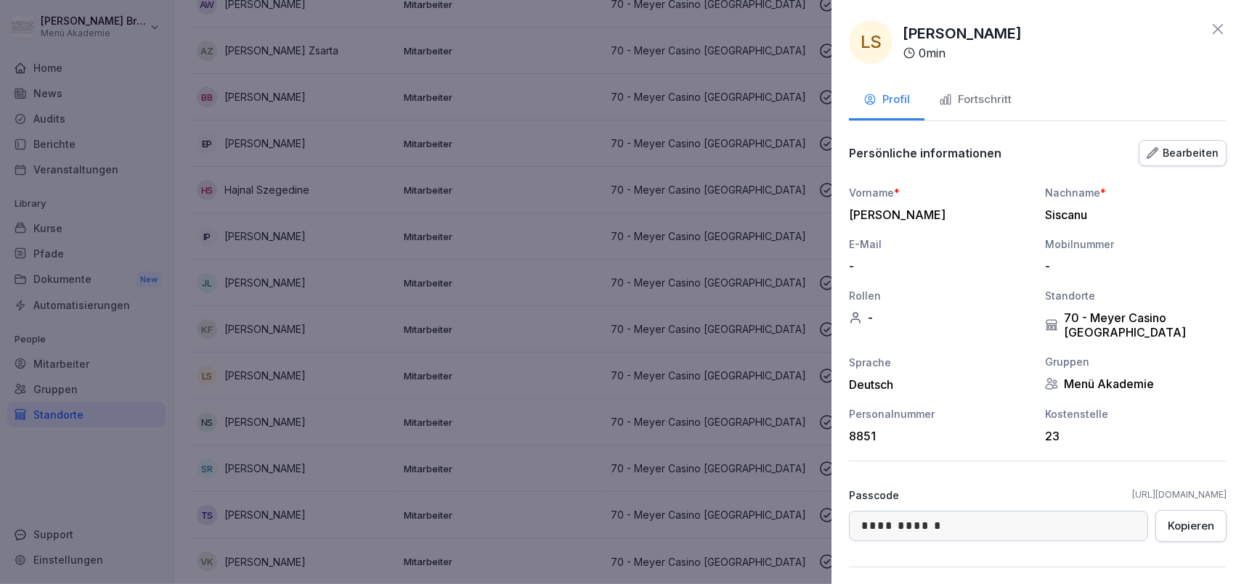
click at [992, 109] on button "Fortschritt" at bounding box center [975, 100] width 102 height 39
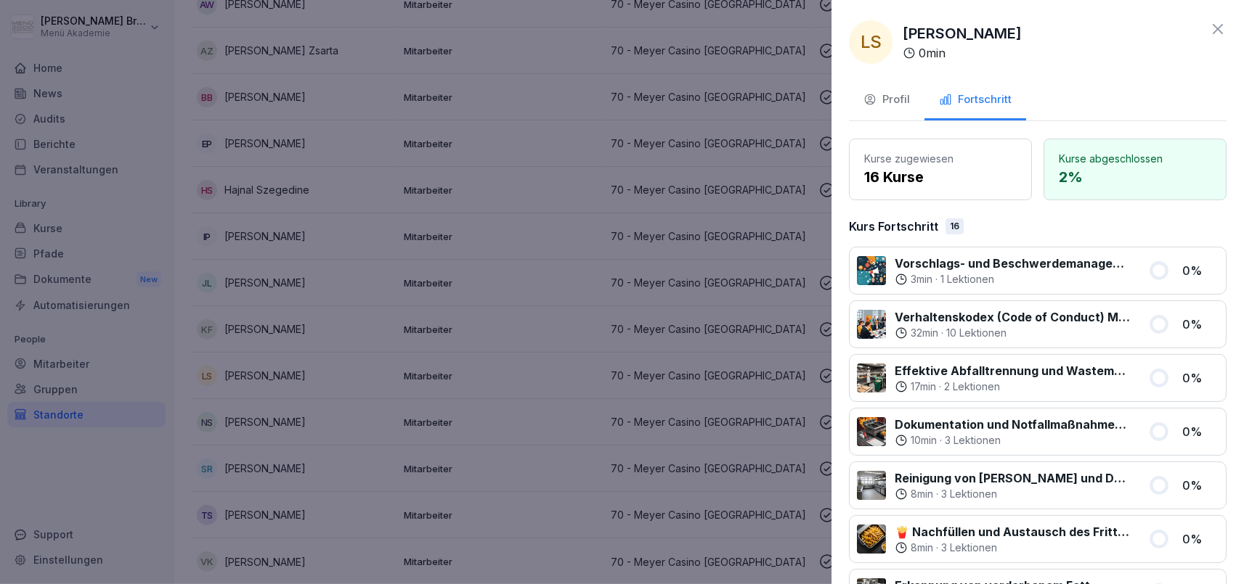
click at [335, 400] on div at bounding box center [622, 292] width 1244 height 584
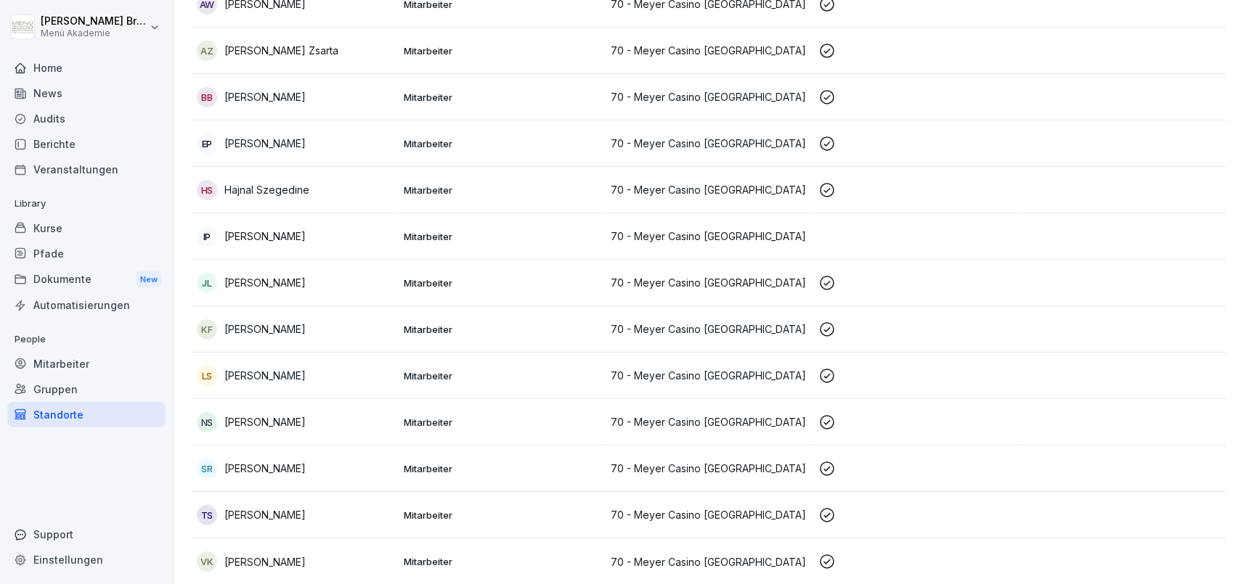
click at [62, 362] on div "Mitarbeiter" at bounding box center [86, 363] width 158 height 25
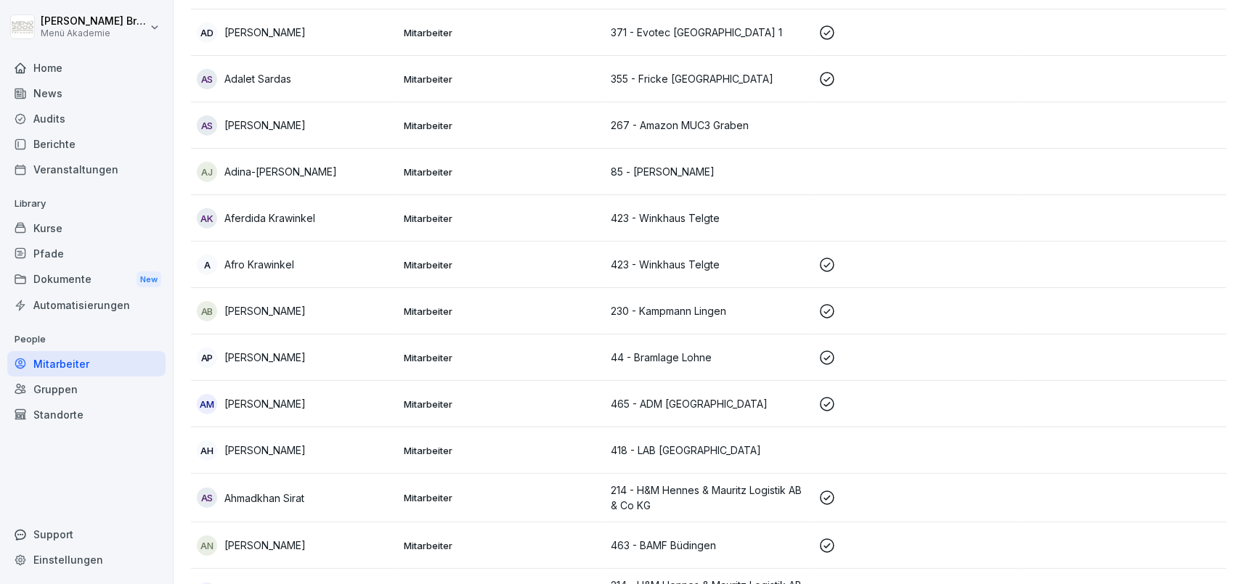
scroll to position [14, 0]
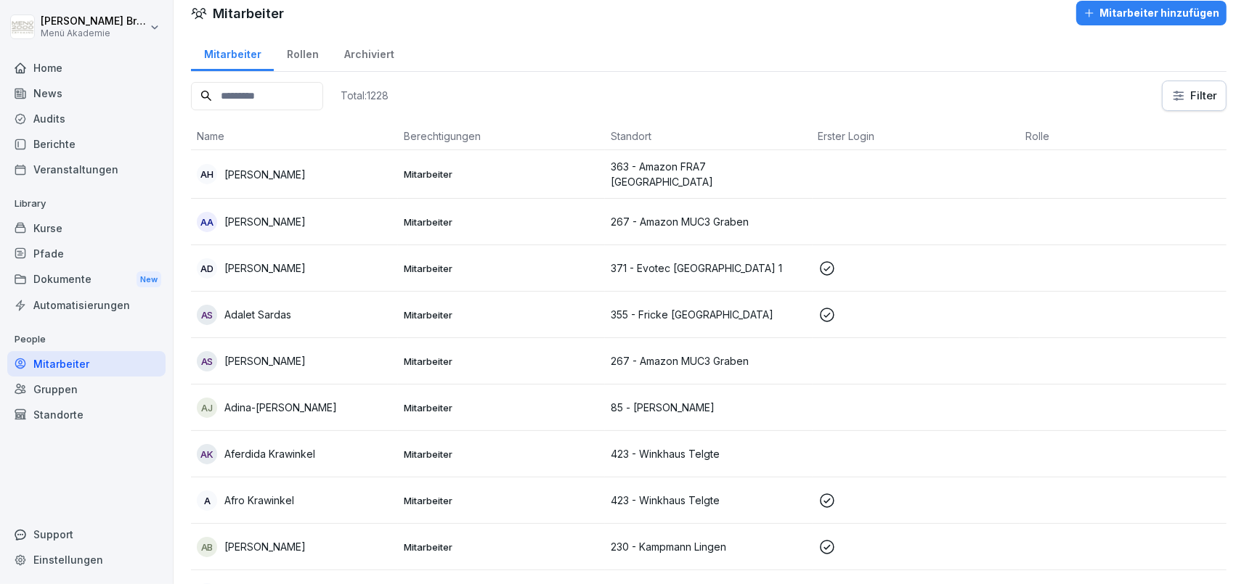
click at [380, 44] on div "Archiviert" at bounding box center [369, 52] width 76 height 37
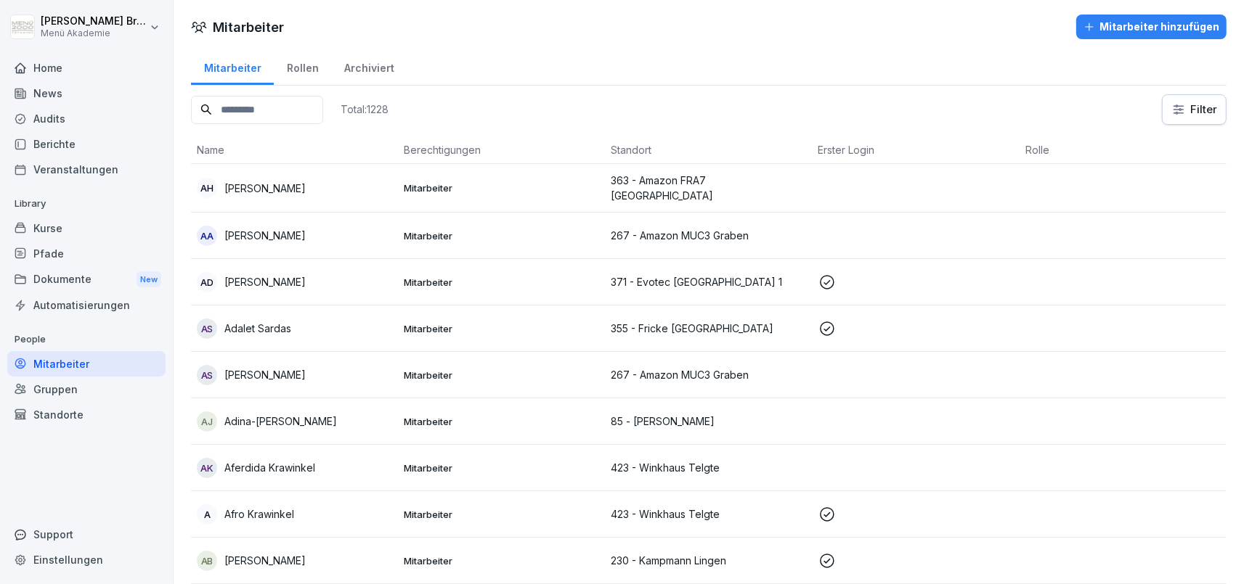
click at [377, 56] on div "Archiviert" at bounding box center [369, 66] width 76 height 37
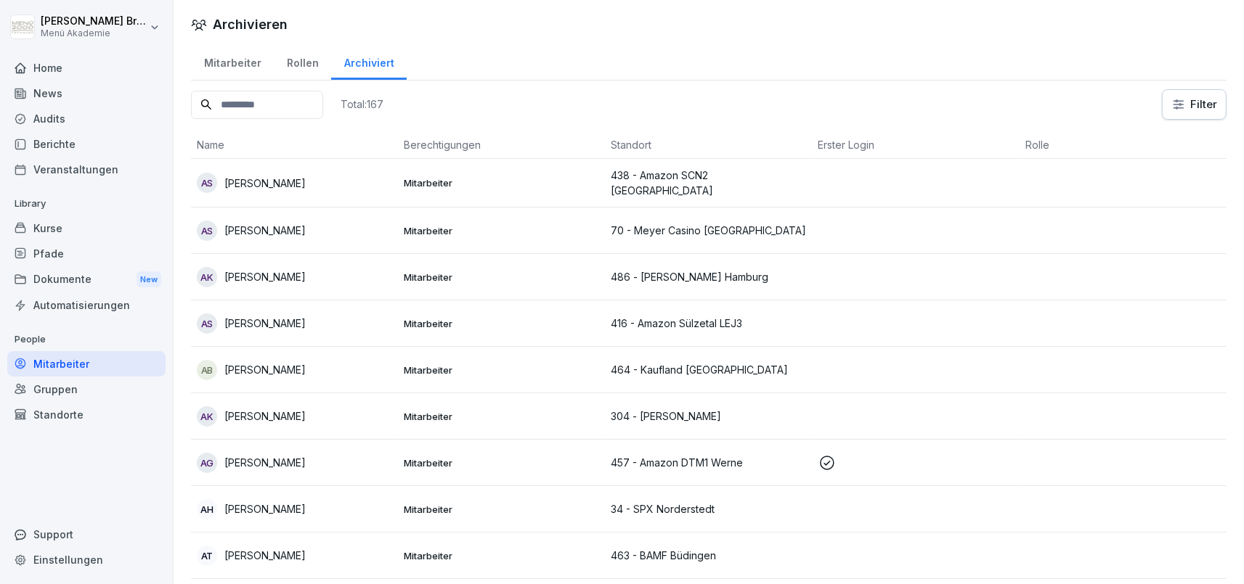
click at [298, 94] on input at bounding box center [257, 105] width 132 height 28
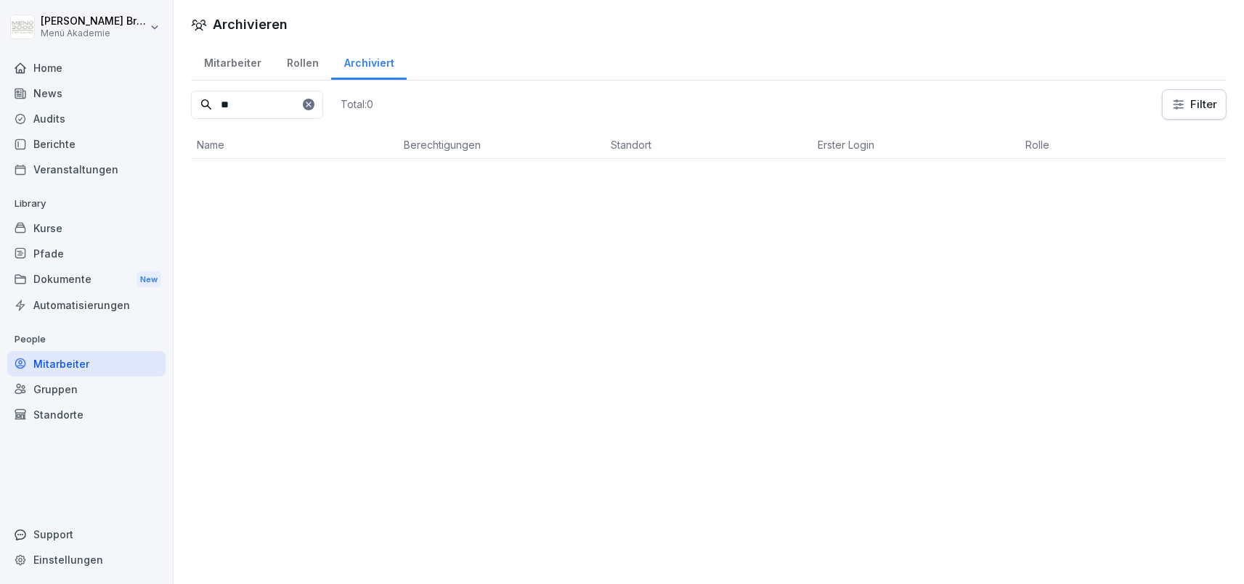
type input "*"
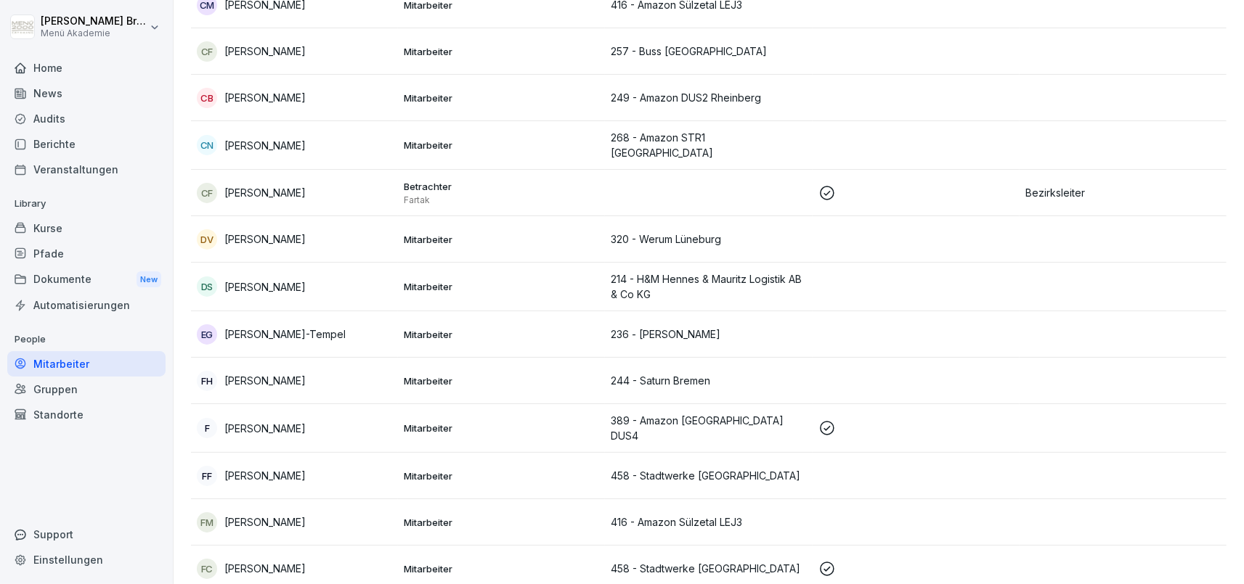
scroll to position [2599, 0]
